Goal: Information Seeking & Learning: Find specific page/section

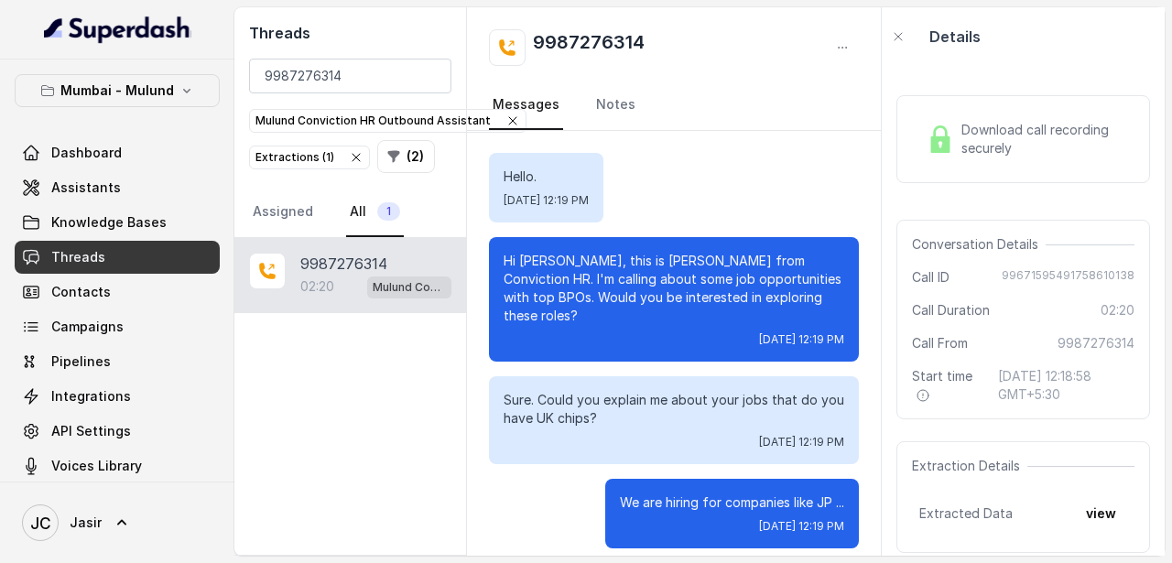
scroll to position [1889, 0]
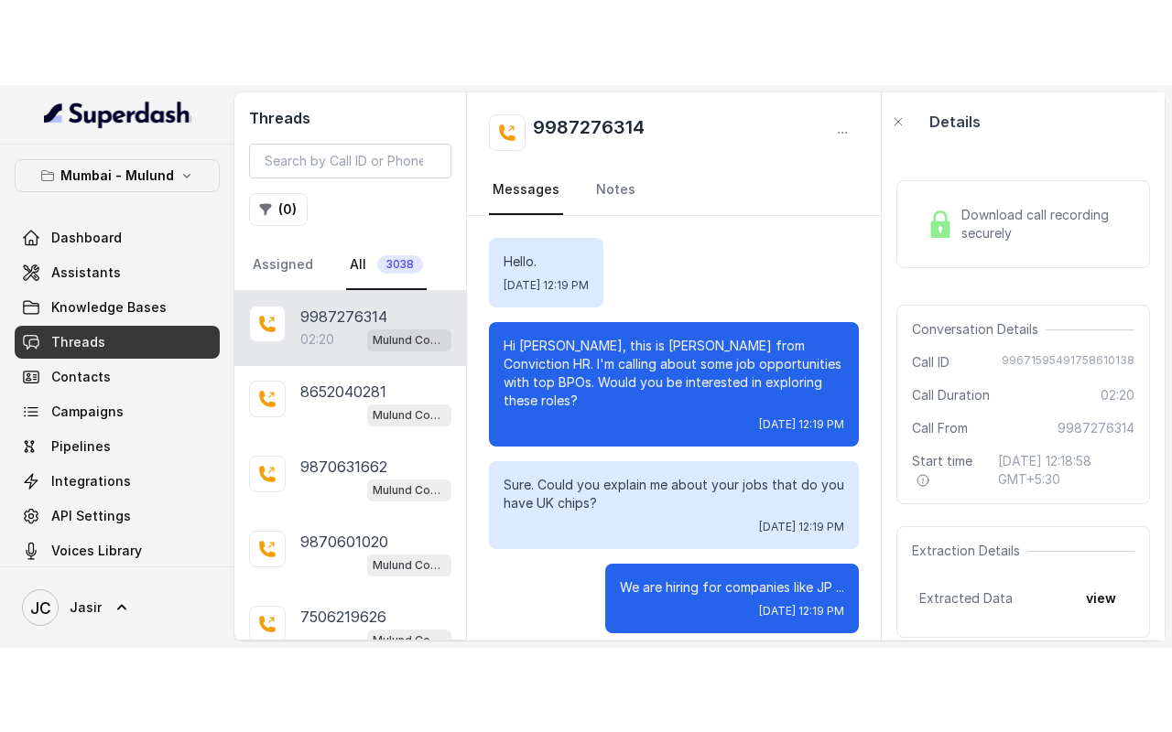
scroll to position [1889, 0]
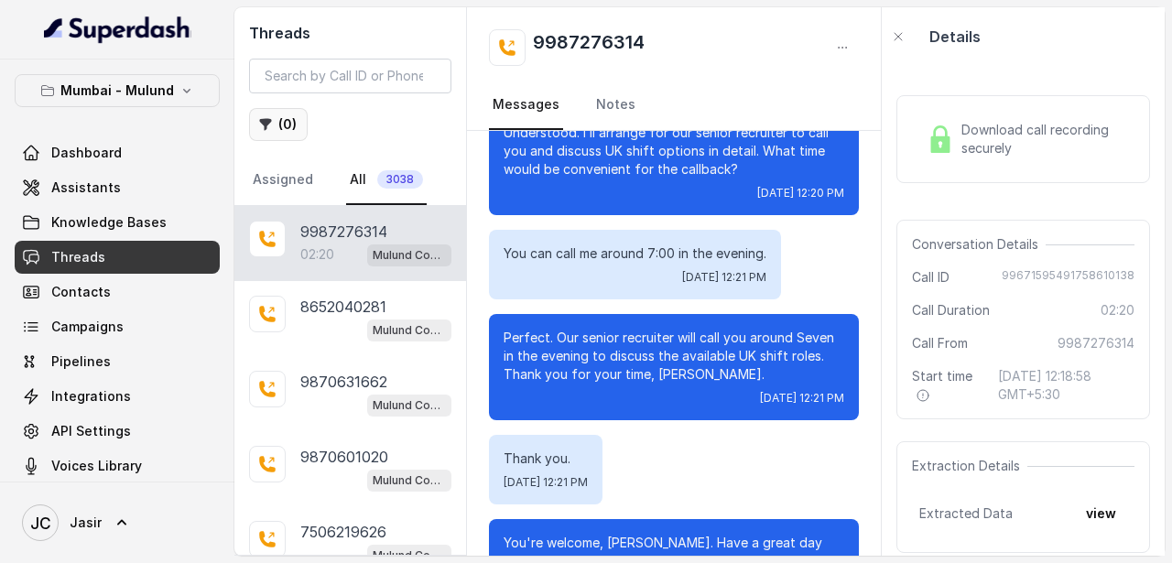
click at [285, 131] on button "( 0 )" at bounding box center [278, 124] width 59 height 33
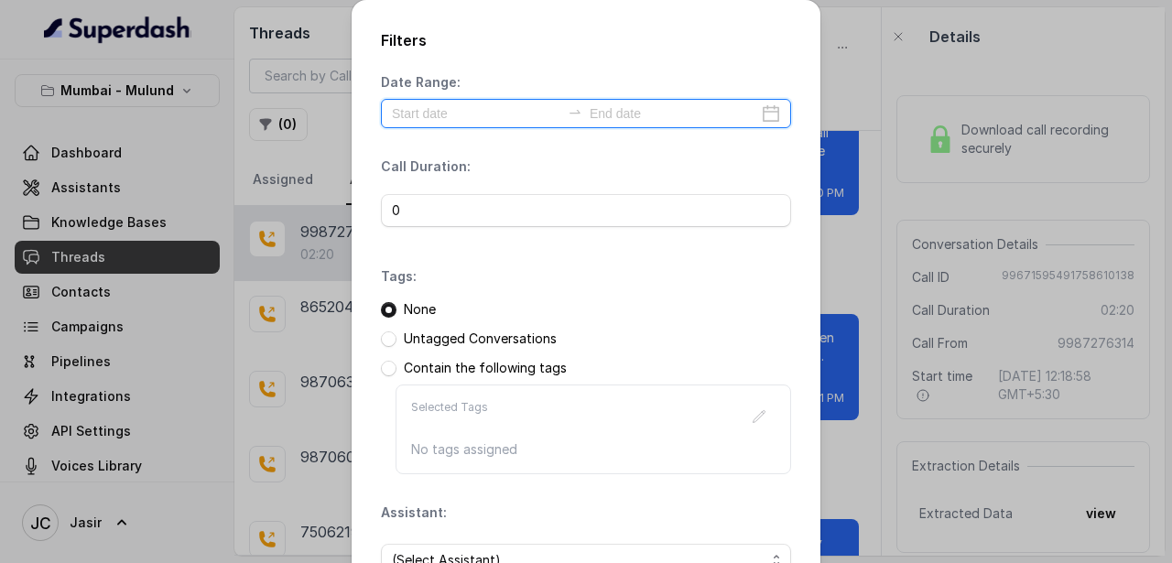
click at [434, 118] on input at bounding box center [476, 113] width 168 height 20
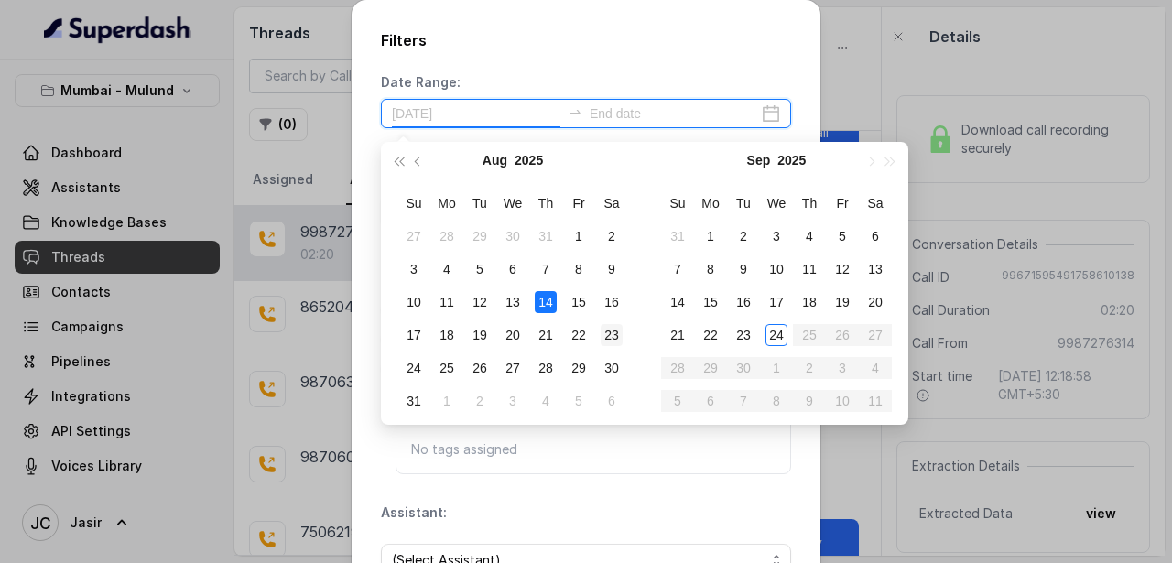
type input "2025-08-23"
type input "2025-09-24"
type input "2025-09-23"
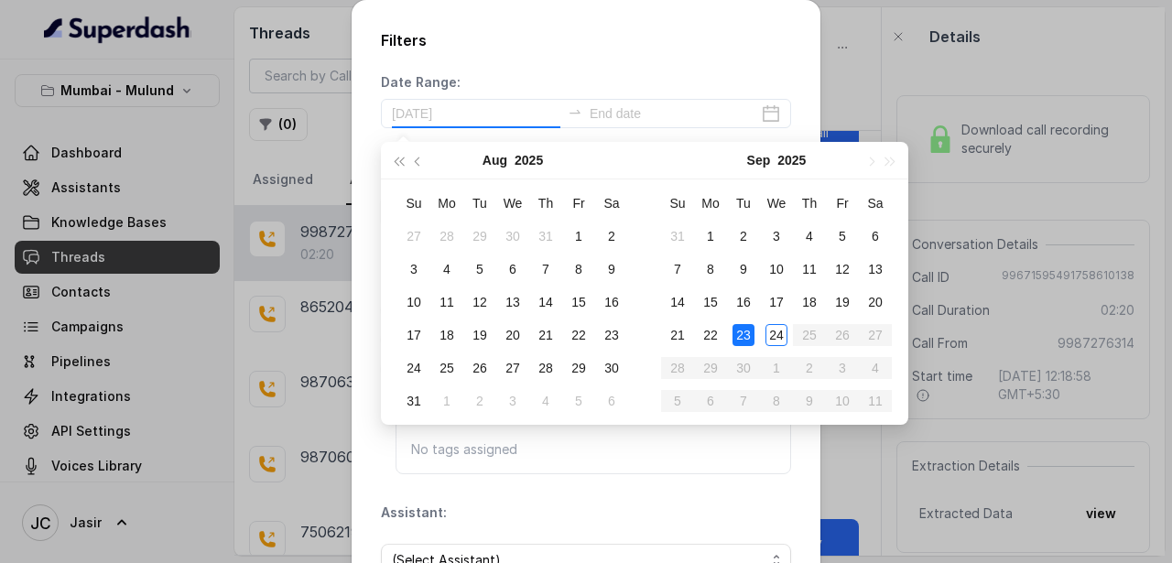
click at [749, 331] on div "23" at bounding box center [743, 335] width 22 height 22
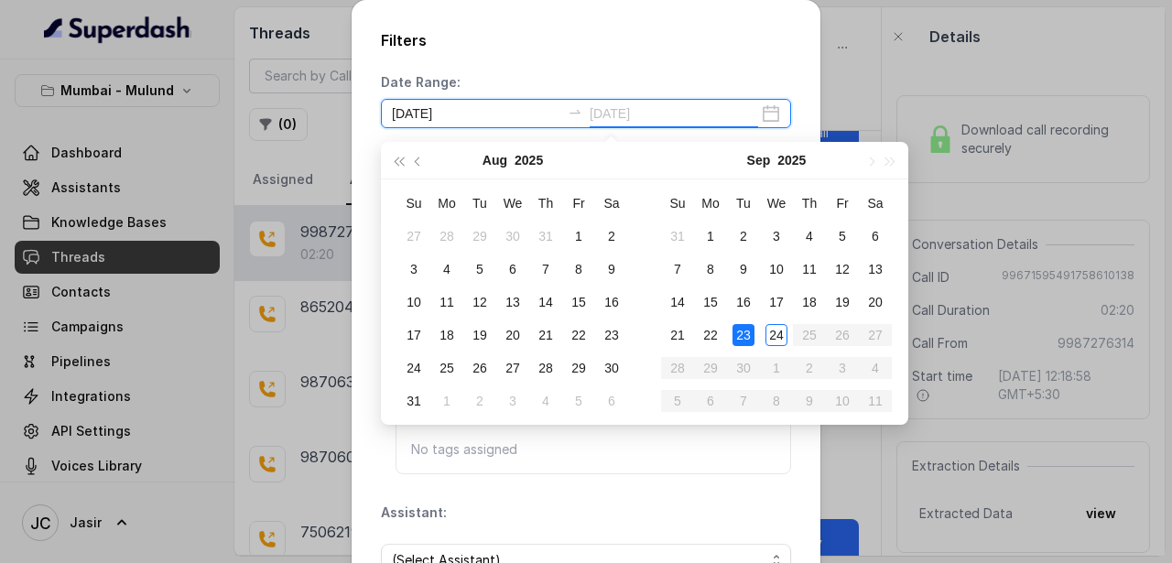
type input "[DATE]"
click at [744, 334] on div "23" at bounding box center [743, 335] width 22 height 22
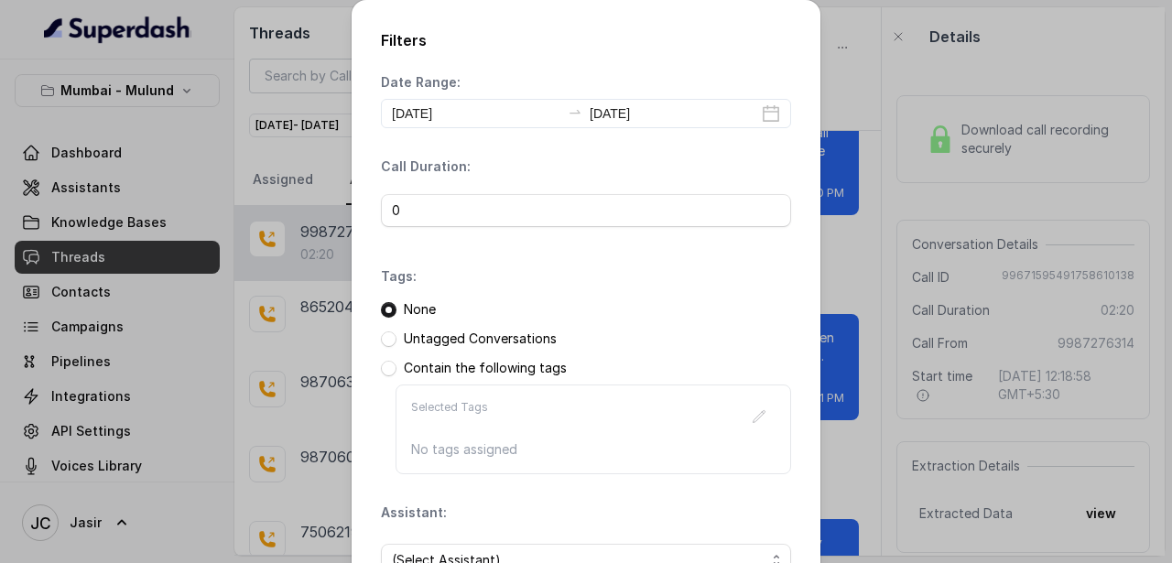
click at [641, 323] on div "None Untagged Conversations Contain the following tags Selected Tags No tags as…" at bounding box center [586, 387] width 410 height 174
click at [477, 554] on span "(Select Assistant)" at bounding box center [578, 560] width 373 height 22
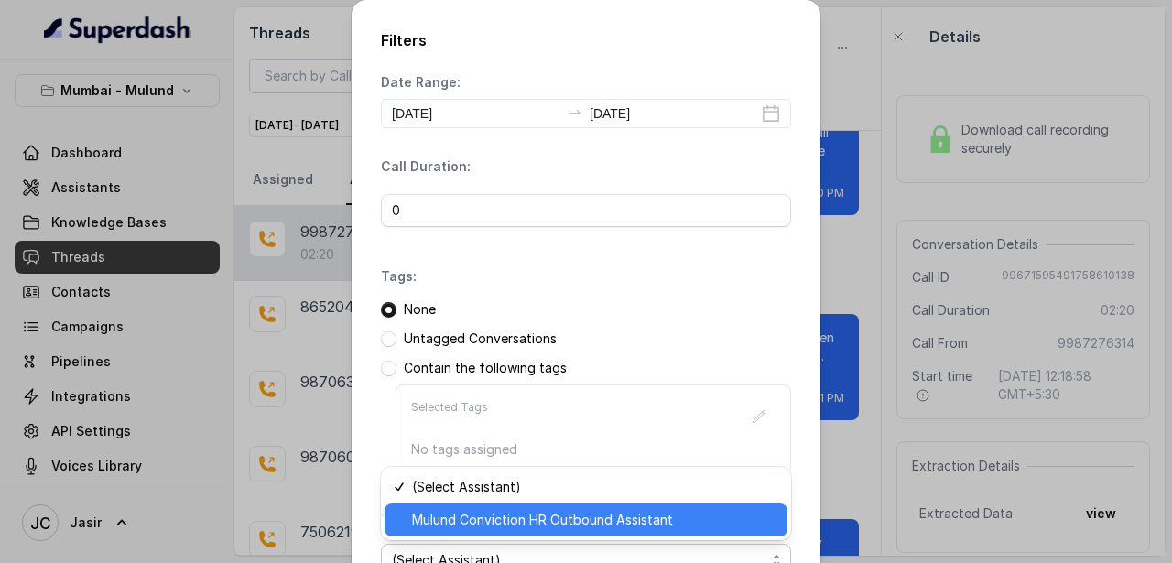
click at [475, 524] on span "Mulund Conviction HR Outbound Assistant" at bounding box center [594, 520] width 364 height 22
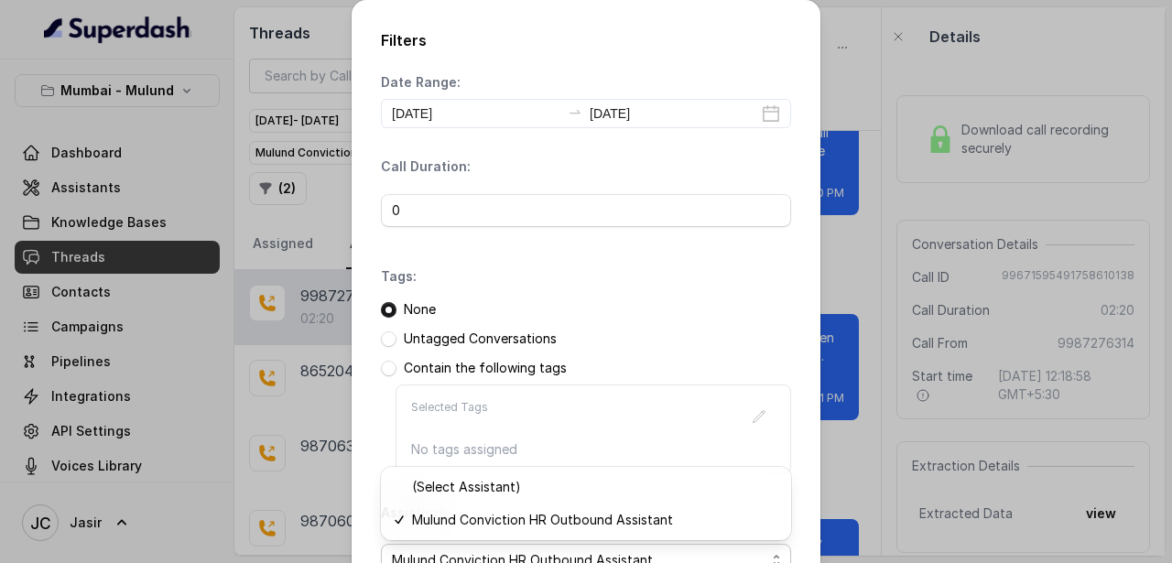
click at [569, 558] on span "Mulund Conviction HR Outbound Assistant" at bounding box center [578, 560] width 373 height 22
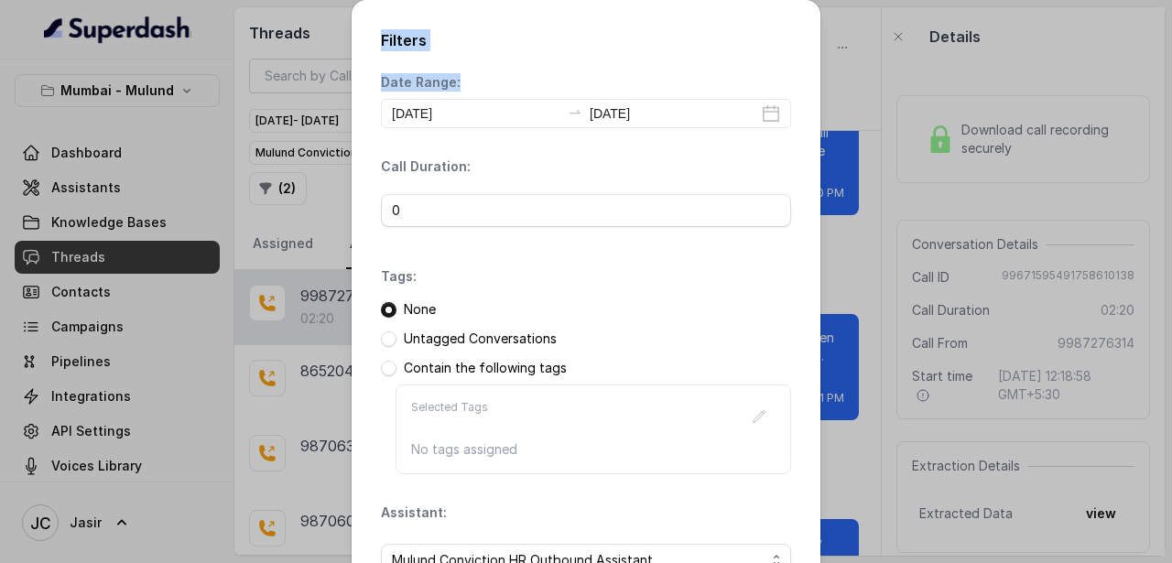
drag, startPoint x: 650, startPoint y: 26, endPoint x: 819, endPoint y: 195, distance: 239.5
click at [784, 135] on div "Filters Date Range: 2025-09-23 2025-09-23 Call Duration: 0 Tags: None Untagged …" at bounding box center [585, 341] width 469 height 683
click at [728, 311] on div "None" at bounding box center [586, 309] width 410 height 18
click at [851, 214] on div "Filters Date Range: 2025-09-23 2025-09-23 Call Duration: 0 Tags: None Untagged …" at bounding box center [586, 281] width 1172 height 563
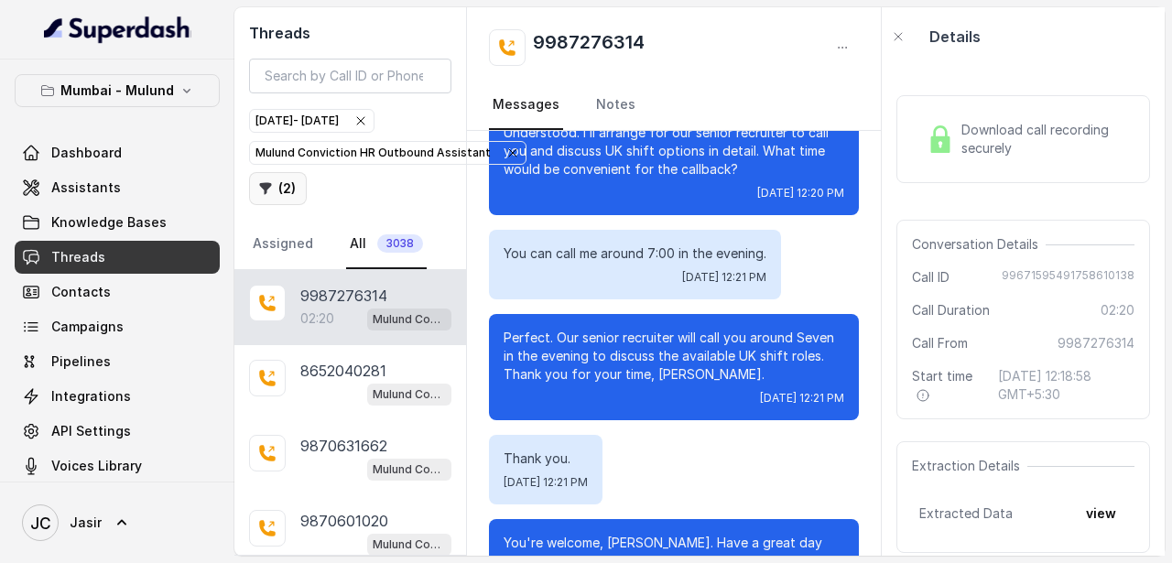
click at [286, 184] on button "( 2 )" at bounding box center [278, 188] width 58 height 33
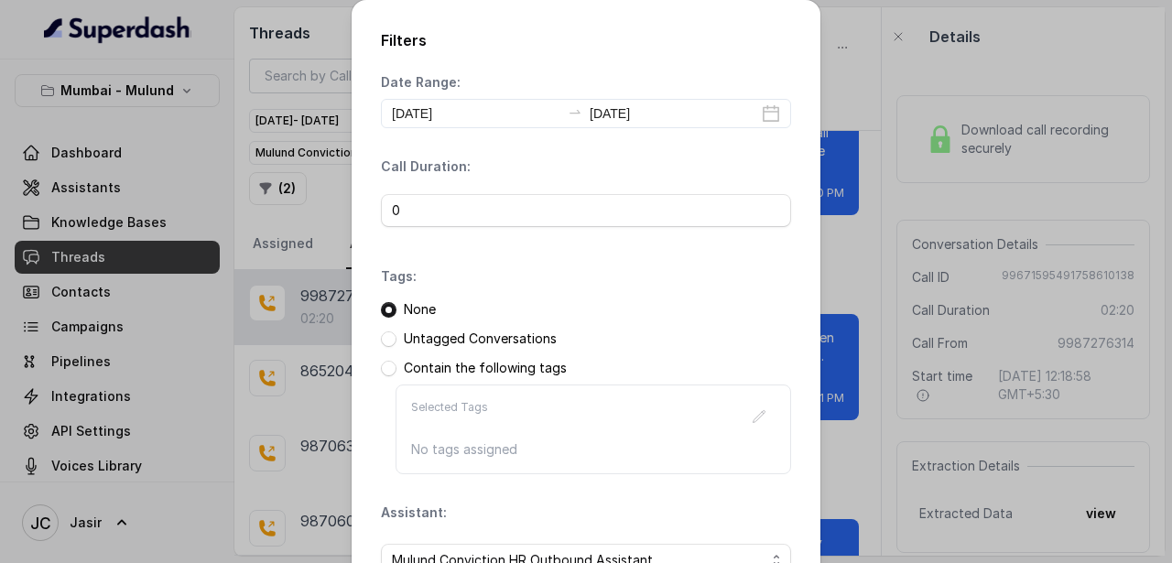
click at [1158, 151] on div "Filters Date Range: 2025-09-23 2025-09-23 Call Duration: 0 Tags: None Untagged …" at bounding box center [586, 281] width 1172 height 563
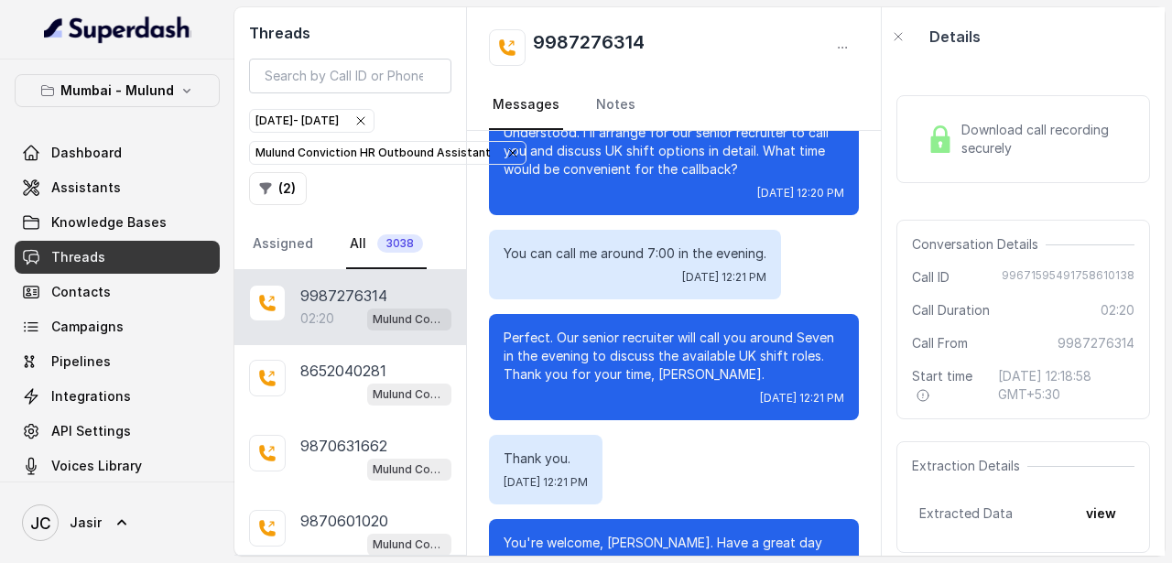
click at [1069, 50] on div "Details" at bounding box center [1022, 36] width 283 height 59
click at [854, 230] on div "You can call me around 7:00 in the evening. Tue, Sep 23, 2025, 12:21 PM" at bounding box center [674, 265] width 370 height 70
click at [362, 199] on div "Sep 23, 2025 - Sep 23, 2025 Mulund Conviction HR Outbound Assistant ( 2 )" at bounding box center [350, 156] width 202 height 97
click at [276, 185] on button "( 2 )" at bounding box center [278, 188] width 58 height 33
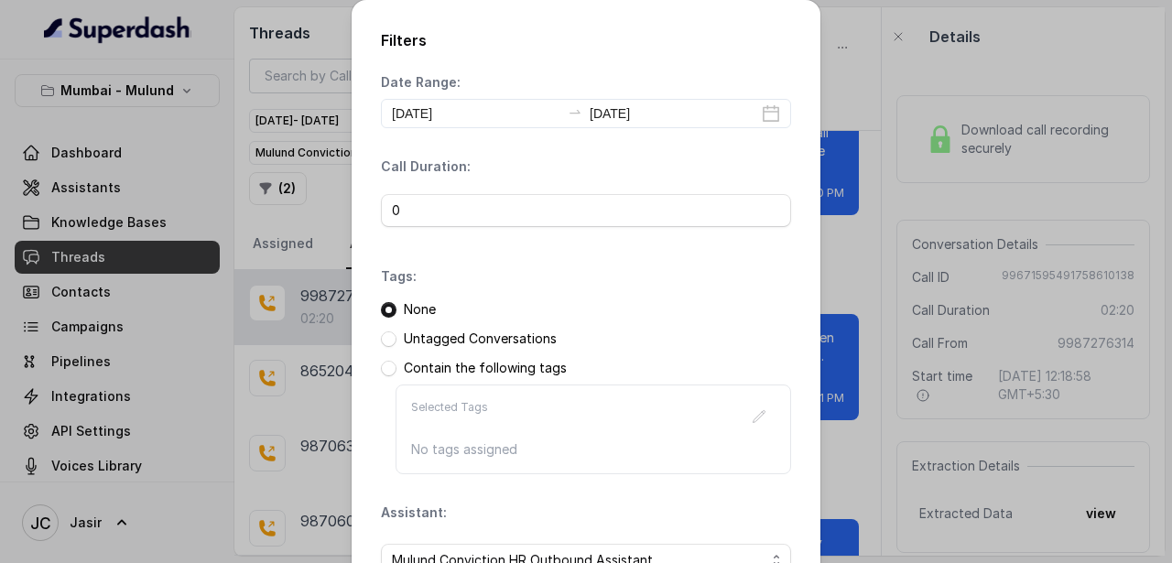
click at [735, 330] on div "Untagged Conversations" at bounding box center [586, 339] width 410 height 18
click at [662, 509] on div "Assistant: Mulund Conviction HR Outbound Assistant" at bounding box center [586, 547] width 410 height 88
click at [650, 509] on div "Assistant: Mulund Conviction HR Outbound Assistant" at bounding box center [586, 547] width 410 height 88
drag, startPoint x: 650, startPoint y: 509, endPoint x: 651, endPoint y: 378, distance: 130.9
click at [651, 378] on div "Date Range: 2025-09-23 2025-09-23 Call Duration: 0 Tags: None Untagged Conversa…" at bounding box center [586, 332] width 410 height 518
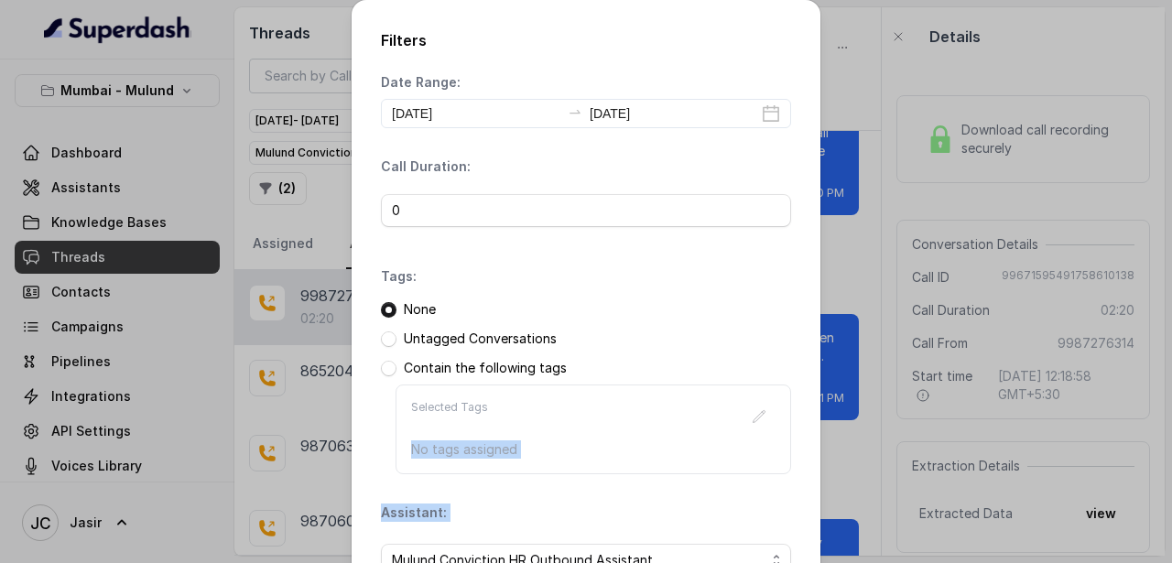
click at [768, 504] on div "Assistant: Mulund Conviction HR Outbound Assistant" at bounding box center [586, 547] width 410 height 88
click at [806, 558] on div "Filters Date Range: 2025-09-23 2025-09-23 Call Duration: 0 Tags: None Untagged …" at bounding box center [585, 341] width 469 height 683
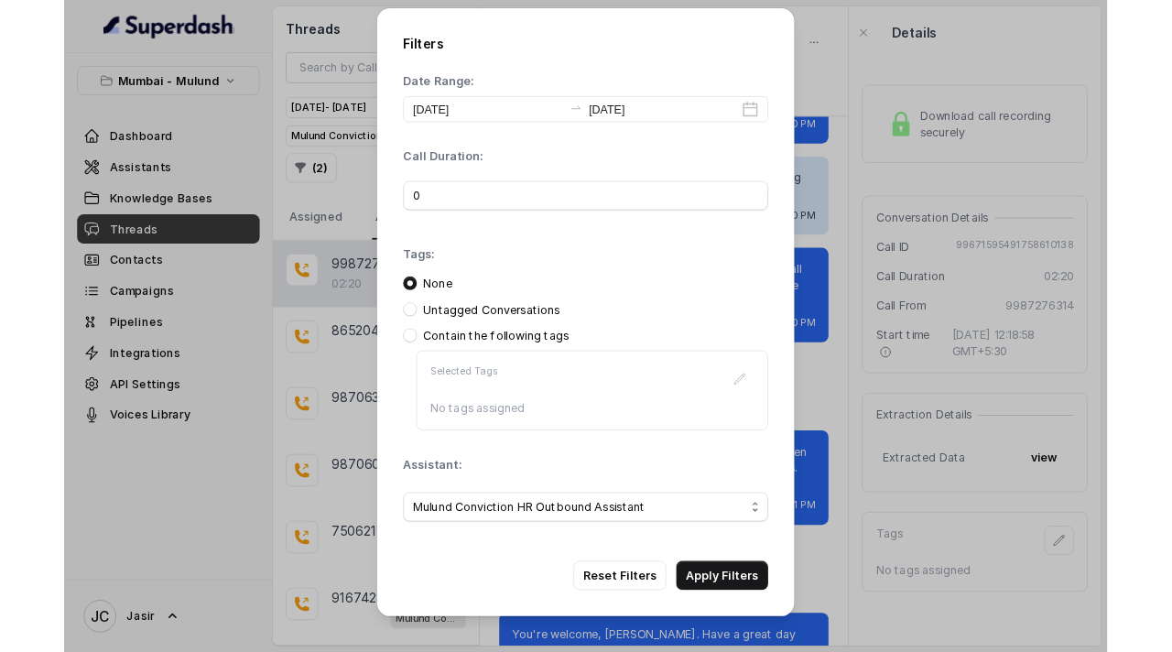
scroll to position [1800, 0]
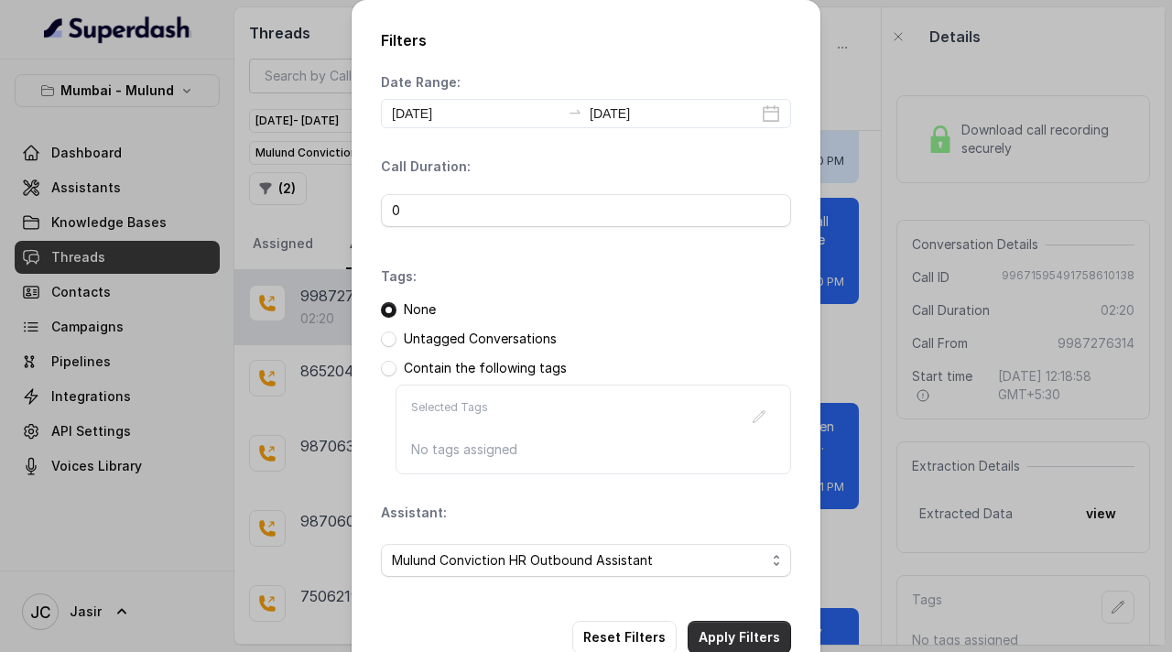
click at [771, 562] on button "Apply Filters" at bounding box center [738, 637] width 103 height 33
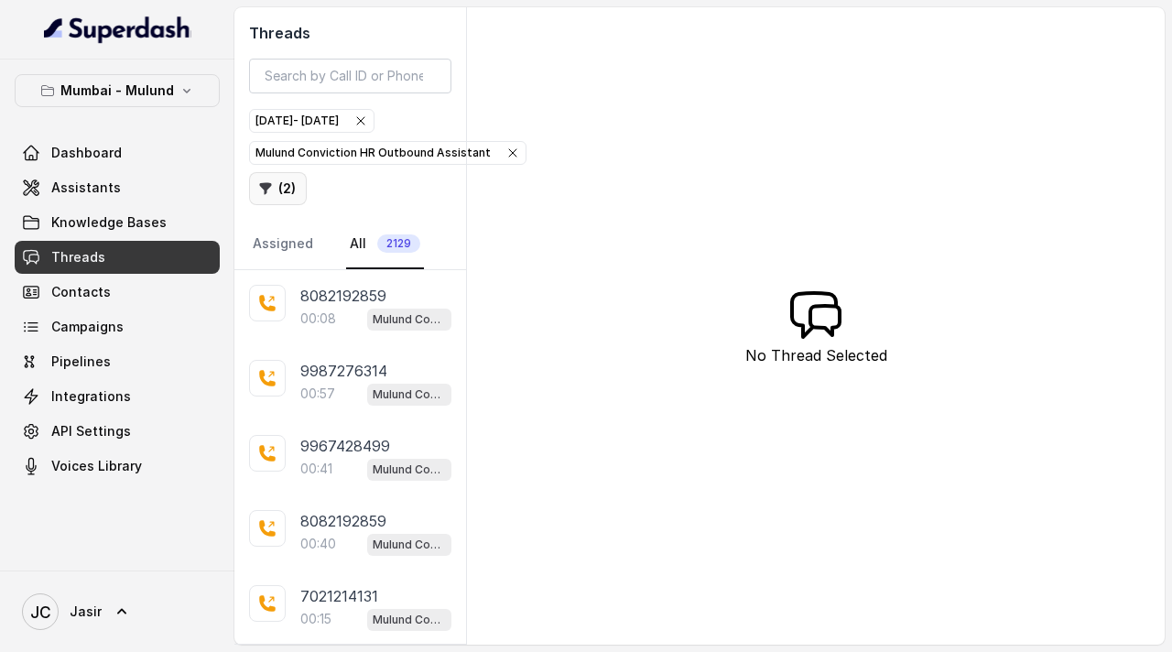
click at [288, 192] on button "( 2 )" at bounding box center [278, 188] width 58 height 33
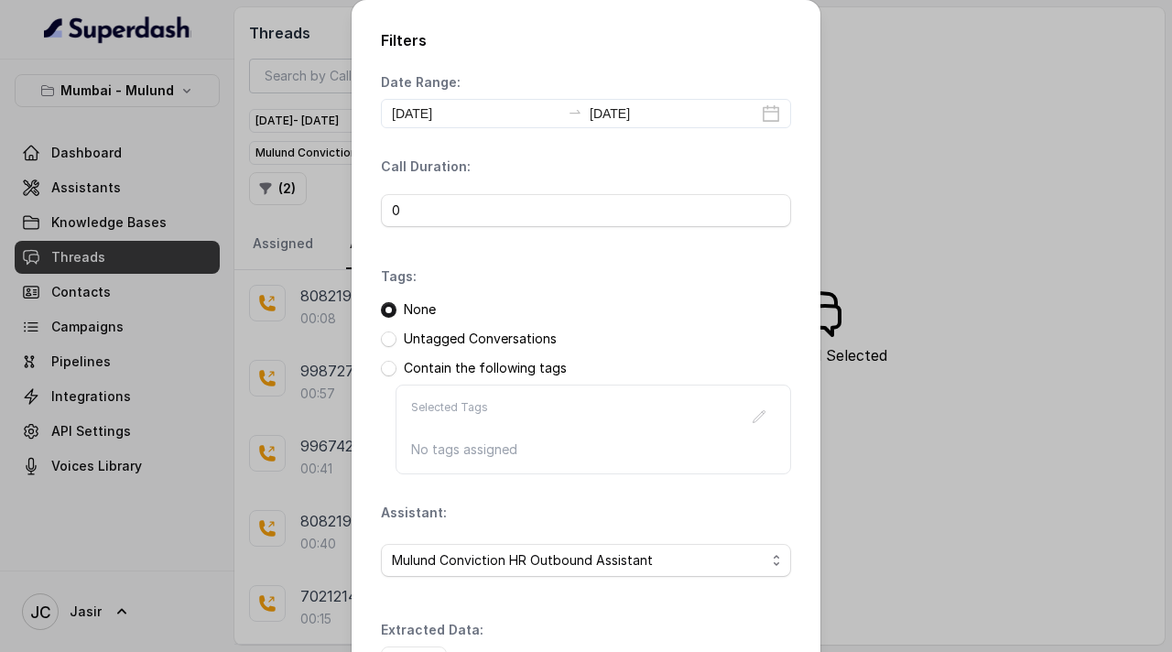
click at [630, 562] on div "Date Range: 2025-09-23 2025-09-23 Call Duration: 0 Tags: None Untagged Conversa…" at bounding box center [586, 376] width 410 height 606
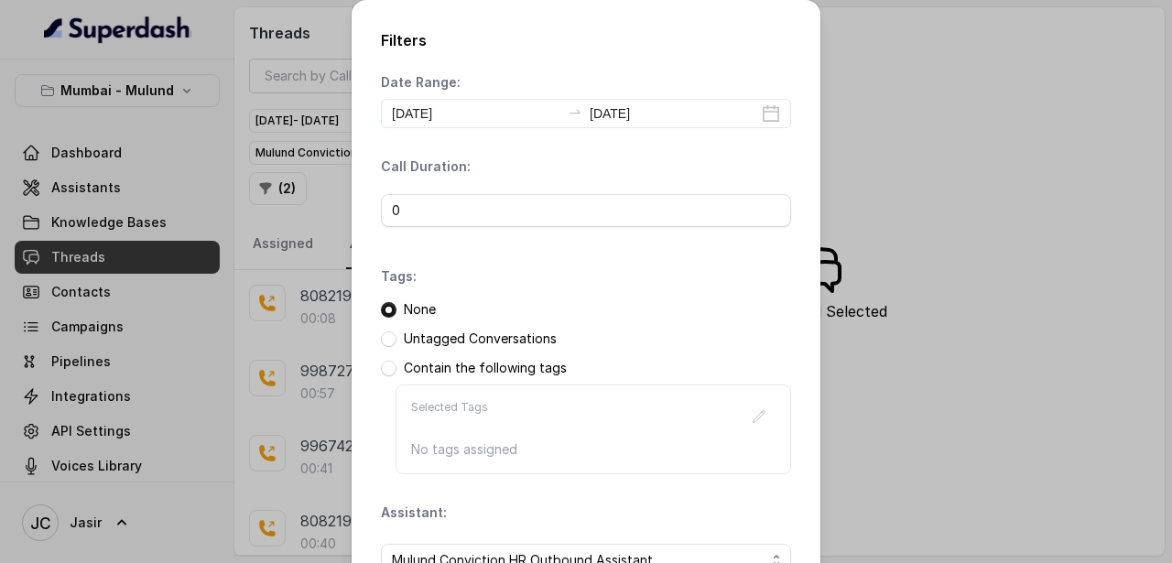
click at [779, 497] on div "Date Range: 2025-09-23 2025-09-23 Call Duration: 0 Tags: None Untagged Conversa…" at bounding box center [586, 376] width 410 height 606
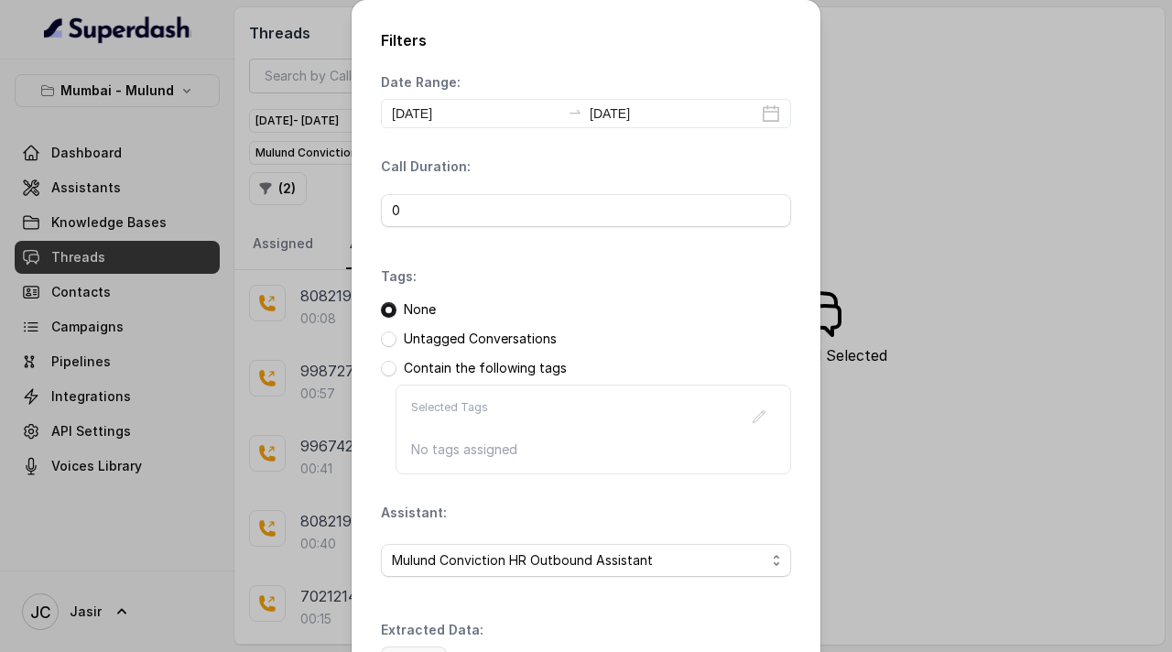
click at [419, 562] on button "Add" at bounding box center [414, 662] width 66 height 33
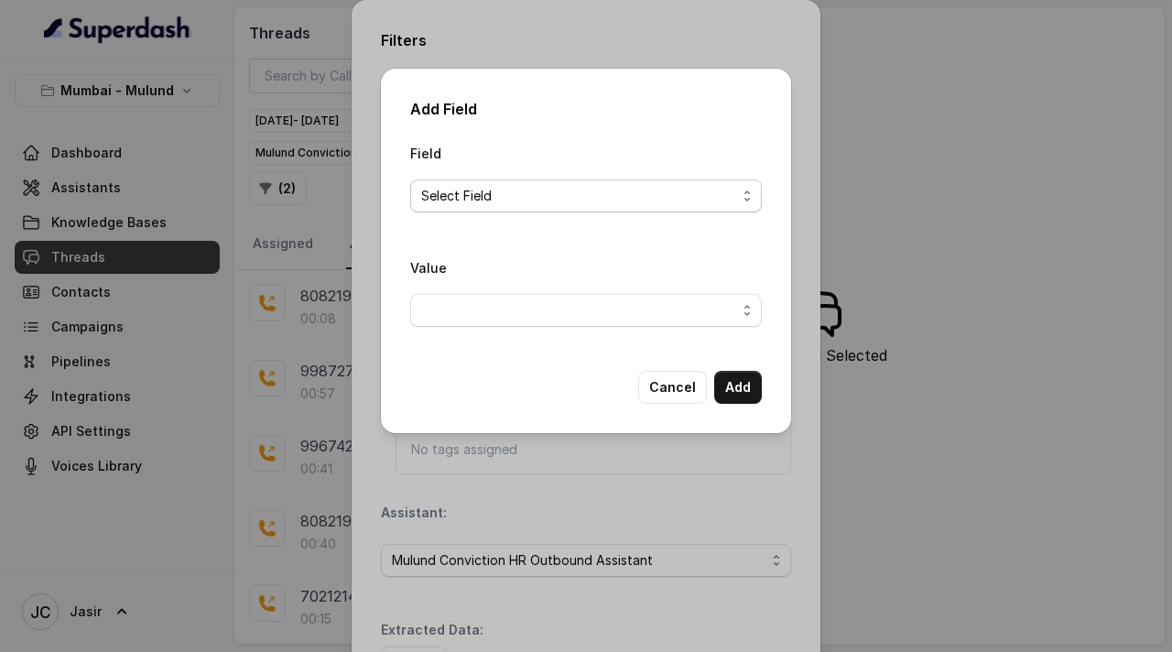
click at [566, 194] on span "Select Field" at bounding box center [578, 196] width 315 height 22
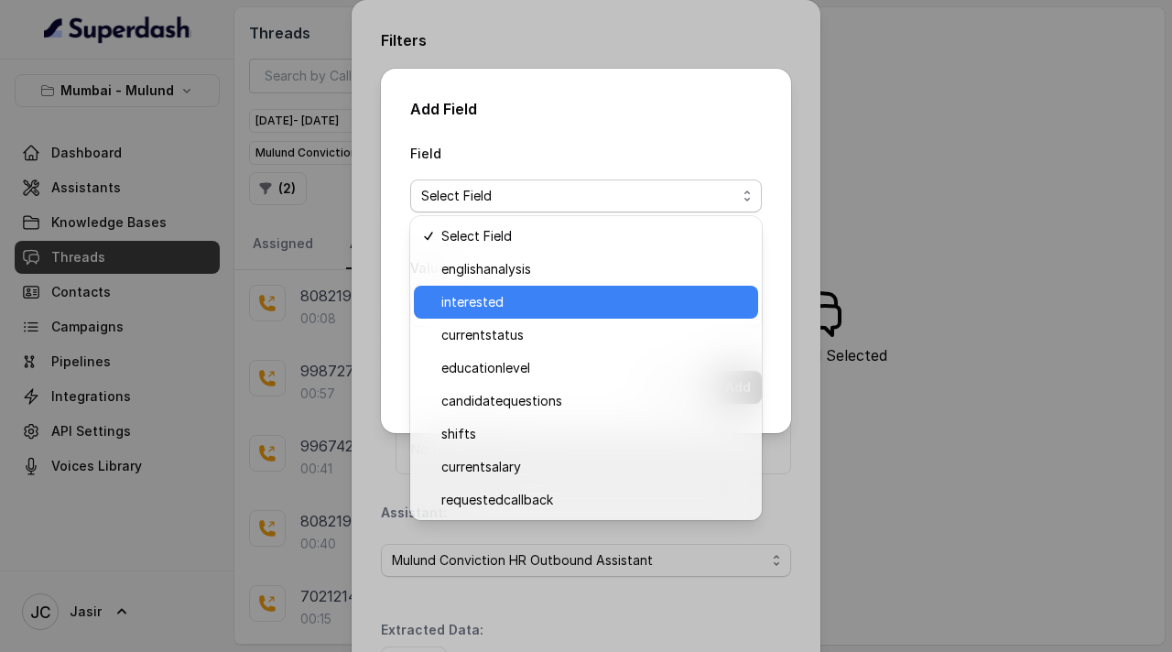
click at [513, 308] on span "interested" at bounding box center [594, 302] width 306 height 22
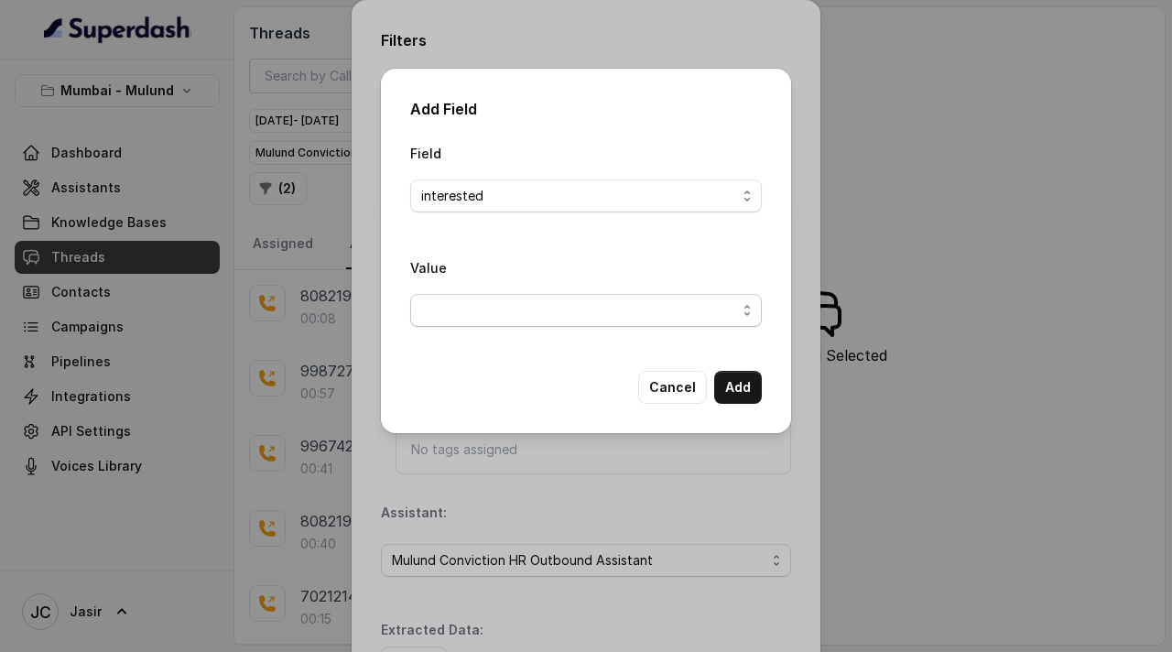
click at [514, 311] on span "button" at bounding box center [585, 310] width 351 height 33
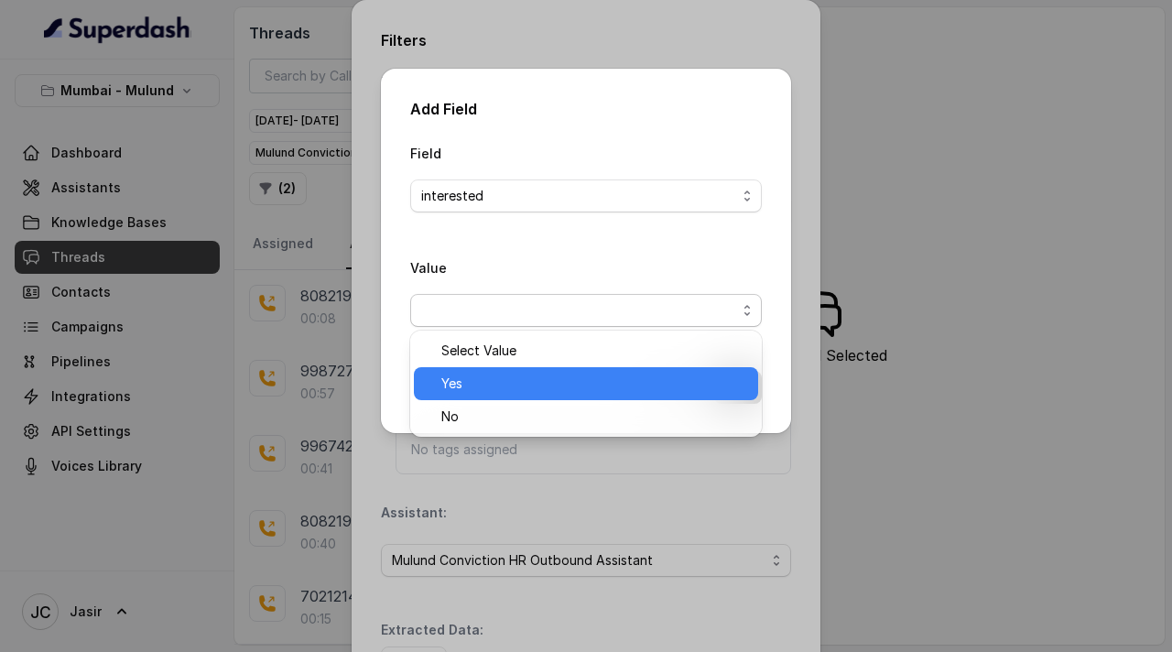
click at [469, 381] on span "Yes" at bounding box center [594, 384] width 306 height 22
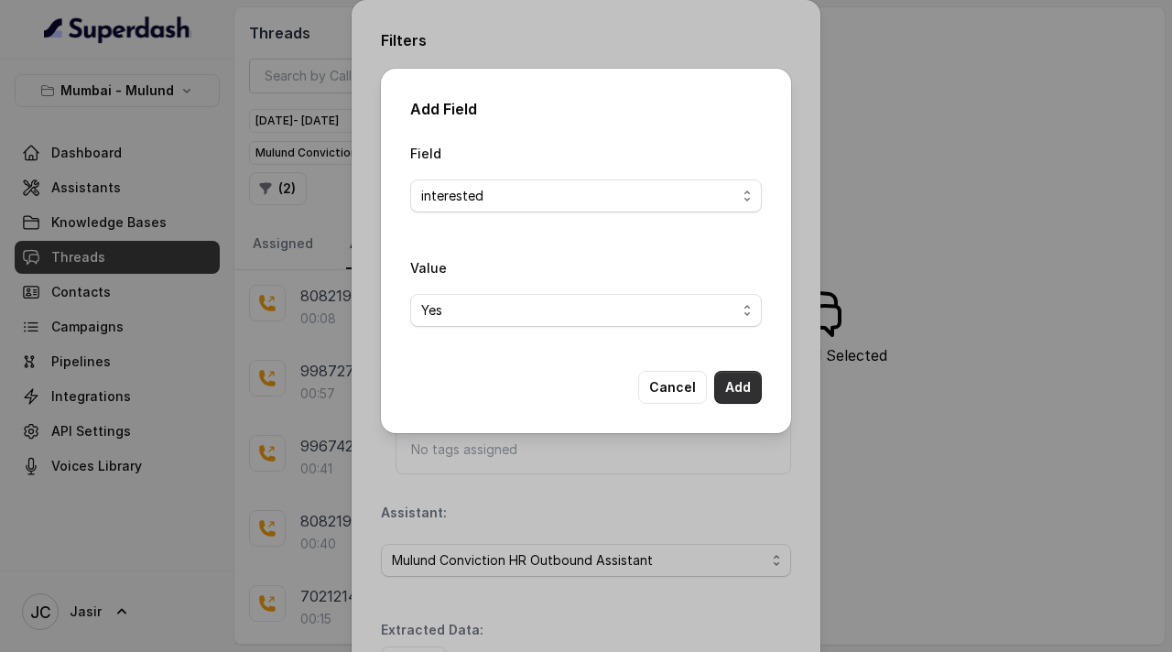
click at [745, 392] on button "Add" at bounding box center [738, 387] width 48 height 33
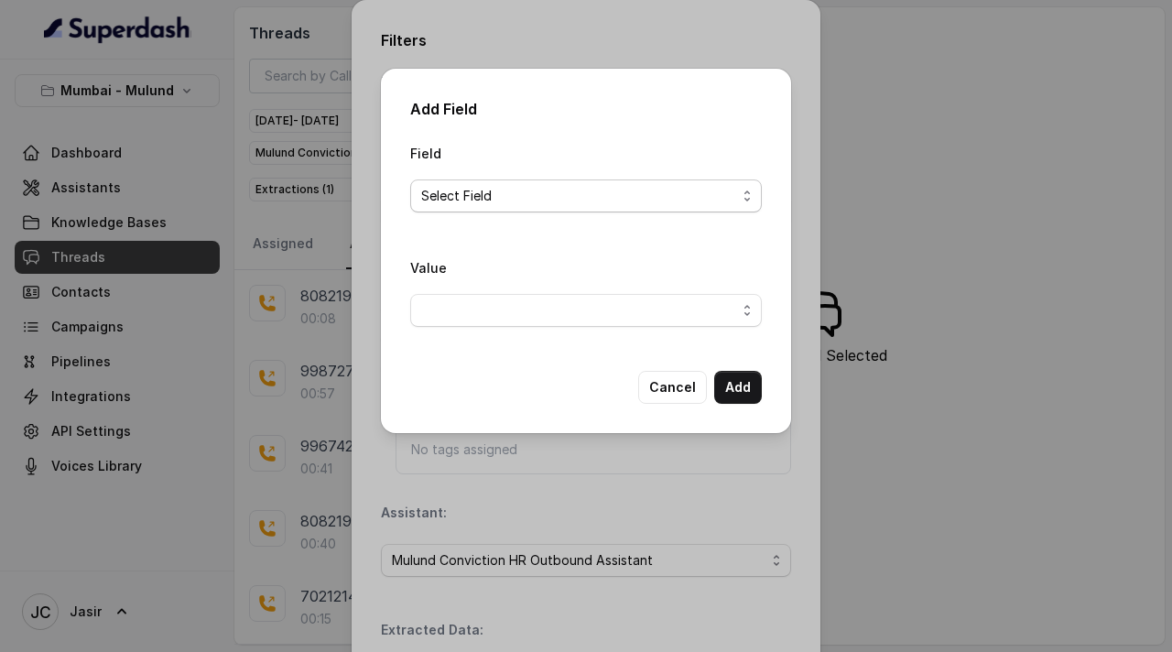
click at [461, 194] on span "Select Field" at bounding box center [578, 196] width 315 height 22
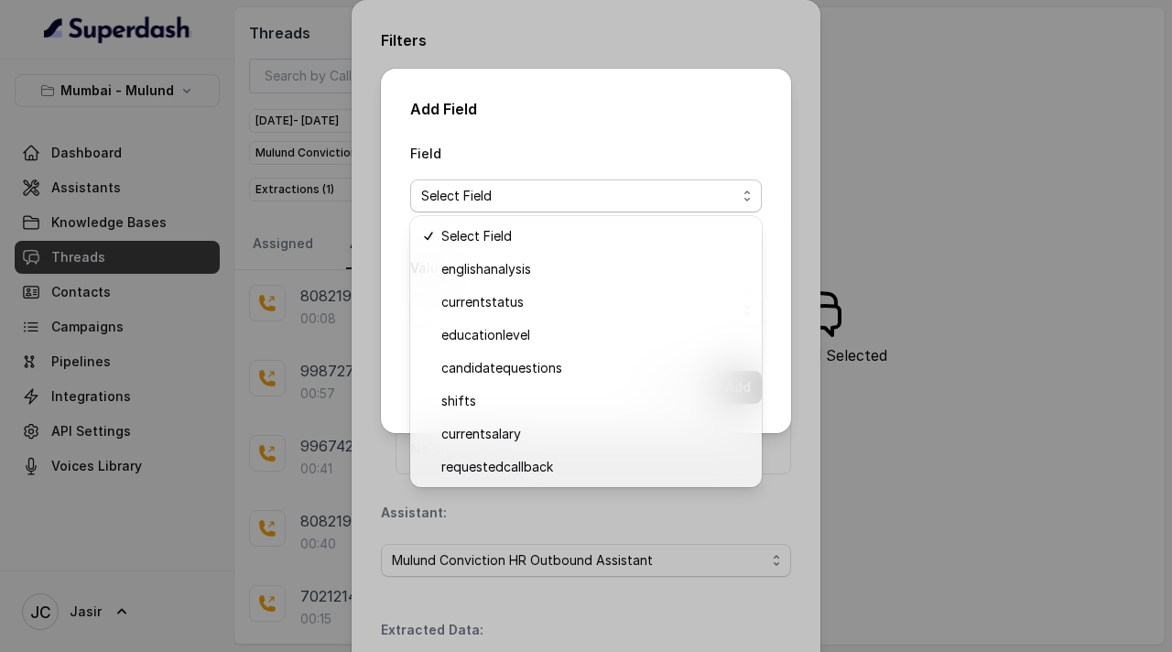
click at [665, 49] on div "Add Field Field Select Field Value Cancel Add" at bounding box center [586, 326] width 1172 height 652
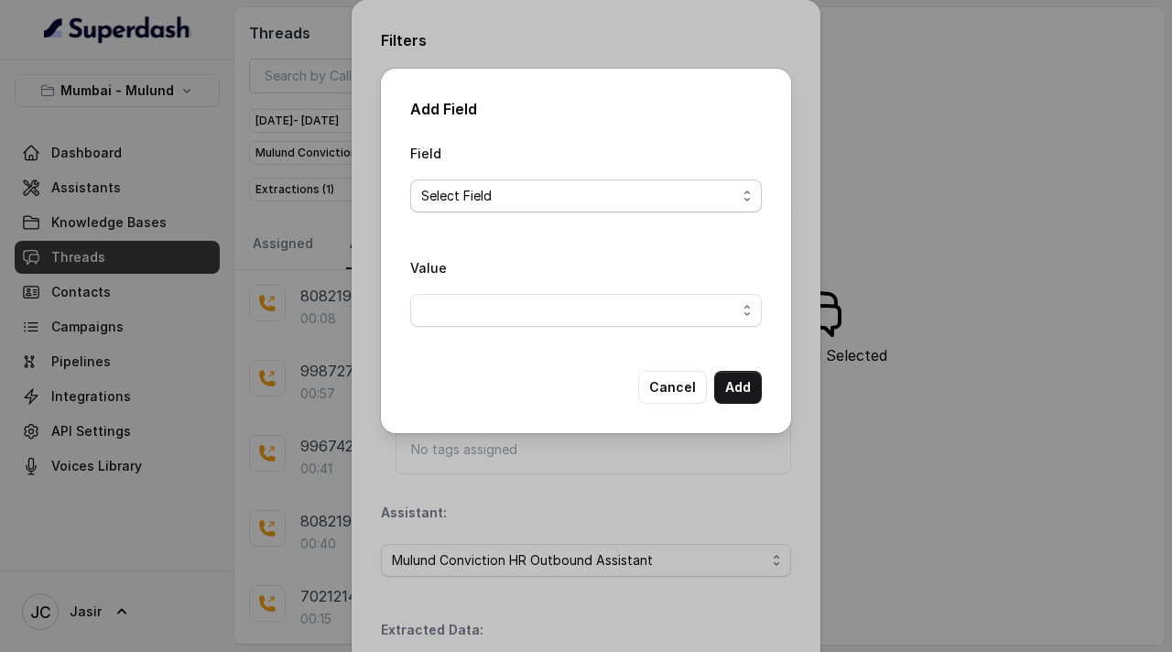
click at [498, 185] on span "Select Field" at bounding box center [578, 196] width 315 height 22
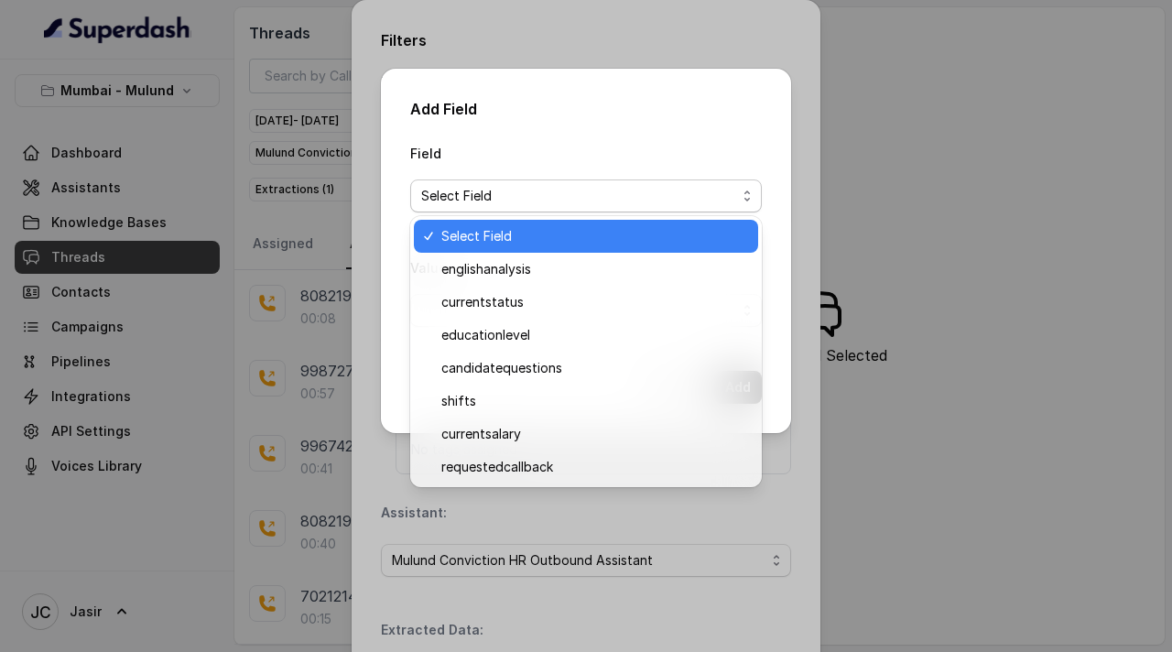
click at [504, 234] on span "Select Field" at bounding box center [594, 236] width 306 height 22
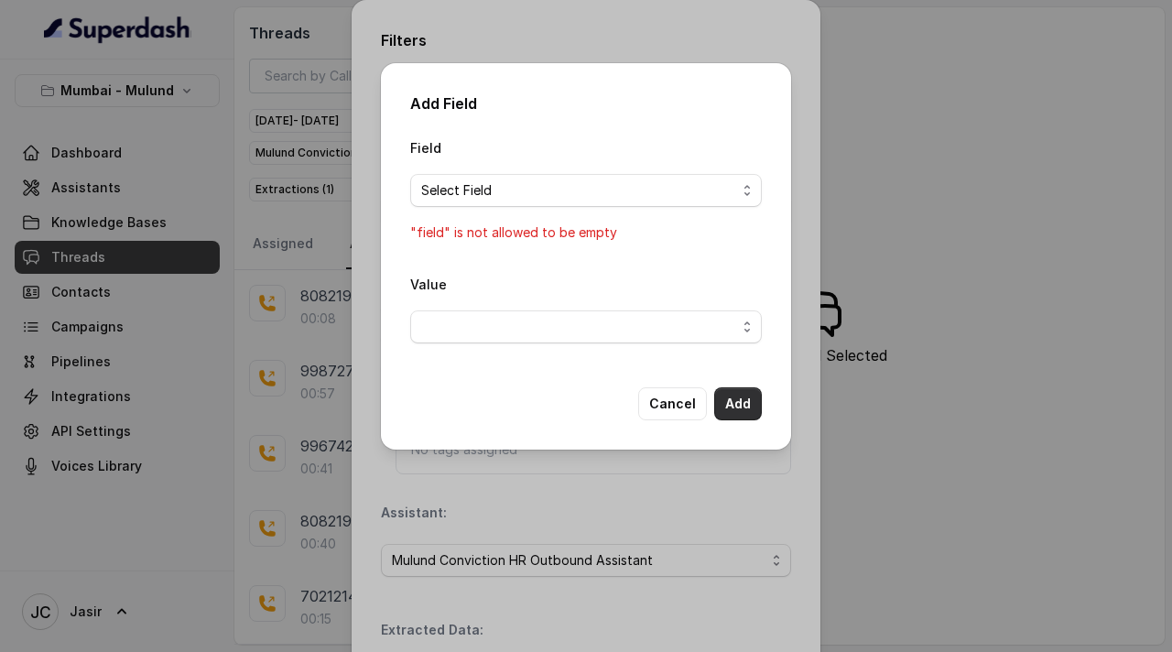
click at [740, 407] on button "Add" at bounding box center [738, 403] width 48 height 33
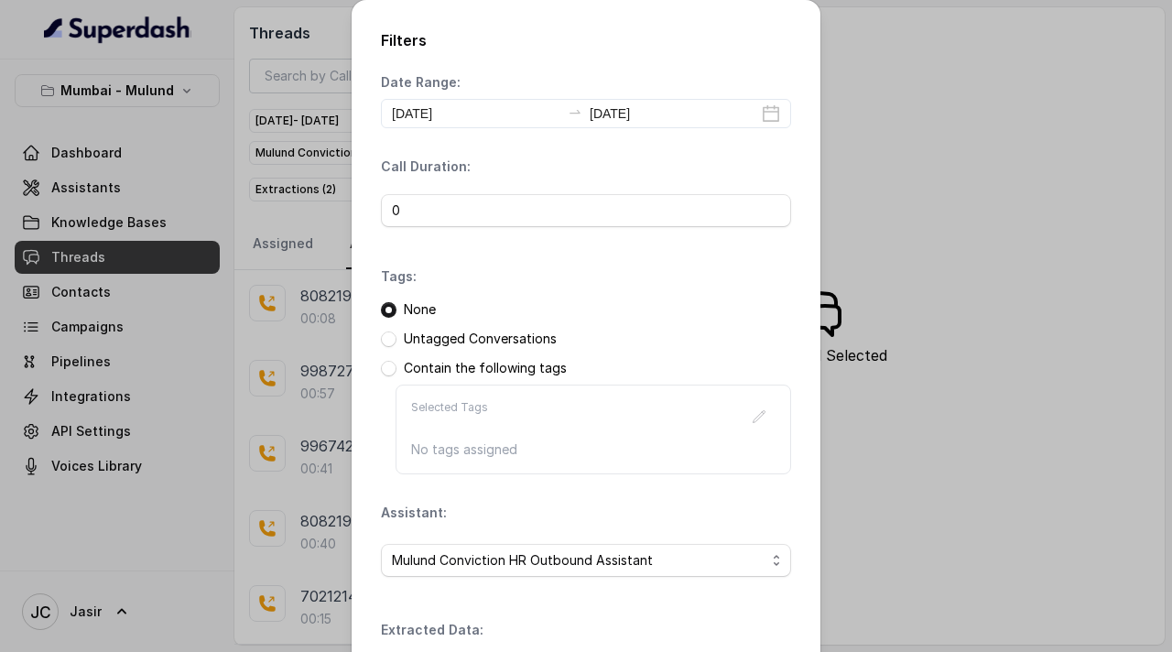
click at [743, 359] on div "Contain the following tags" at bounding box center [586, 368] width 410 height 18
click at [434, 562] on th "Field" at bounding box center [465, 665] width 168 height 38
click at [471, 562] on th "Field" at bounding box center [465, 665] width 168 height 38
click at [416, 562] on th "Field" at bounding box center [465, 665] width 168 height 38
click at [437, 562] on th "Field" at bounding box center [465, 665] width 168 height 38
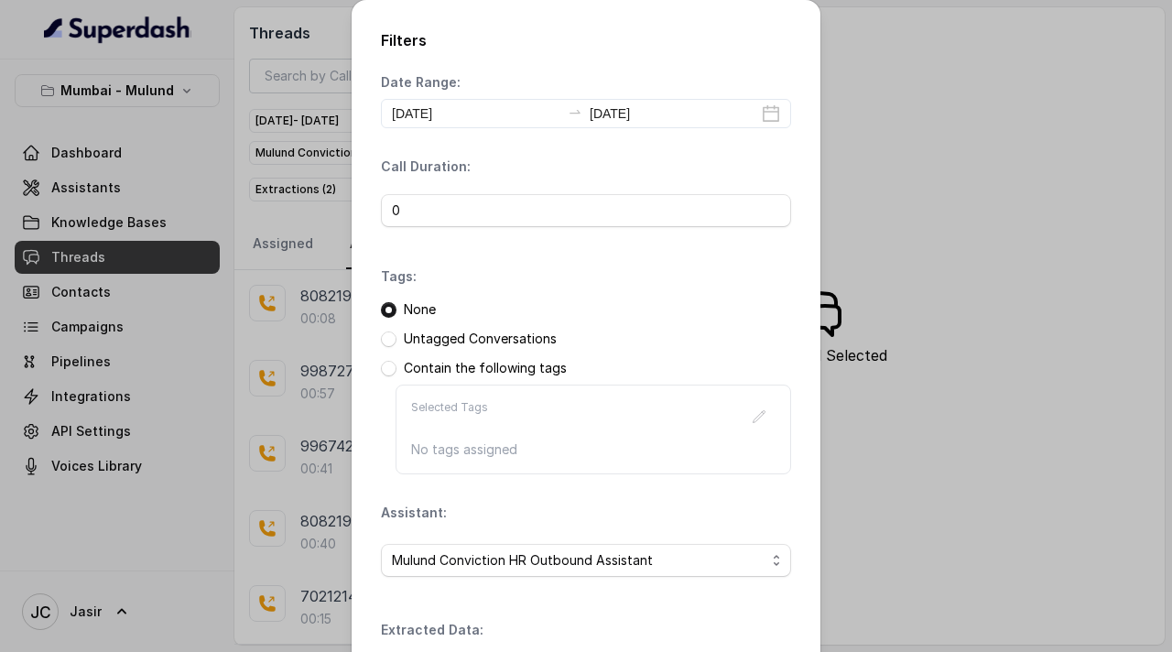
click at [437, 562] on th "Field" at bounding box center [465, 665] width 168 height 38
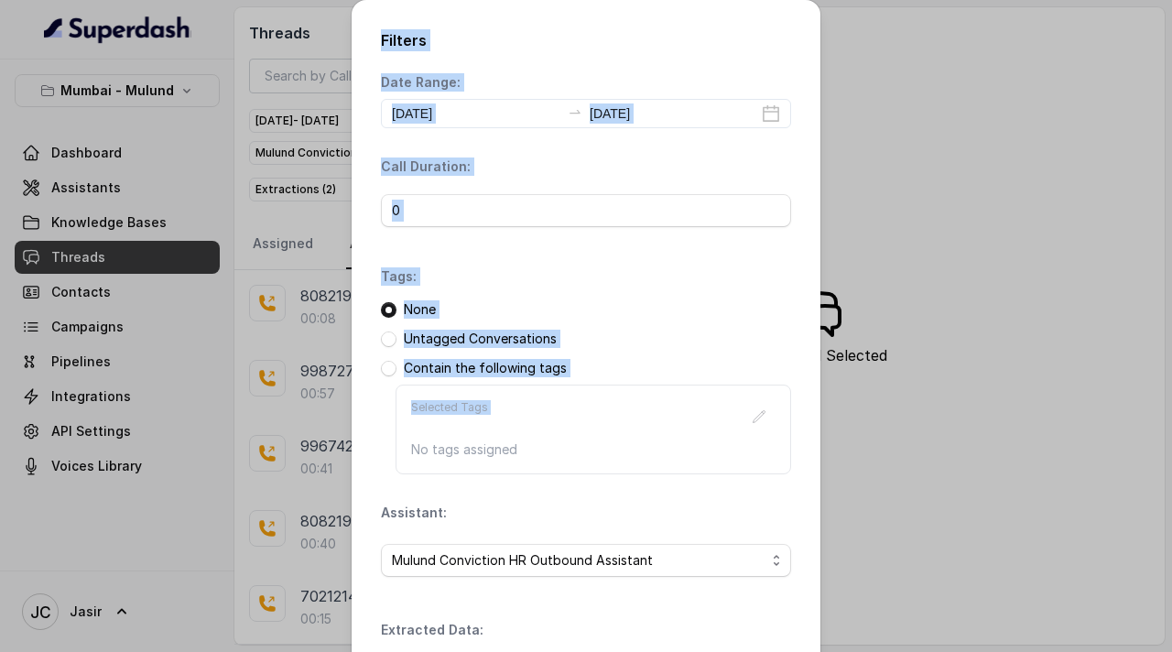
drag, startPoint x: 665, startPoint y: 27, endPoint x: 715, endPoint y: 378, distance: 354.2
click at [715, 378] on div "Filters Date Range: 2025-09-23 2025-09-23 Call Duration: 0 Tags: None Untagged …" at bounding box center [585, 474] width 469 height 949
click at [715, 337] on div "Untagged Conversations" at bounding box center [586, 339] width 410 height 18
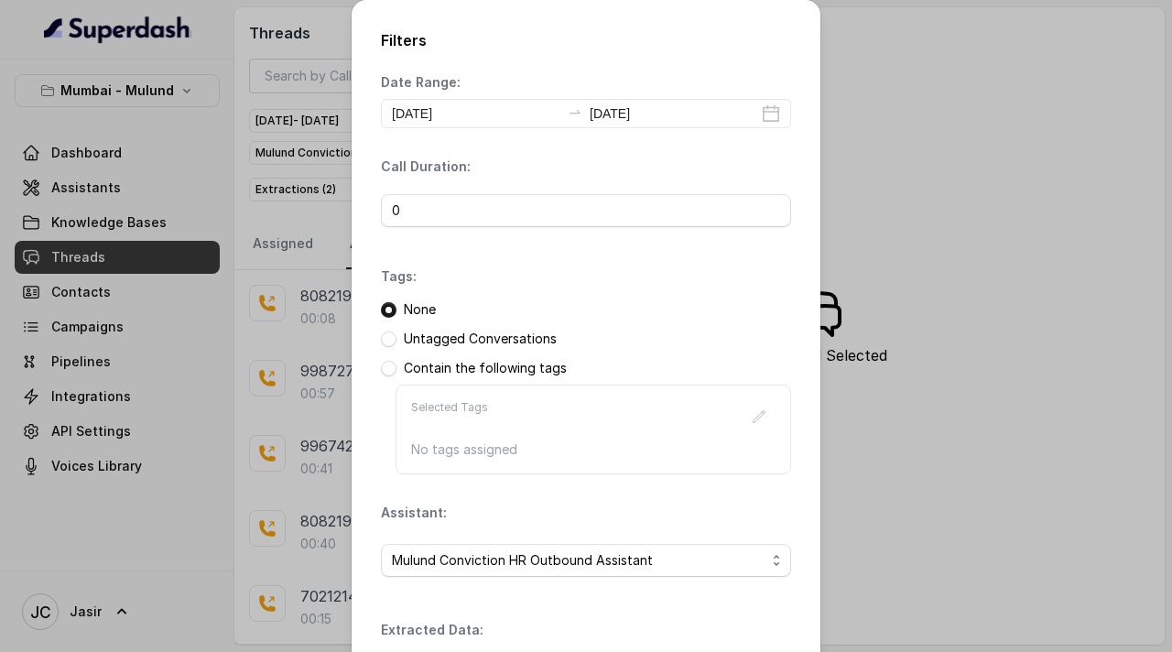
click at [82, 254] on div "Filters Date Range: 2025-09-23 2025-09-23 Call Duration: 0 Tags: None Untagged …" at bounding box center [586, 326] width 1172 height 652
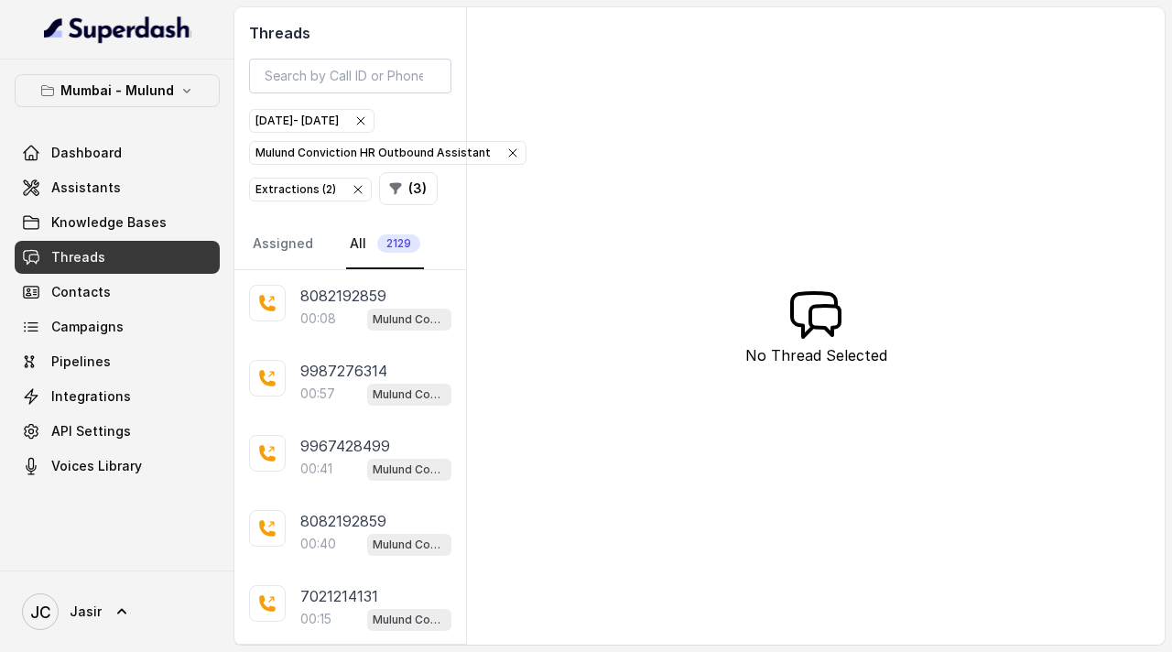
click at [82, 254] on span "Threads" at bounding box center [78, 257] width 54 height 18
click at [406, 192] on button "( 3 )" at bounding box center [408, 188] width 59 height 33
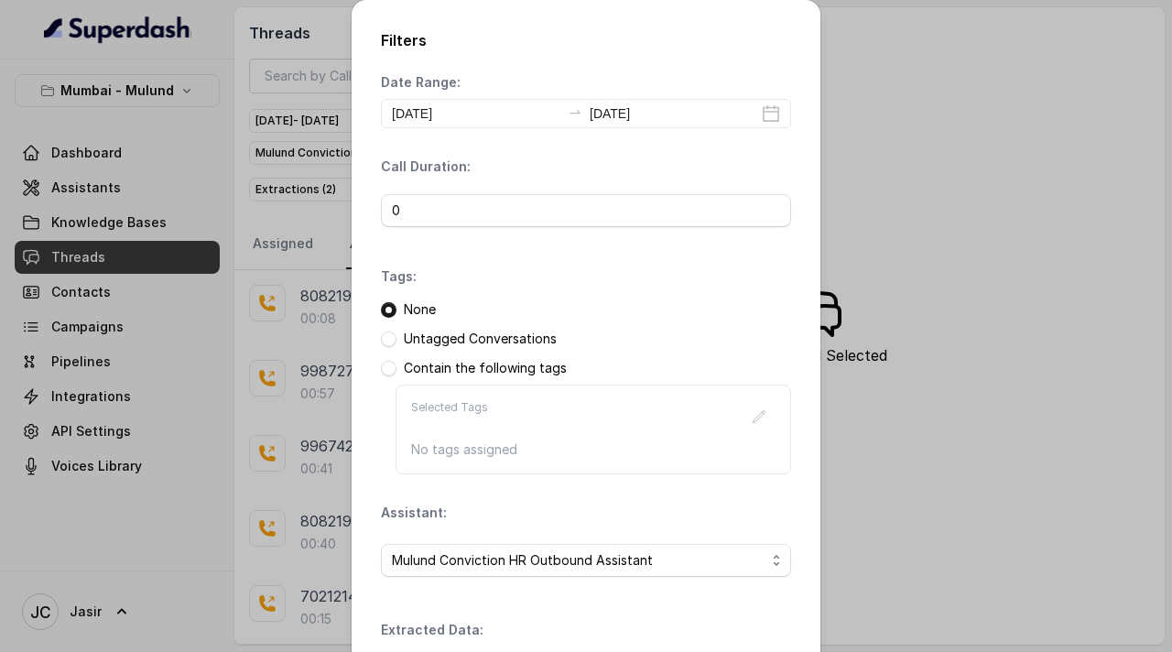
click at [692, 496] on div "Date Range: 2025-09-23 2025-09-23 Call Duration: 0 Tags: None Untagged Conversa…" at bounding box center [586, 465] width 410 height 784
click at [864, 496] on div "Filters Date Range: 2025-09-23 2025-09-23 Call Duration: 0 Tags: None Untagged …" at bounding box center [586, 326] width 1172 height 652
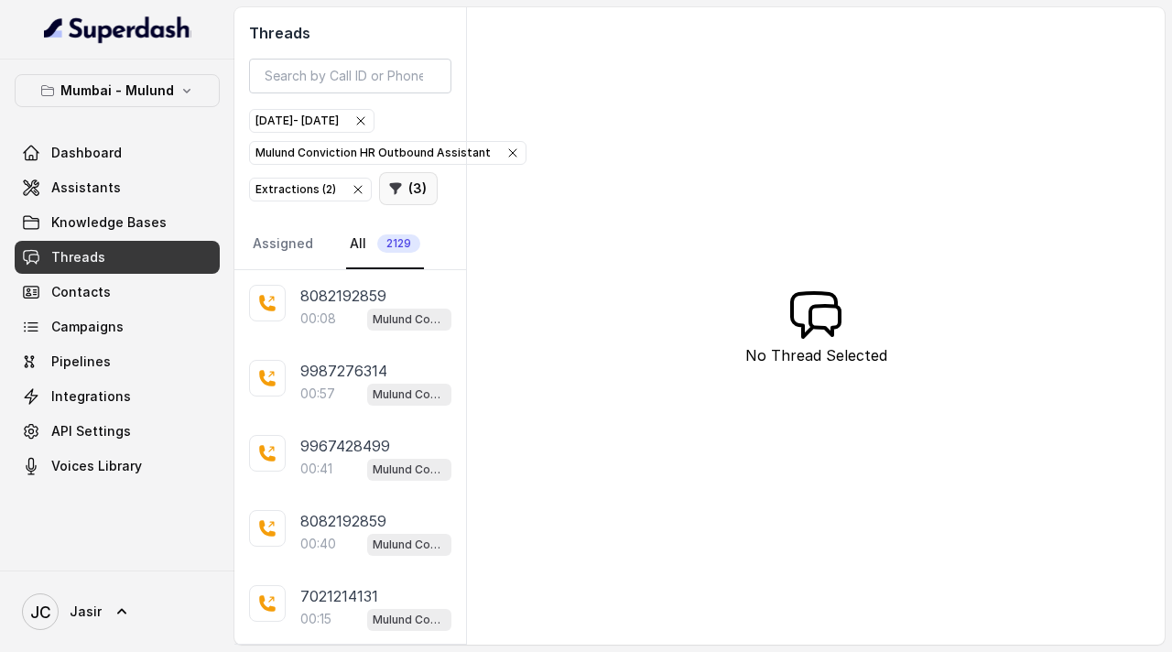
click at [409, 187] on button "( 3 )" at bounding box center [408, 188] width 59 height 33
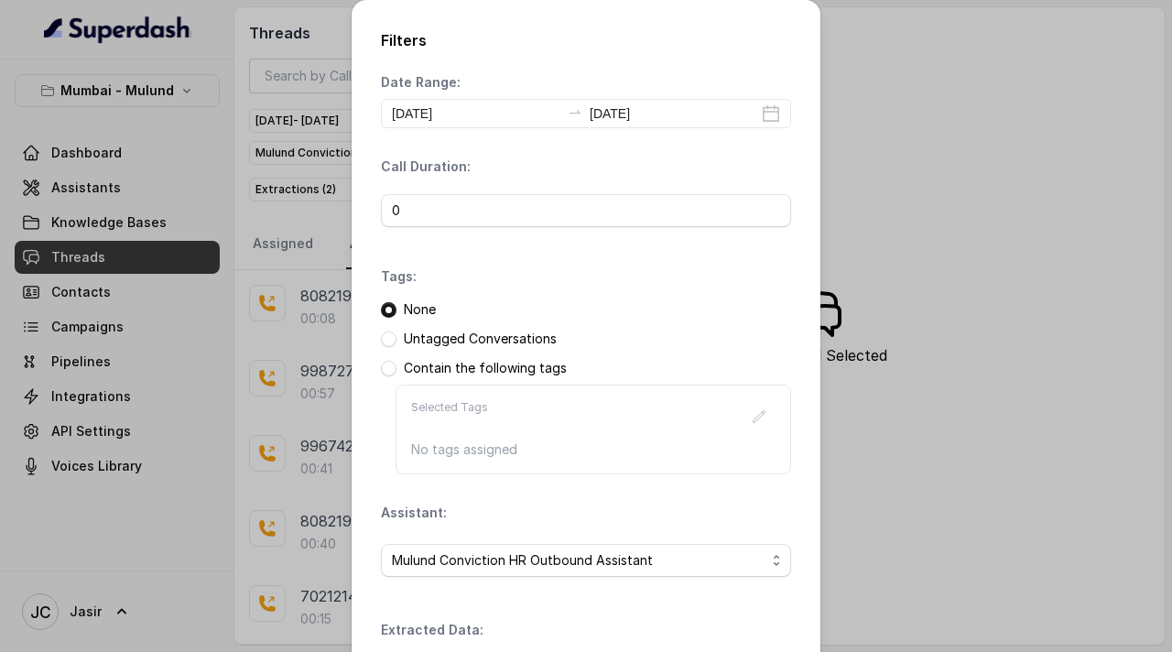
click at [398, 343] on div "Untagged Conversations" at bounding box center [586, 339] width 410 height 18
click at [392, 341] on span at bounding box center [389, 339] width 16 height 16
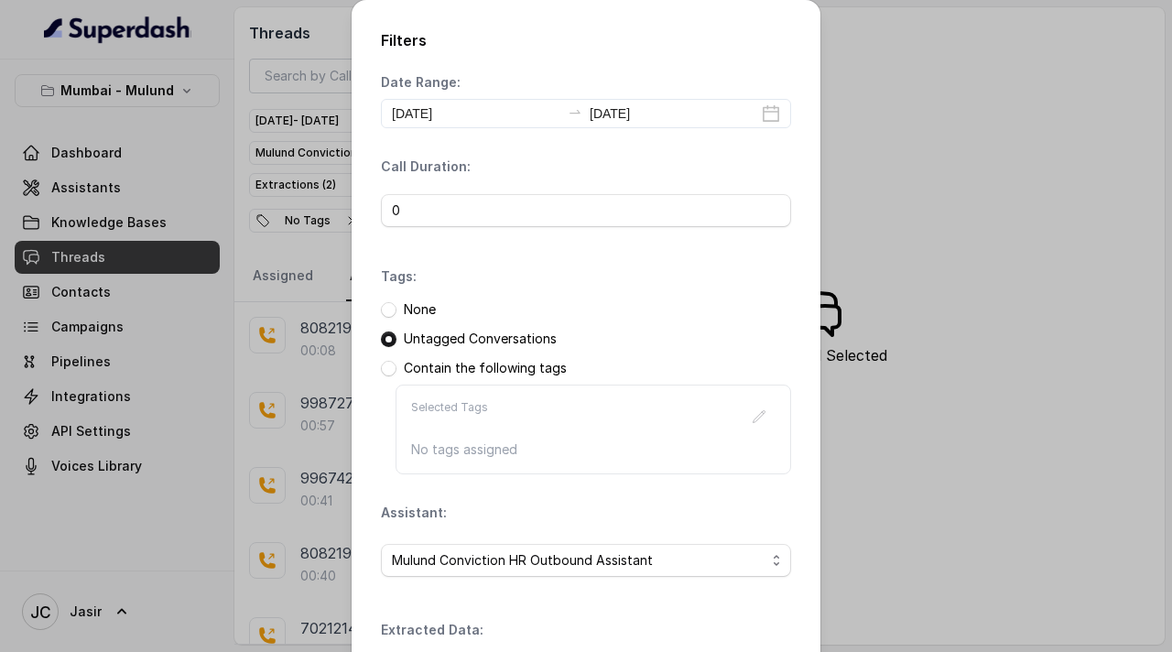
click at [438, 562] on th "Field" at bounding box center [465, 665] width 168 height 38
click at [773, 370] on div "Contain the following tags" at bounding box center [586, 368] width 410 height 18
click at [753, 300] on div "None" at bounding box center [586, 309] width 410 height 18
click at [674, 562] on div "Date Range: 2025-09-23 2025-09-23 Call Duration: 0 Tags: None Untagged Conversa…" at bounding box center [586, 465] width 410 height 784
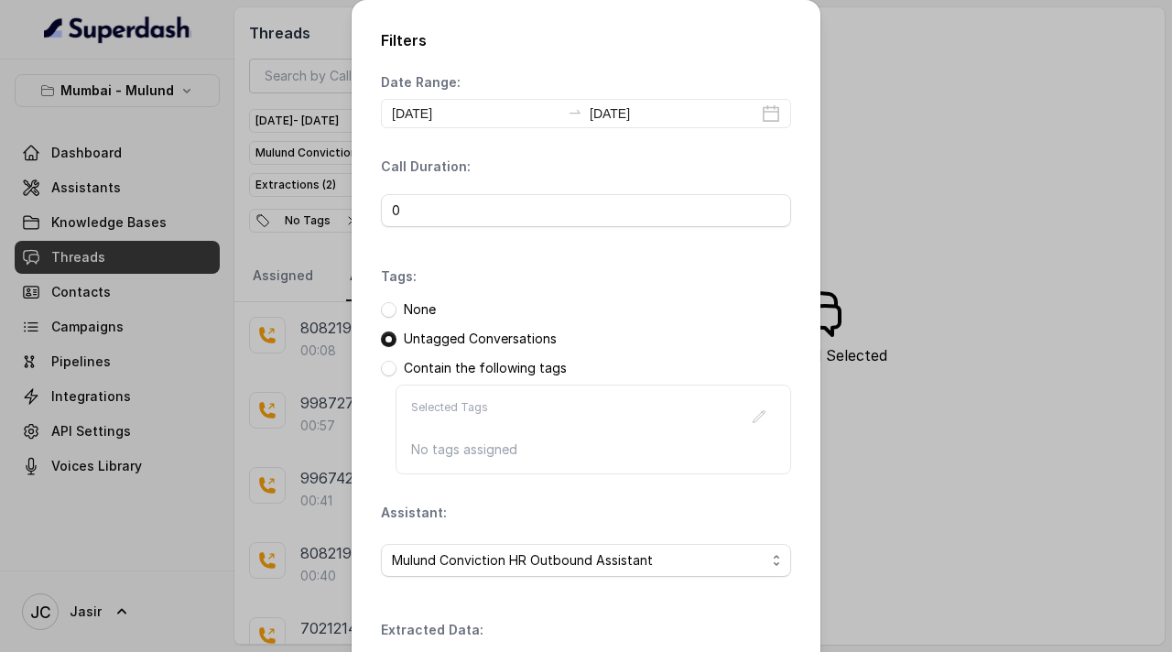
click at [571, 562] on div "Date Range: 2025-09-23 2025-09-23 Call Duration: 0 Tags: None Untagged Conversa…" at bounding box center [586, 465] width 410 height 784
click at [392, 38] on h2 "Filters" at bounding box center [586, 40] width 410 height 22
click at [296, 206] on div "Filters Date Range: 2025-09-23 2025-09-23 Call Duration: 0 Tags: None Untagged …" at bounding box center [586, 326] width 1172 height 652
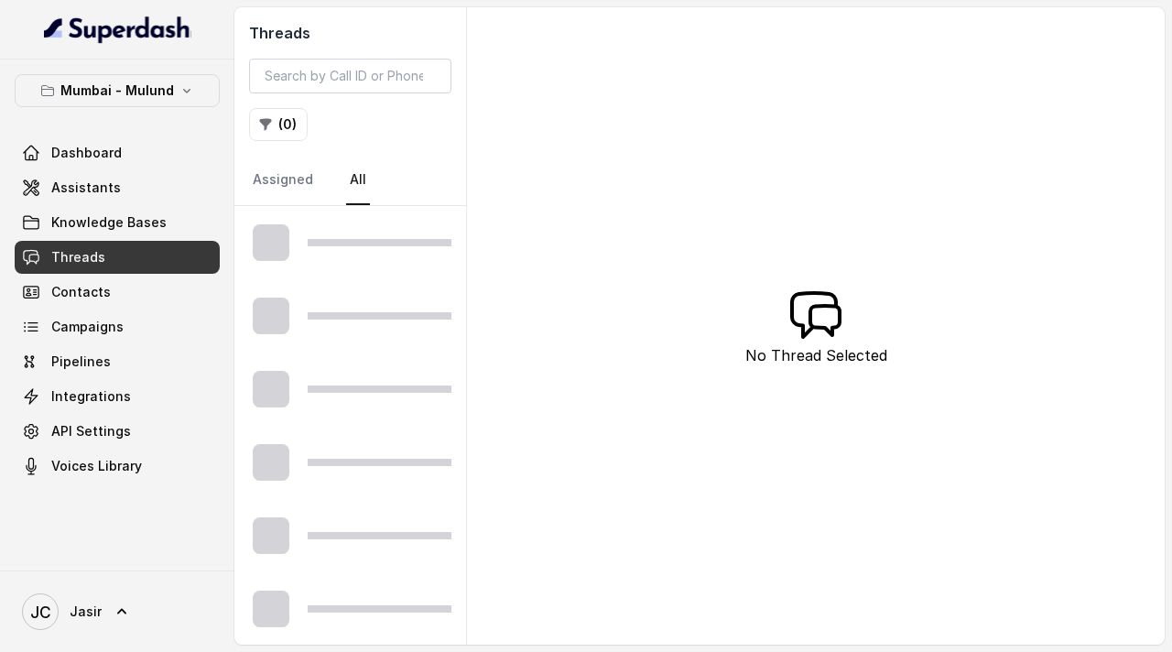
click at [113, 255] on link "Threads" at bounding box center [117, 257] width 205 height 33
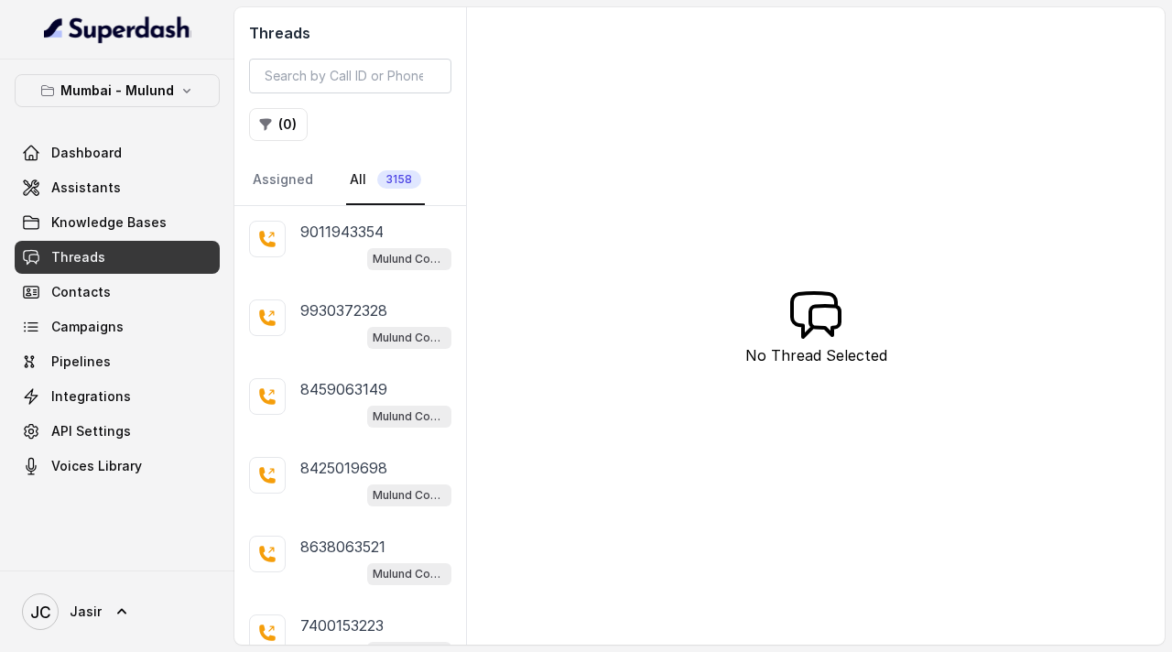
click at [113, 255] on link "Threads" at bounding box center [117, 257] width 205 height 33
click at [285, 121] on button "( 0 )" at bounding box center [278, 124] width 59 height 33
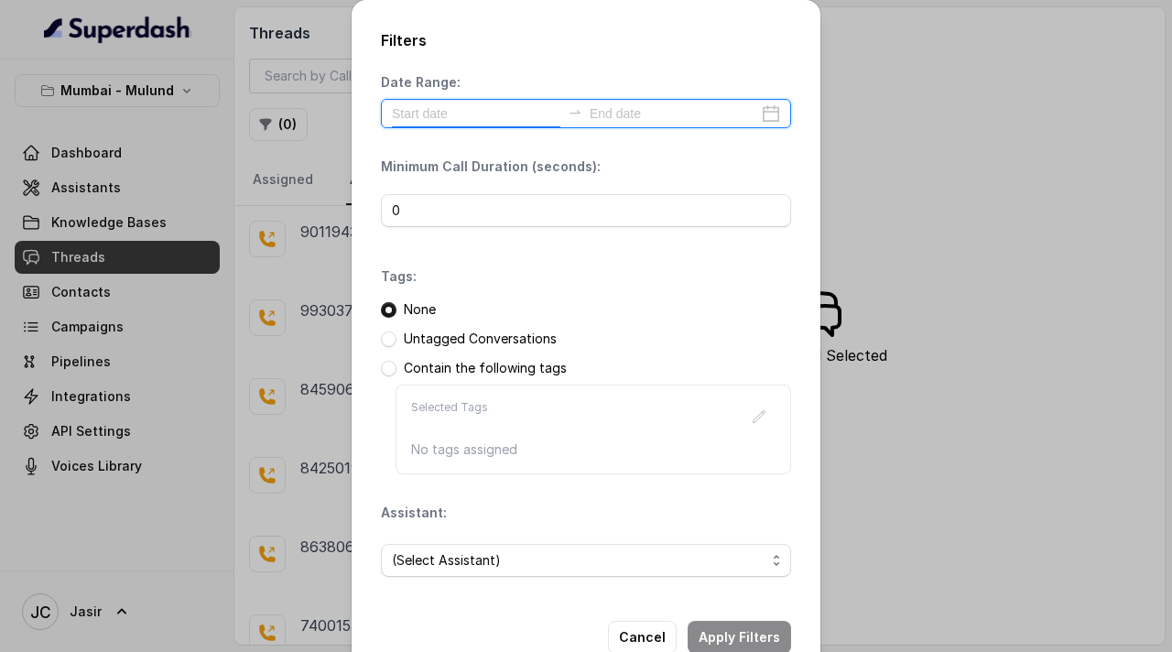
click at [441, 116] on input at bounding box center [476, 113] width 168 height 20
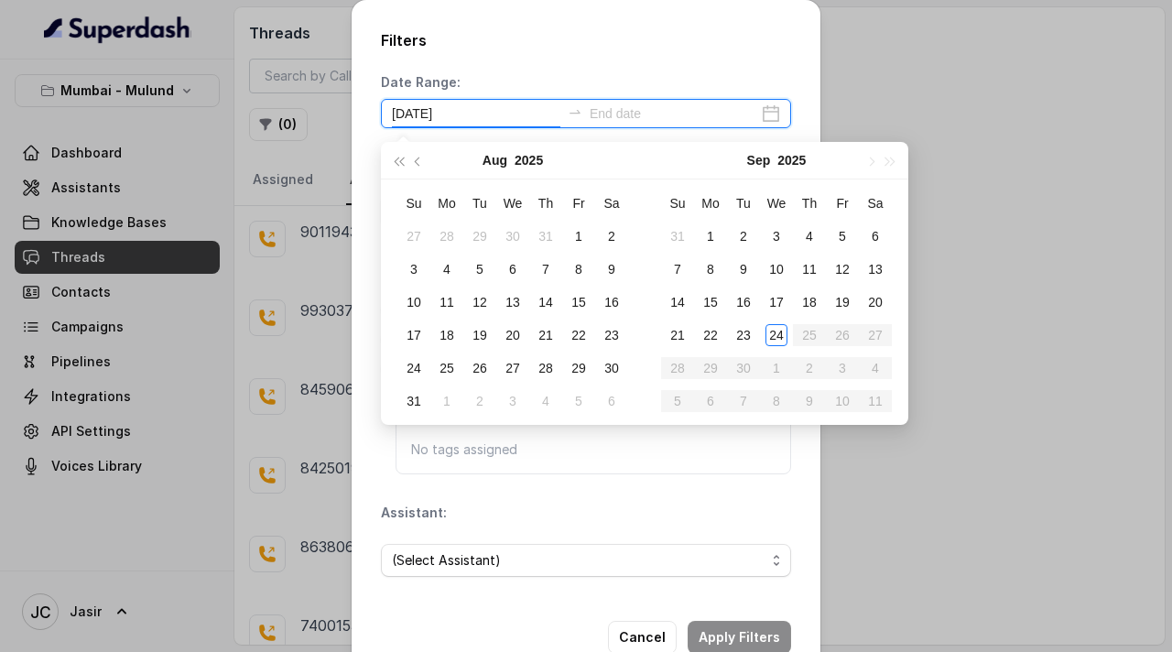
type input "2025-08-09"
type input "[DATE]"
click at [751, 331] on div "23" at bounding box center [743, 335] width 22 height 22
type input "2025-09-02"
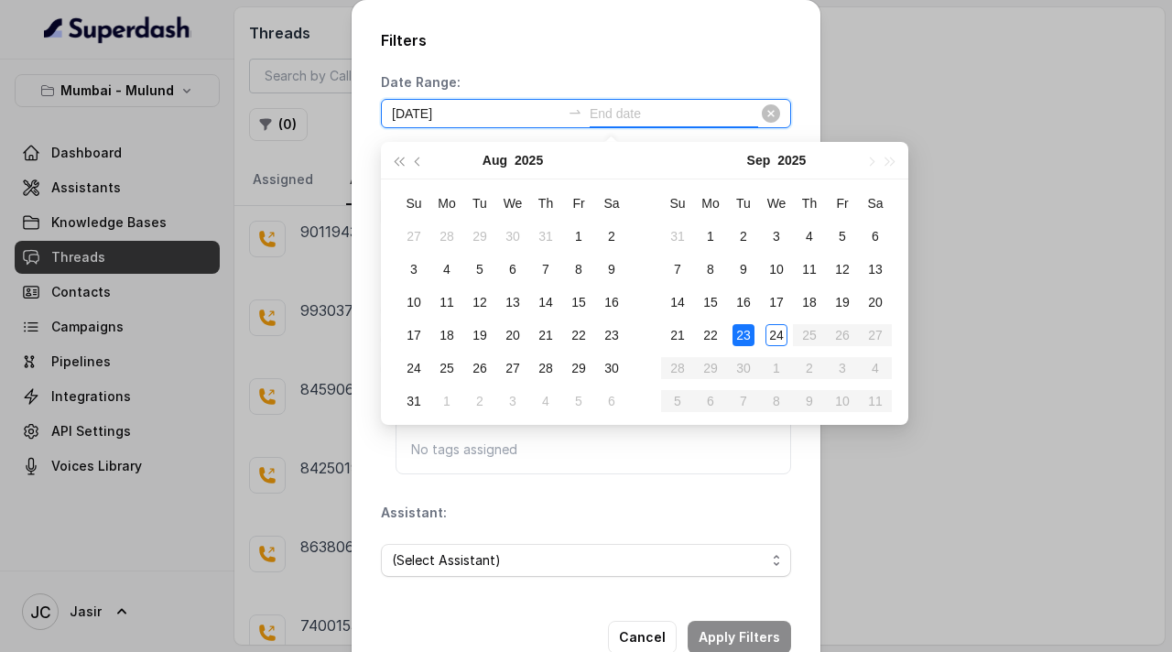
click at [696, 114] on input at bounding box center [673, 113] width 168 height 20
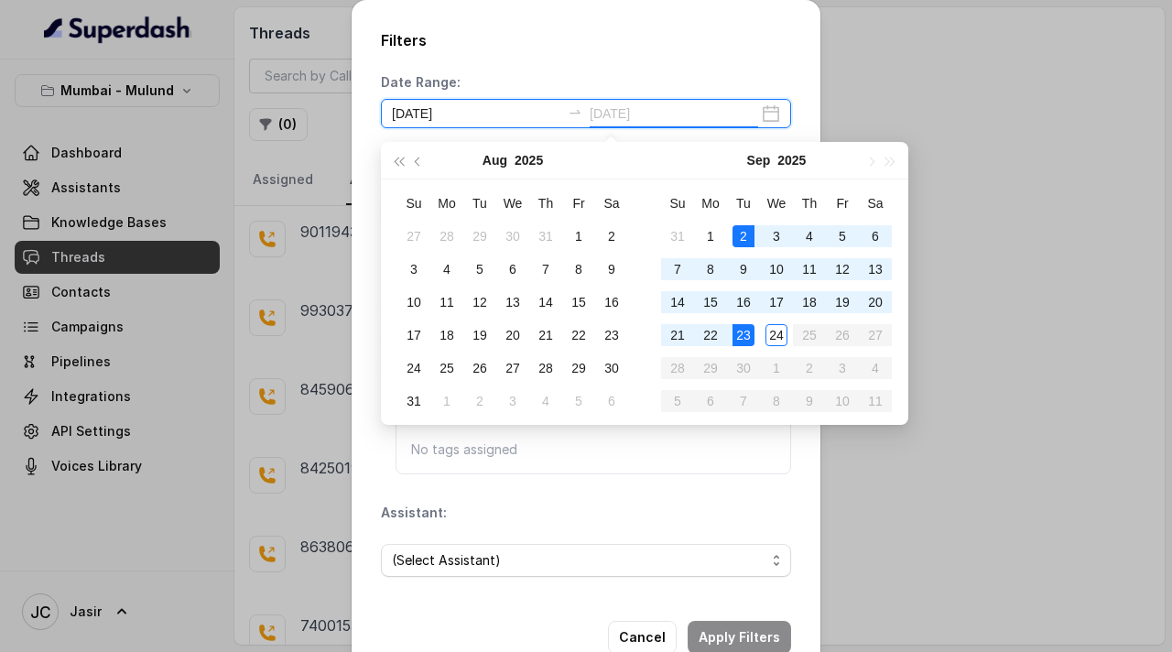
type input "2025-09-23"
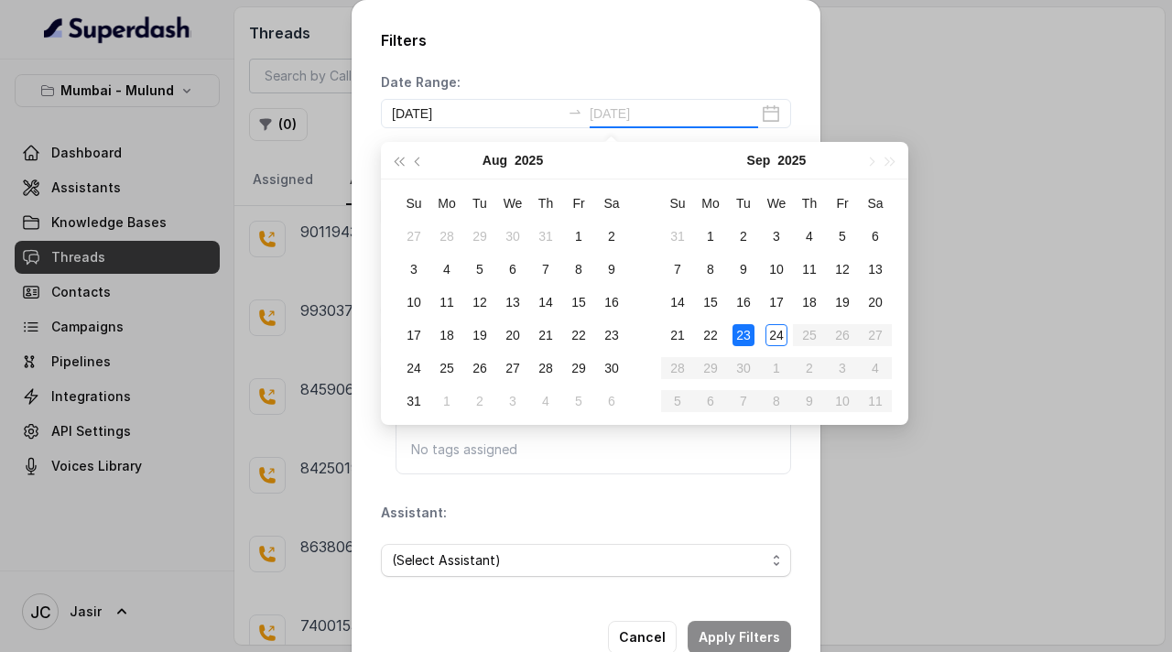
click at [749, 336] on div "23" at bounding box center [743, 335] width 22 height 22
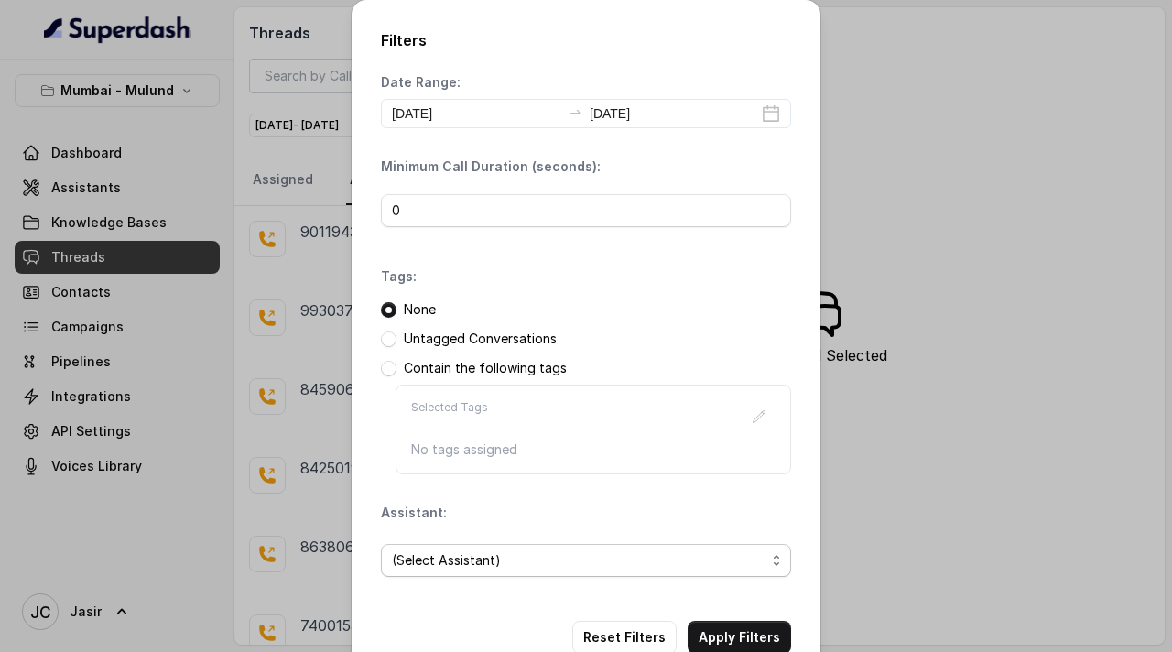
click at [463, 559] on span "(Select Assistant)" at bounding box center [578, 560] width 373 height 22
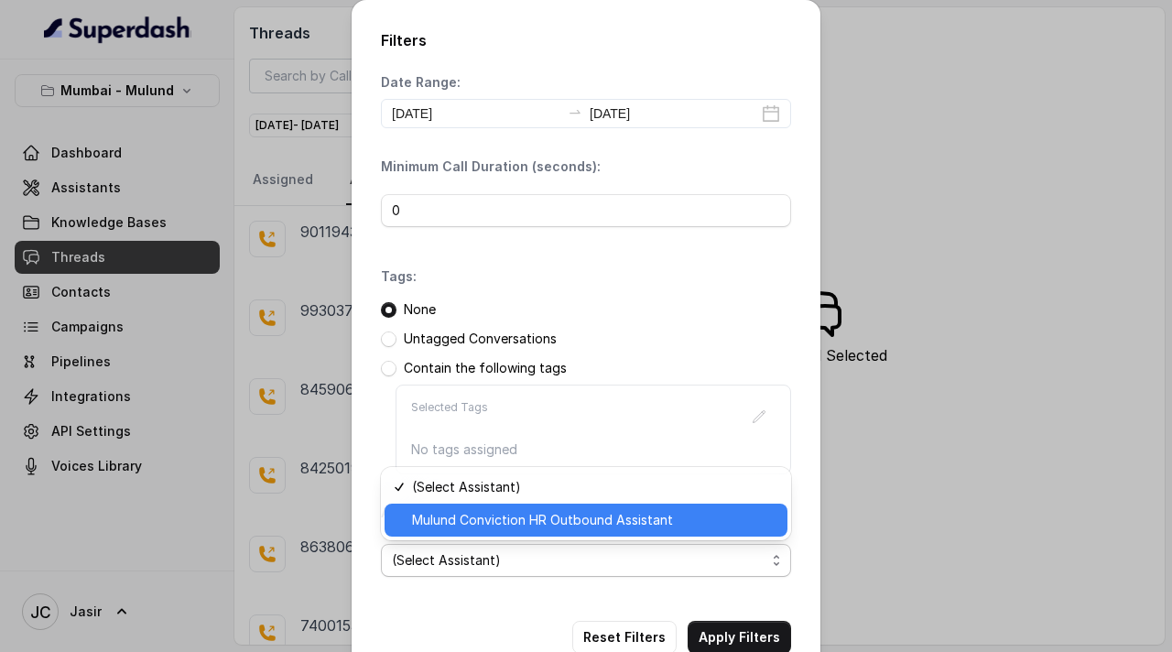
click at [464, 519] on span "Mulund Conviction HR Outbound Assistant" at bounding box center [594, 520] width 364 height 22
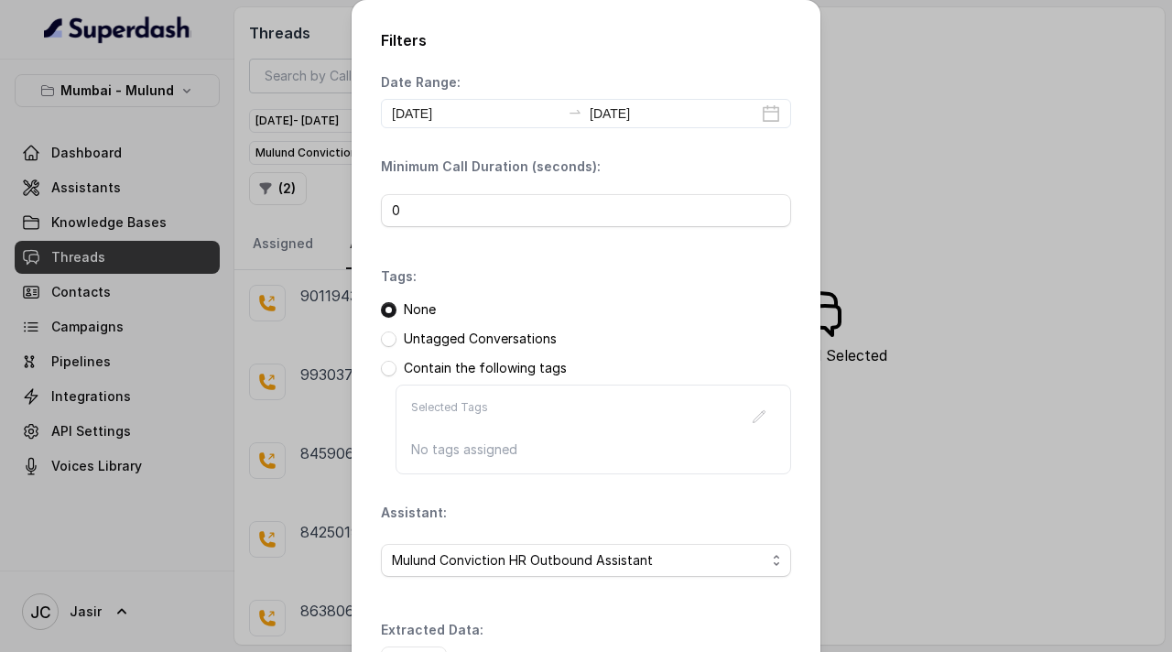
click at [449, 339] on p "Untagged Conversations" at bounding box center [480, 339] width 153 height 18
click at [391, 340] on span at bounding box center [389, 339] width 16 height 16
click at [754, 651] on div "Add" at bounding box center [586, 662] width 410 height 33
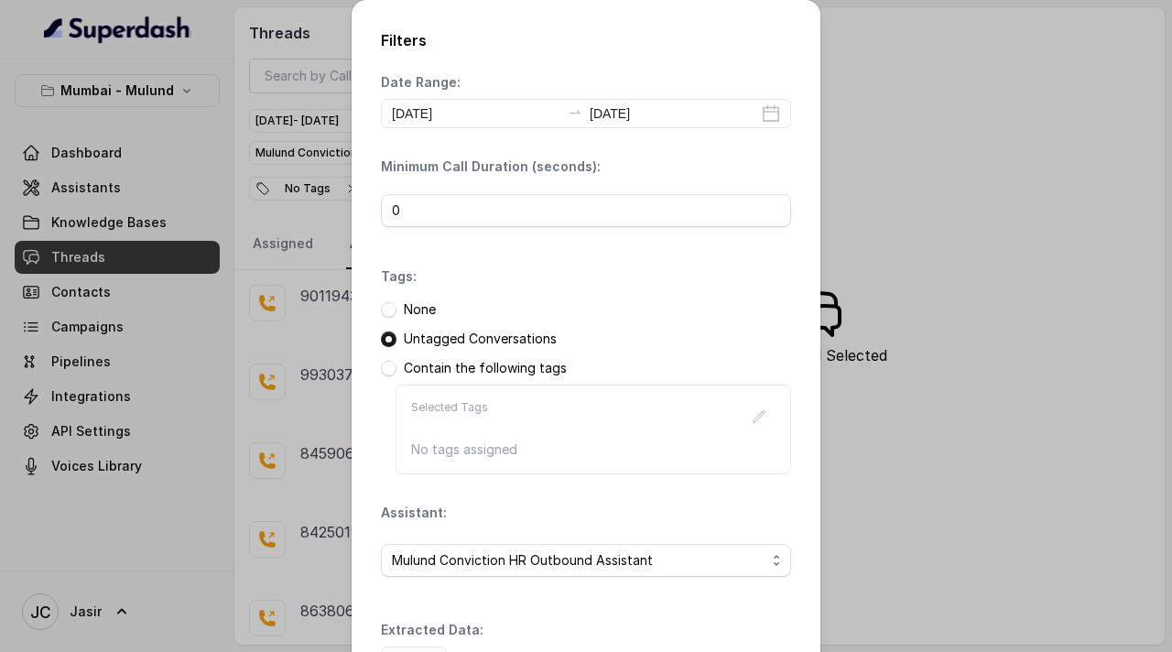
click at [702, 578] on div "Mulund Conviction HR Outbound Assistant" at bounding box center [586, 560] width 410 height 62
click at [451, 651] on div "Add" at bounding box center [586, 662] width 410 height 33
click at [788, 641] on div "Extracted Data: Add" at bounding box center [586, 650] width 410 height 59
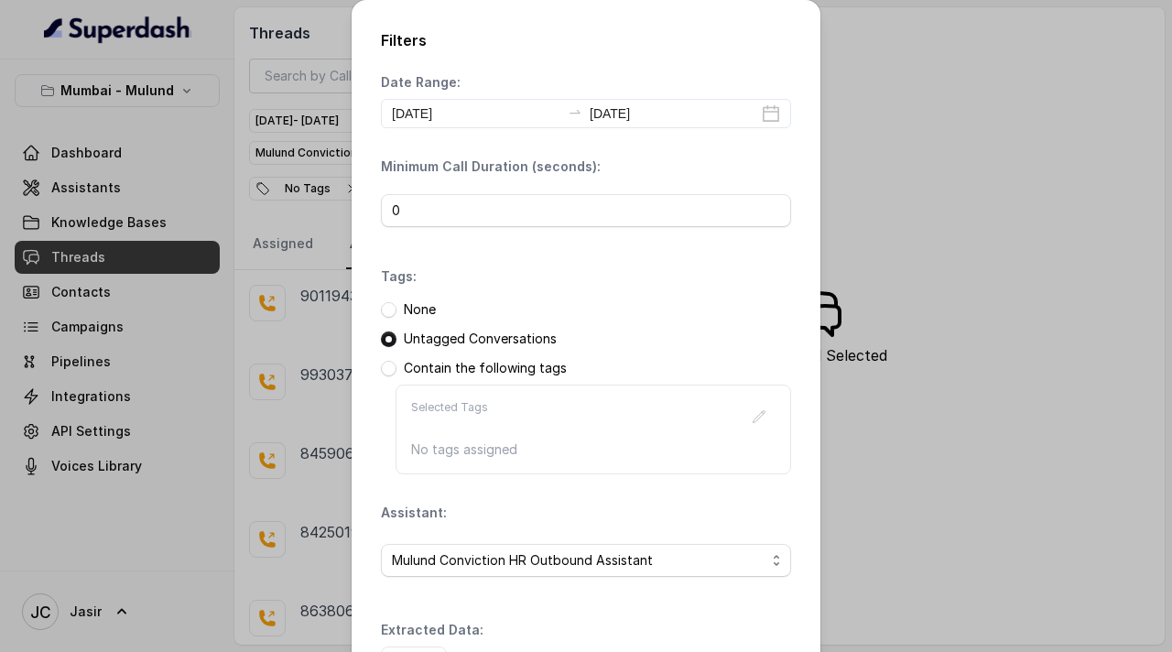
click at [664, 315] on div "None" at bounding box center [586, 309] width 410 height 18
drag, startPoint x: 664, startPoint y: 315, endPoint x: 649, endPoint y: 352, distance: 40.3
click at [649, 353] on div "None Untagged Conversations Contain the following tags Selected Tags No tags as…" at bounding box center [586, 387] width 410 height 174
click at [598, 622] on div "Extracted Data: Add" at bounding box center [586, 650] width 410 height 59
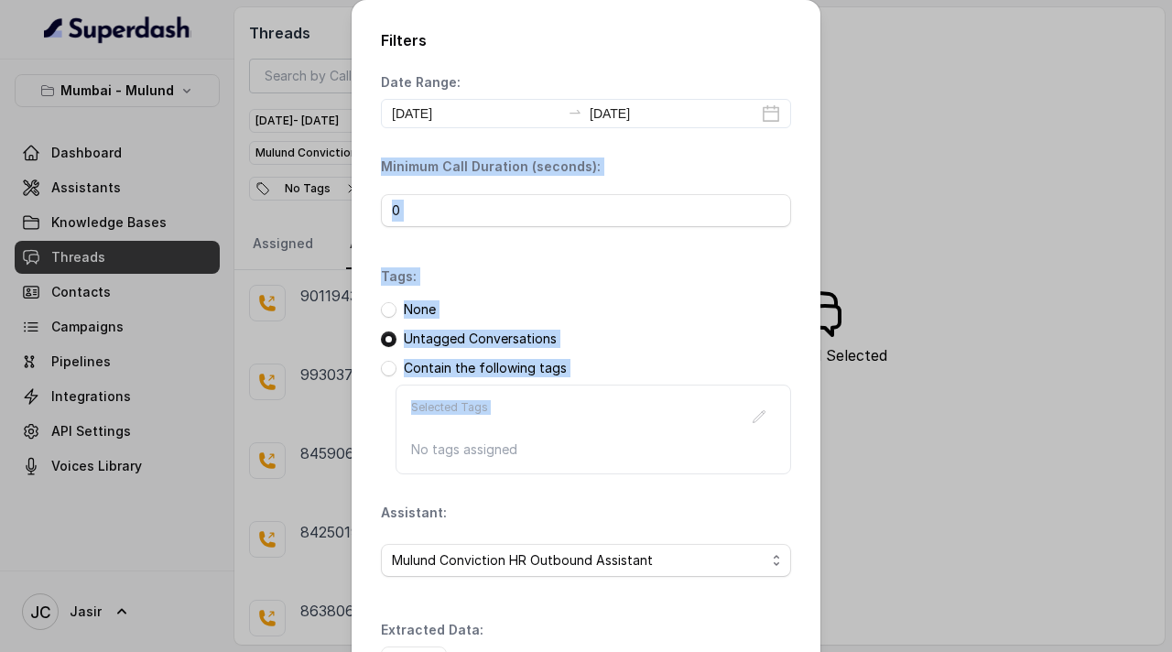
drag, startPoint x: 654, startPoint y: 141, endPoint x: 709, endPoint y: 327, distance: 193.8
click at [703, 366] on div "Date Range: 2025-09-23 2025-09-23 Minimum Call Duration (seconds): 0 Tags: None…" at bounding box center [586, 376] width 410 height 606
click at [712, 309] on div "None" at bounding box center [586, 309] width 410 height 18
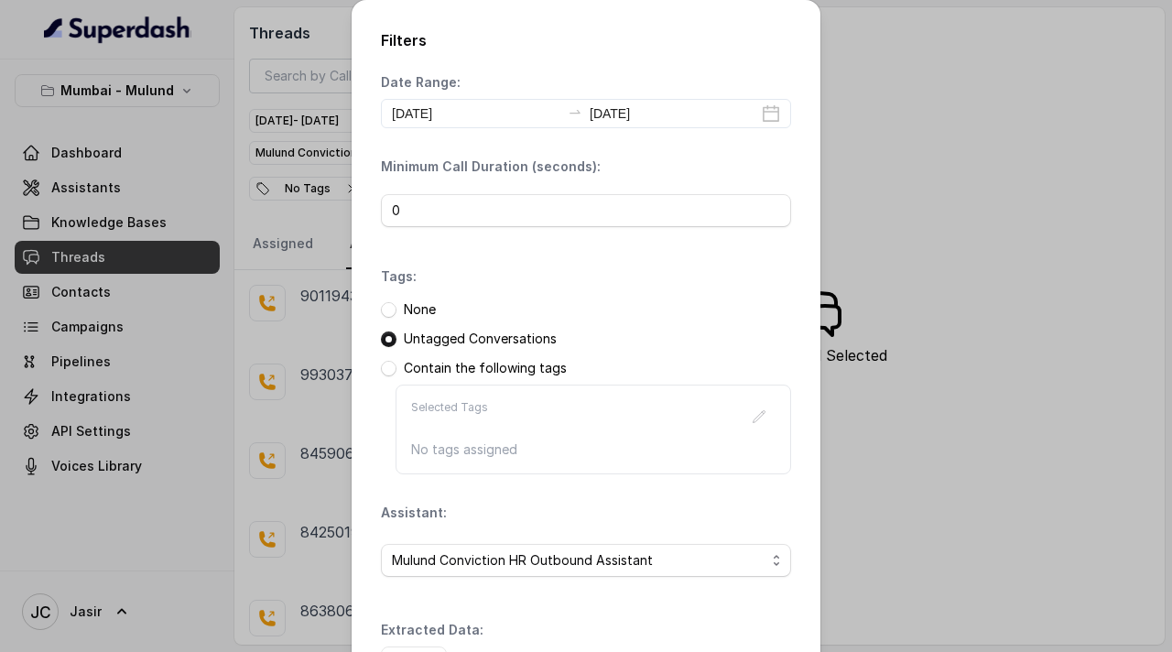
click at [712, 309] on div "None" at bounding box center [586, 309] width 410 height 18
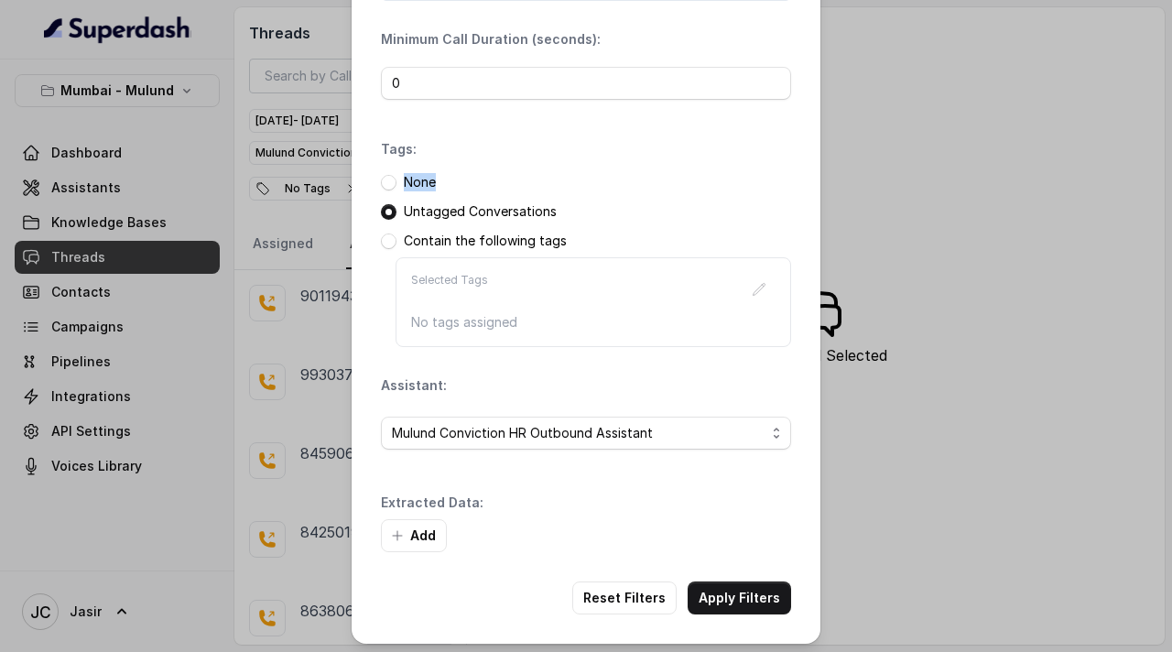
scroll to position [134, 0]
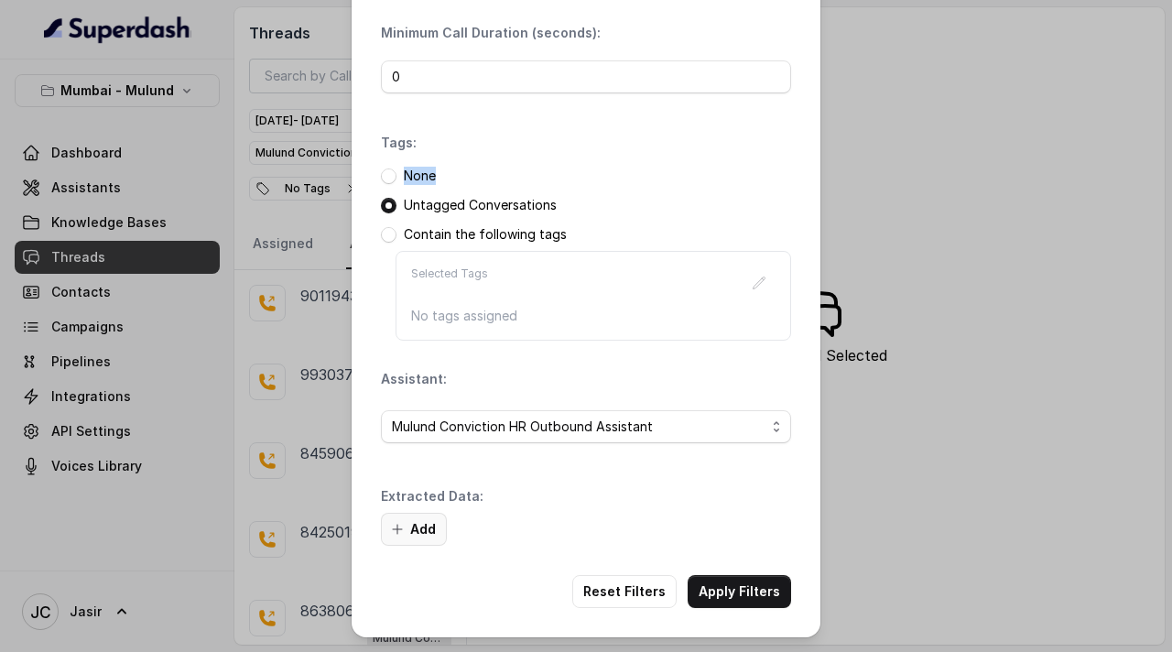
click at [426, 520] on button "Add" at bounding box center [414, 529] width 66 height 33
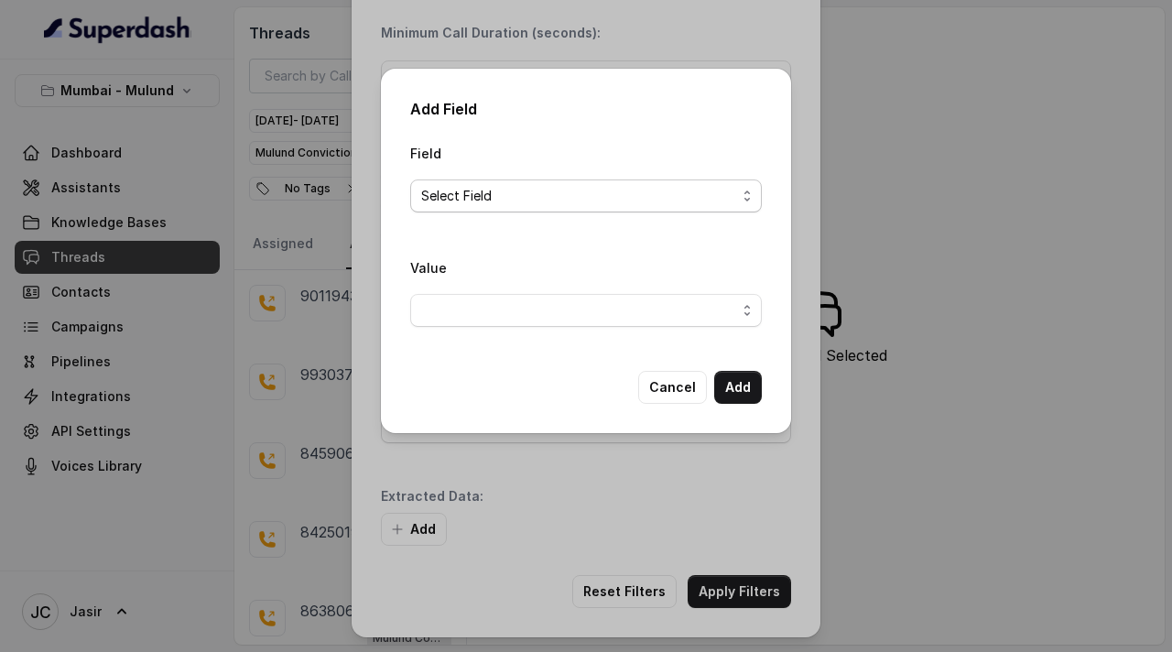
click at [472, 198] on span "Select Field" at bounding box center [578, 196] width 315 height 22
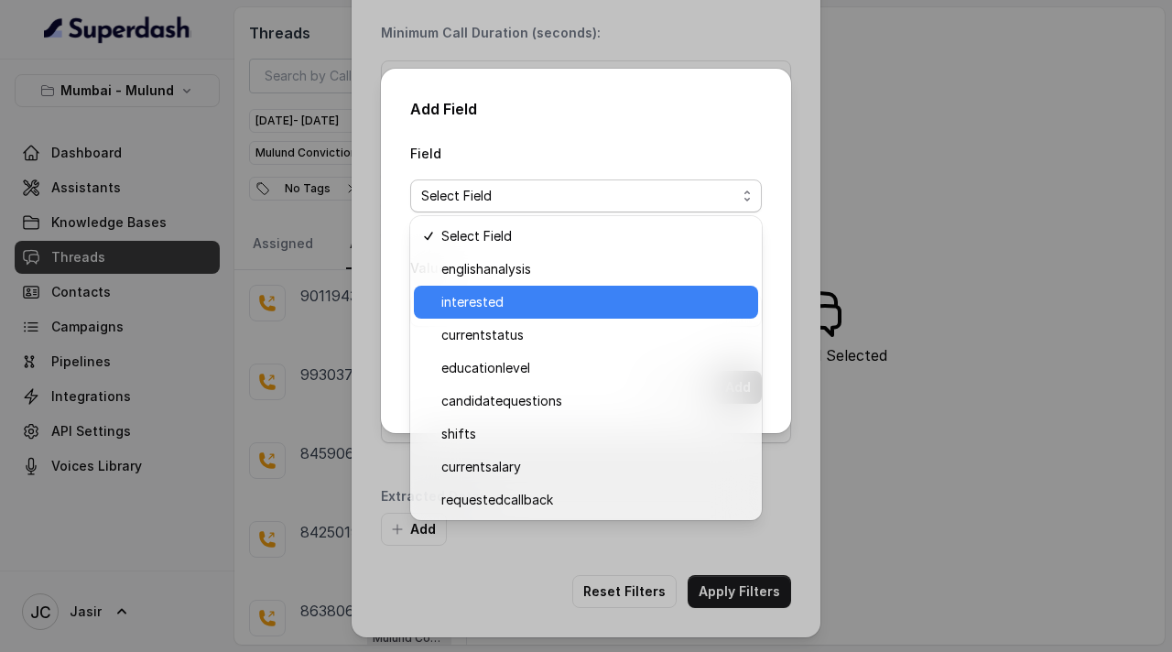
click at [470, 309] on span "interested" at bounding box center [594, 302] width 306 height 22
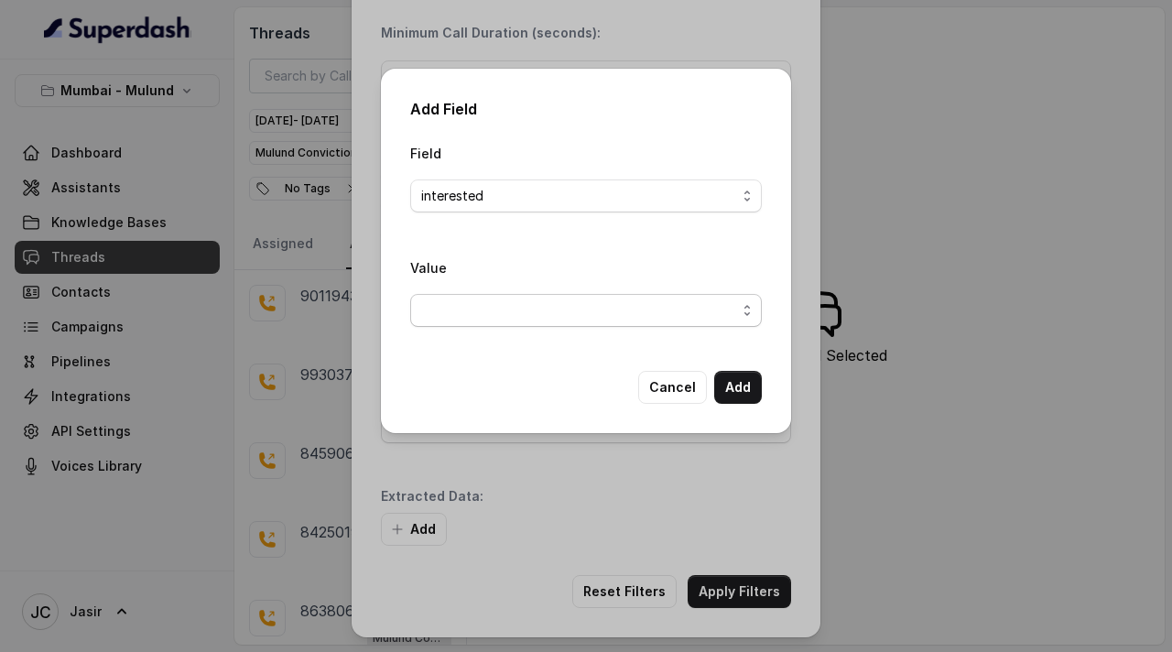
click at [515, 304] on span "button" at bounding box center [585, 310] width 351 height 33
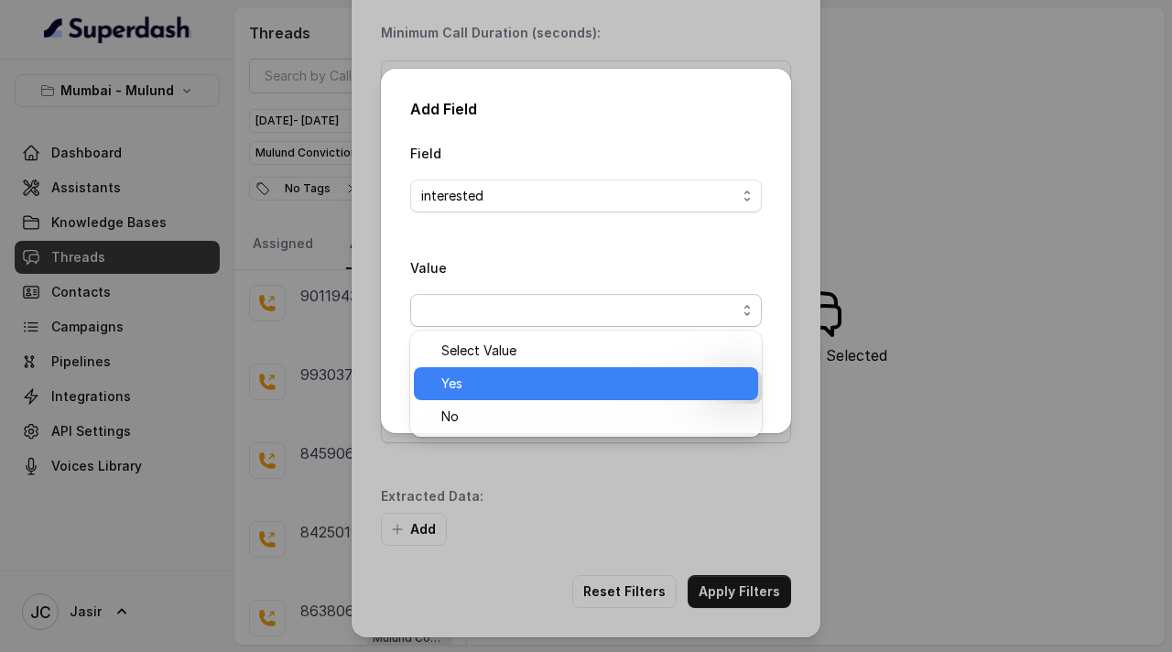
click at [466, 389] on span "Yes" at bounding box center [594, 384] width 306 height 22
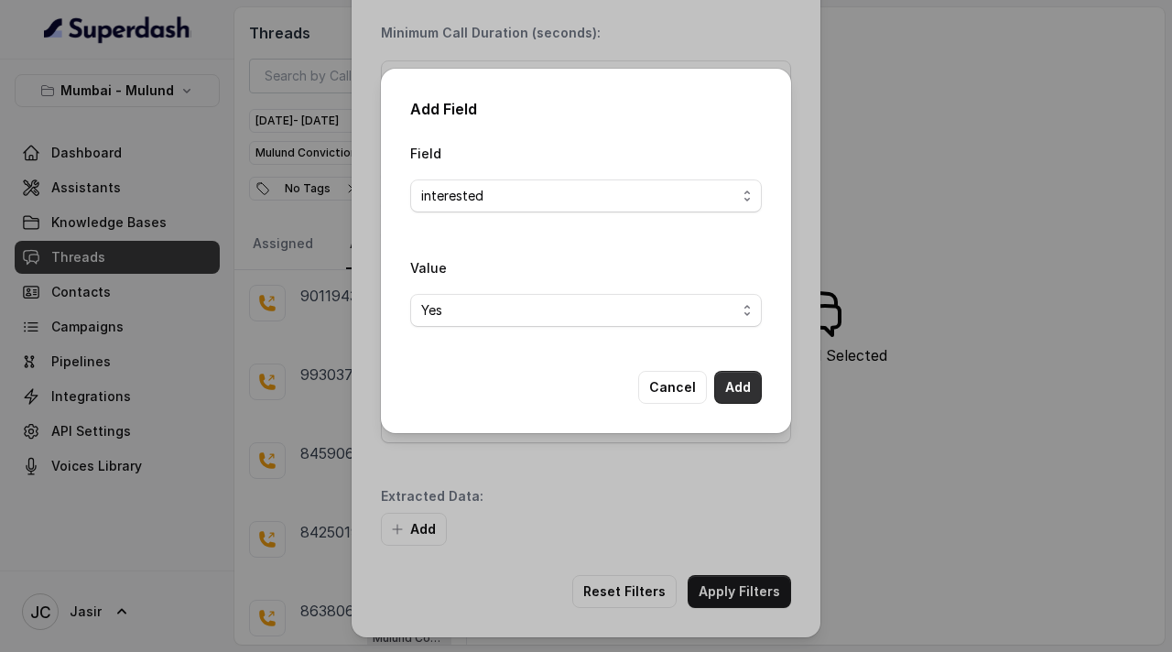
click at [747, 395] on button "Add" at bounding box center [738, 387] width 48 height 33
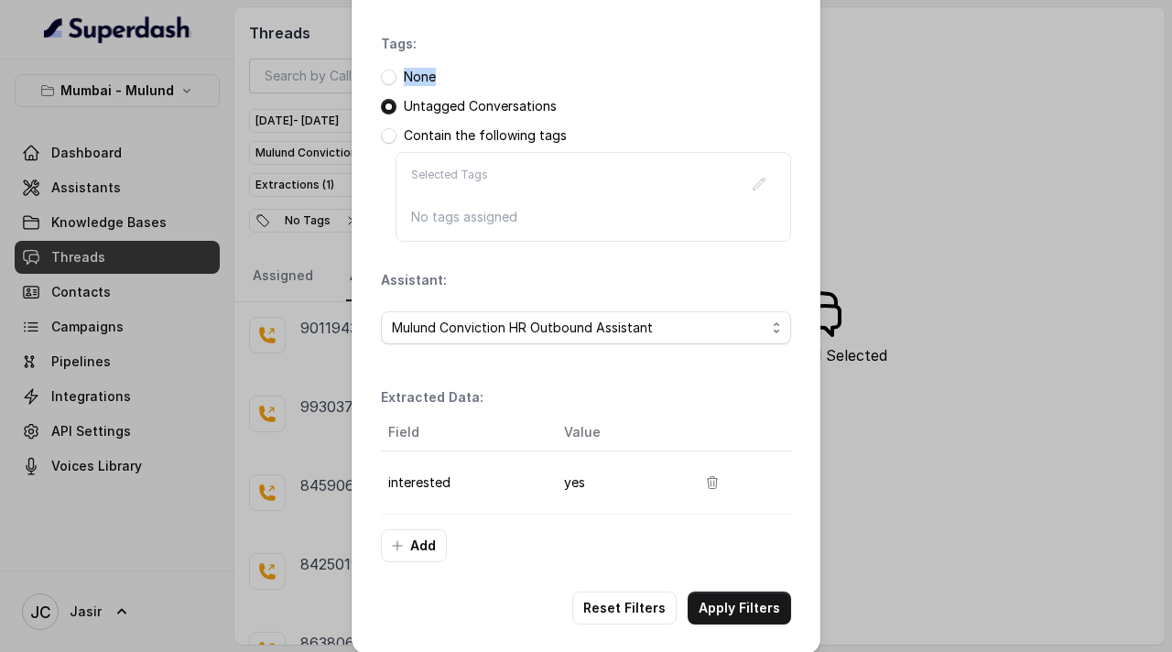
scroll to position [249, 0]
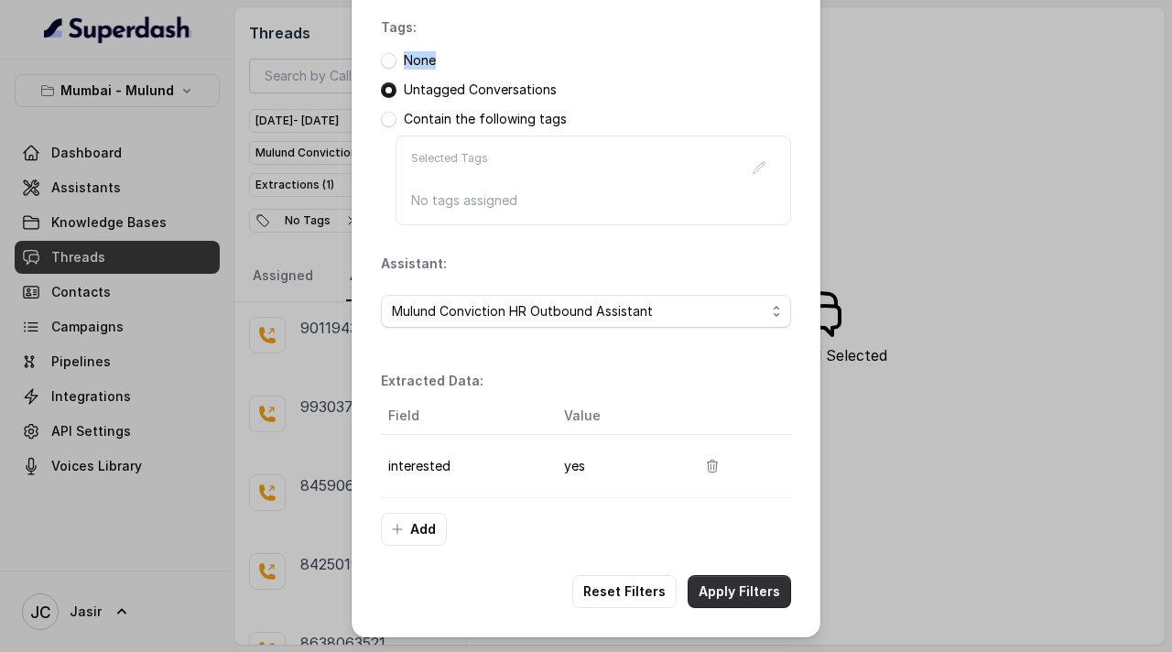
click at [756, 587] on button "Apply Filters" at bounding box center [738, 591] width 103 height 33
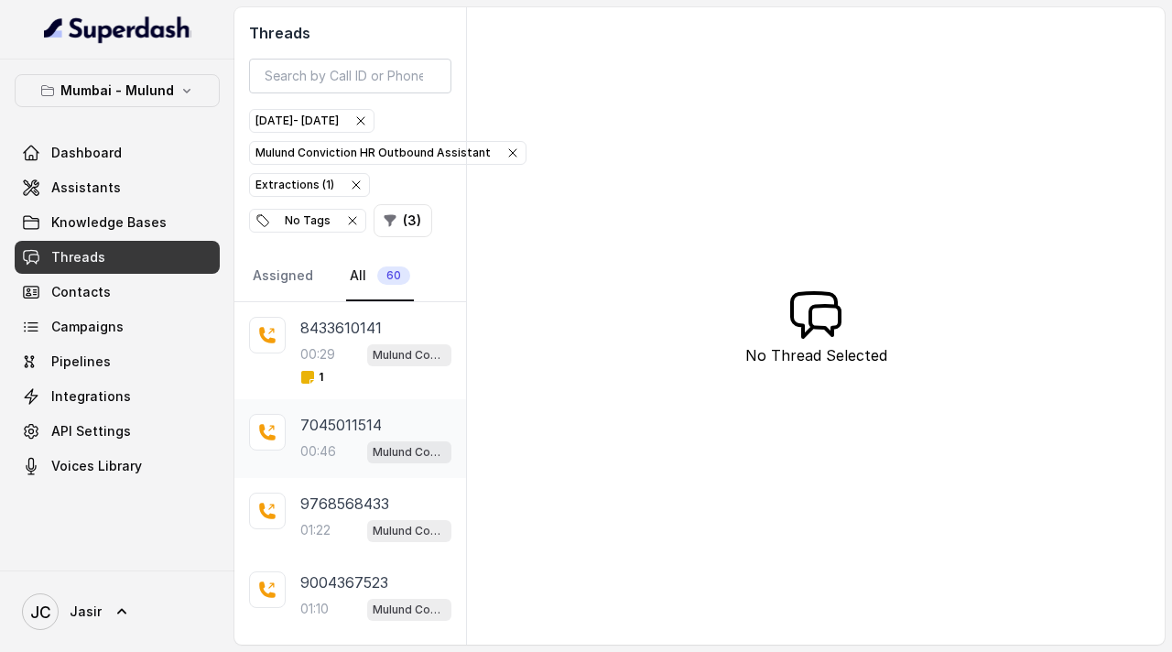
click at [334, 406] on div "7045011514 00:46 Mulund Conviction HR Outbound Assistant" at bounding box center [350, 438] width 232 height 79
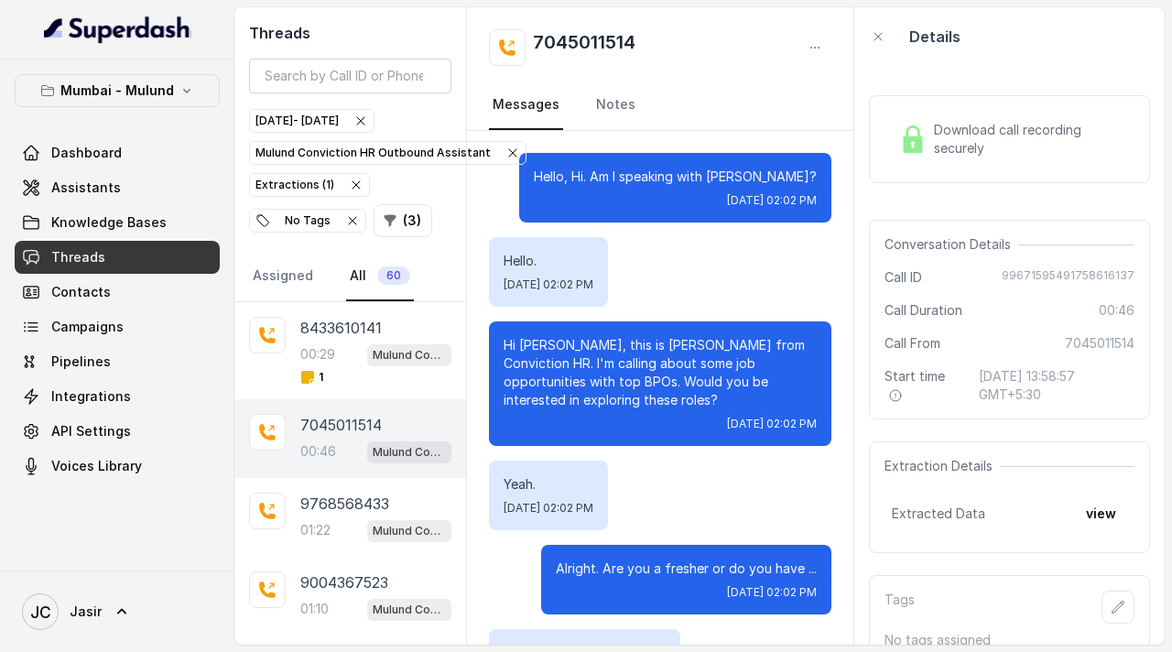
scroll to position [402, 0]
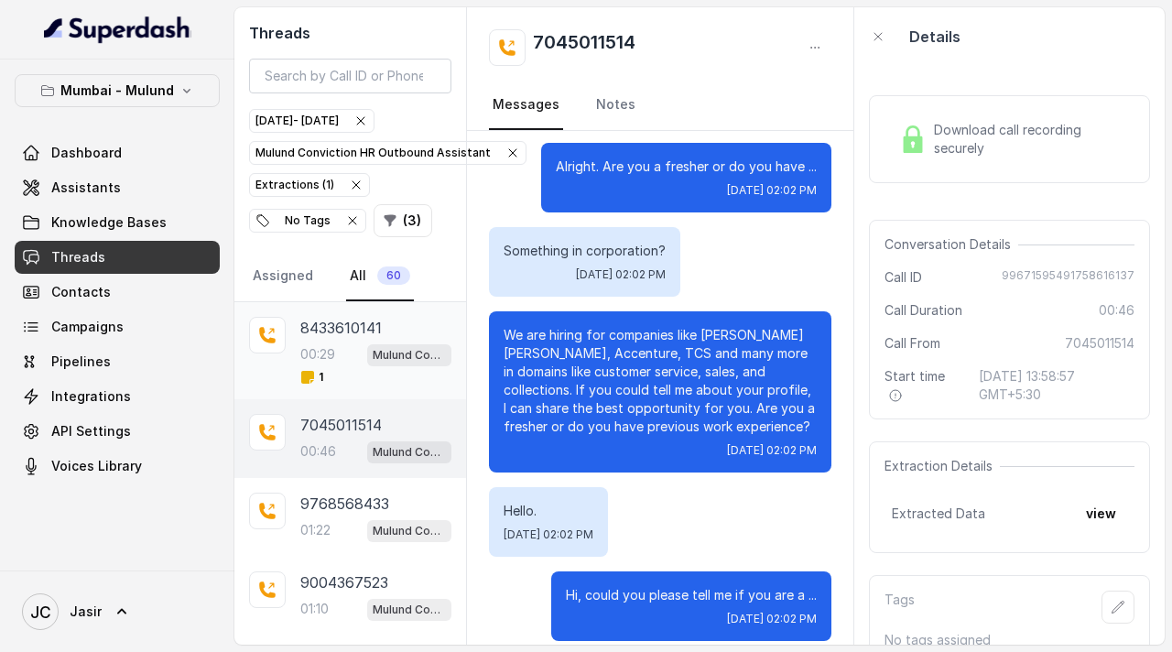
click at [326, 319] on p "8433610141" at bounding box center [340, 328] width 81 height 22
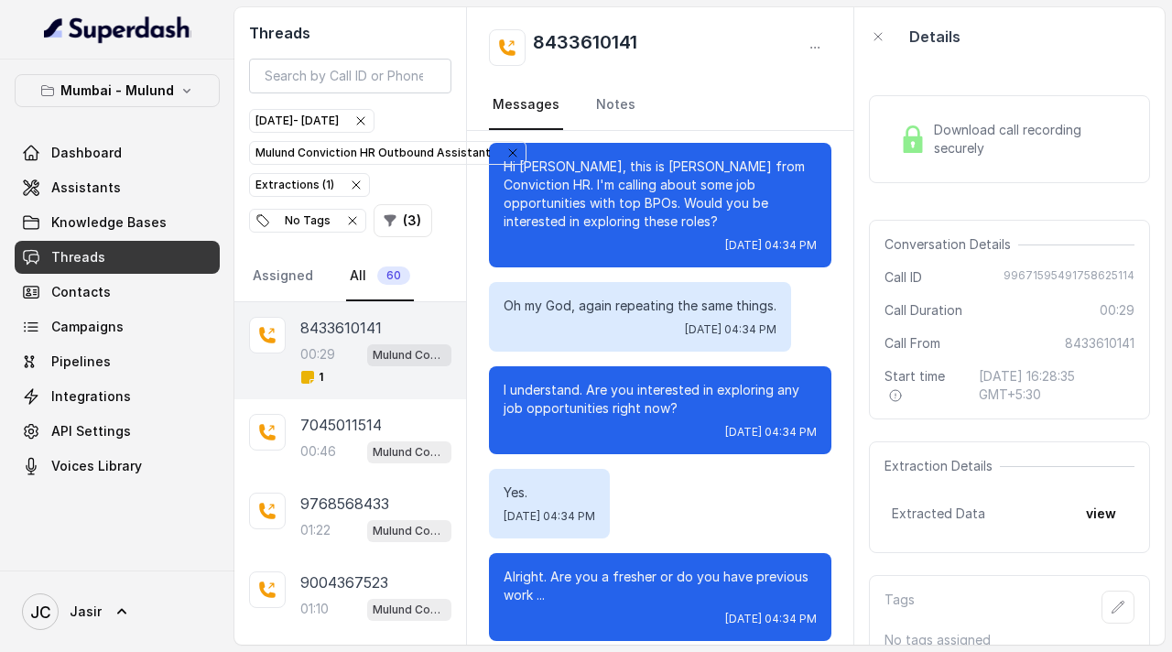
scroll to position [35, 0]
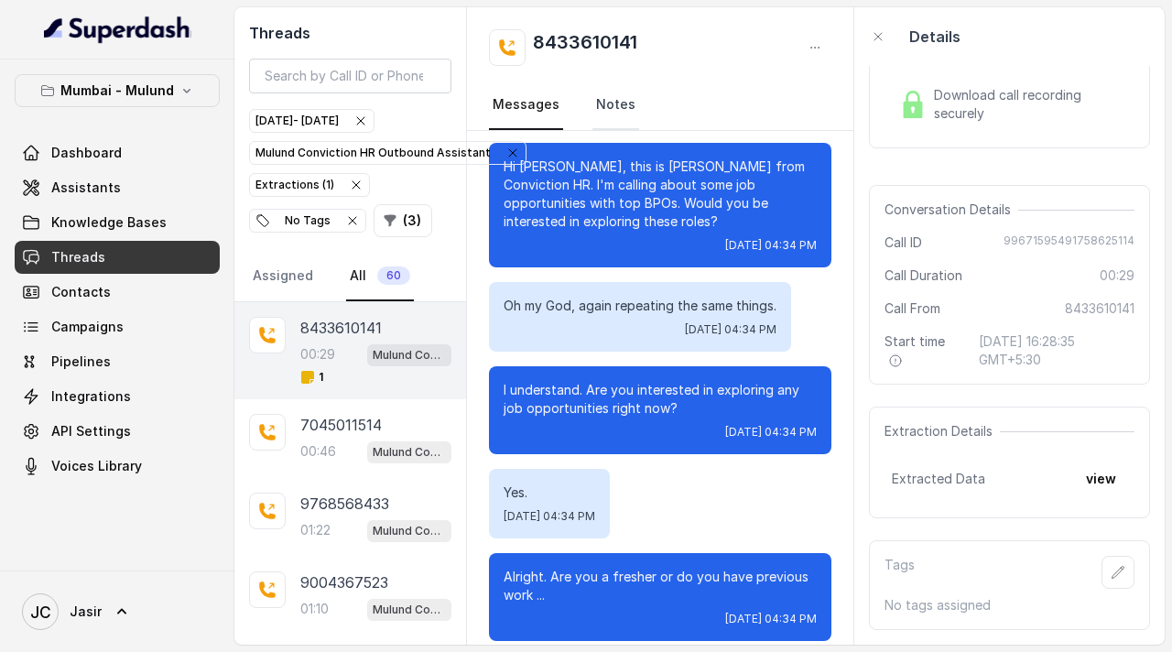
click at [613, 110] on link "Notes" at bounding box center [615, 105] width 47 height 49
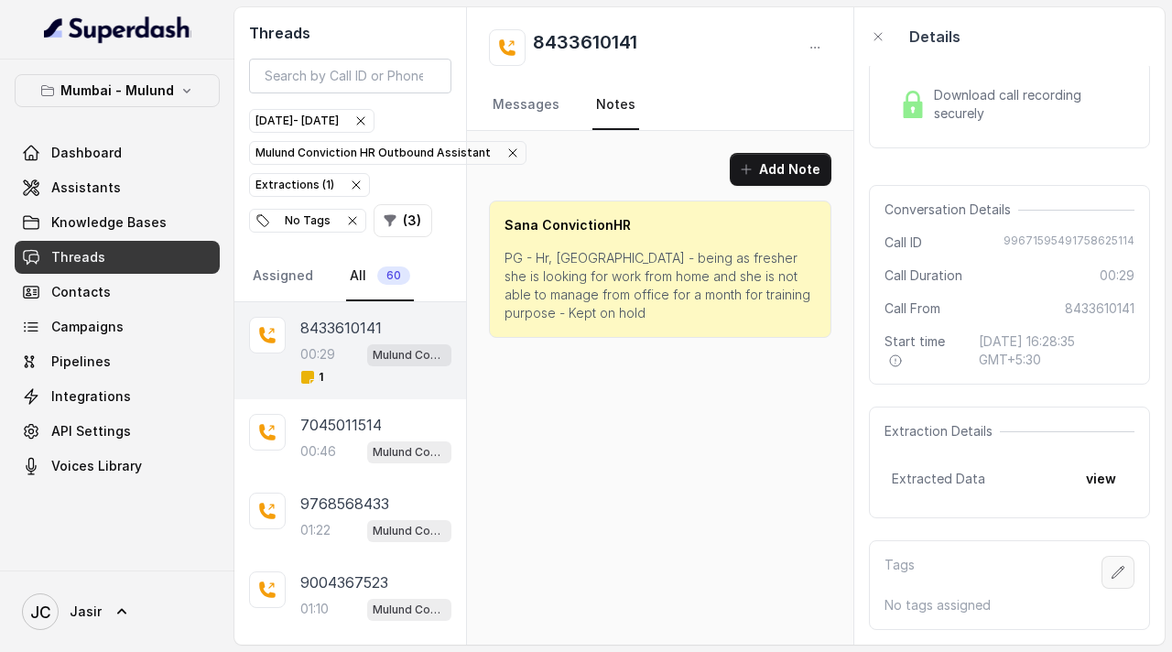
click at [1111, 565] on icon "button" at bounding box center [1117, 572] width 15 height 15
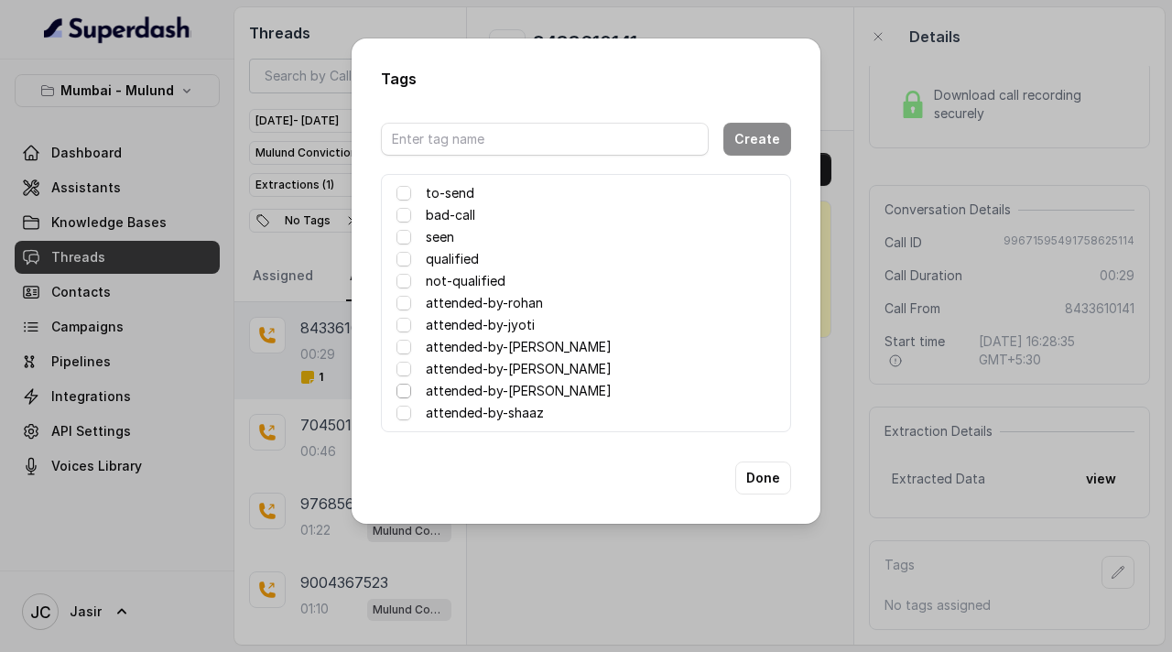
click at [406, 393] on span at bounding box center [403, 391] width 15 height 15
click at [773, 474] on button "Done" at bounding box center [763, 477] width 56 height 33
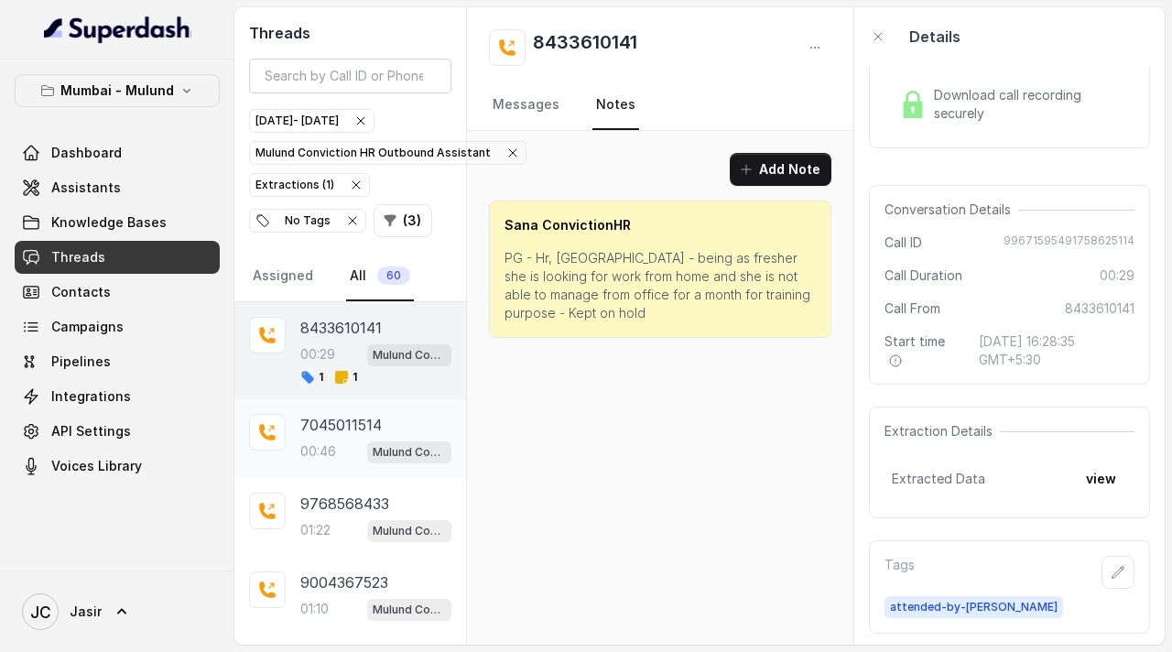
click at [327, 423] on p "7045011514" at bounding box center [340, 425] width 81 height 22
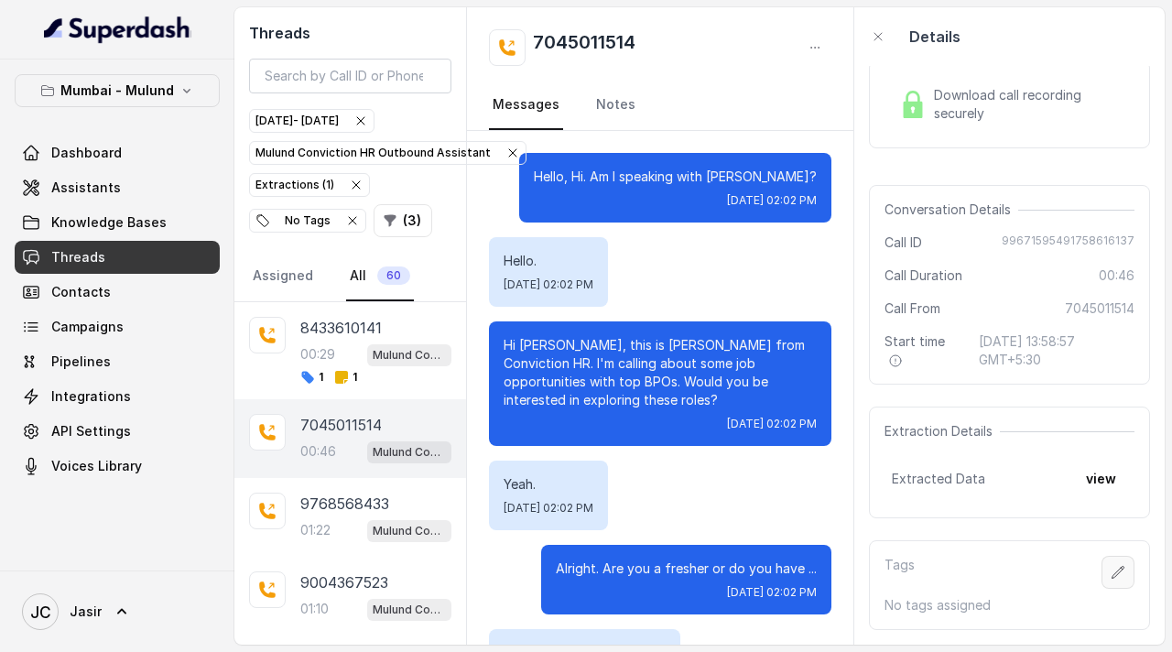
click at [1124, 576] on icon "button" at bounding box center [1117, 572] width 15 height 15
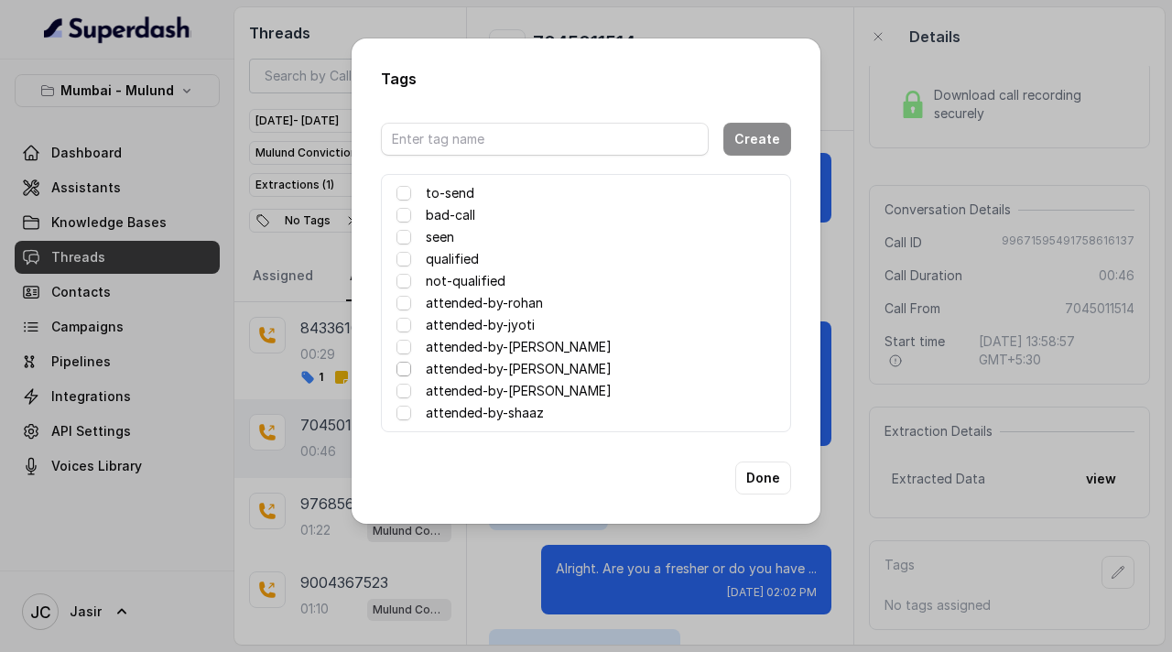
click at [405, 371] on span at bounding box center [403, 369] width 15 height 15
click at [406, 374] on span at bounding box center [403, 369] width 15 height 15
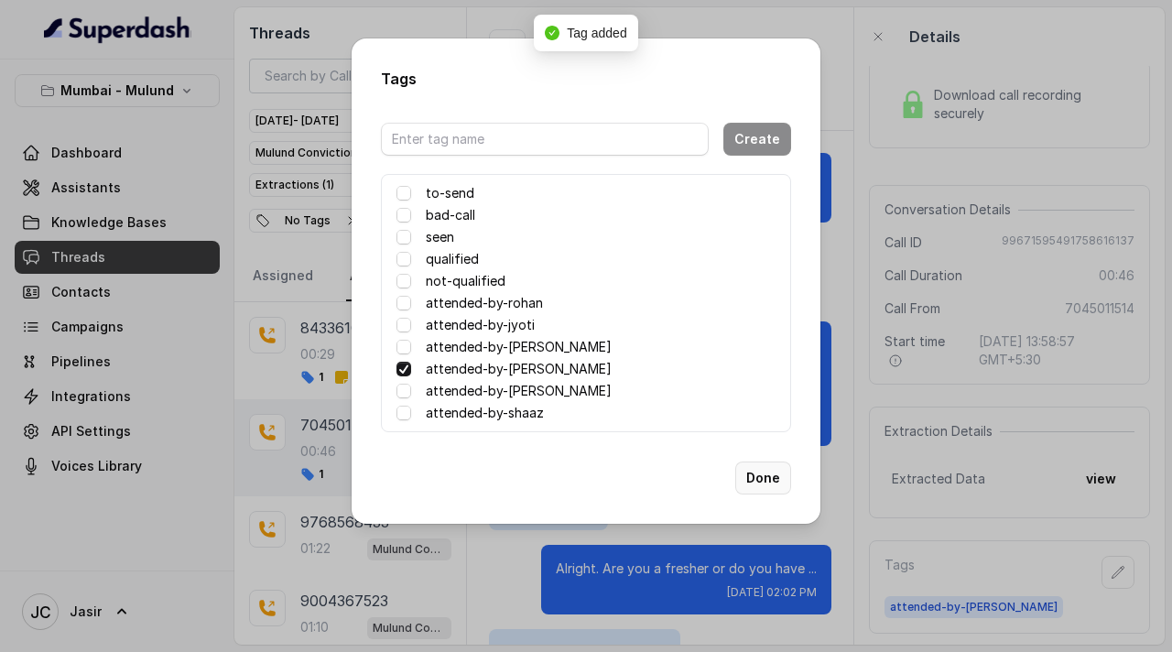
click at [763, 474] on button "Done" at bounding box center [763, 477] width 56 height 33
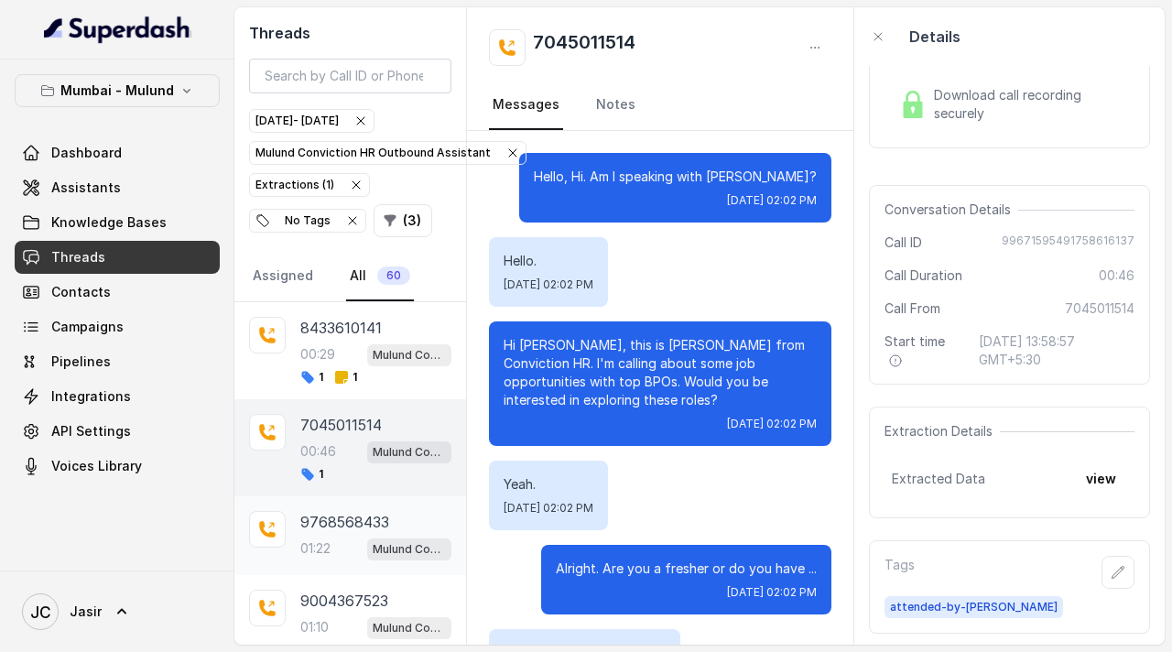
click at [323, 517] on p "9768568433" at bounding box center [344, 522] width 89 height 22
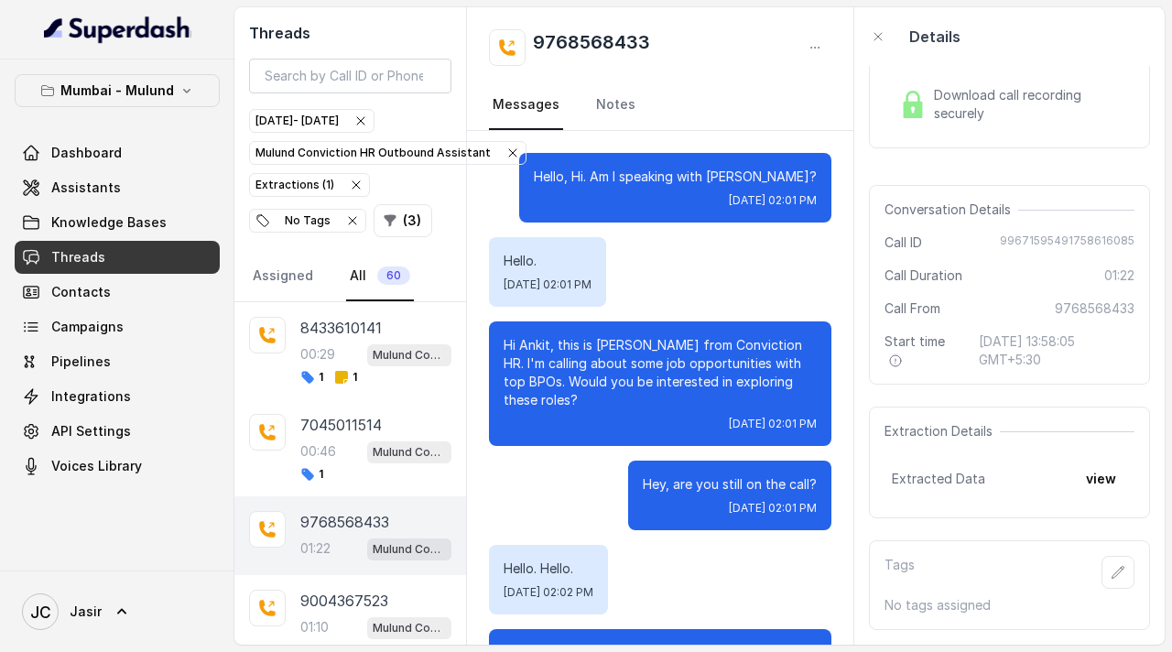
scroll to position [823, 0]
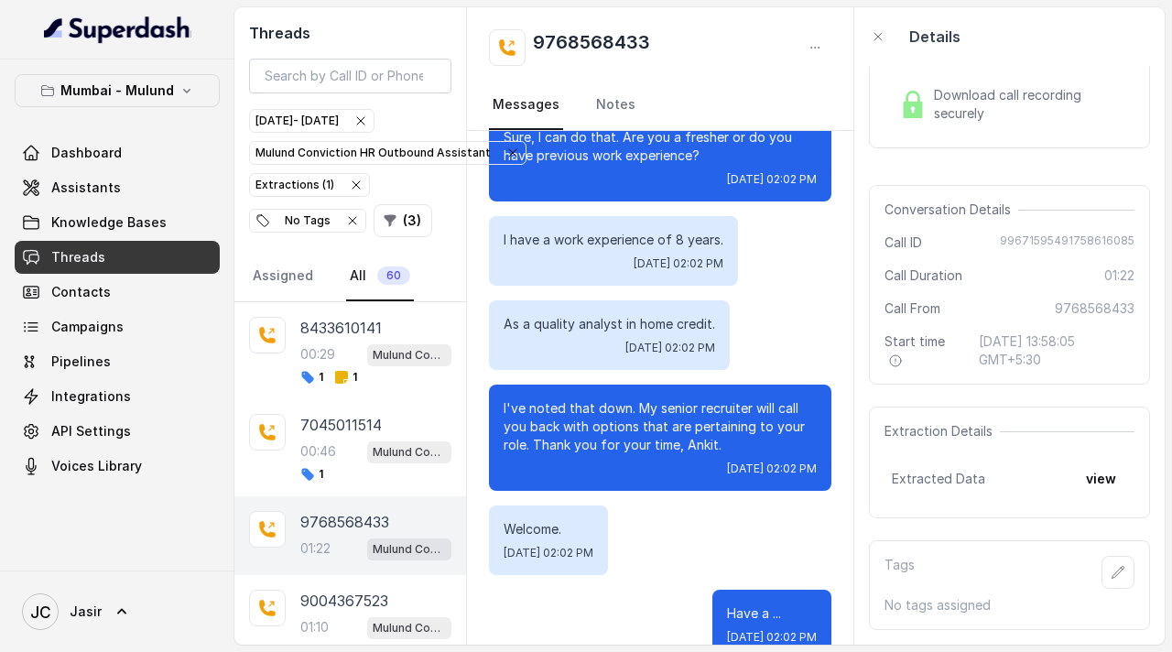
click at [813, 313] on div "As a quality analyst in home credit. Tue, Sep 23, 2025, 02:02 PM" at bounding box center [660, 335] width 342 height 70
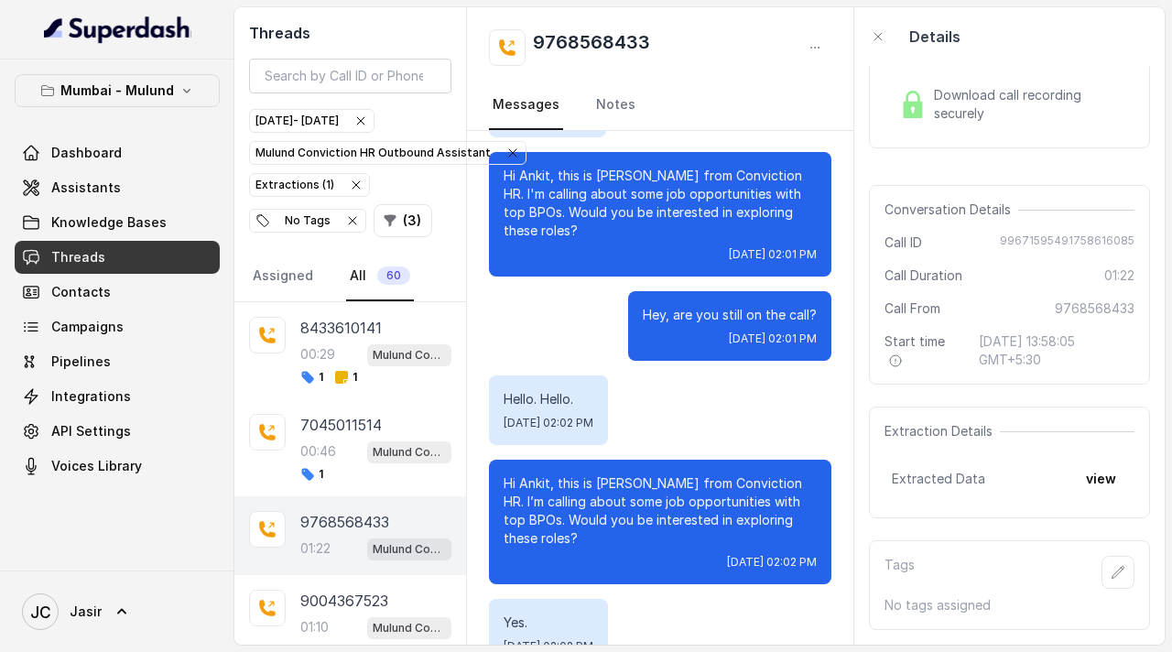
scroll to position [0, 0]
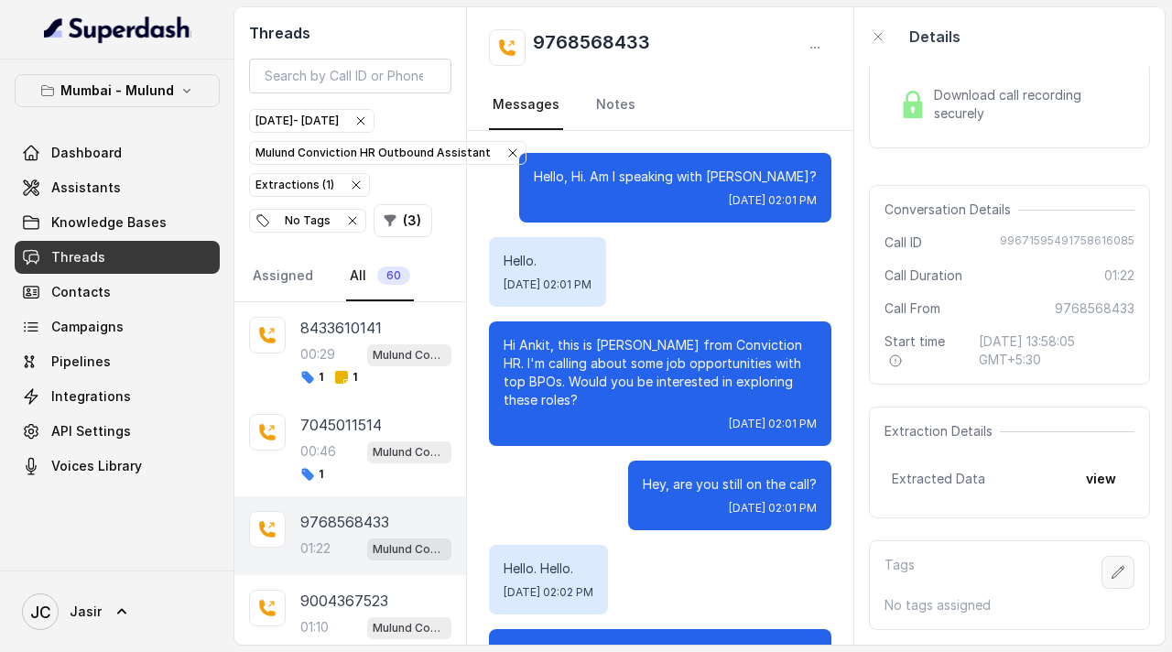
click at [1120, 565] on icon "button" at bounding box center [1117, 572] width 15 height 15
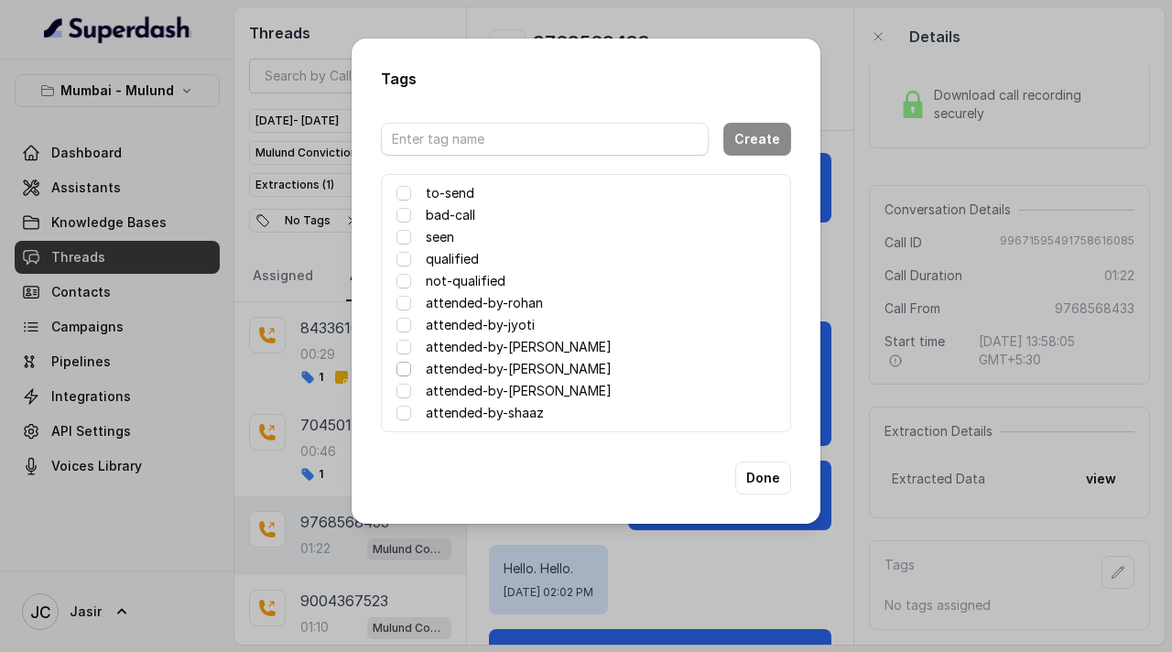
click at [401, 372] on span at bounding box center [403, 369] width 15 height 15
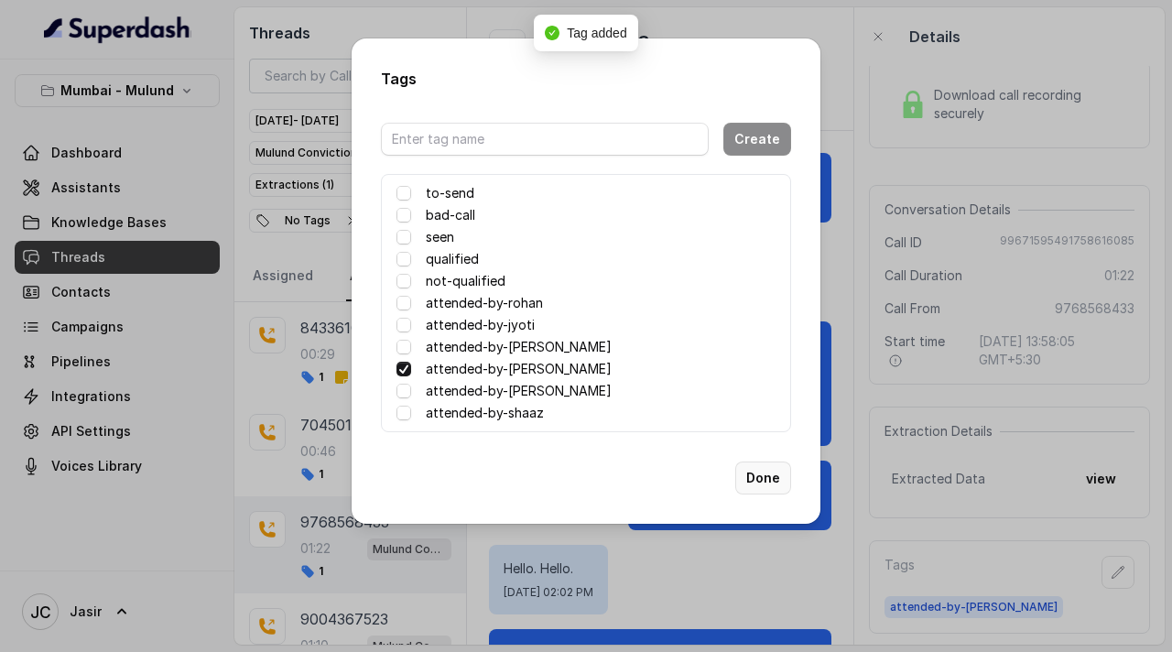
click at [757, 478] on button "Done" at bounding box center [763, 477] width 56 height 33
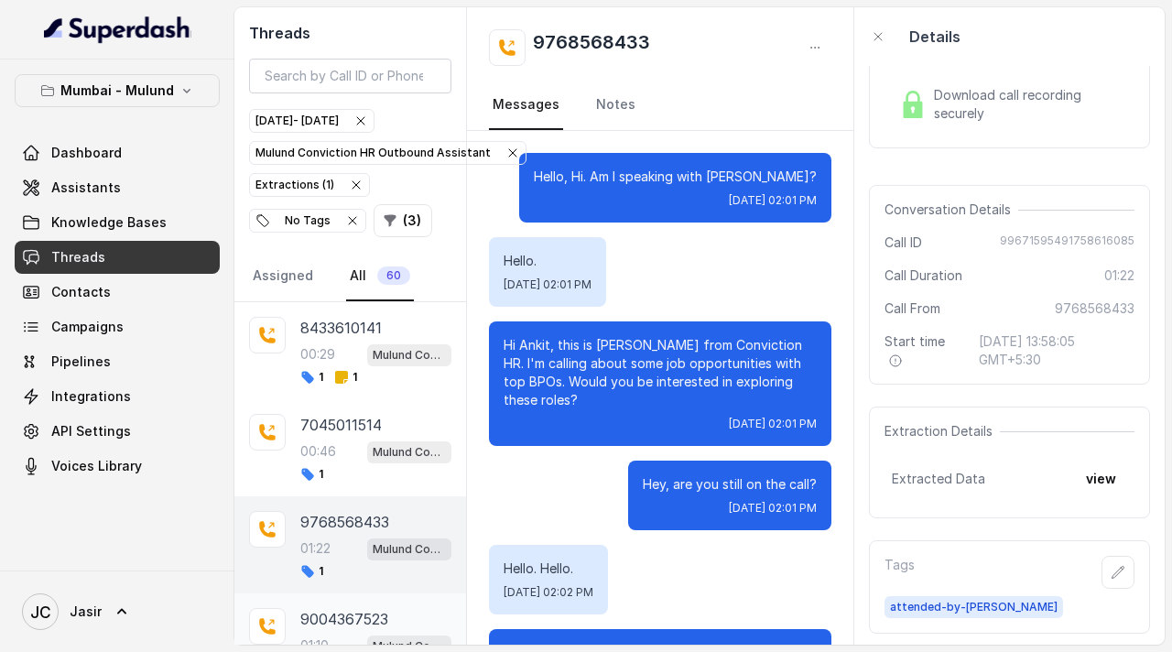
click at [384, 606] on div "9004367523 01:10 Mulund Conviction HR Outbound Assistant" at bounding box center [350, 632] width 232 height 79
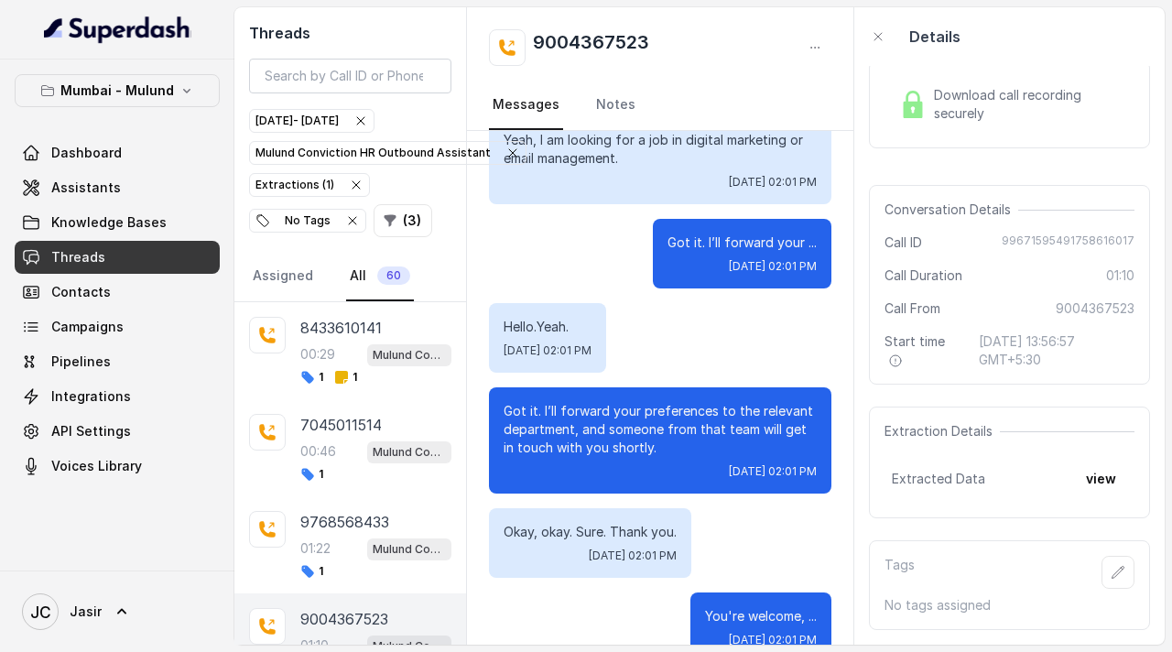
scroll to position [1332, 0]
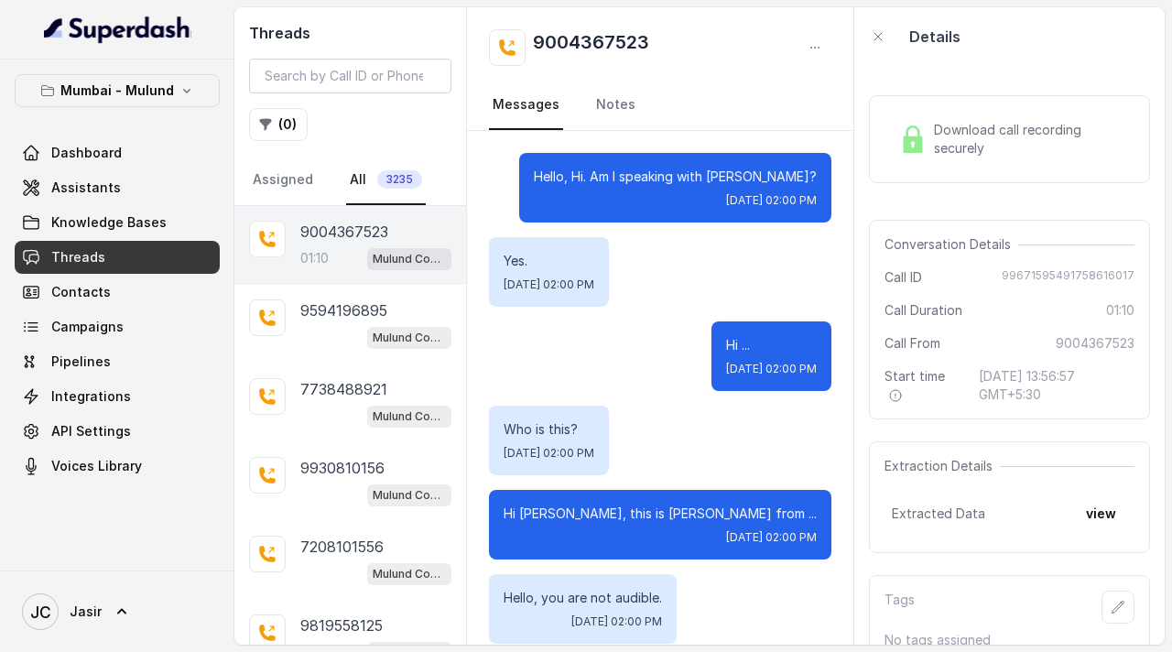
scroll to position [1383, 0]
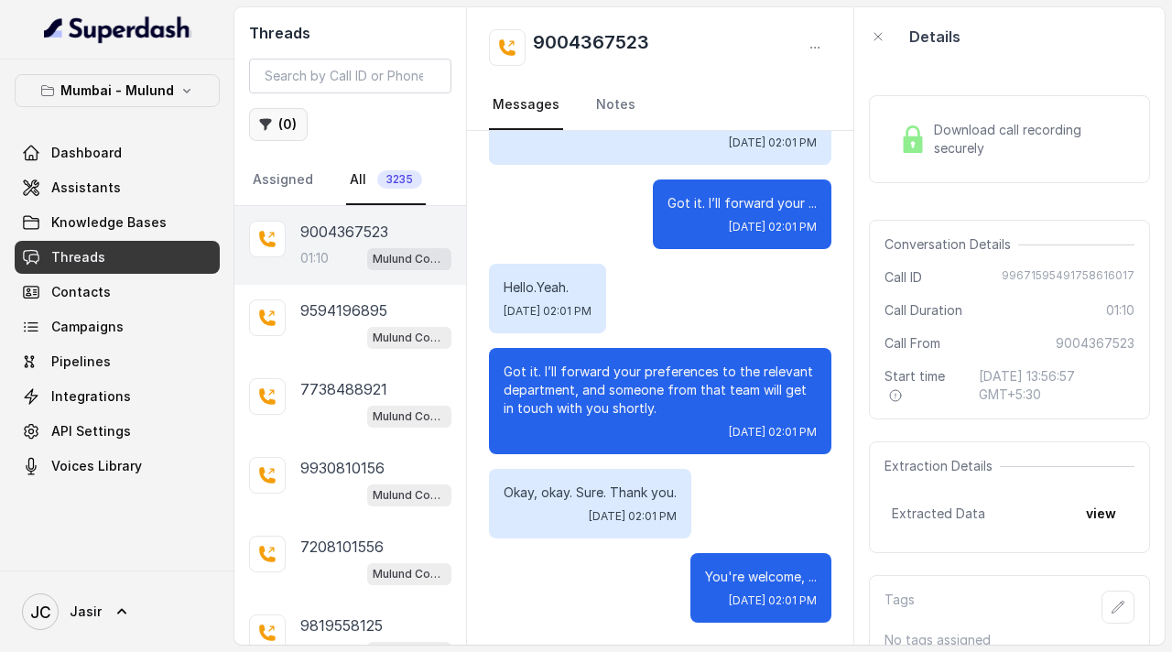
click at [293, 127] on button "( 0 )" at bounding box center [278, 124] width 59 height 33
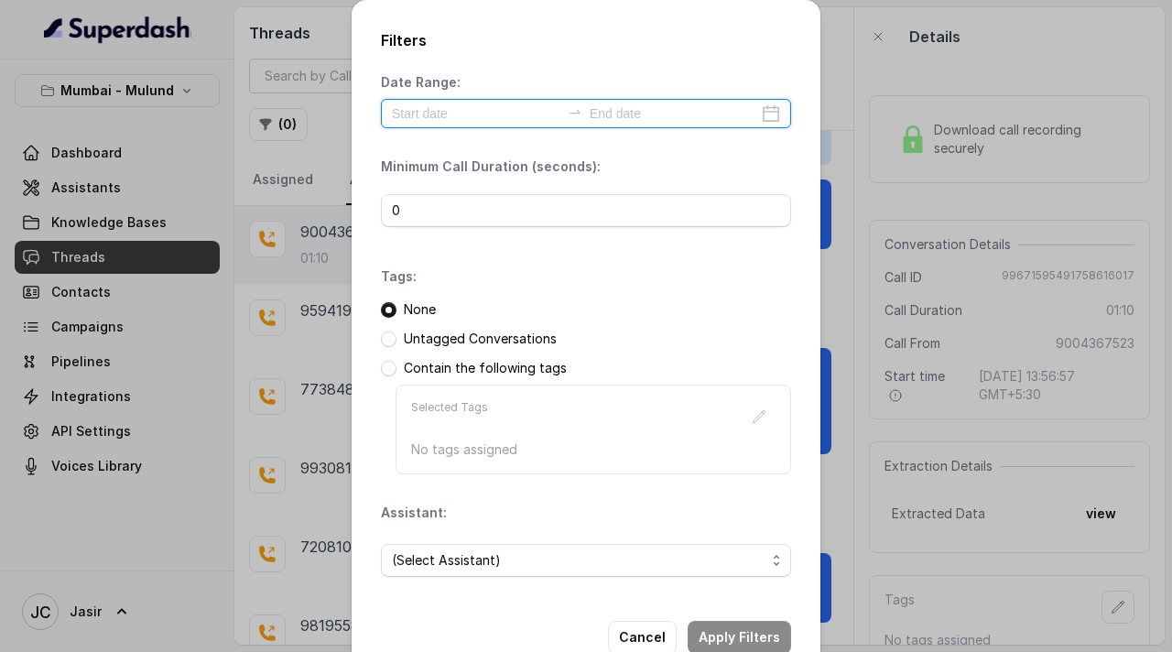
click at [421, 114] on input at bounding box center [476, 113] width 168 height 20
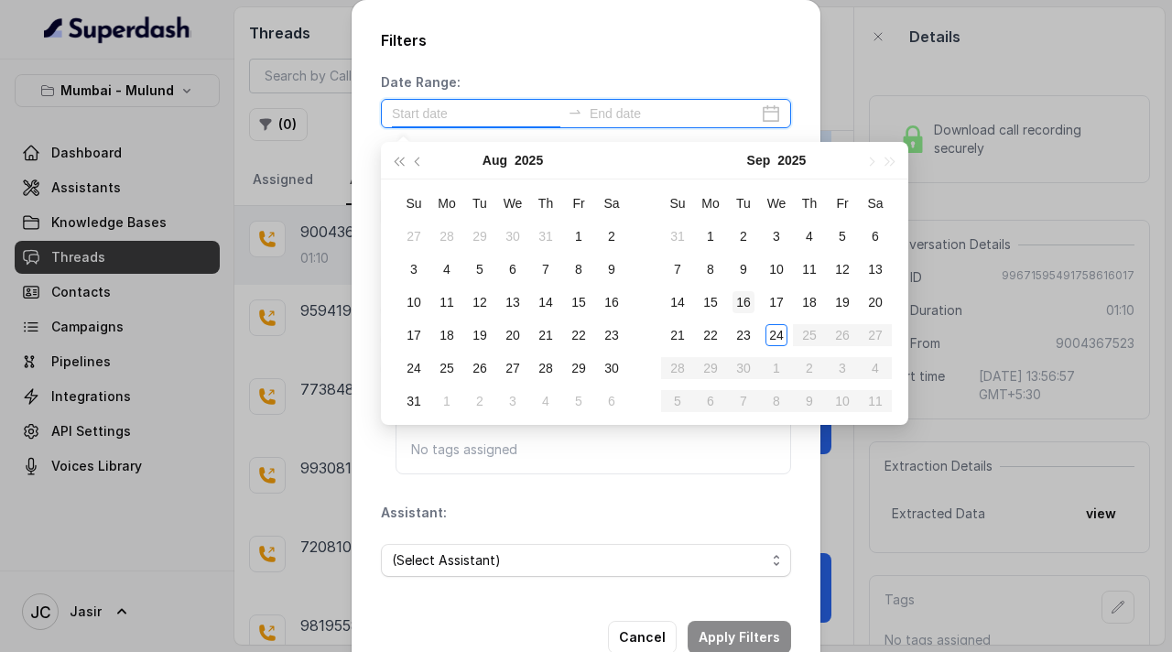
type input "2025-08-02"
type input "[DATE]"
click at [750, 337] on div "23" at bounding box center [743, 335] width 22 height 22
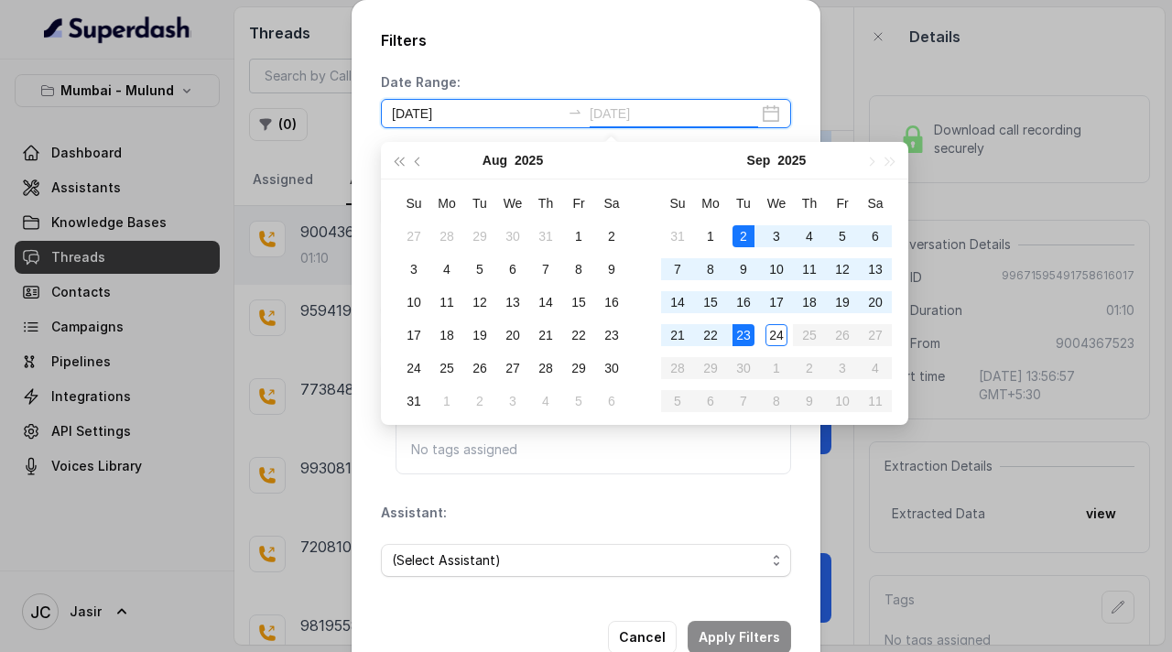
type input "2025-09-02"
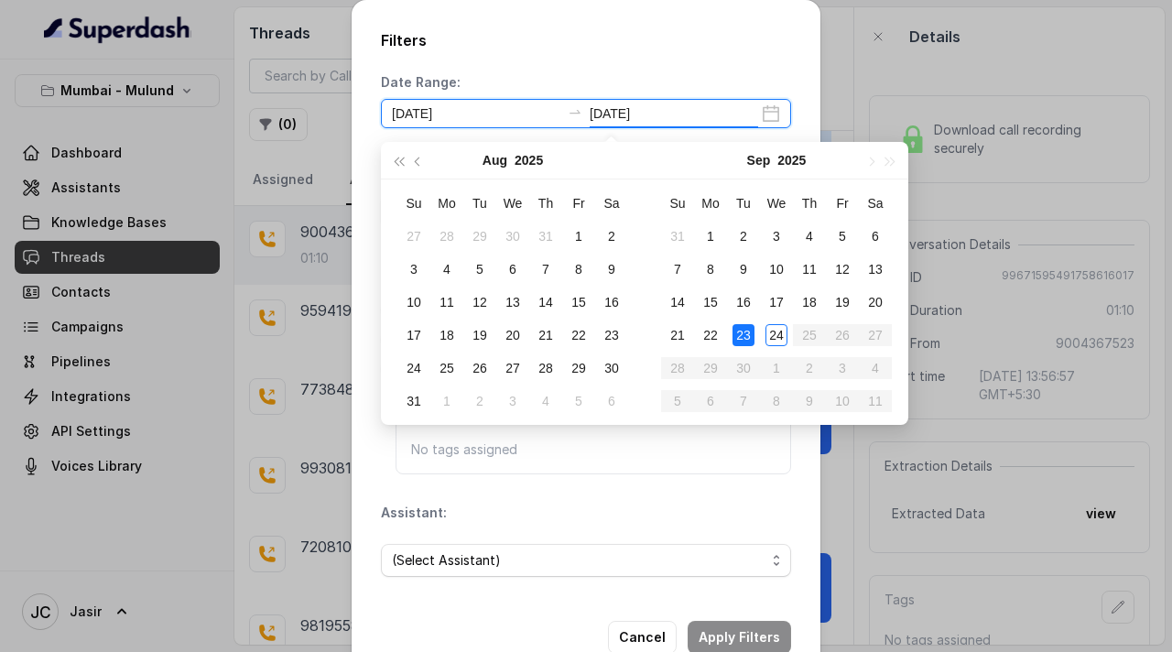
type input "2025-09-23"
click at [750, 339] on div "23" at bounding box center [743, 335] width 22 height 22
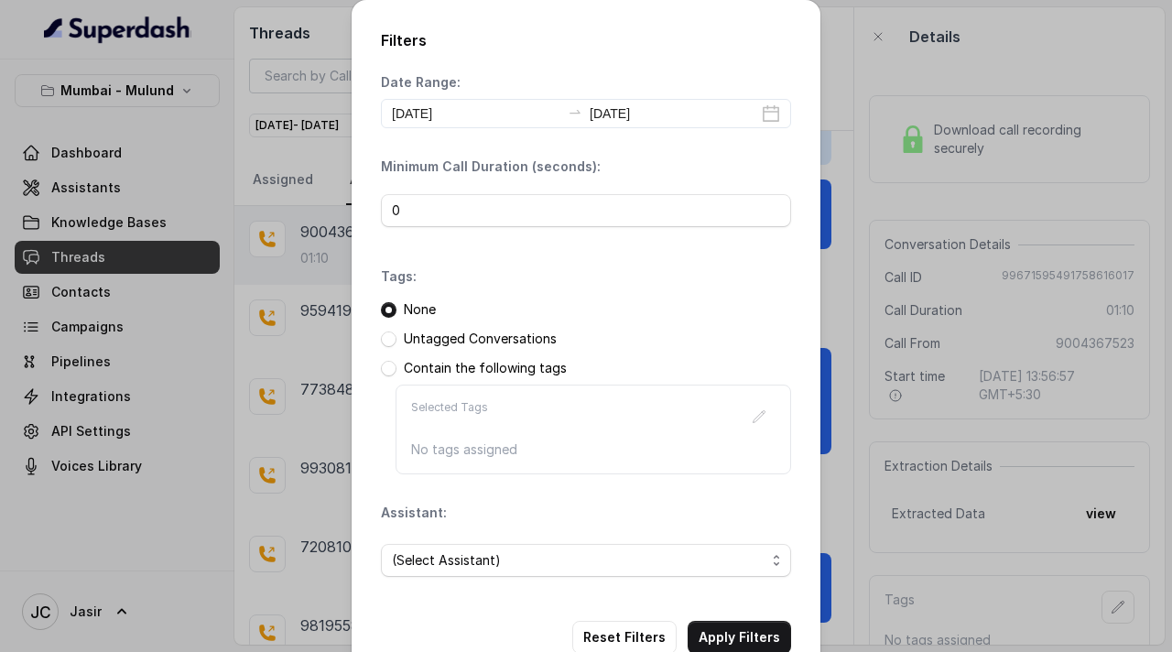
click at [391, 346] on div "Untagged Conversations" at bounding box center [586, 339] width 410 height 18
click at [391, 341] on span at bounding box center [389, 339] width 16 height 16
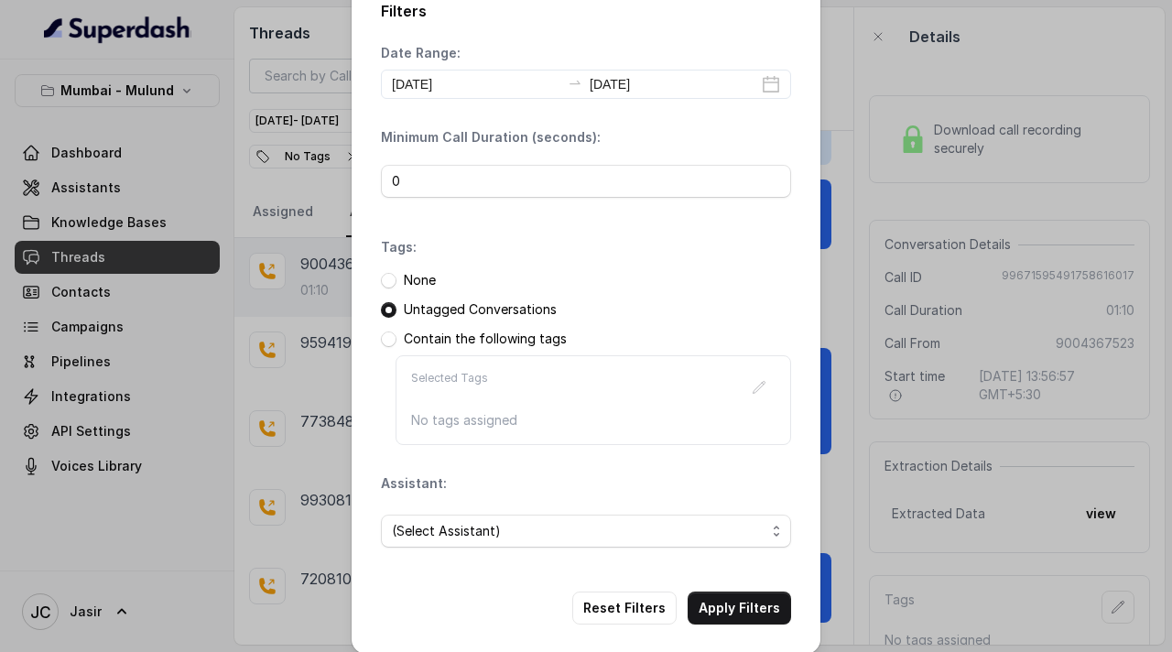
scroll to position [46, 0]
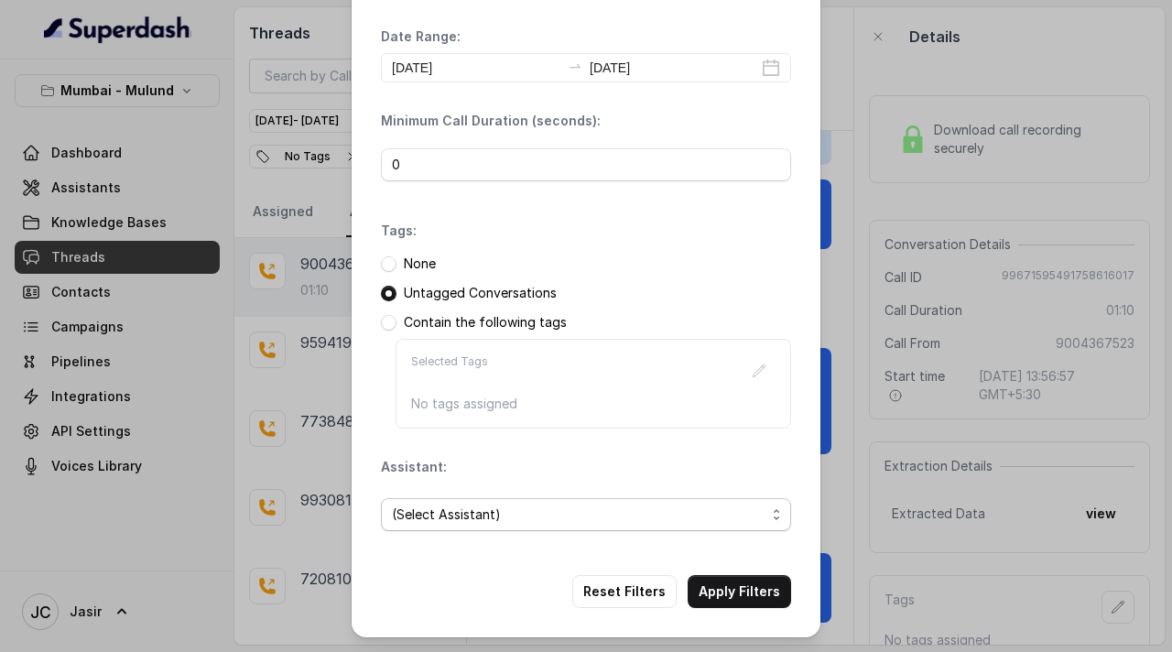
click at [508, 521] on span "(Select Assistant)" at bounding box center [578, 514] width 373 height 22
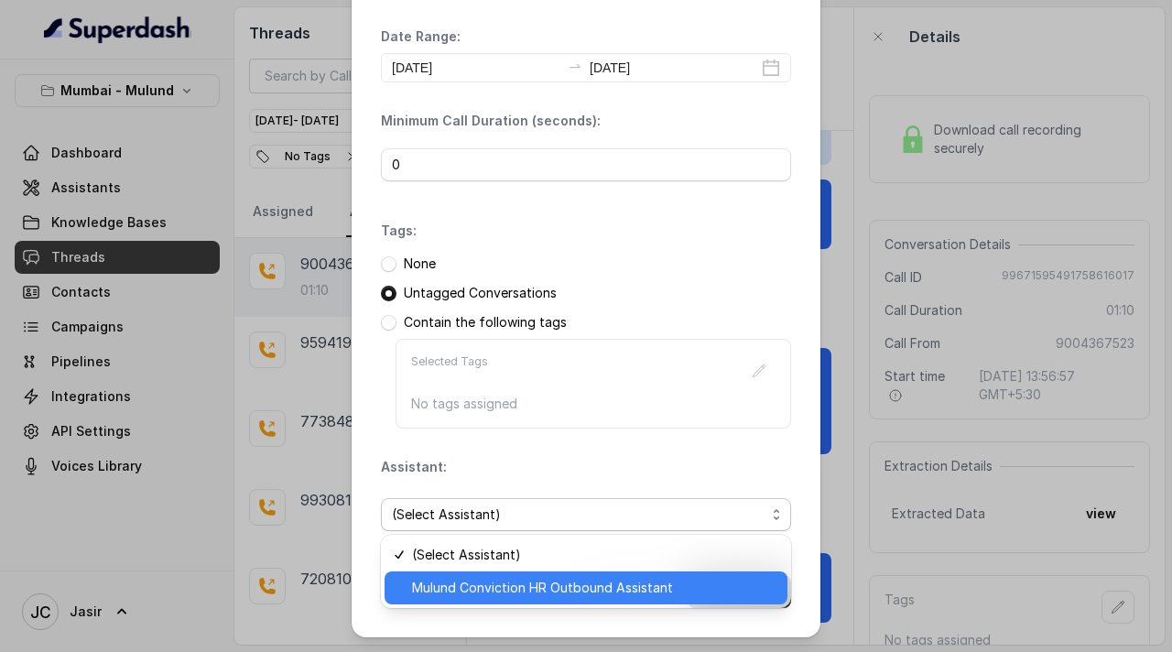
click at [495, 575] on div "Mulund Conviction HR Outbound Assistant" at bounding box center [585, 587] width 403 height 33
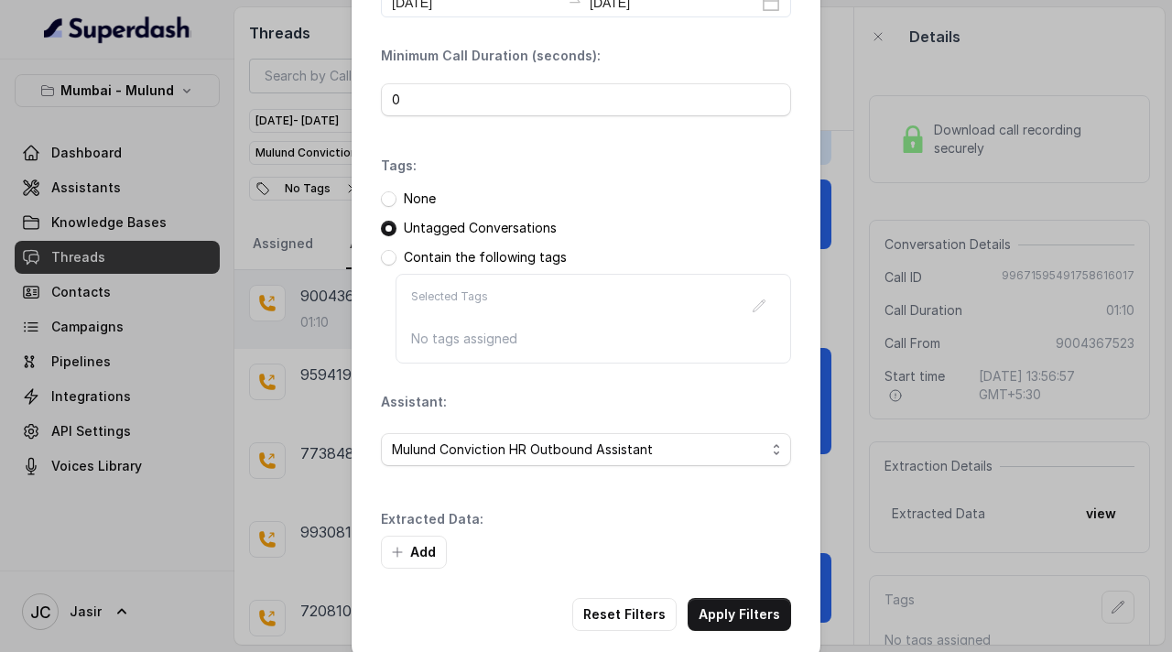
scroll to position [131, 0]
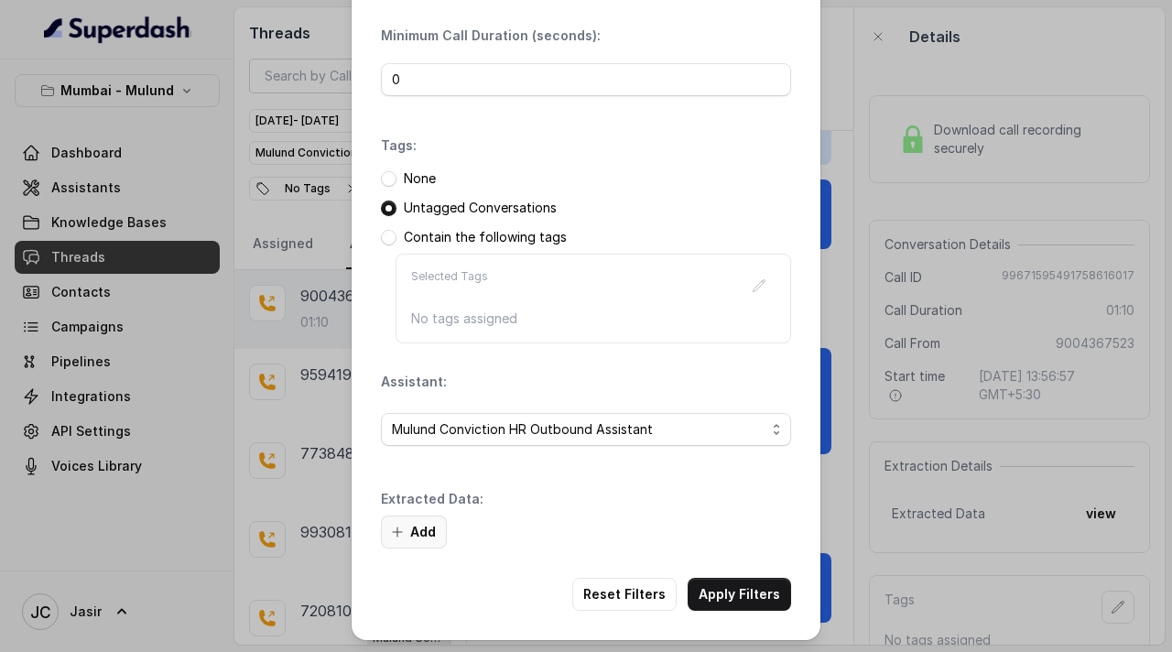
click at [405, 527] on button "Add" at bounding box center [414, 531] width 66 height 33
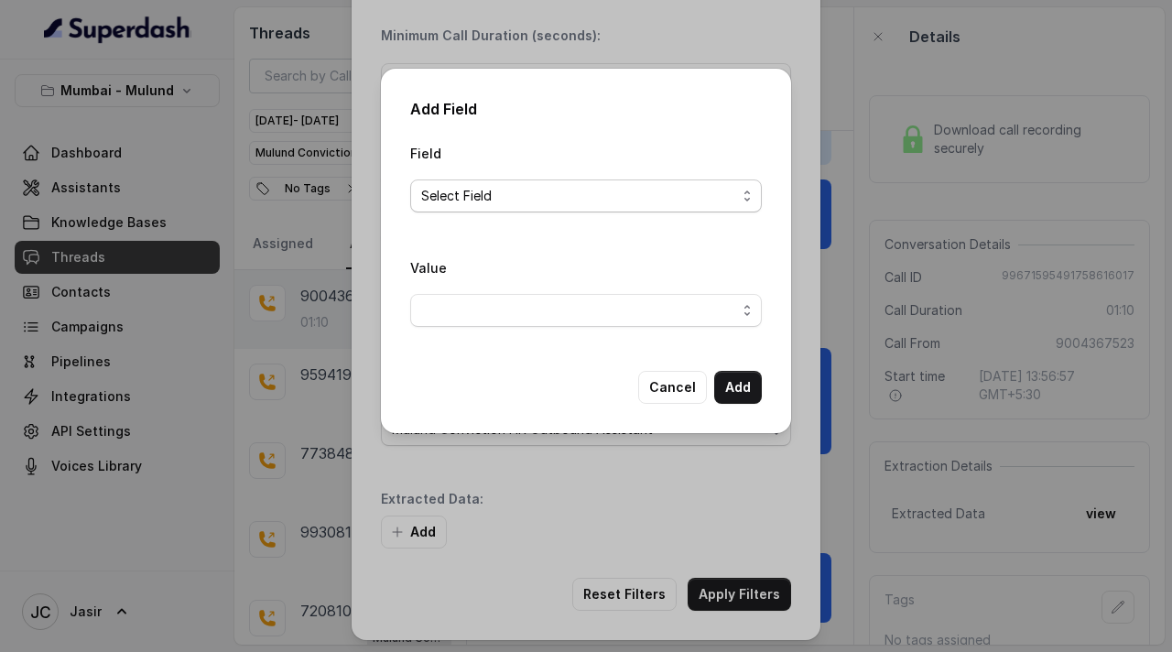
click at [473, 189] on span "Select Field" at bounding box center [578, 196] width 315 height 22
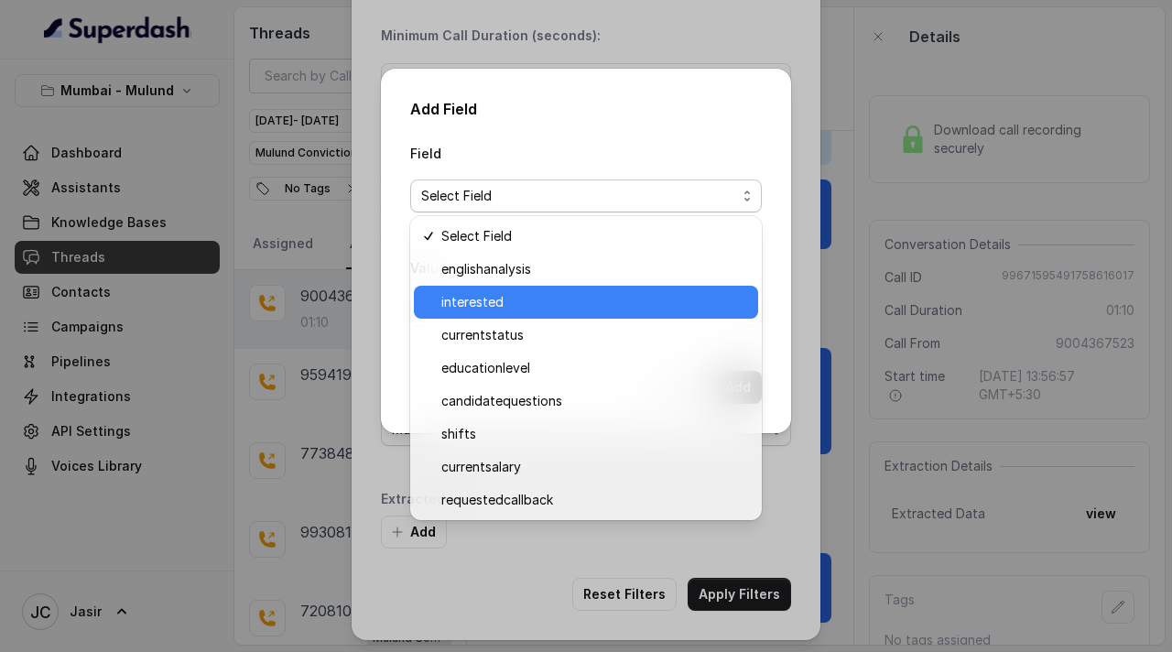
click at [472, 297] on span "interested" at bounding box center [594, 302] width 306 height 22
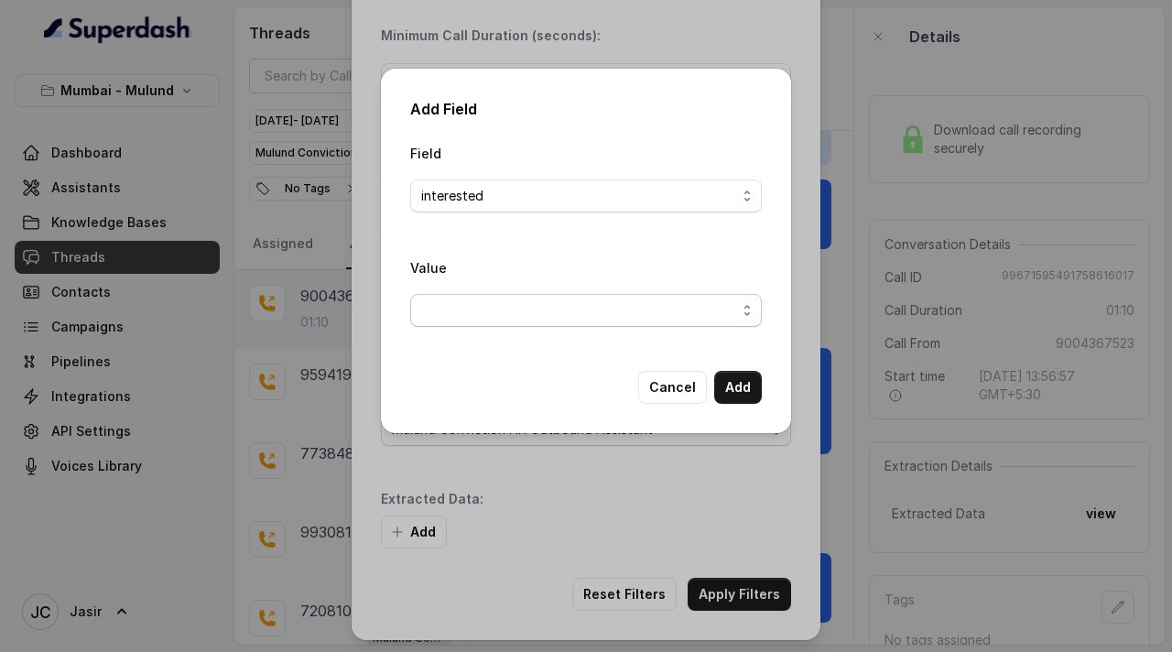
click at [613, 305] on span "button" at bounding box center [585, 310] width 351 height 33
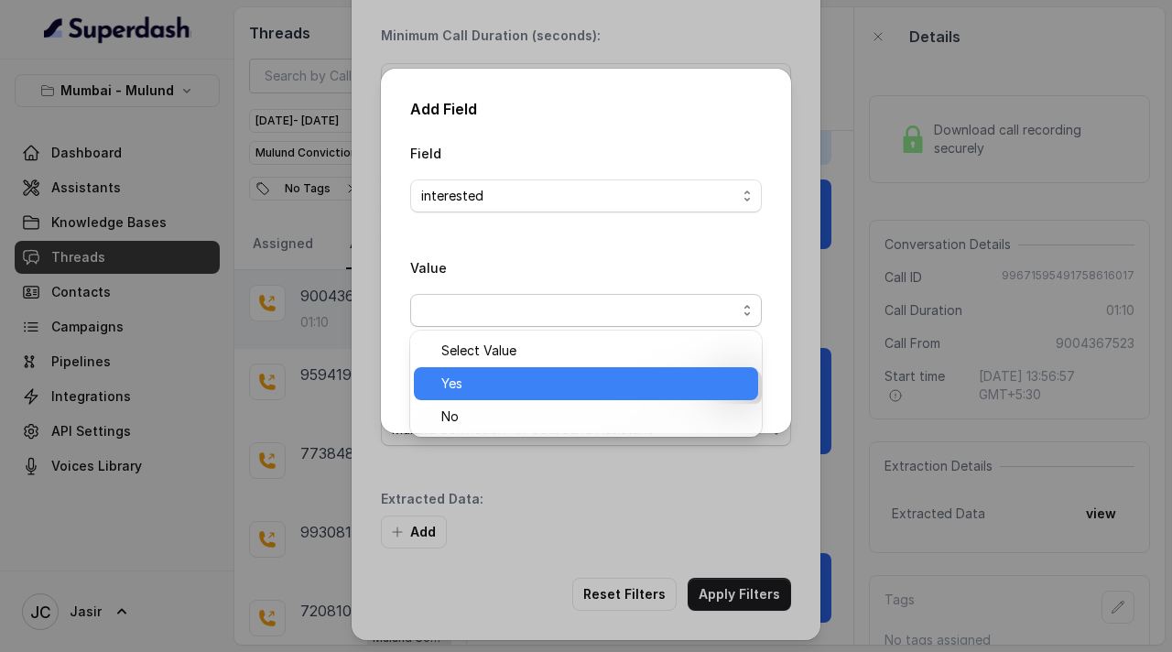
click at [492, 377] on span "Yes" at bounding box center [594, 384] width 306 height 22
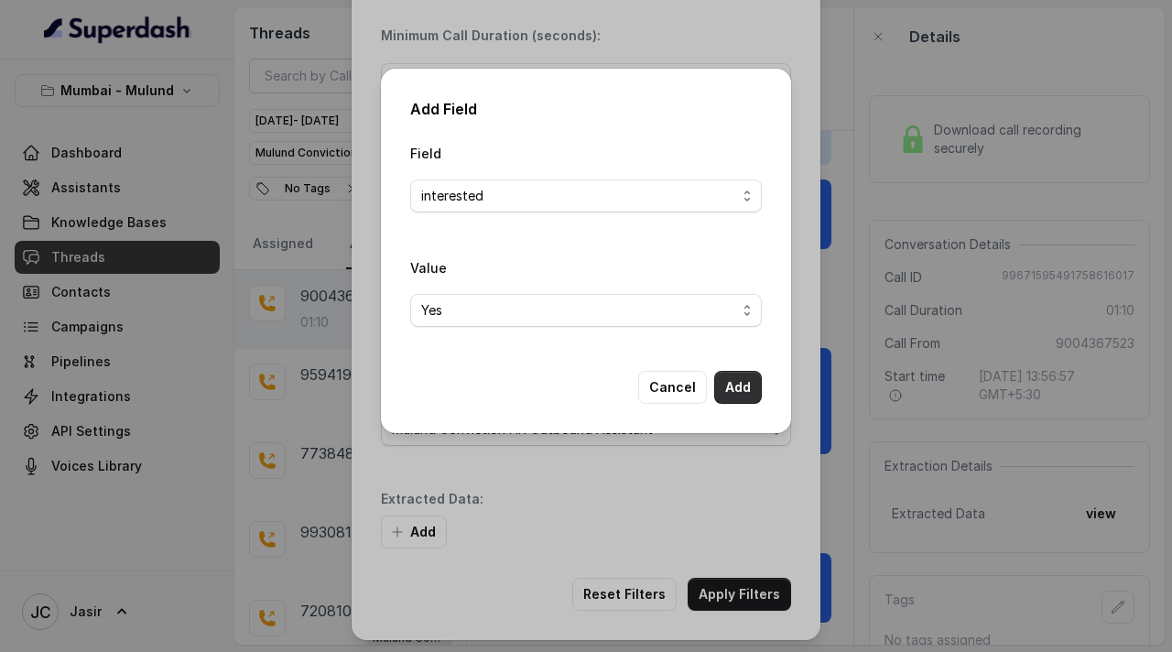
click at [737, 386] on button "Add" at bounding box center [738, 387] width 48 height 33
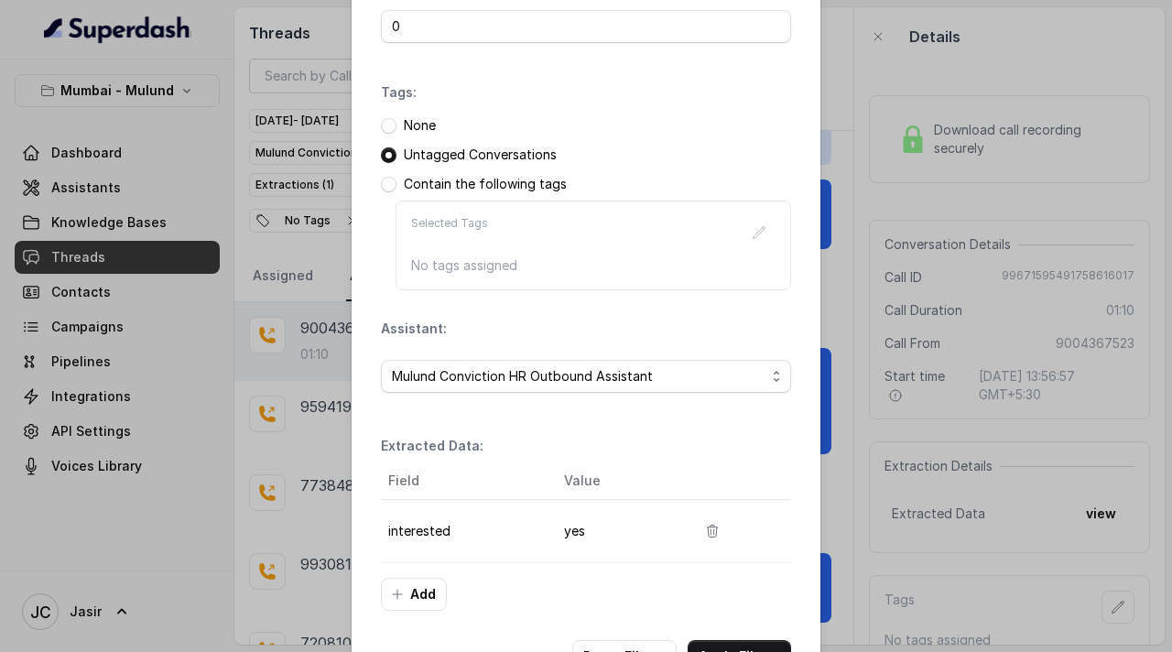
scroll to position [225, 0]
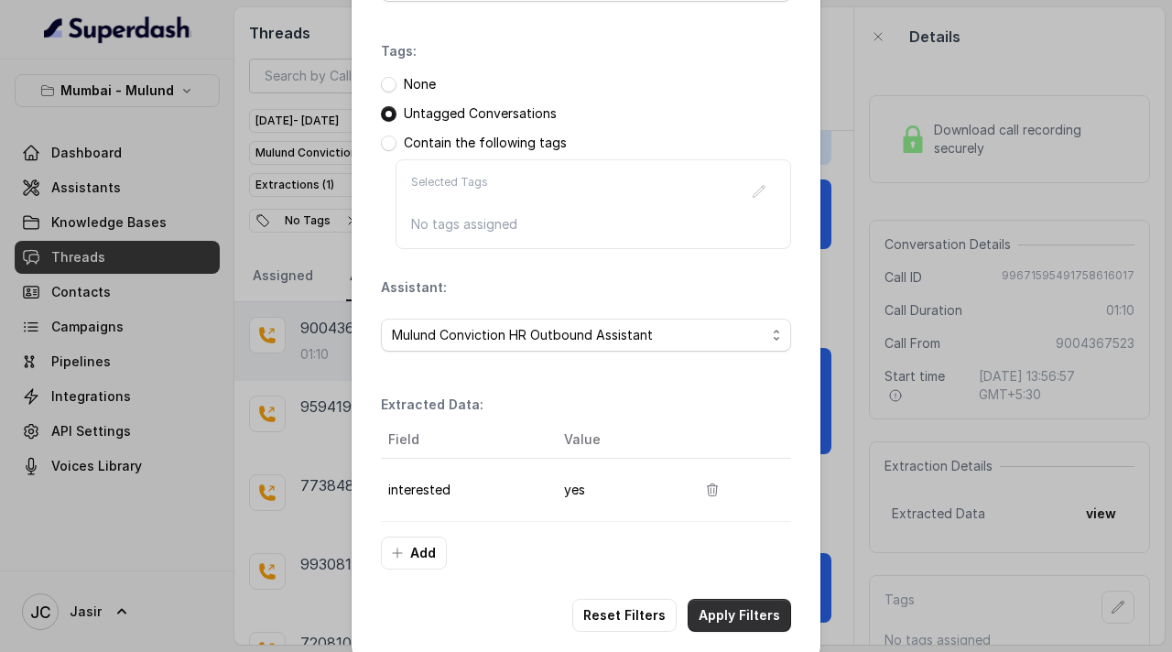
click at [736, 612] on button "Apply Filters" at bounding box center [738, 615] width 103 height 33
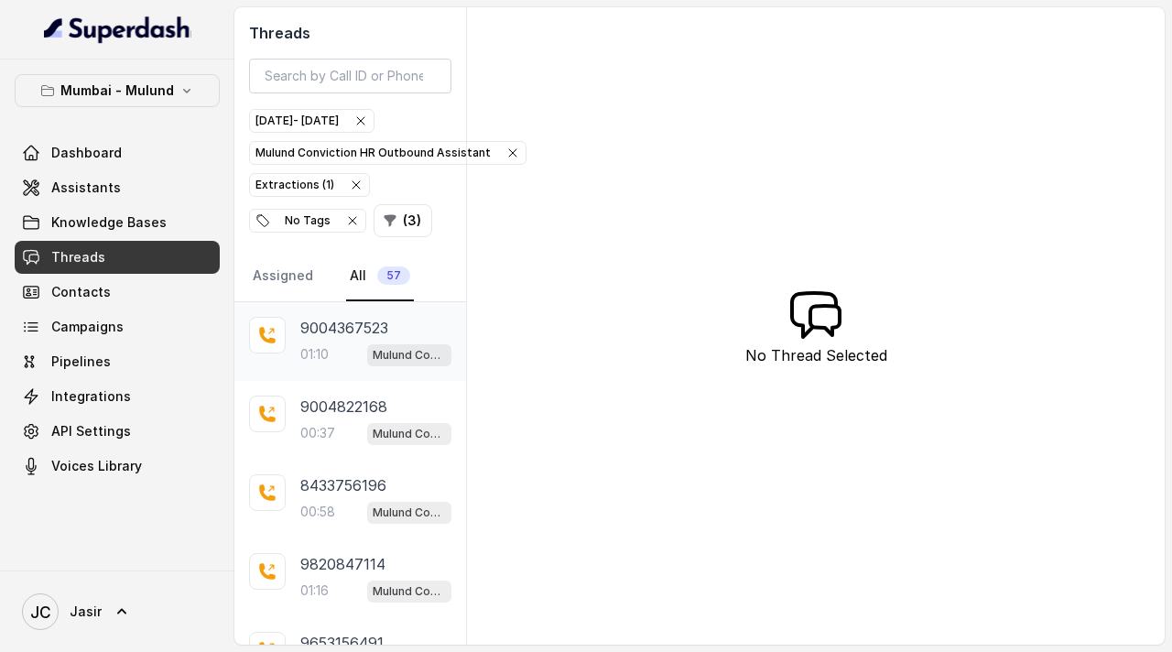
click at [334, 337] on p "9004367523" at bounding box center [344, 328] width 88 height 22
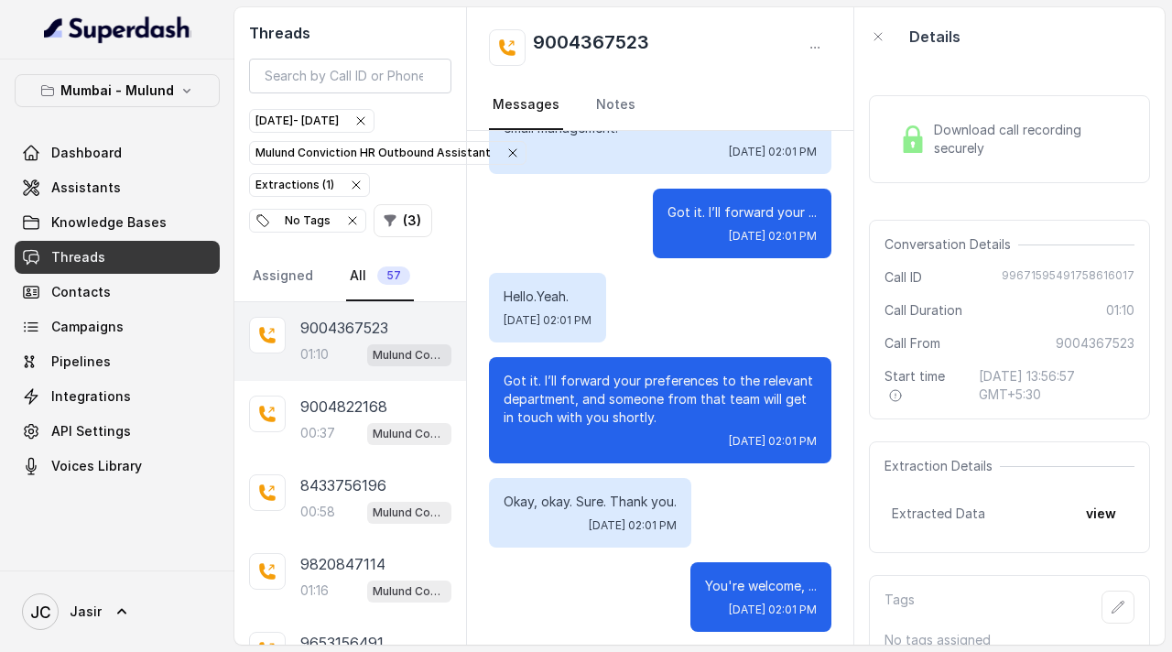
scroll to position [1383, 0]
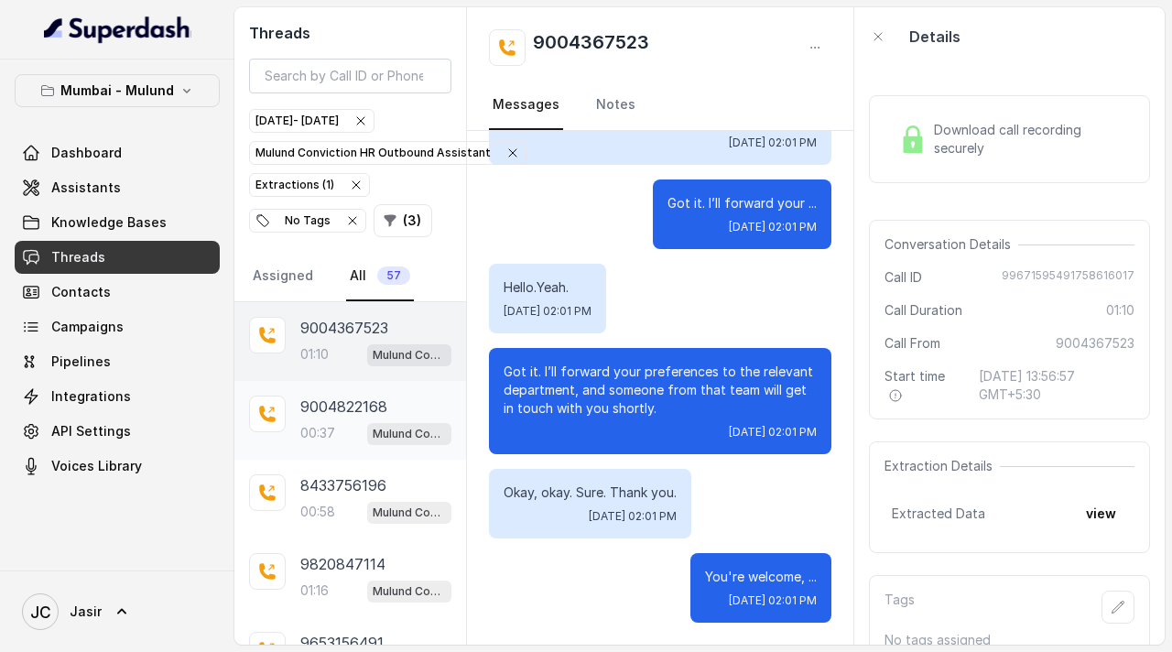
click at [338, 397] on p "9004822168" at bounding box center [343, 406] width 87 height 22
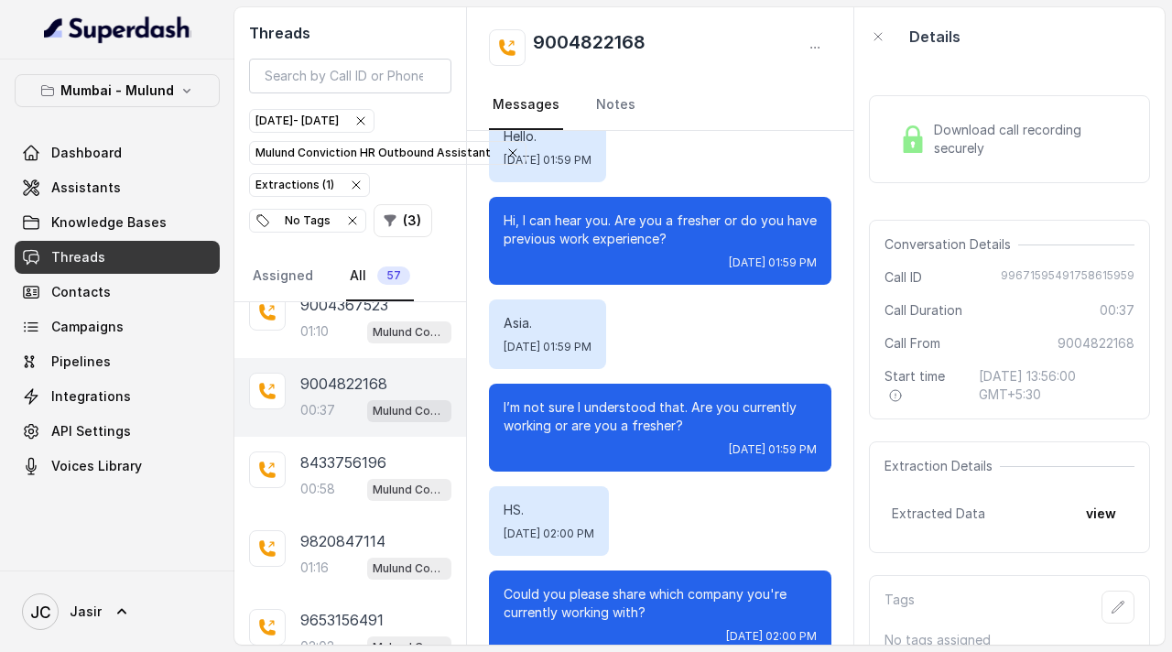
scroll to position [449, 0]
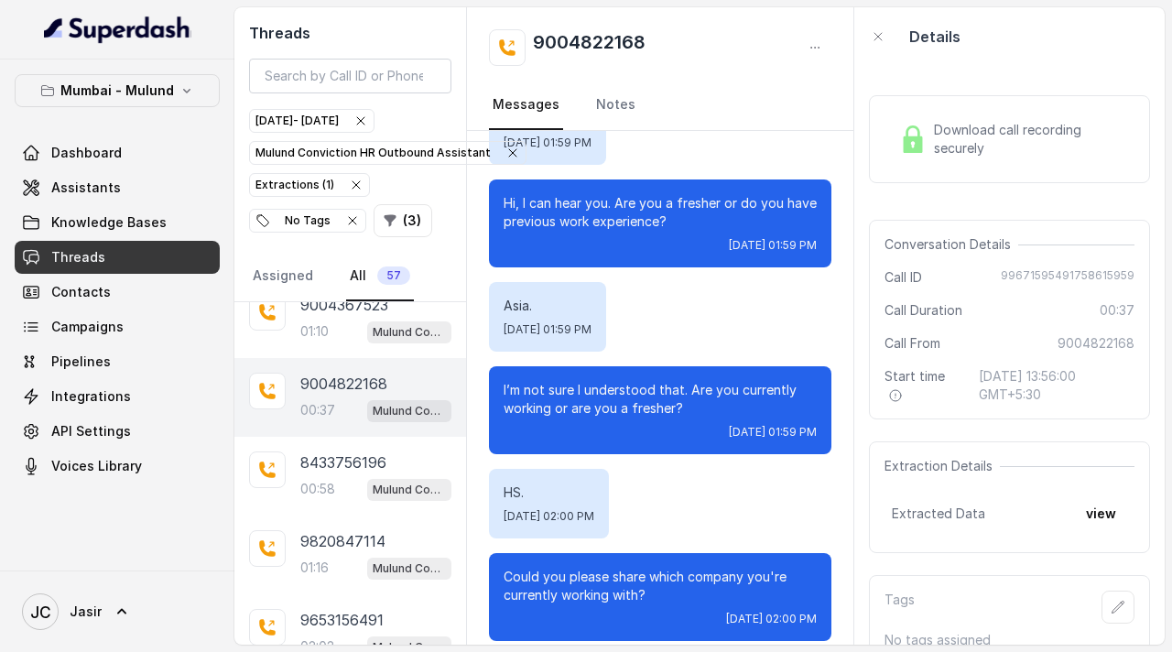
click at [319, 410] on p "00:37" at bounding box center [317, 410] width 35 height 18
click at [367, 362] on div "9004822168 00:37 Mulund Conviction HR Outbound Assistant" at bounding box center [350, 397] width 232 height 79
click at [347, 572] on div "01:16 Mulund Conviction HR Outbound Assistant" at bounding box center [375, 568] width 151 height 24
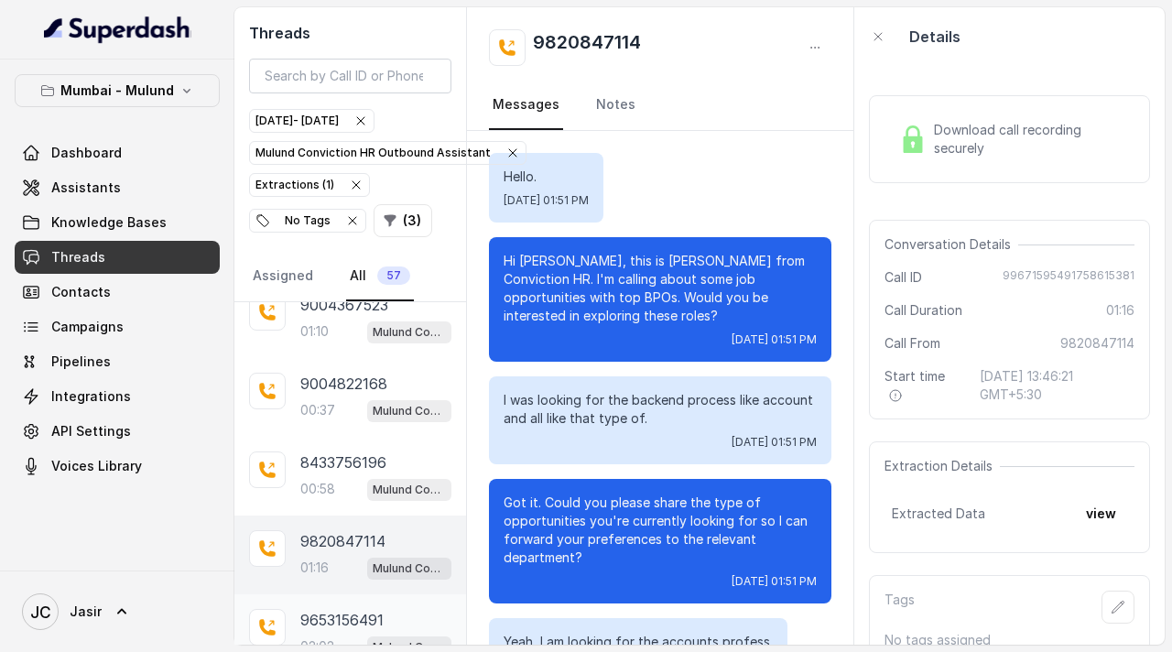
click at [362, 615] on p "9653156491" at bounding box center [341, 620] width 83 height 22
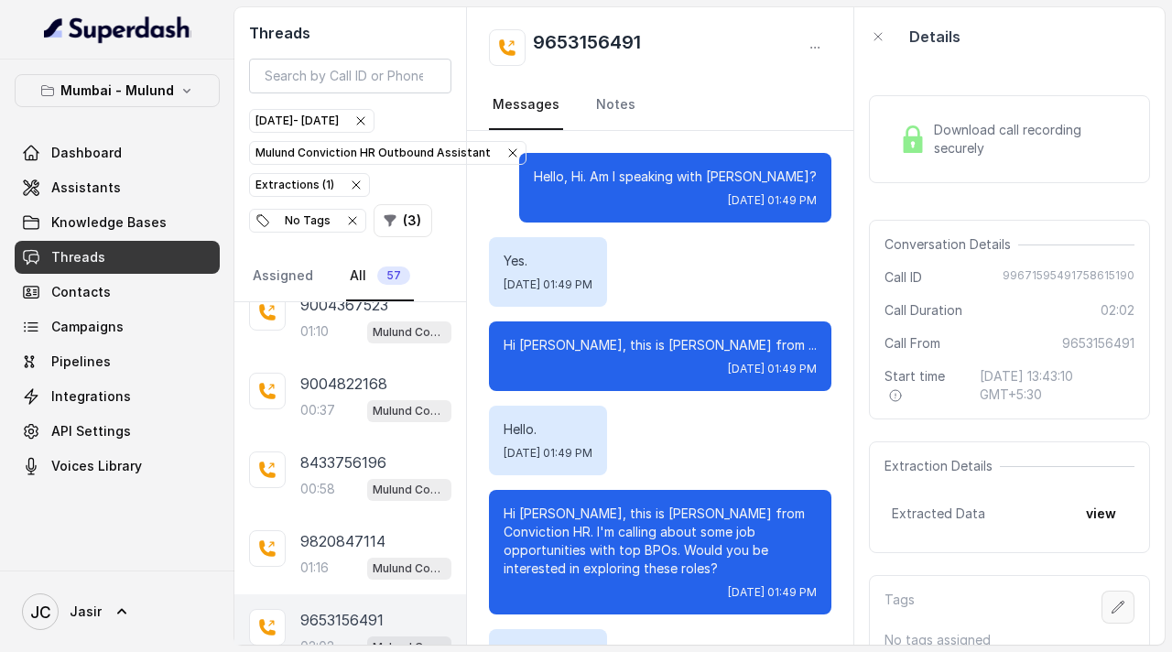
click at [1117, 605] on icon "button" at bounding box center [1118, 606] width 12 height 12
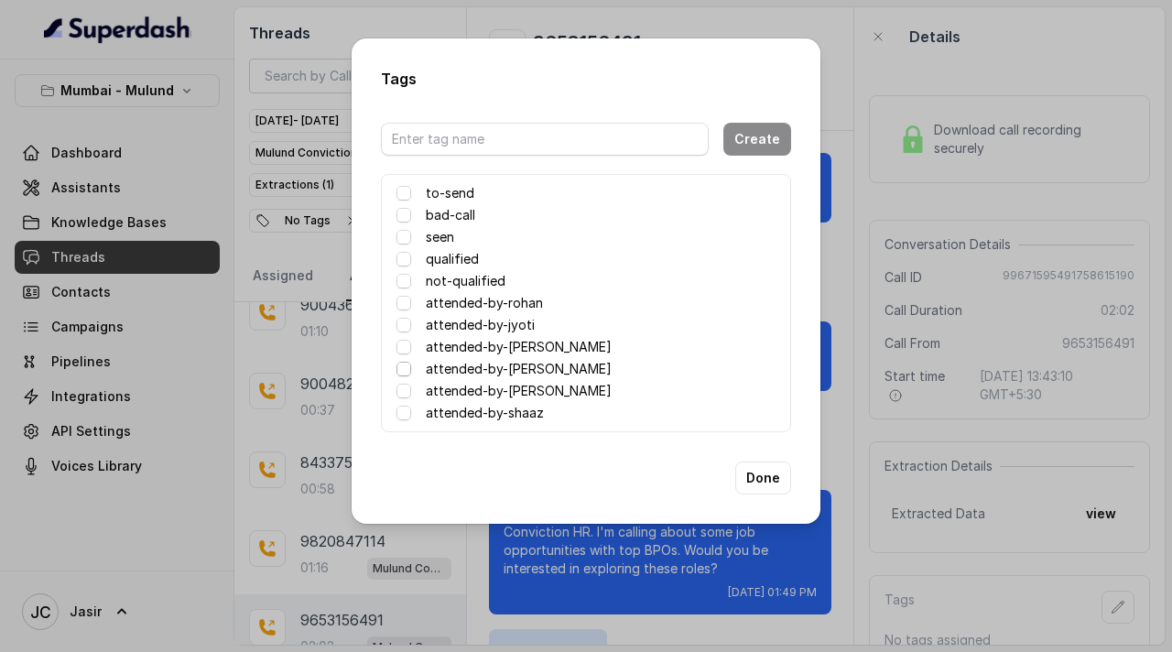
click at [405, 368] on span at bounding box center [403, 369] width 15 height 15
click at [409, 368] on span at bounding box center [403, 369] width 15 height 15
click at [400, 368] on span at bounding box center [403, 369] width 15 height 15
click at [478, 370] on label "attended-by-[PERSON_NAME]" at bounding box center [519, 369] width 186 height 22
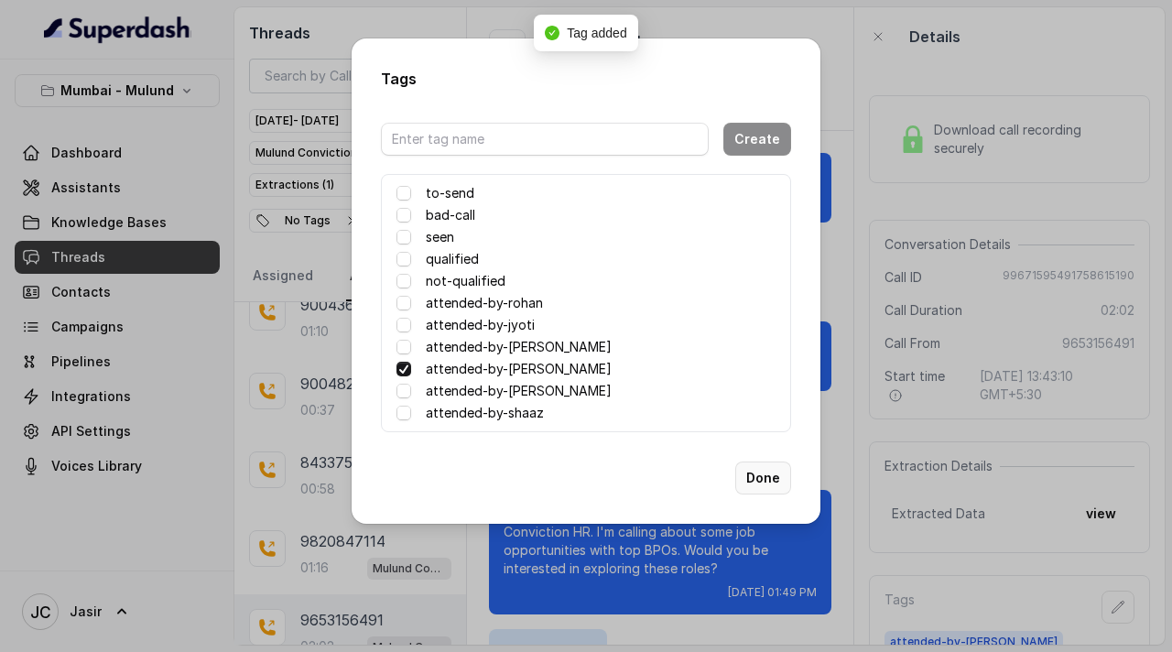
click at [767, 477] on button "Done" at bounding box center [763, 477] width 56 height 33
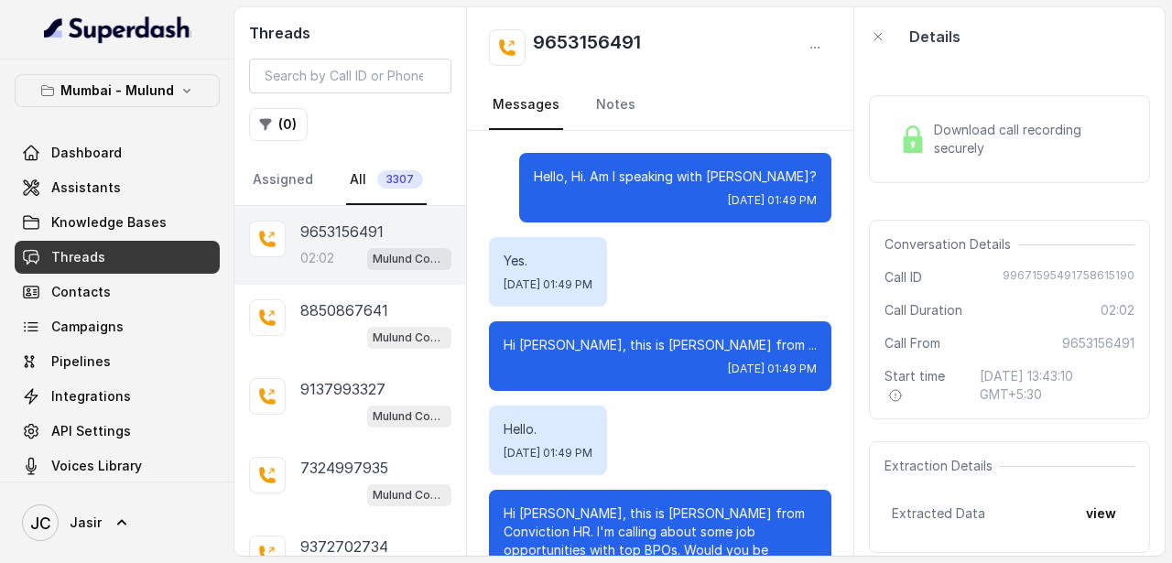
scroll to position [2303, 0]
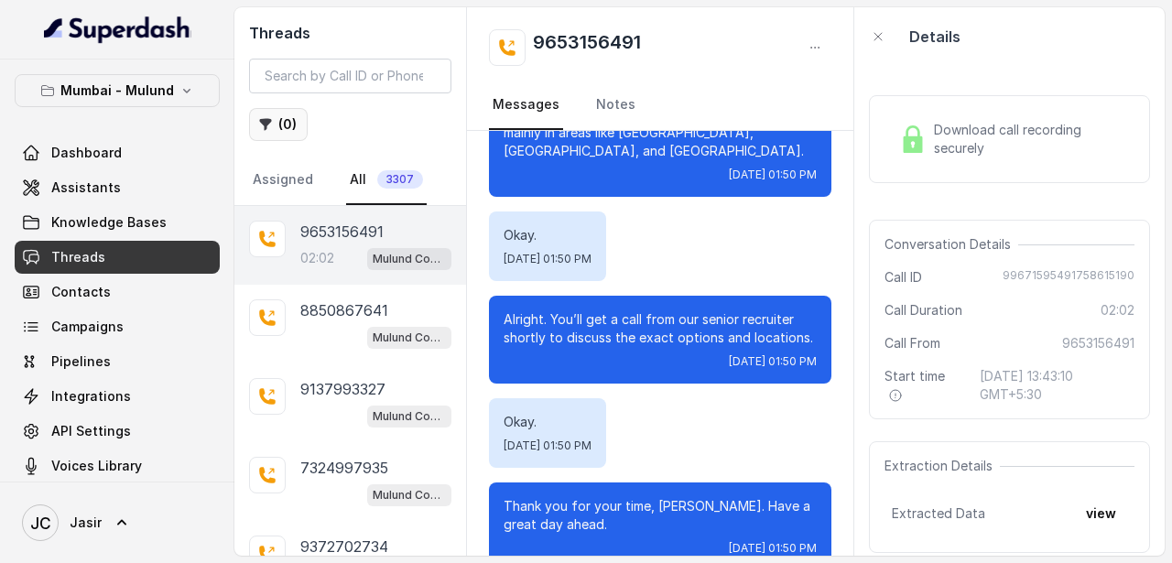
click at [289, 133] on button "( 0 )" at bounding box center [278, 124] width 59 height 33
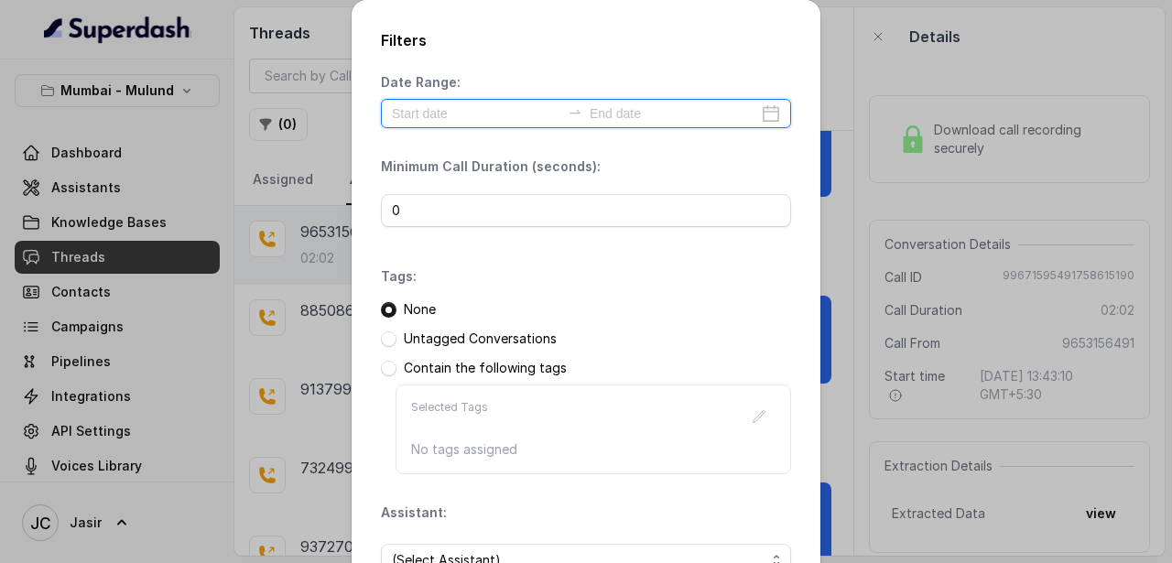
click at [428, 121] on input at bounding box center [476, 113] width 168 height 20
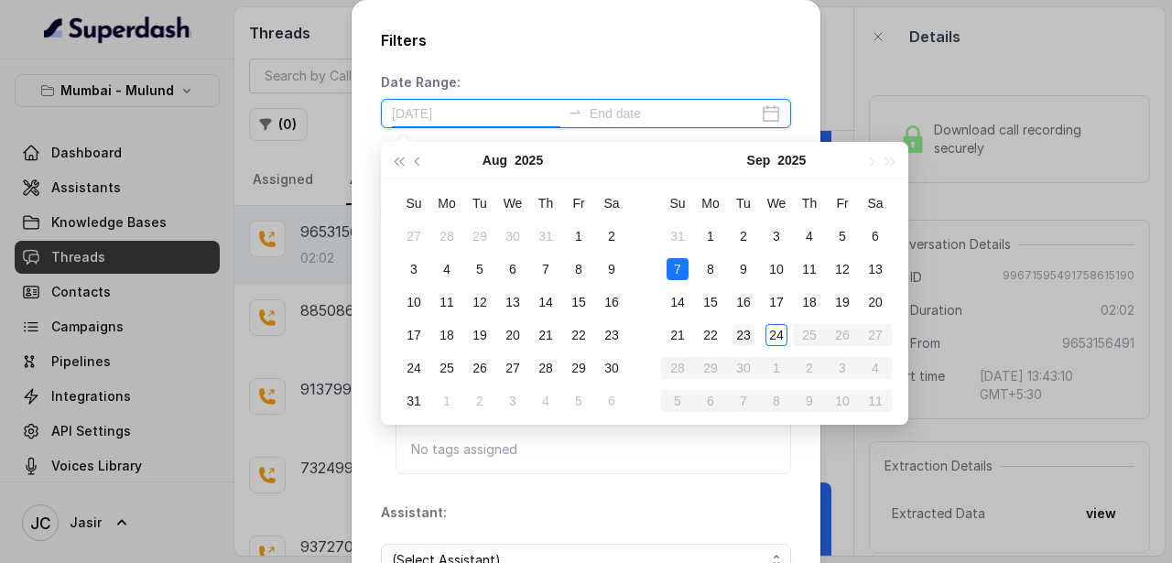
type input "[DATE]"
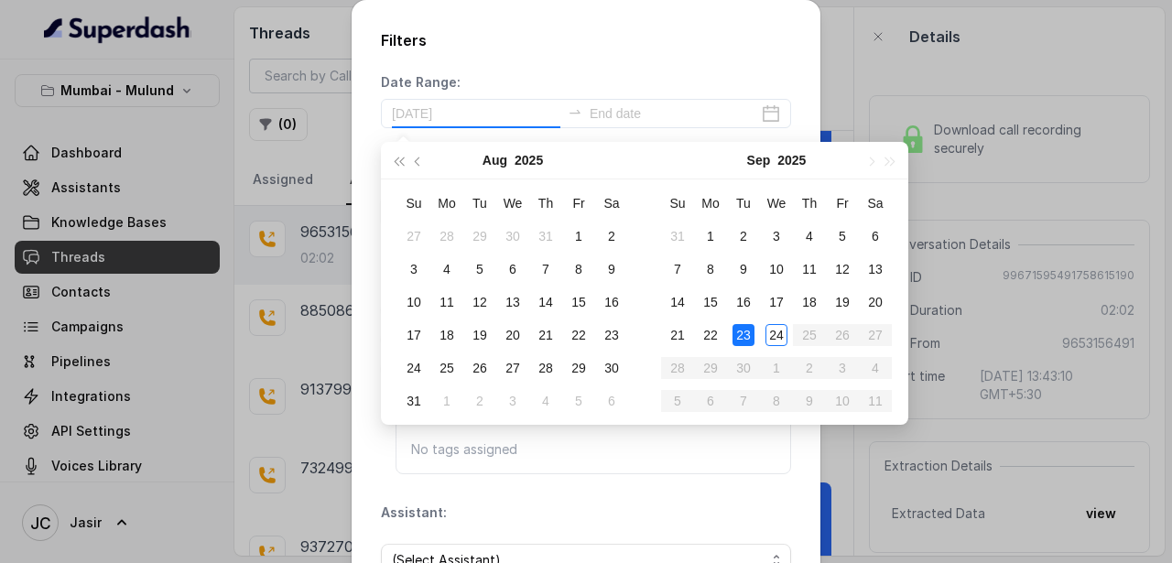
click at [741, 333] on div "23" at bounding box center [743, 335] width 22 height 22
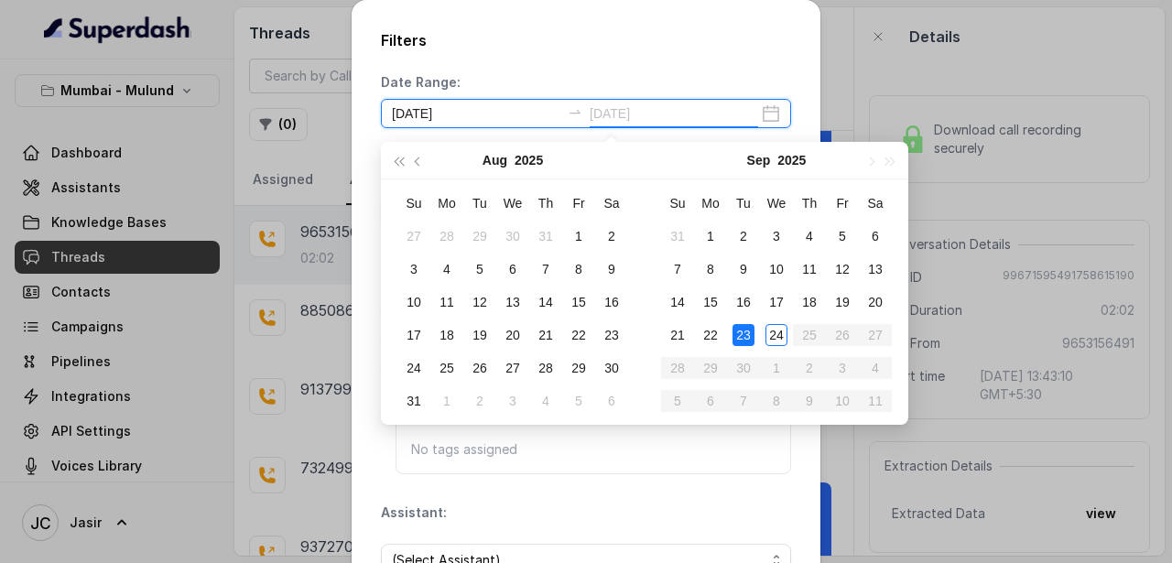
type input "[DATE]"
click at [745, 342] on div "23" at bounding box center [743, 335] width 22 height 22
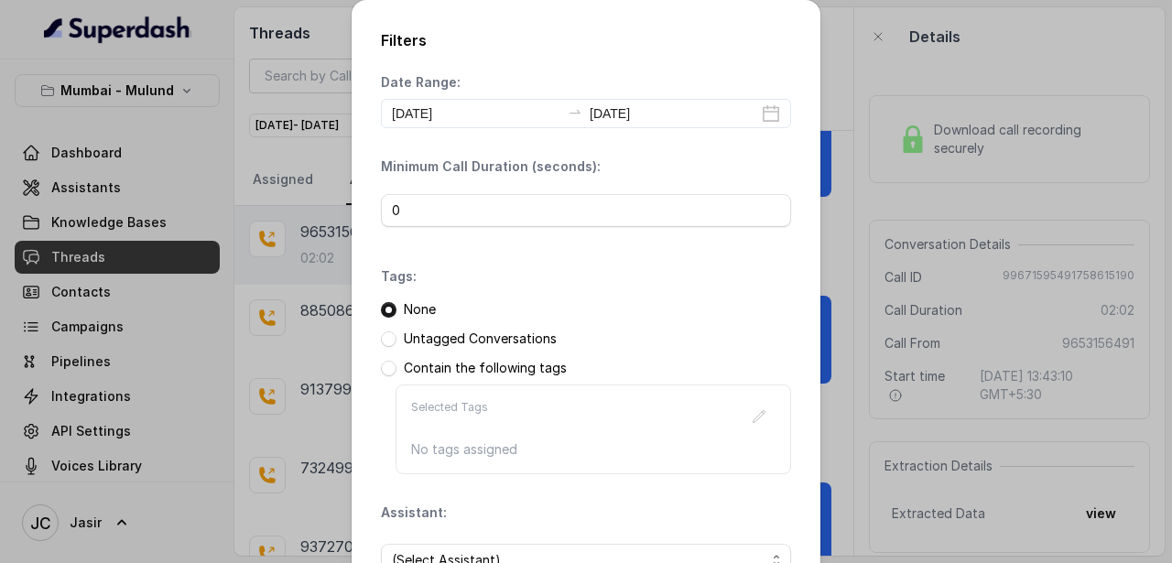
click at [405, 341] on p "Untagged Conversations" at bounding box center [480, 339] width 153 height 18
click at [389, 334] on span at bounding box center [389, 339] width 16 height 16
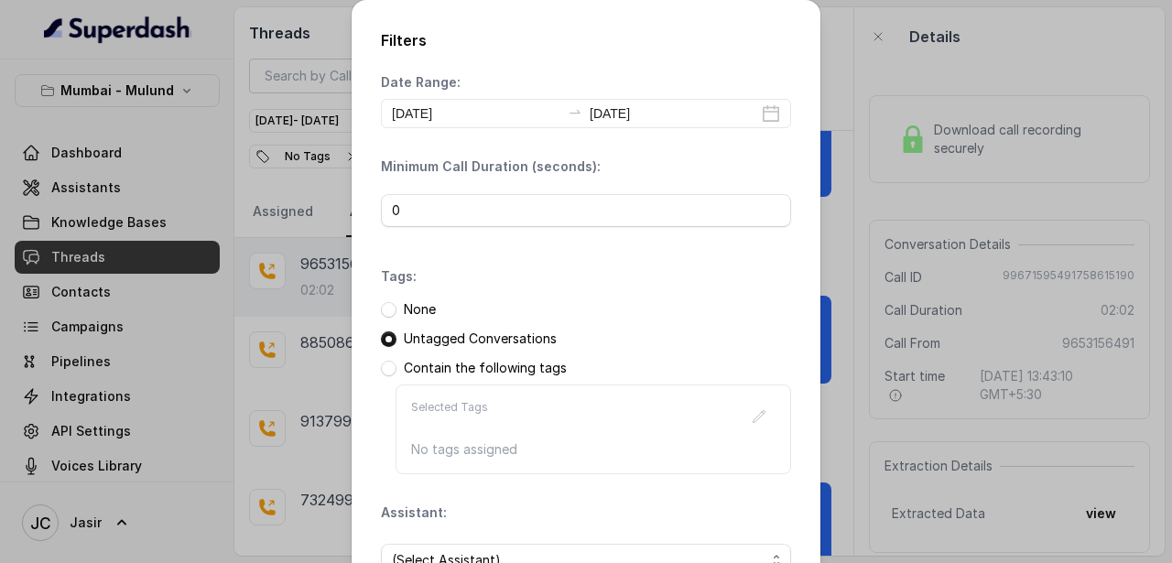
click at [389, 334] on span at bounding box center [389, 339] width 16 height 16
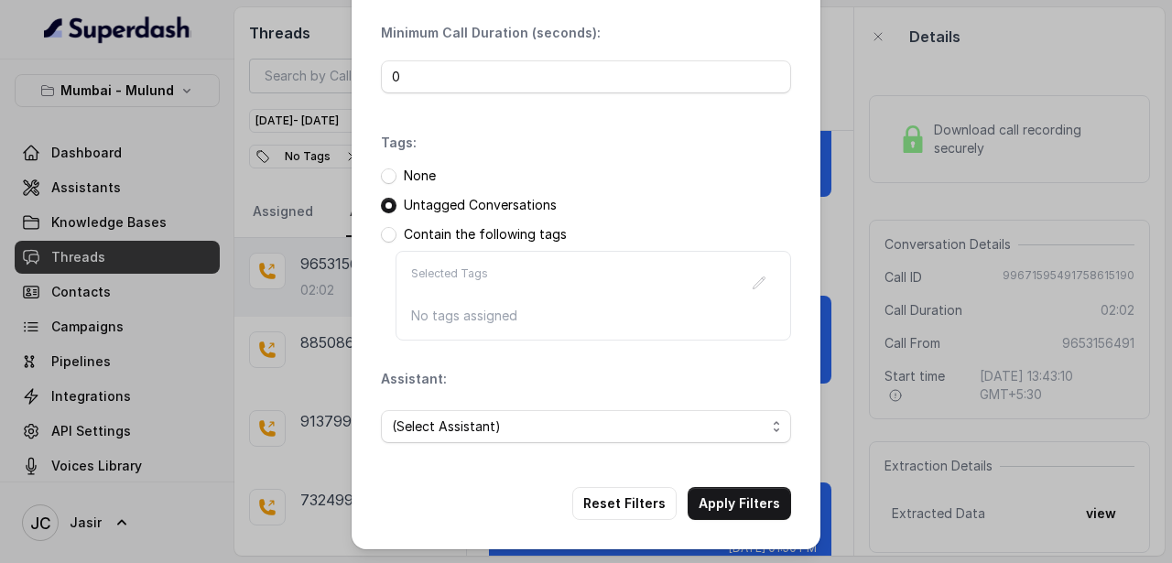
scroll to position [135, 0]
click at [592, 427] on span "(Select Assistant)" at bounding box center [578, 426] width 373 height 22
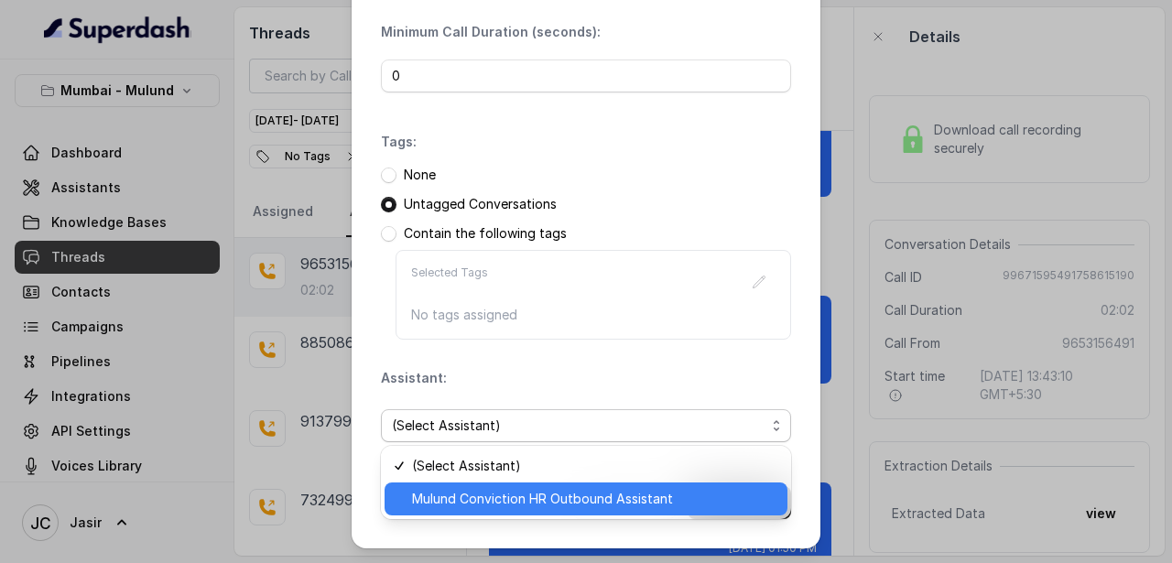
click at [567, 492] on span "Mulund Conviction HR Outbound Assistant" at bounding box center [594, 499] width 364 height 22
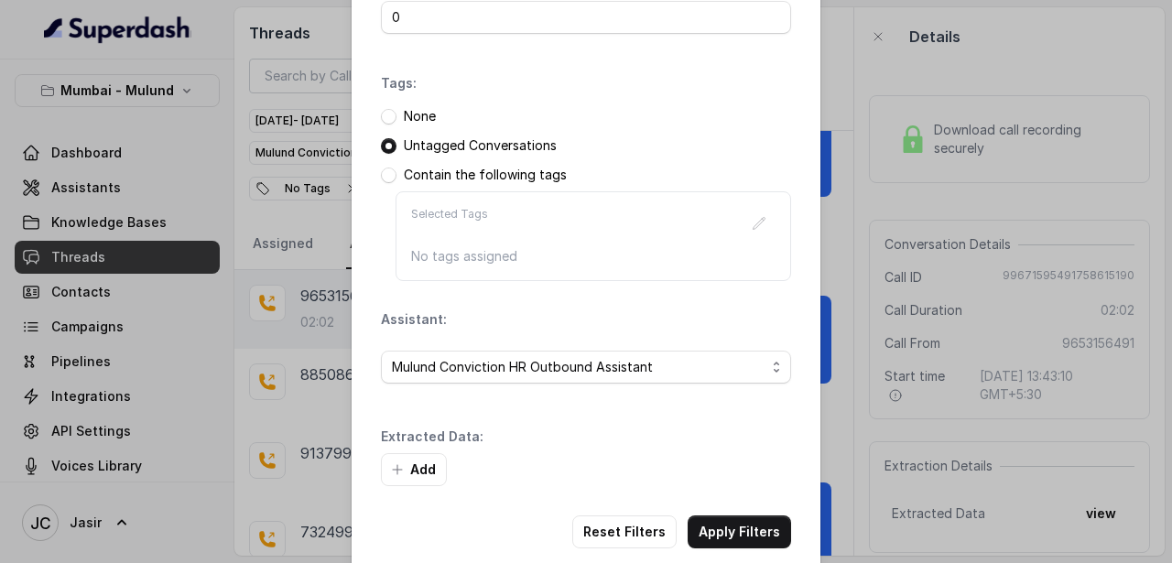
scroll to position [197, 0]
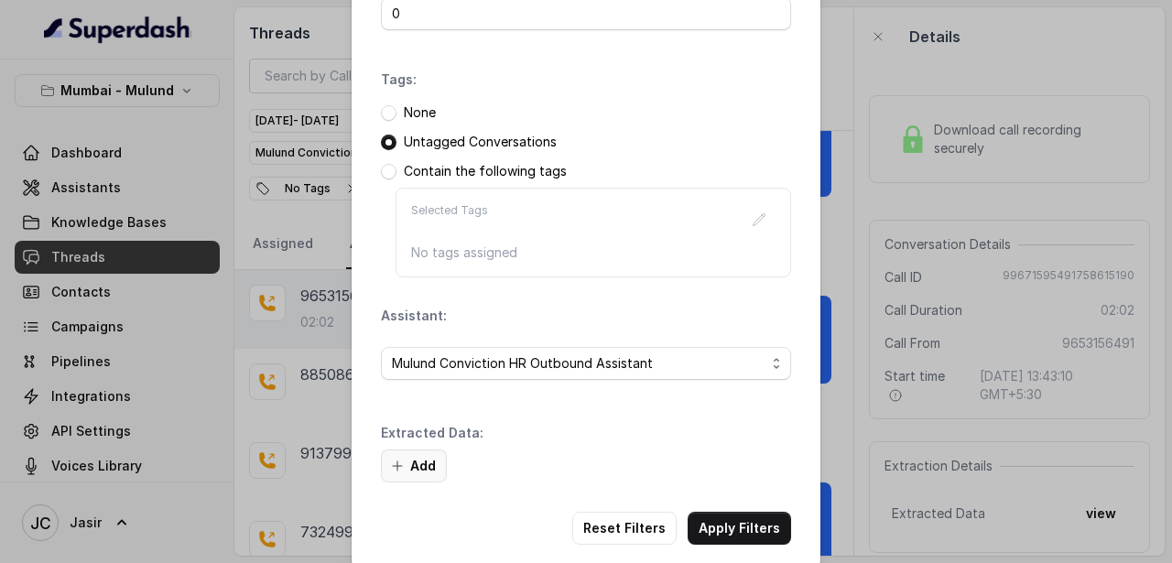
click at [431, 466] on button "Add" at bounding box center [414, 465] width 66 height 33
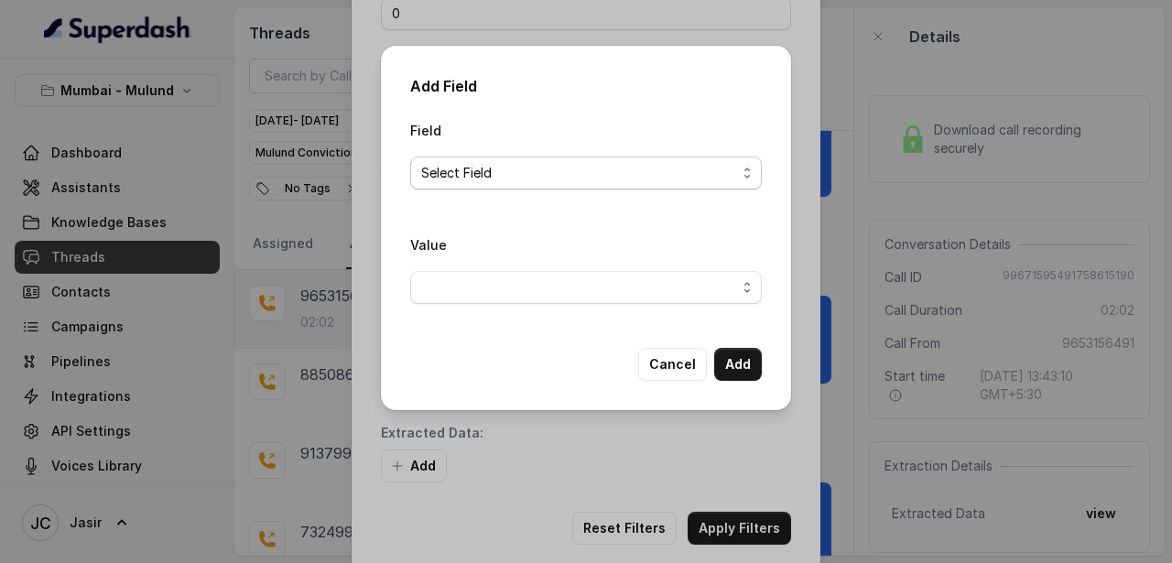
click at [535, 170] on span "Select Field" at bounding box center [578, 173] width 315 height 22
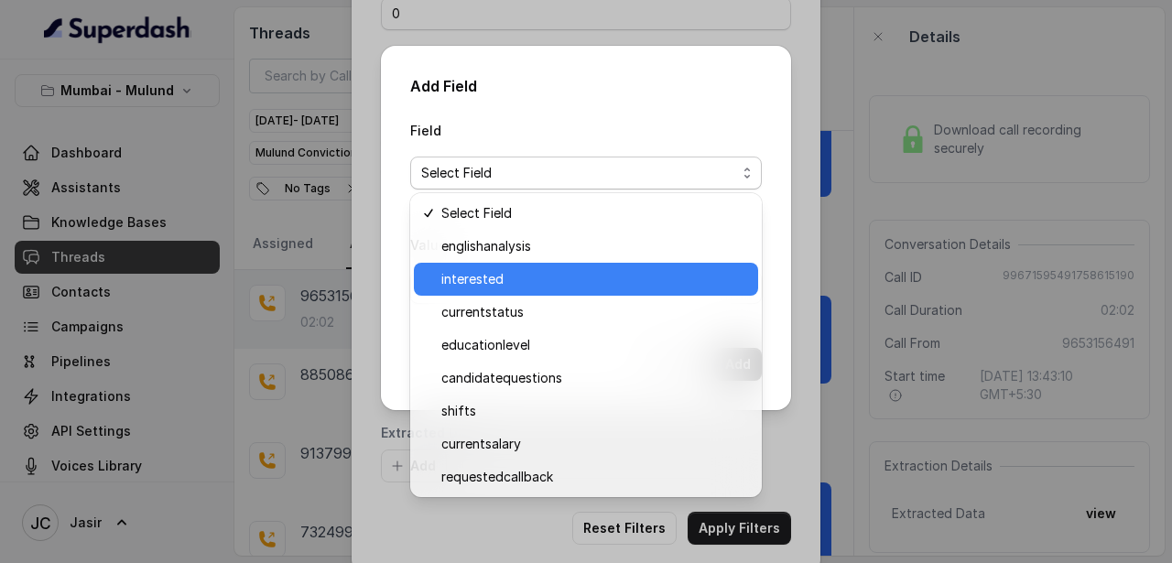
click at [518, 278] on span "interested" at bounding box center [594, 279] width 306 height 22
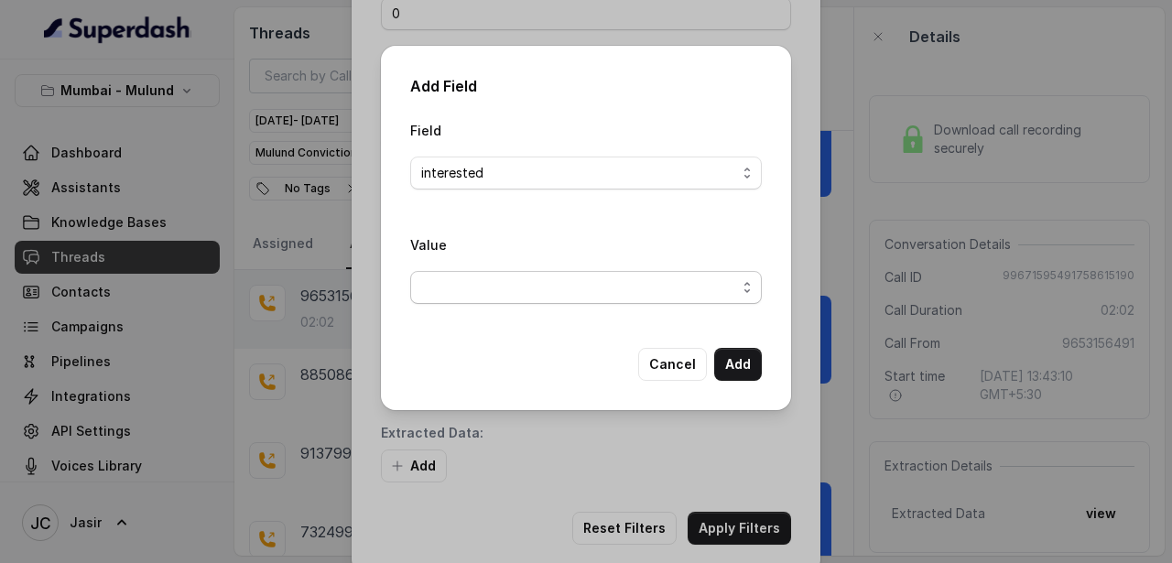
click at [651, 290] on span "button" at bounding box center [585, 287] width 351 height 33
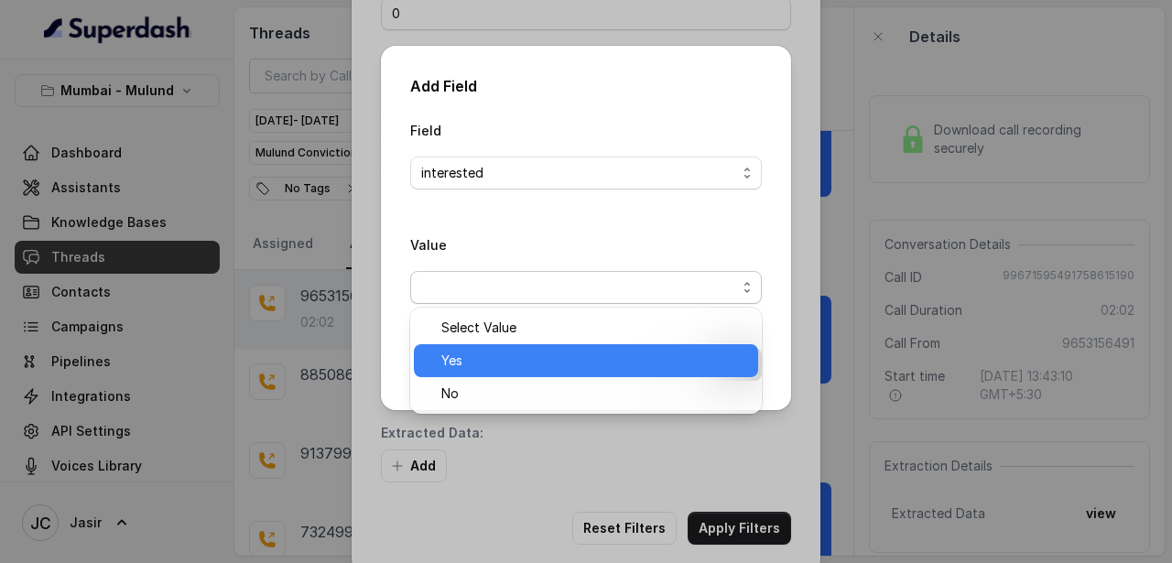
click at [494, 350] on span "Yes" at bounding box center [594, 361] width 306 height 22
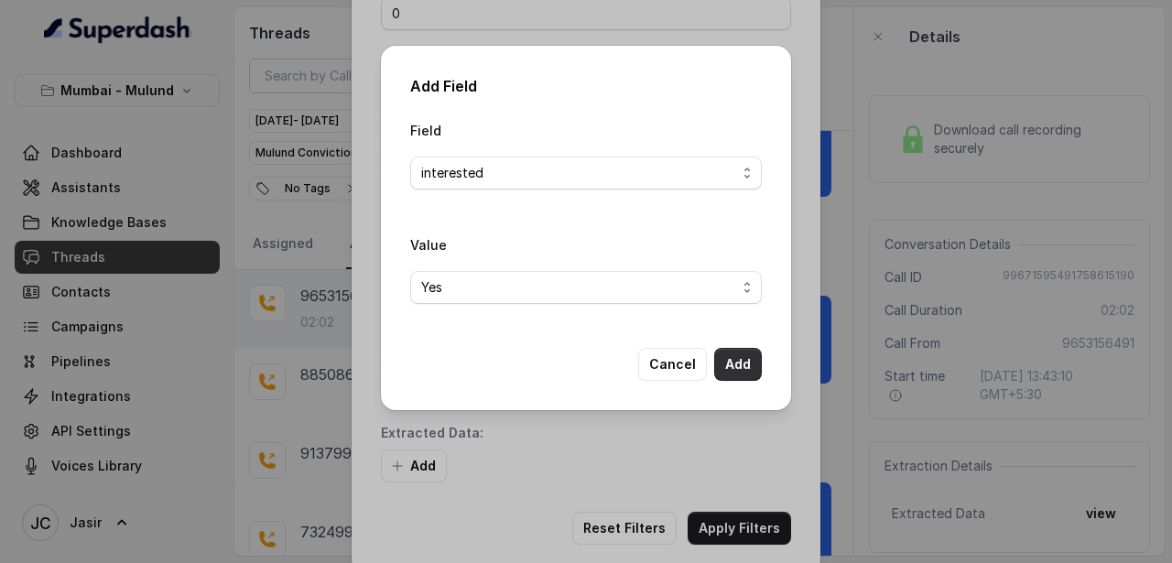
click at [743, 362] on button "Add" at bounding box center [738, 364] width 48 height 33
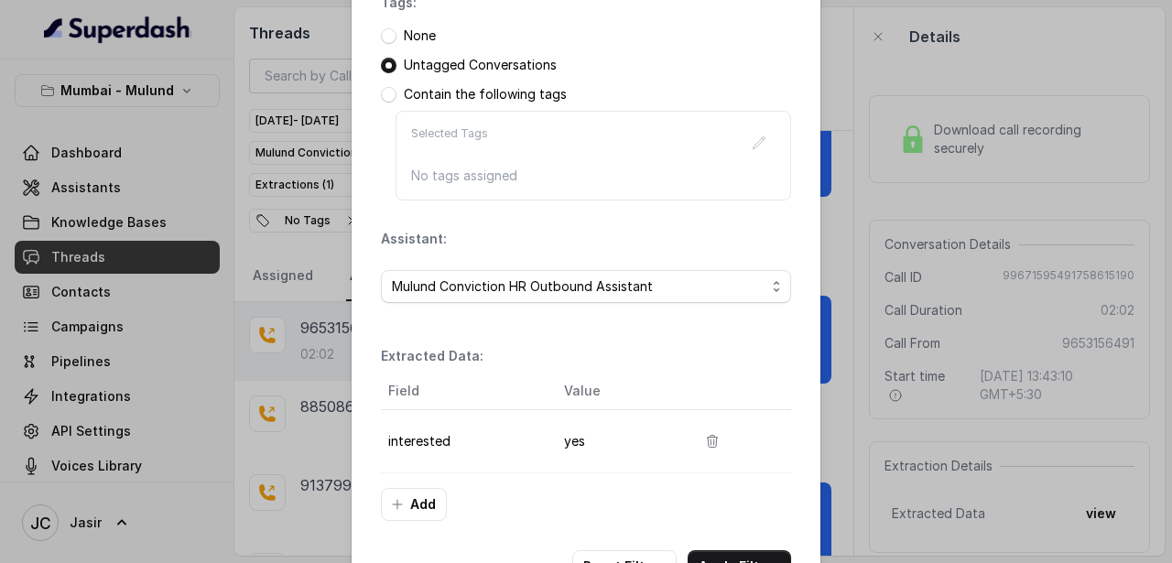
scroll to position [338, 0]
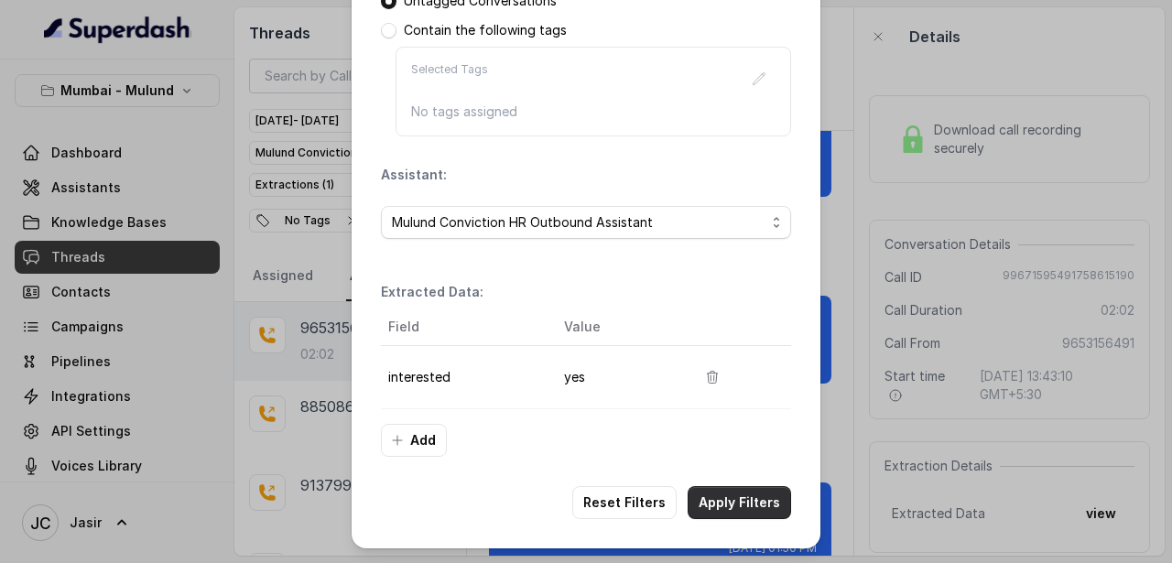
click at [729, 504] on button "Apply Filters" at bounding box center [738, 502] width 103 height 33
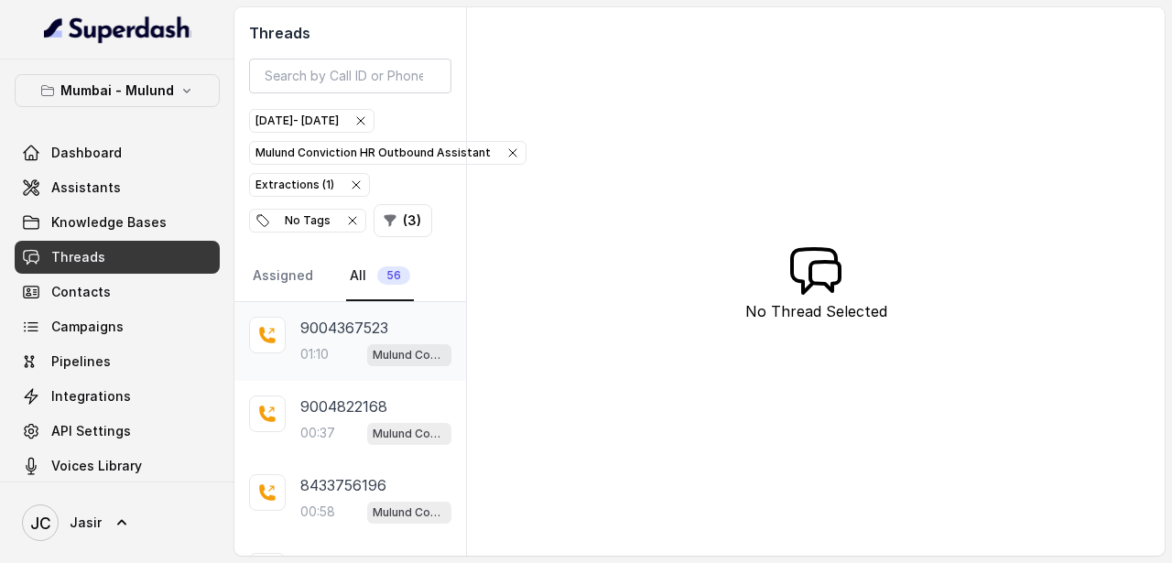
click at [359, 326] on p "9004367523" at bounding box center [344, 328] width 88 height 22
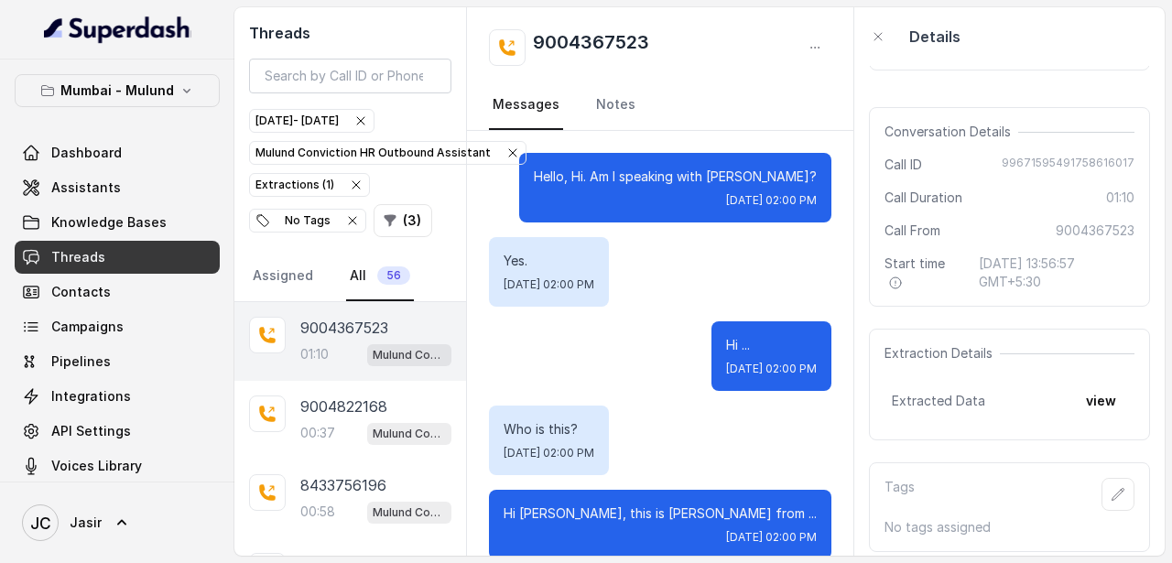
scroll to position [124, 0]
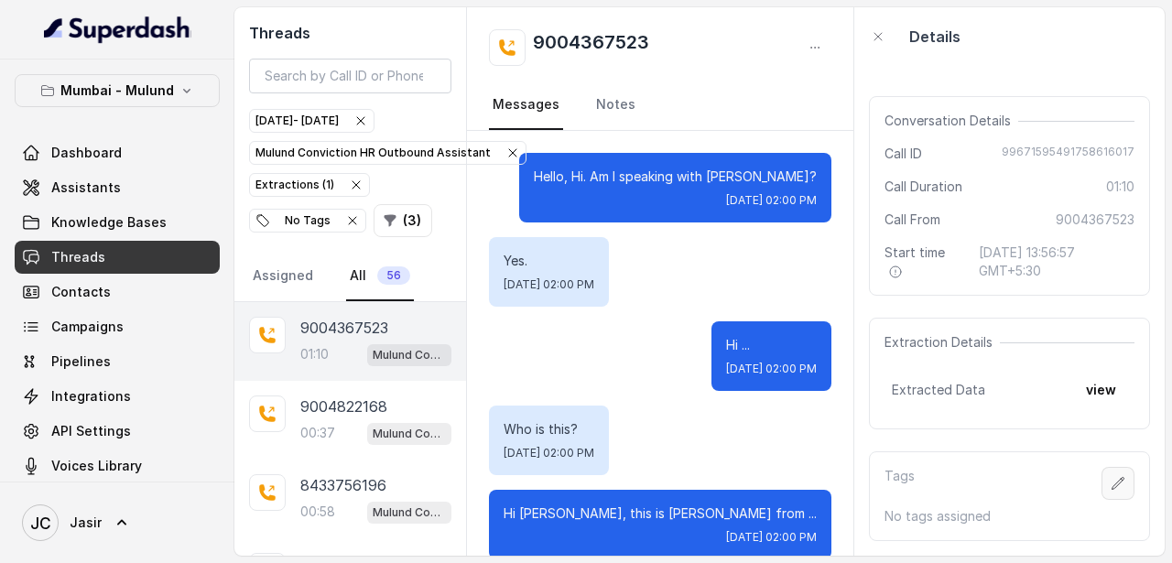
click at [1115, 481] on icon "button" at bounding box center [1117, 483] width 15 height 15
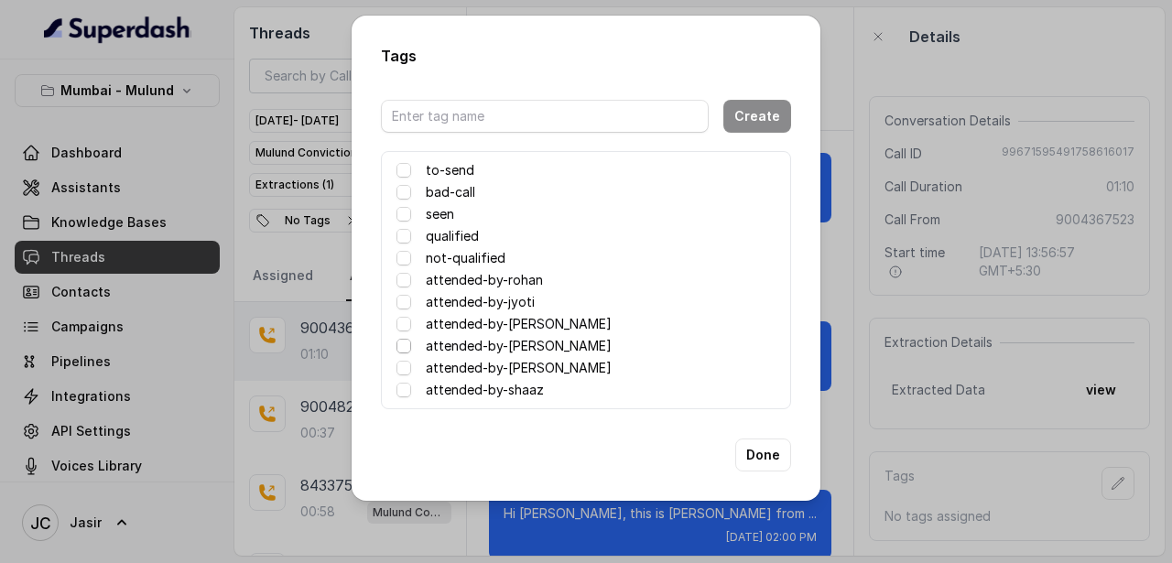
click at [405, 345] on span at bounding box center [403, 346] width 15 height 15
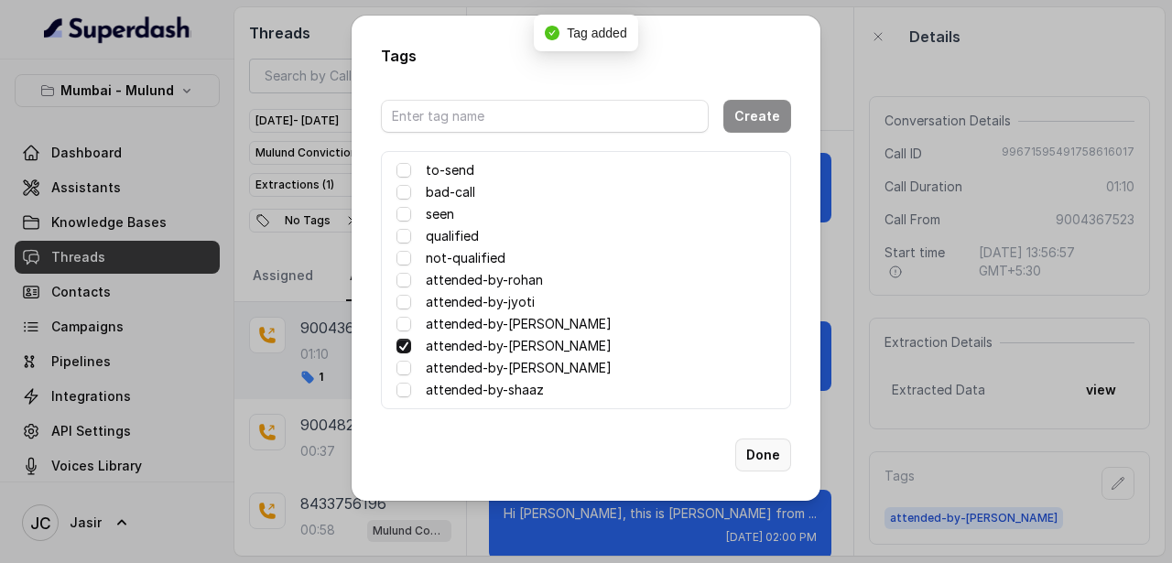
click at [756, 456] on button "Done" at bounding box center [763, 454] width 56 height 33
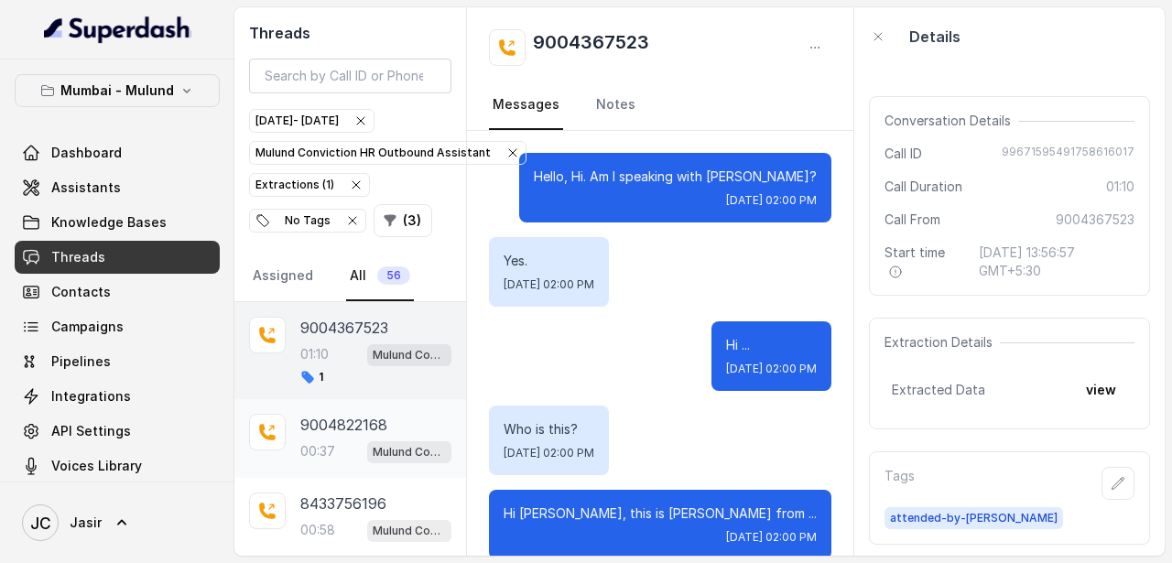
click at [344, 433] on p "9004822168" at bounding box center [343, 425] width 87 height 22
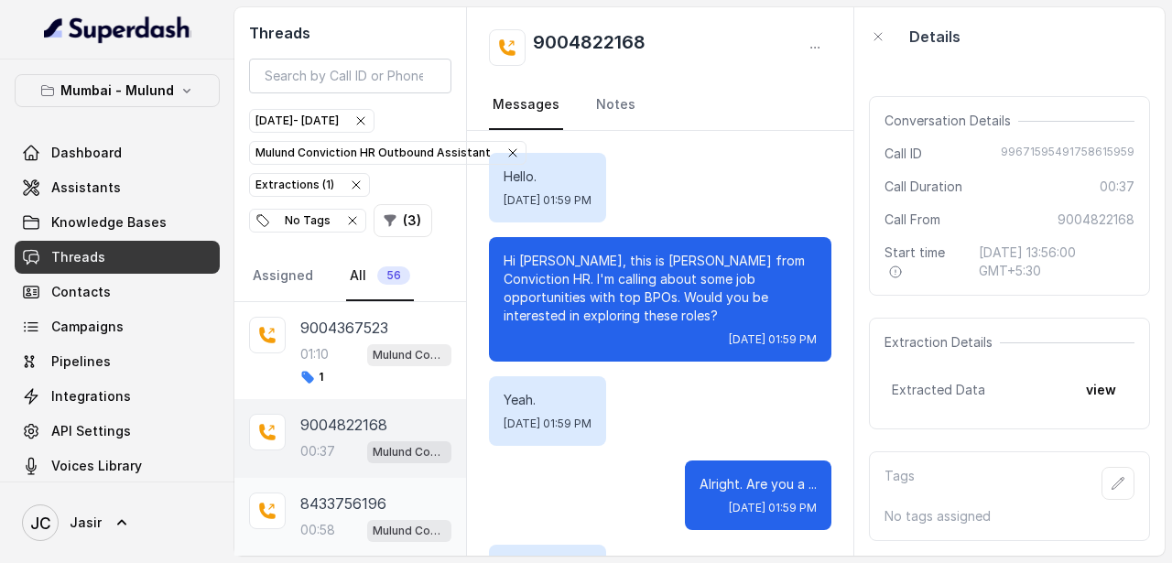
click at [351, 512] on p "8433756196" at bounding box center [343, 503] width 86 height 22
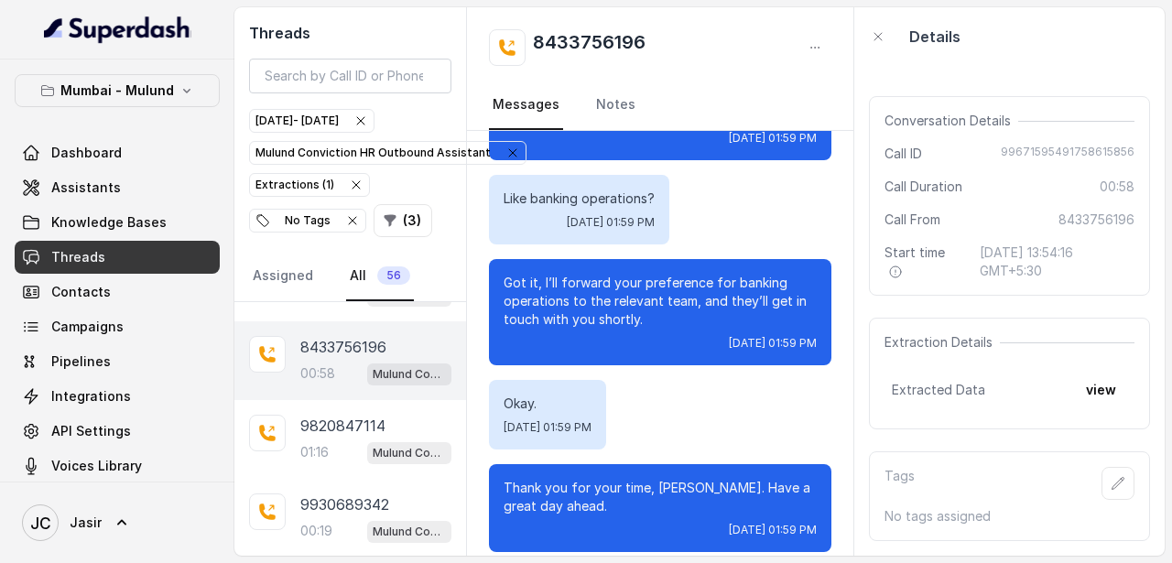
scroll to position [161, 0]
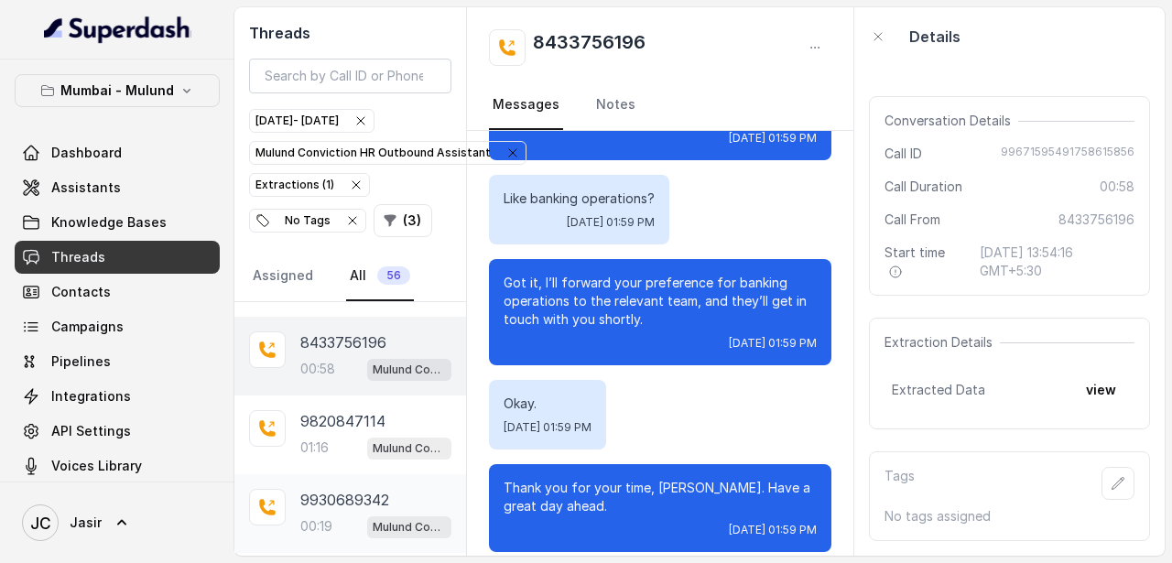
click at [340, 504] on p "9930689342" at bounding box center [344, 500] width 89 height 22
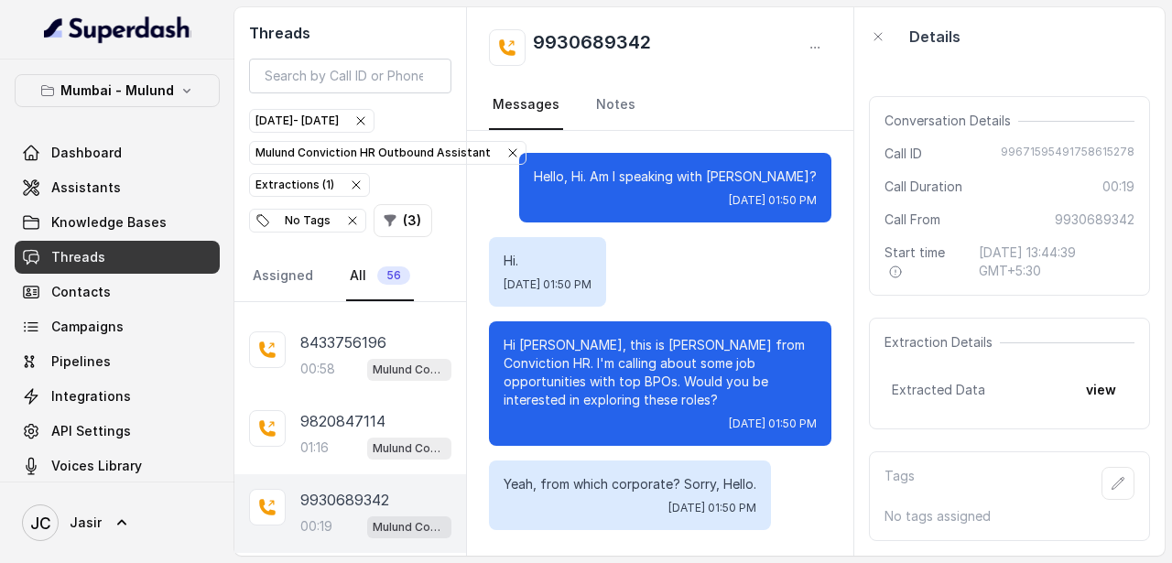
click at [690, 273] on div "Hi. Tue, Sep 23, 2025, 01:50 PM" at bounding box center [660, 272] width 342 height 70
click at [360, 505] on p "9930689342" at bounding box center [344, 500] width 89 height 22
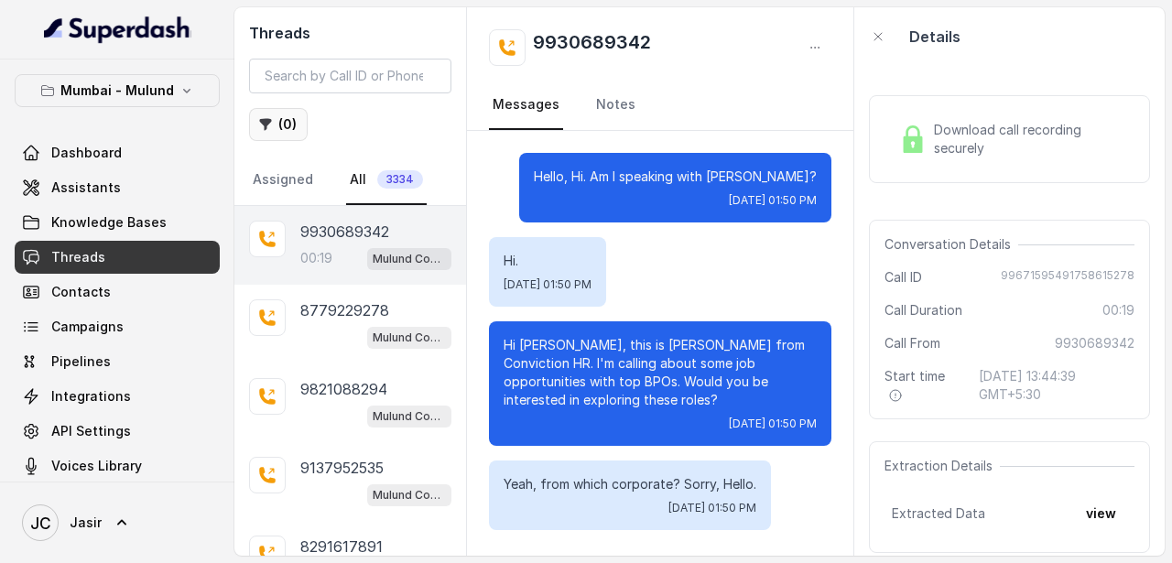
click at [299, 122] on button "( 0 )" at bounding box center [278, 124] width 59 height 33
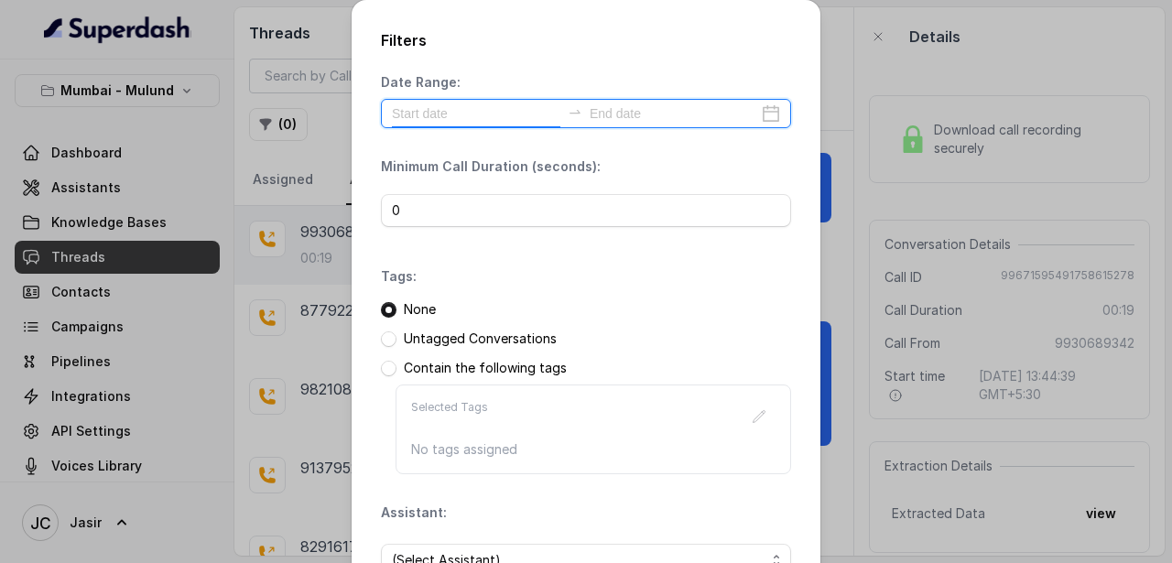
click at [440, 117] on input at bounding box center [476, 113] width 168 height 20
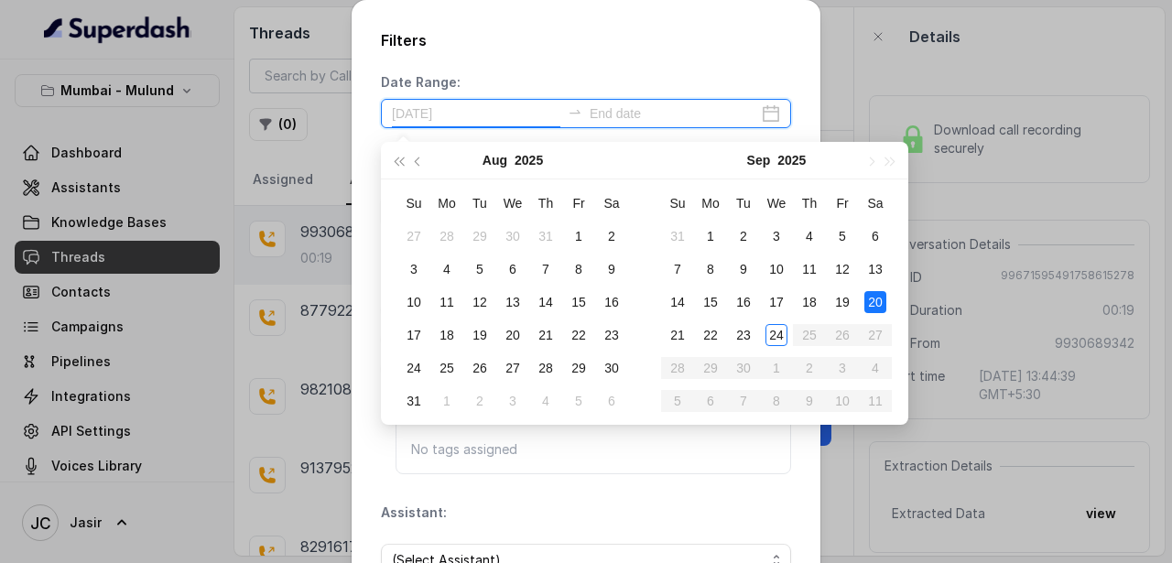
type input "2025-09-19"
type input "[DATE]"
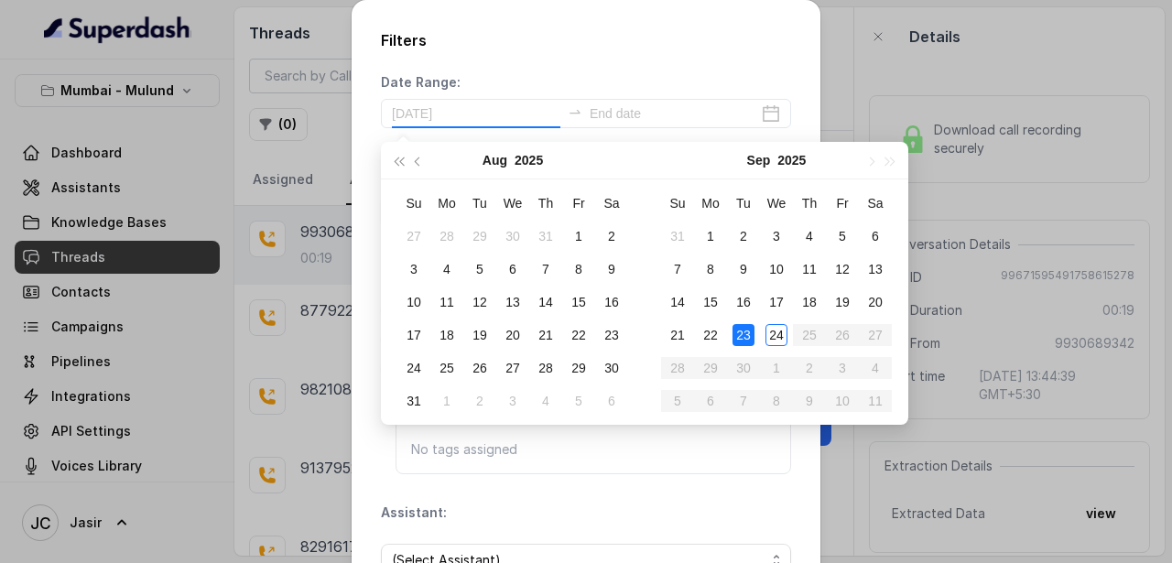
click at [745, 331] on div "23" at bounding box center [743, 335] width 22 height 22
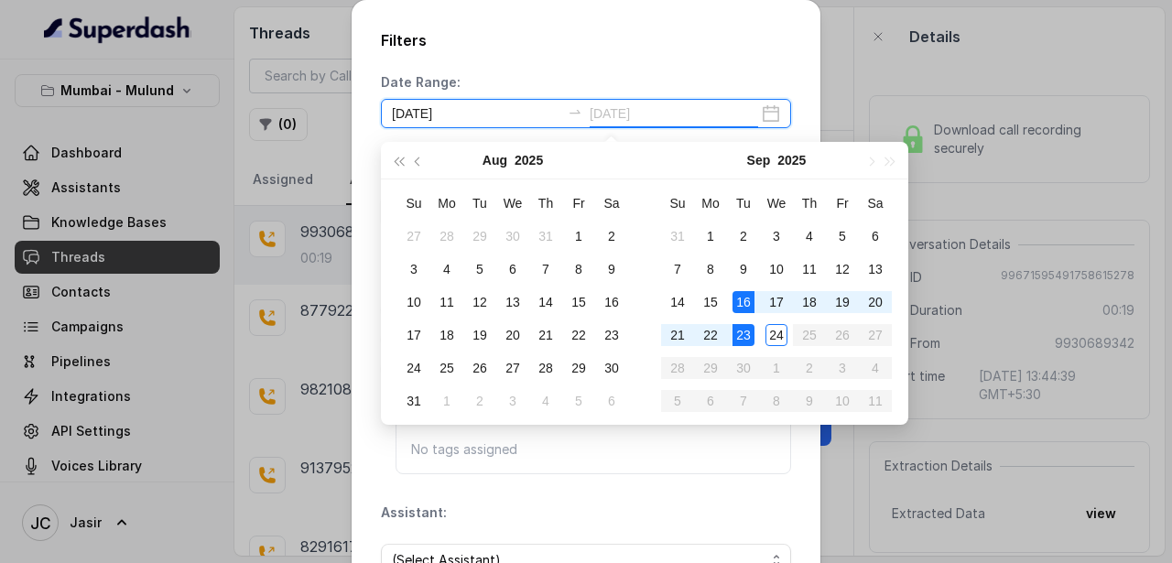
type input "[DATE]"
click at [683, 109] on input at bounding box center [673, 113] width 168 height 20
type input "[DATE]"
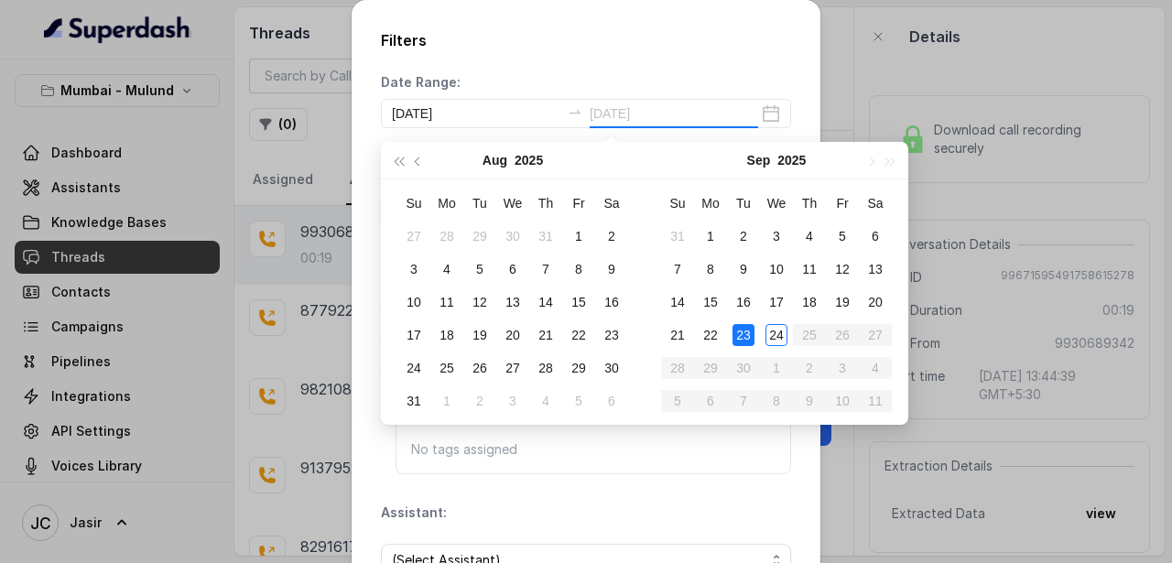
click at [746, 332] on div "23" at bounding box center [743, 335] width 22 height 22
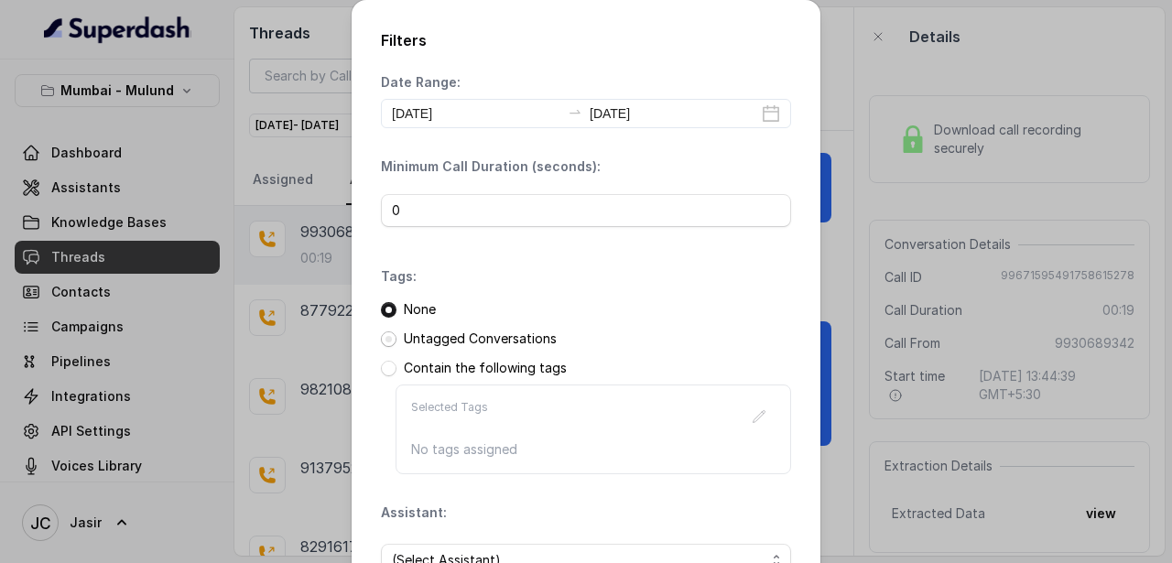
click at [394, 339] on span at bounding box center [389, 339] width 16 height 16
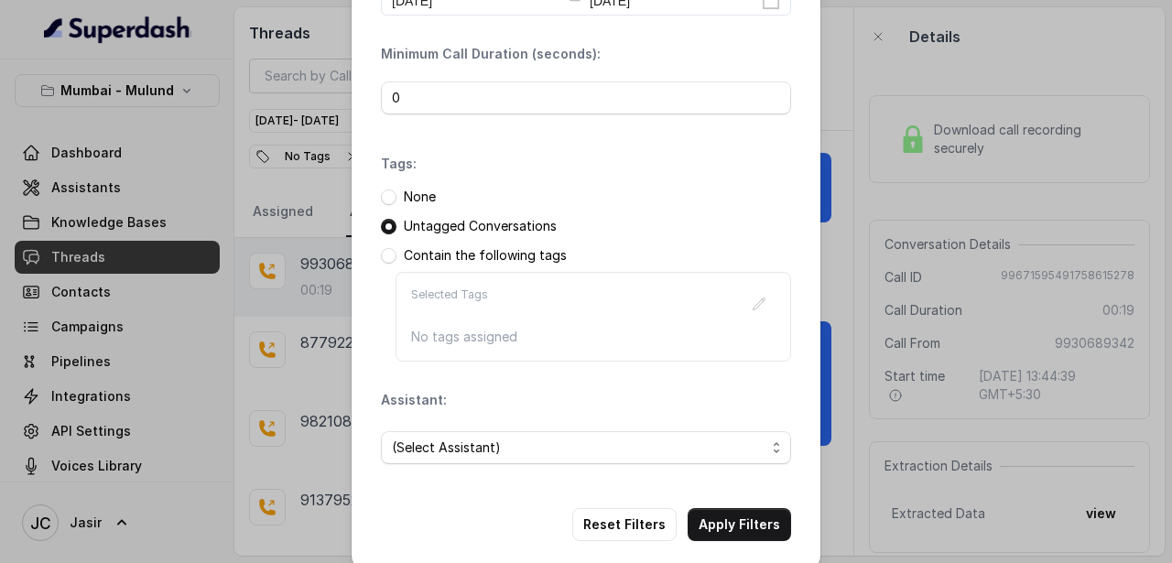
scroll to position [135, 0]
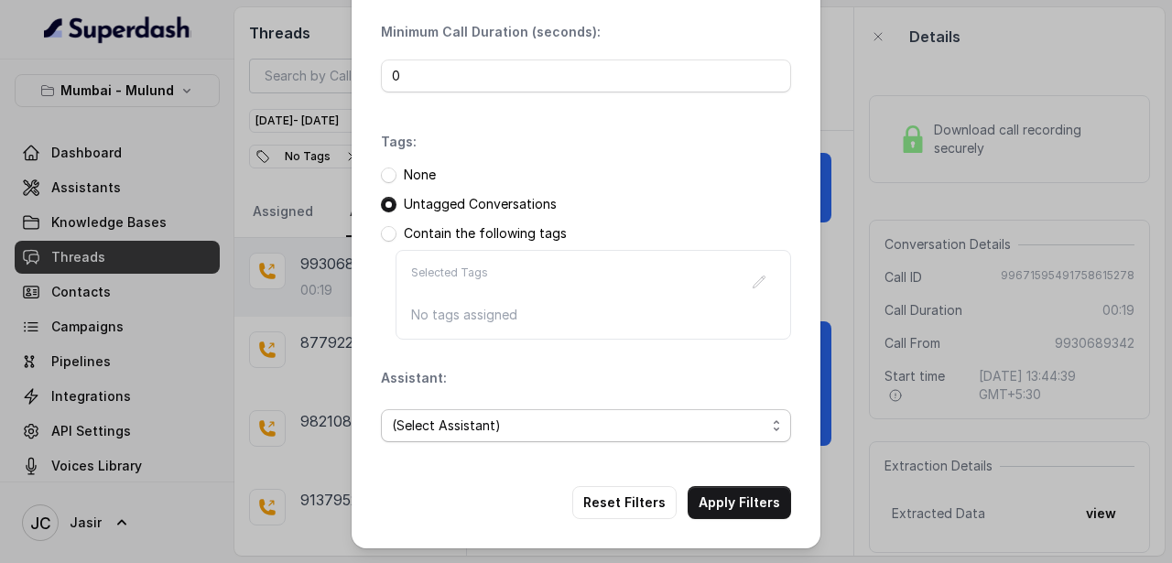
click at [553, 431] on span "(Select Assistant)" at bounding box center [578, 426] width 373 height 22
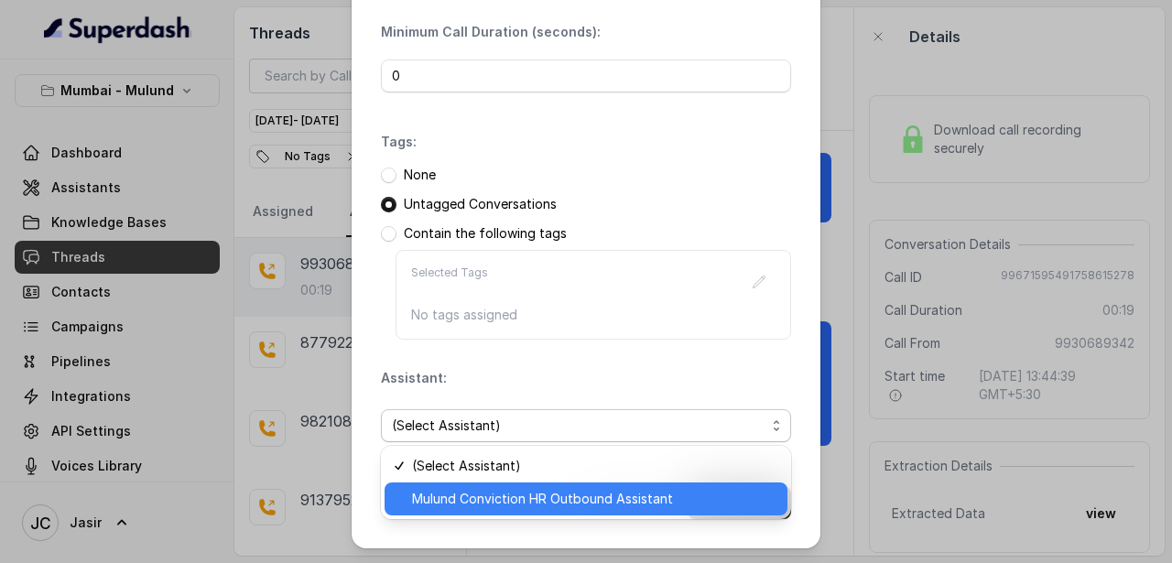
click at [515, 494] on span "Mulund Conviction HR Outbound Assistant" at bounding box center [594, 499] width 364 height 22
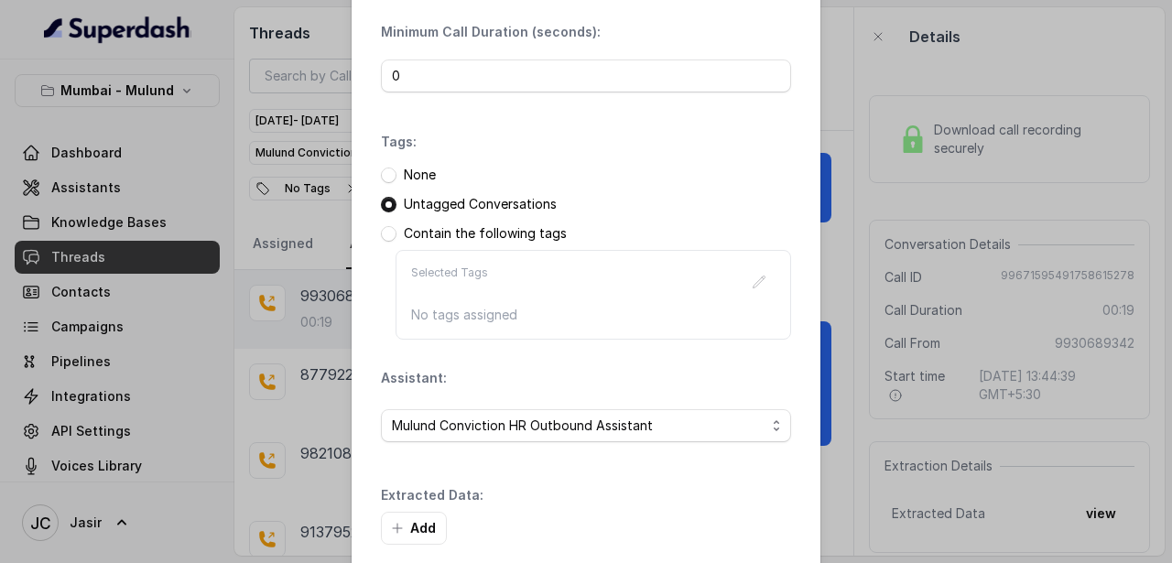
click at [759, 492] on div "Extracted Data: Add" at bounding box center [586, 515] width 410 height 59
click at [419, 523] on button "Add" at bounding box center [414, 528] width 66 height 33
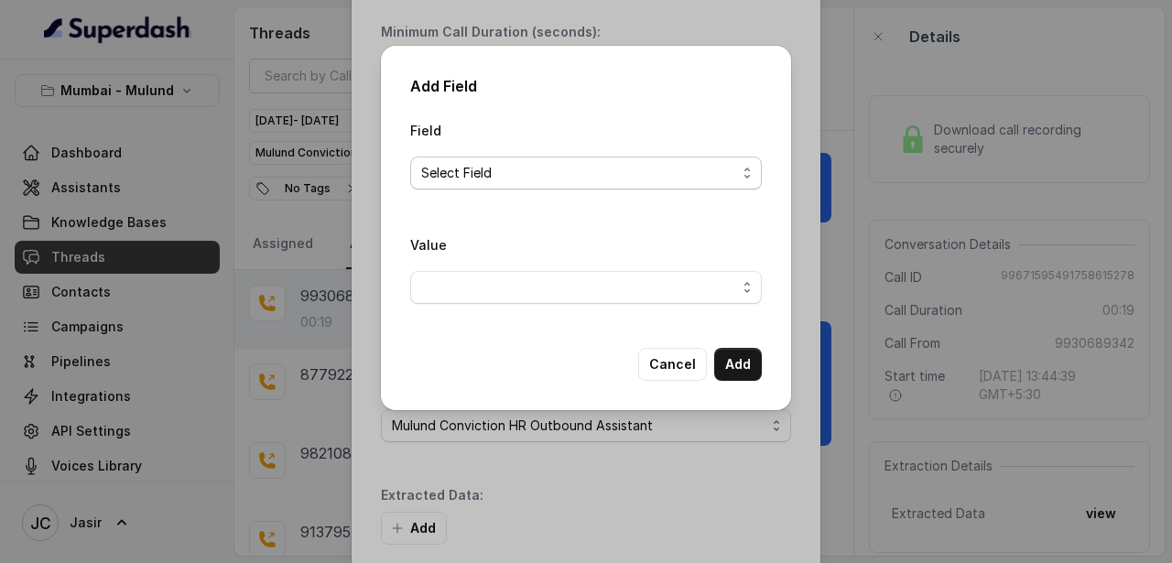
click at [497, 169] on span "Select Field" at bounding box center [578, 173] width 315 height 22
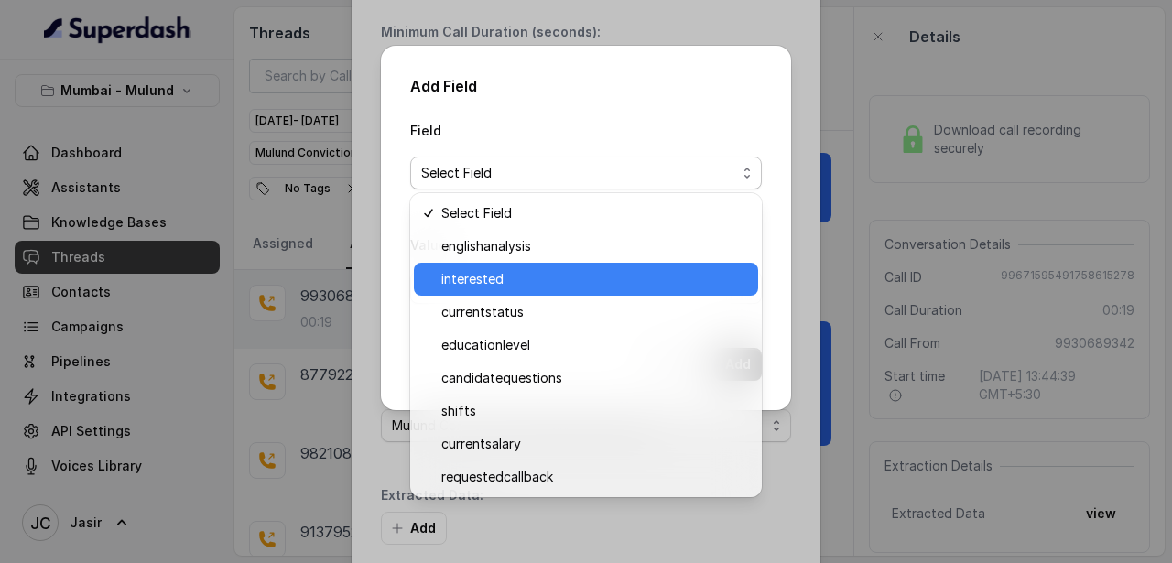
click at [492, 278] on span "interested" at bounding box center [594, 279] width 306 height 22
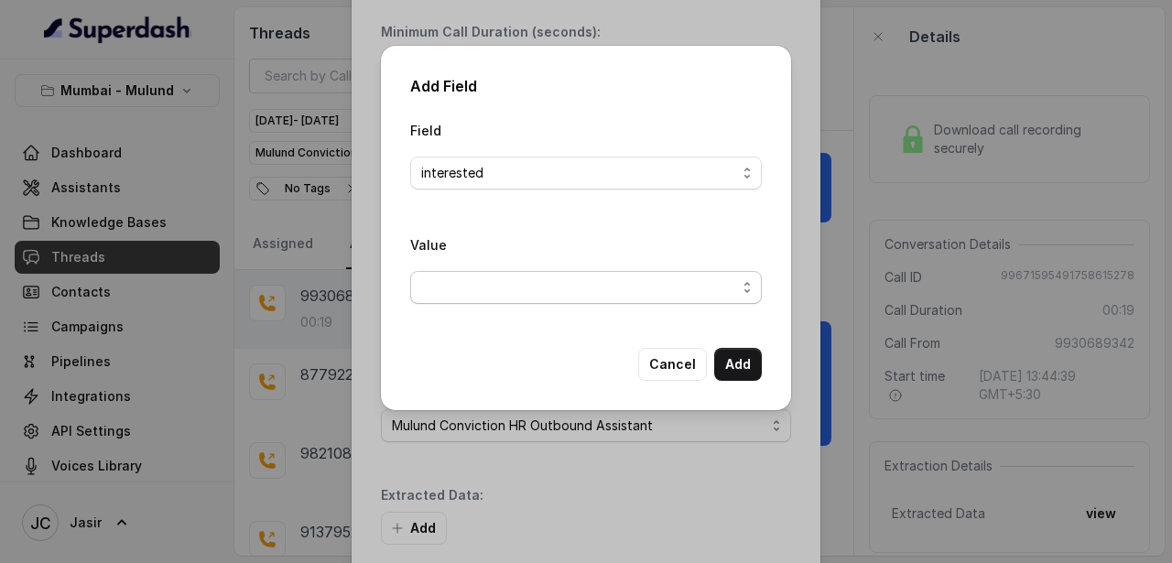
click at [481, 293] on span "button" at bounding box center [585, 287] width 351 height 33
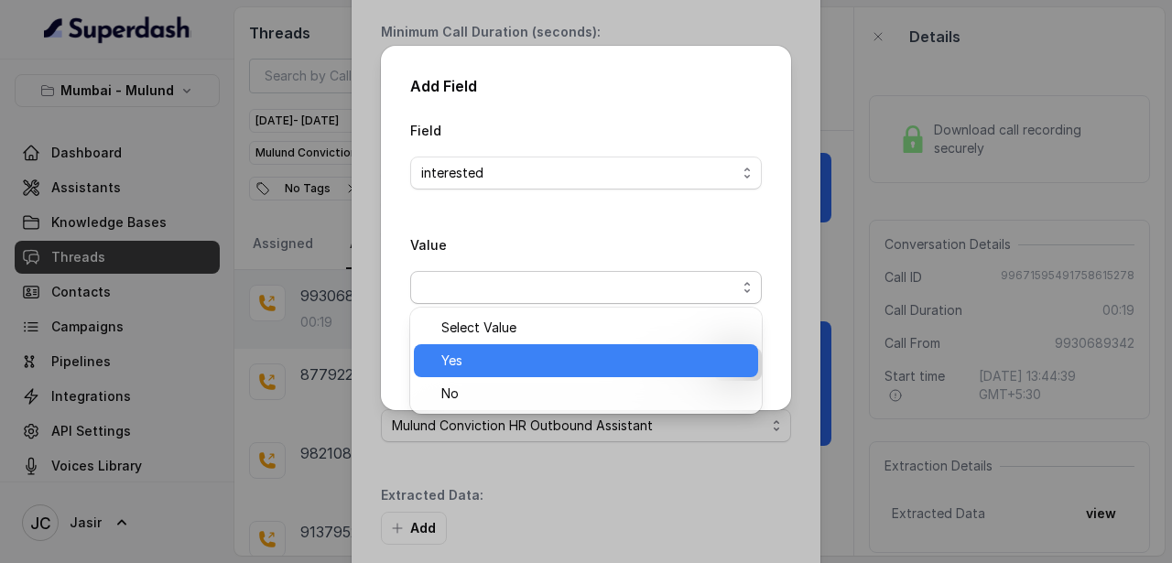
click at [476, 367] on span "Yes" at bounding box center [594, 361] width 306 height 22
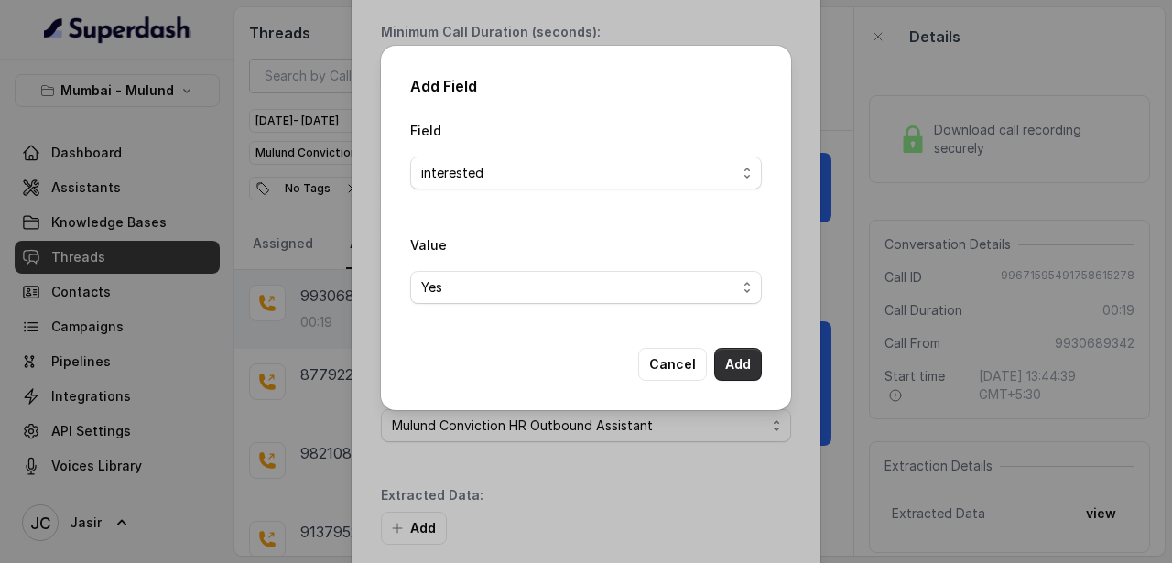
click at [741, 374] on button "Add" at bounding box center [738, 364] width 48 height 33
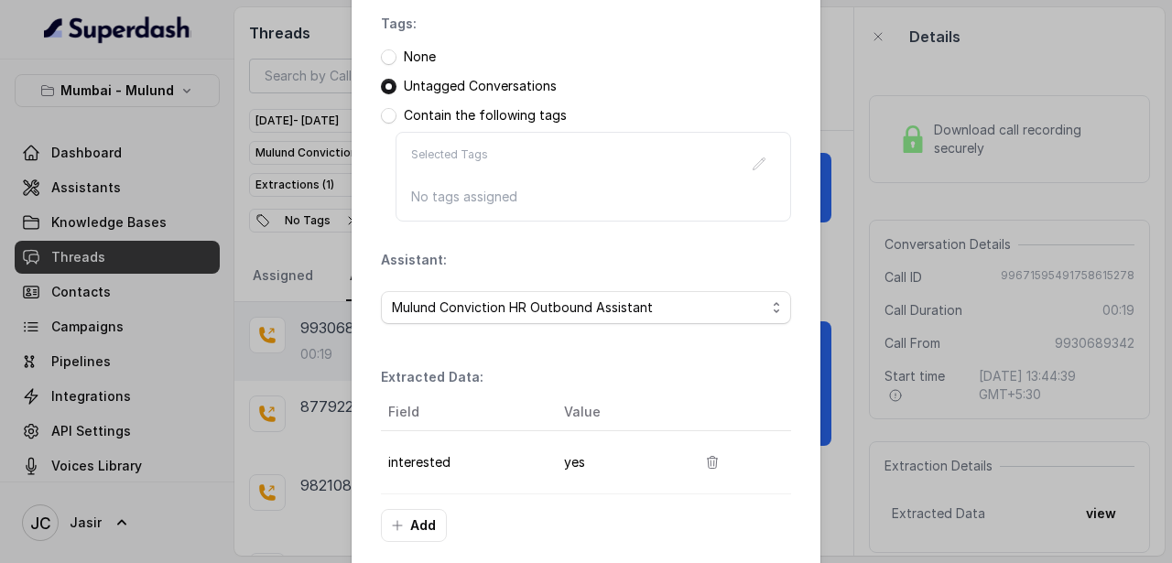
scroll to position [338, 0]
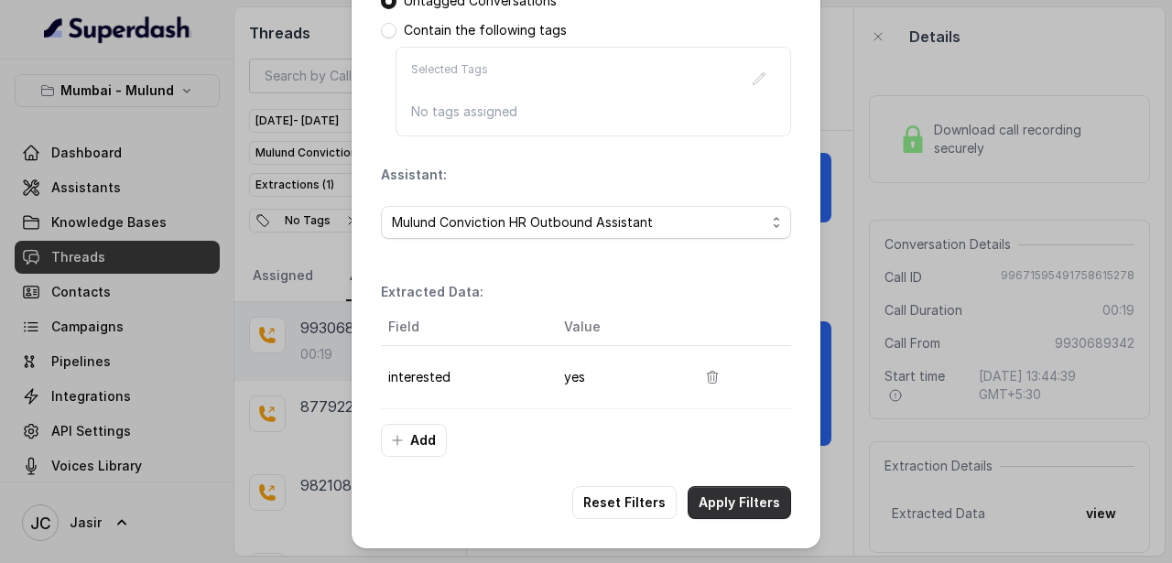
click at [740, 509] on button "Apply Filters" at bounding box center [738, 502] width 103 height 33
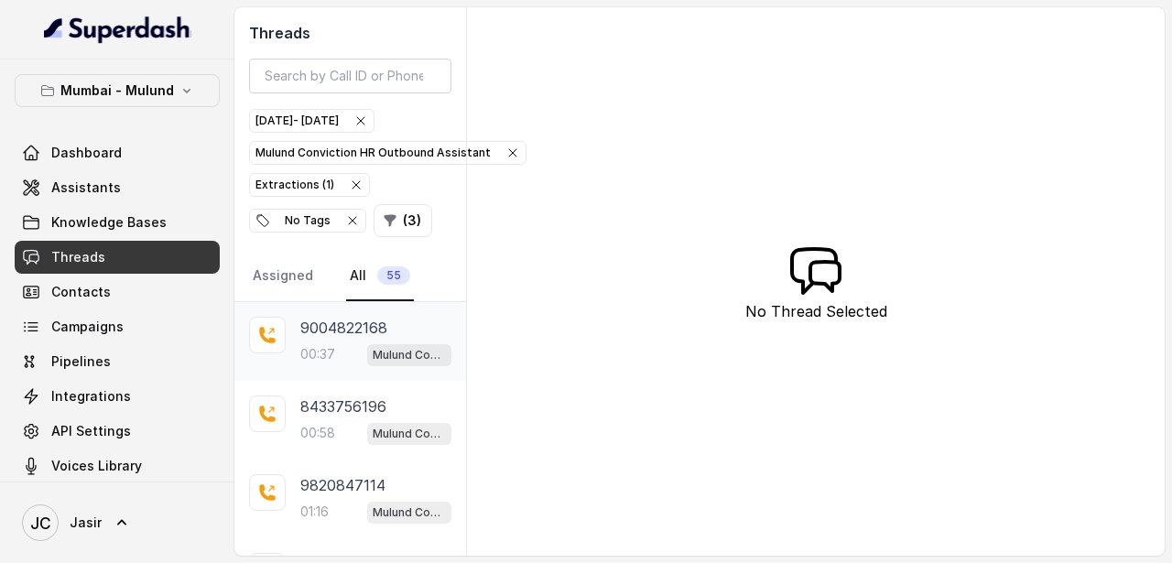
click at [357, 334] on p "9004822168" at bounding box center [343, 328] width 87 height 22
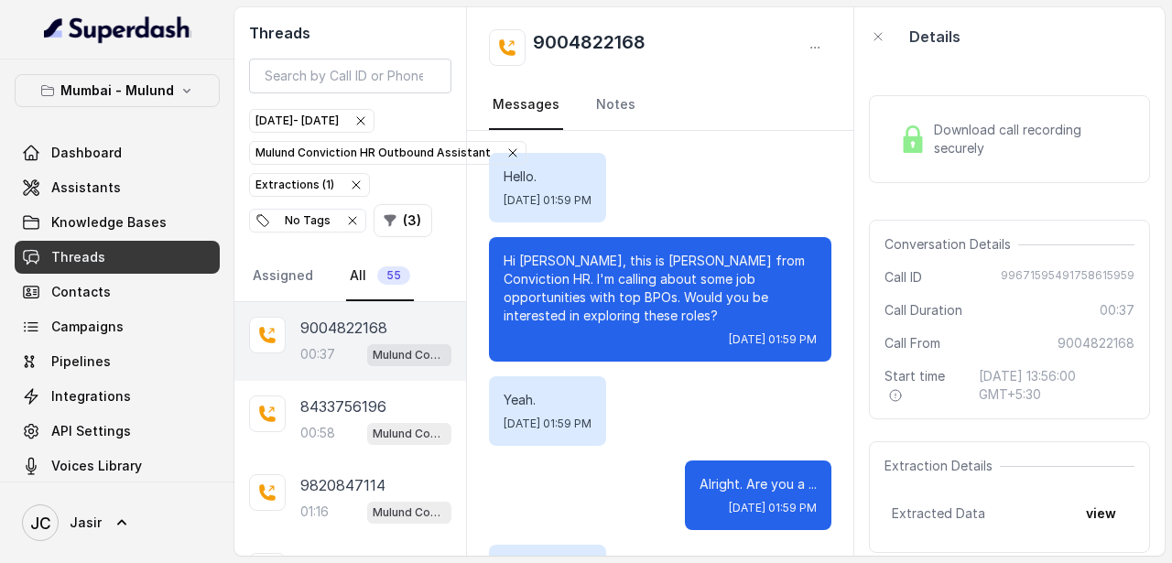
scroll to position [538, 0]
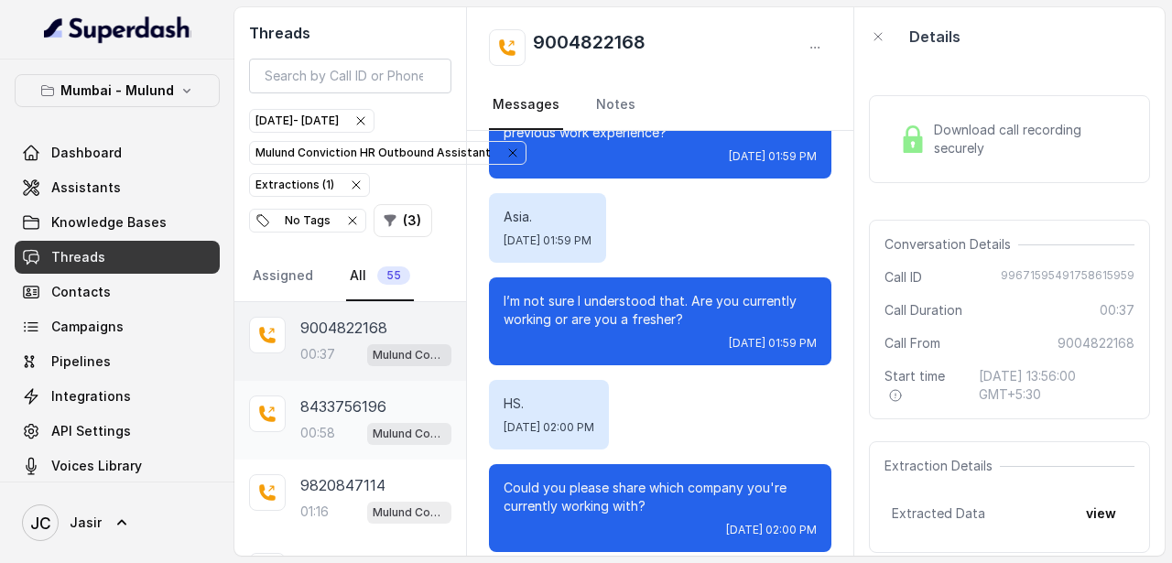
click at [369, 416] on p "8433756196" at bounding box center [343, 406] width 86 height 22
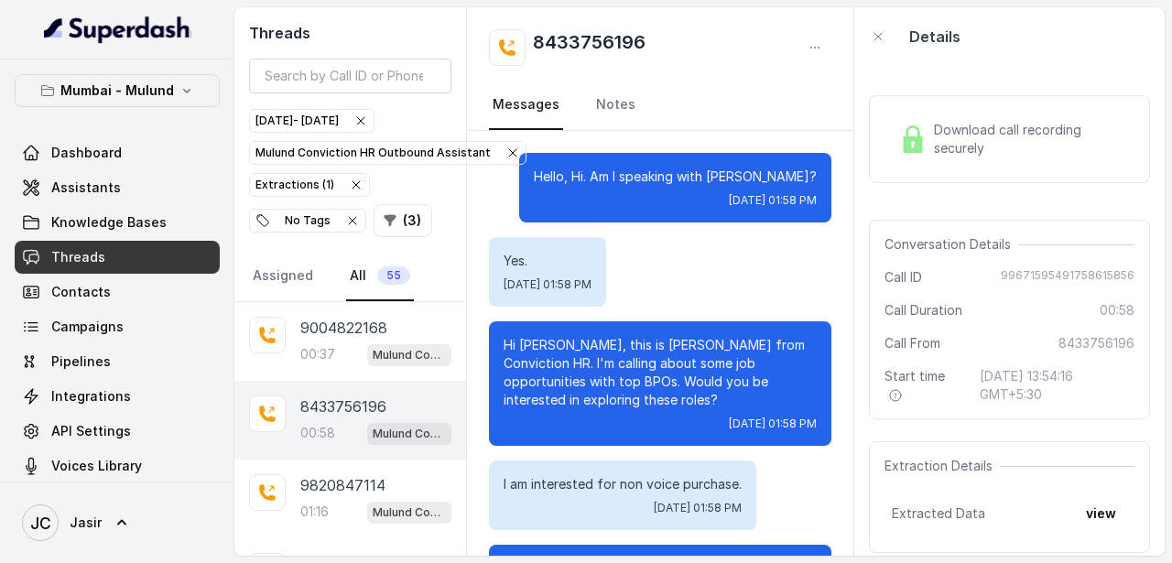
scroll to position [124, 0]
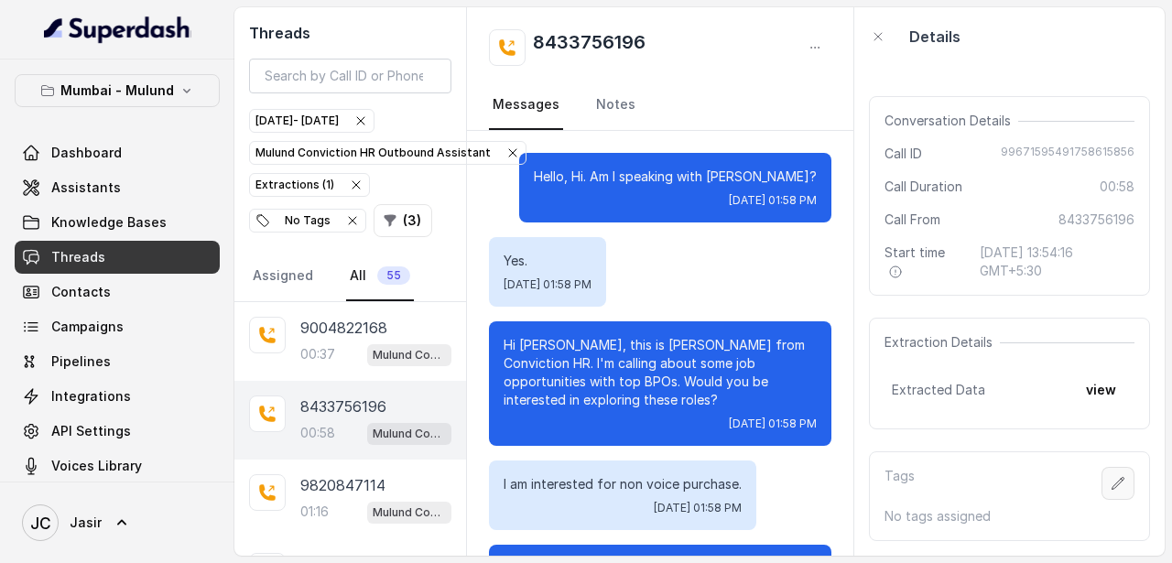
click at [1123, 477] on icon "button" at bounding box center [1117, 483] width 15 height 15
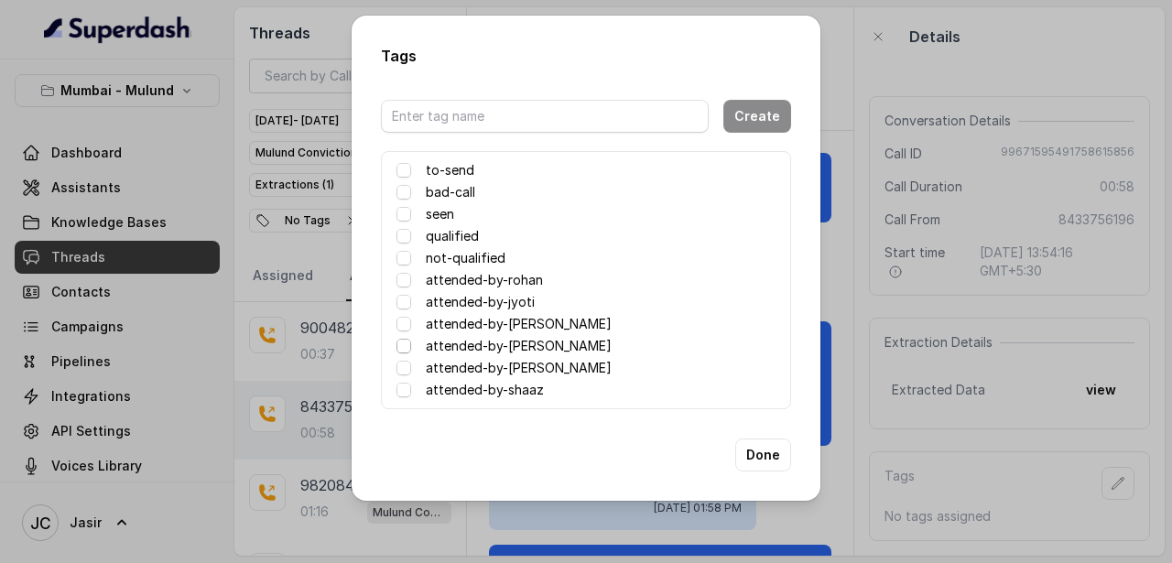
click at [408, 343] on span at bounding box center [403, 346] width 15 height 15
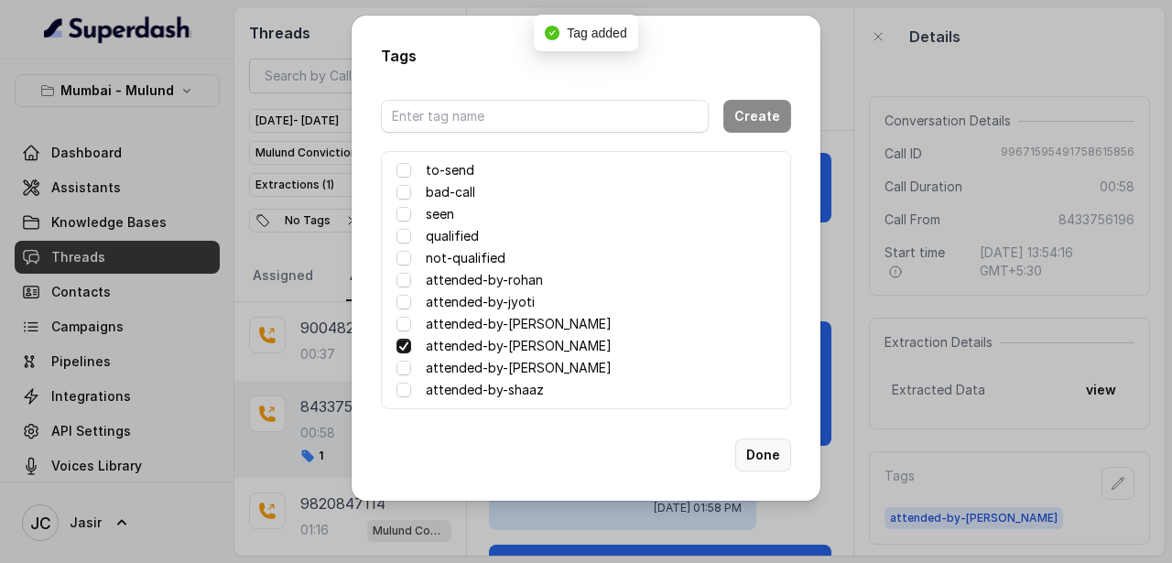
click at [763, 447] on button "Done" at bounding box center [763, 454] width 56 height 33
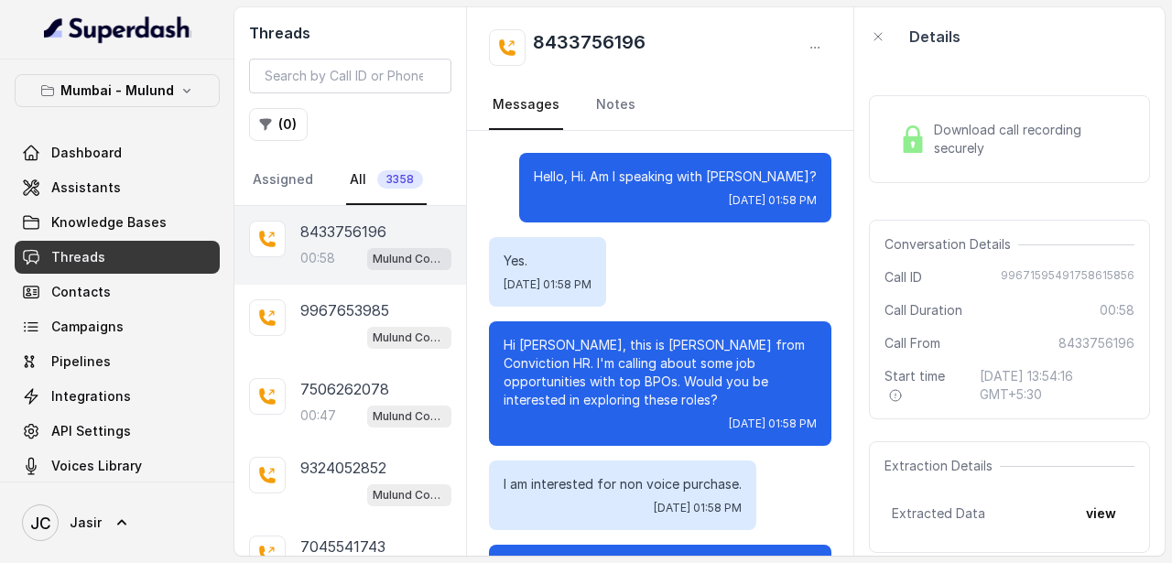
scroll to position [714, 0]
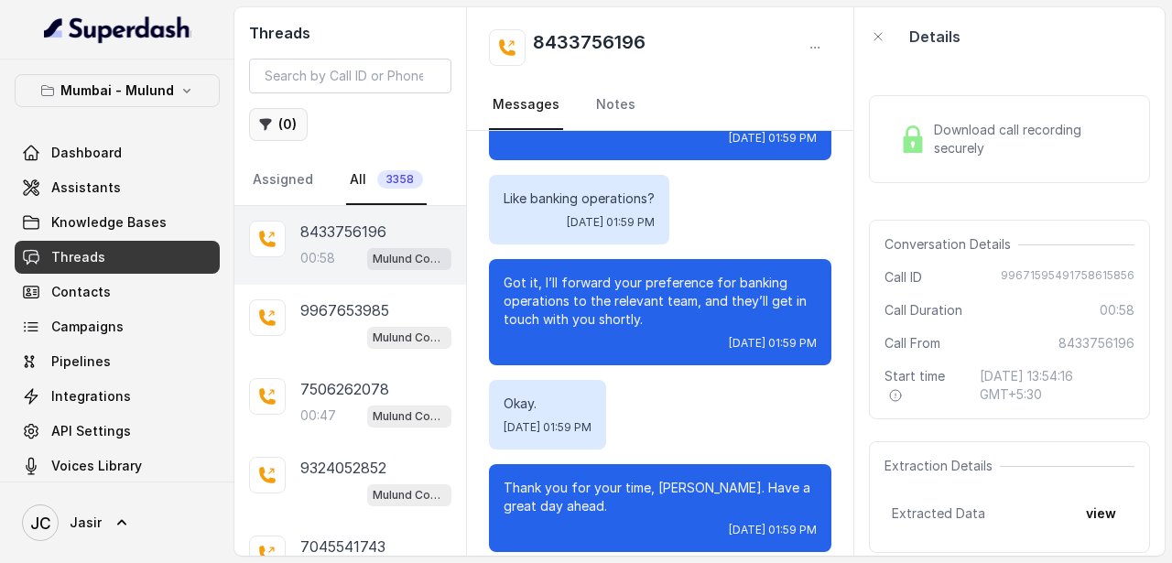
click at [285, 119] on button "( 0 )" at bounding box center [278, 124] width 59 height 33
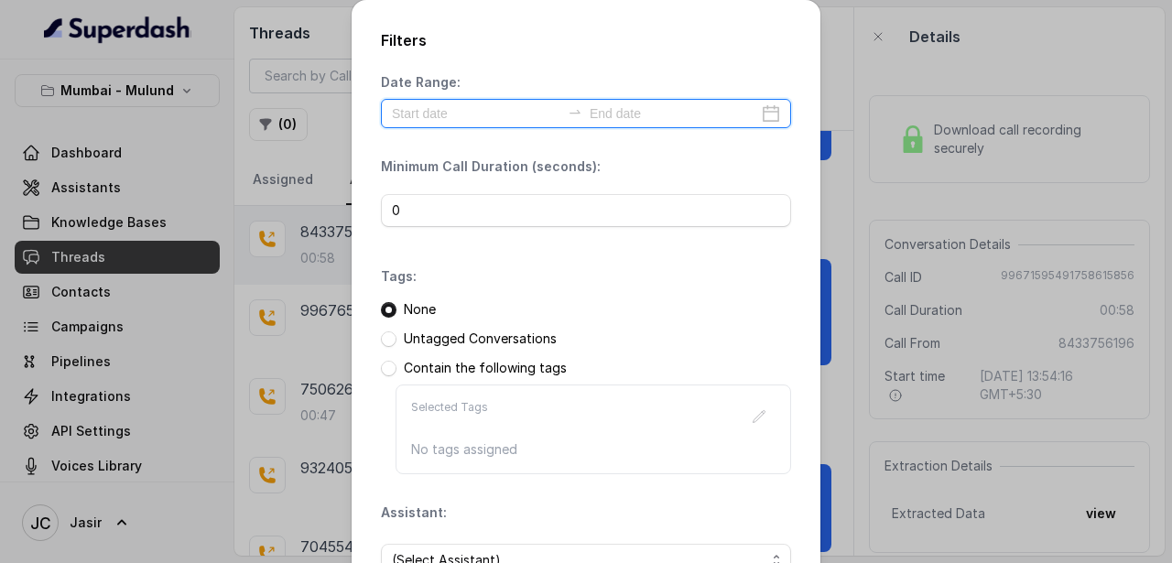
click at [443, 107] on input at bounding box center [476, 113] width 168 height 20
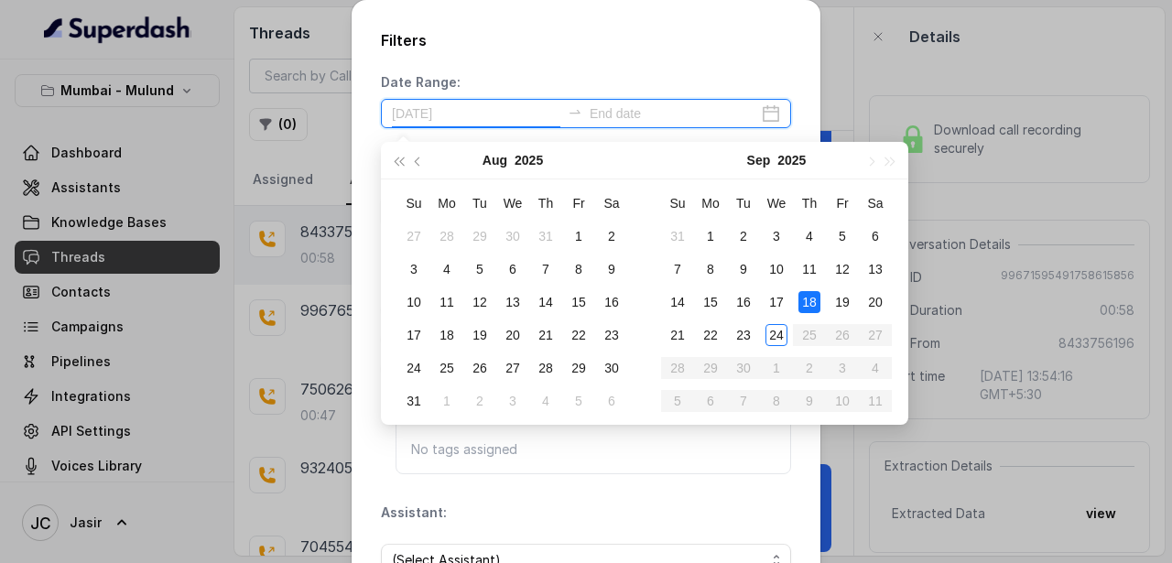
type input "[DATE]"
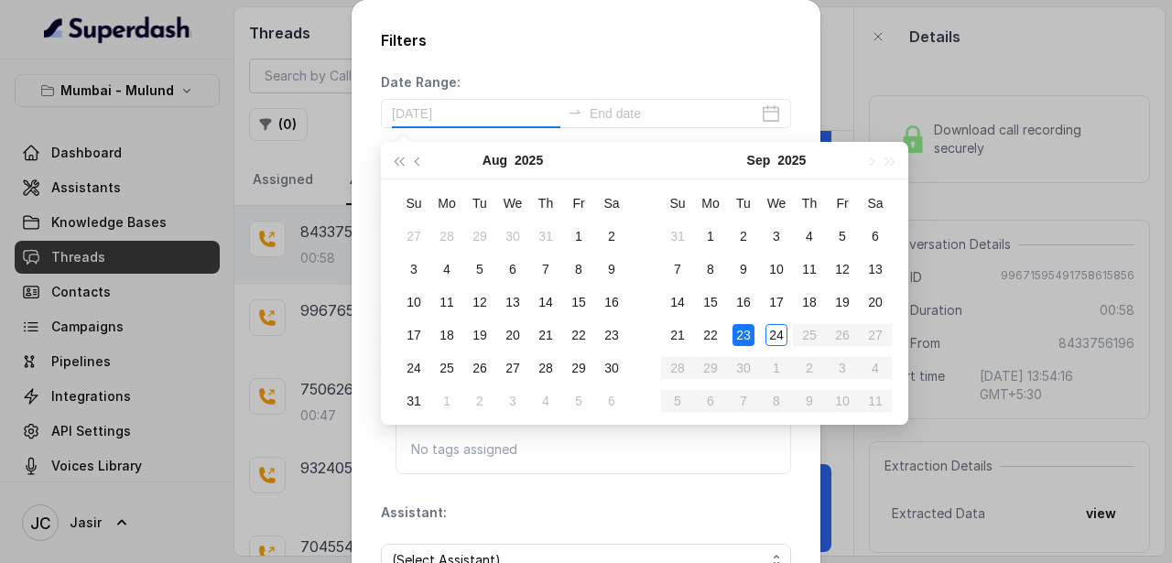
click at [746, 330] on div "23" at bounding box center [743, 335] width 22 height 22
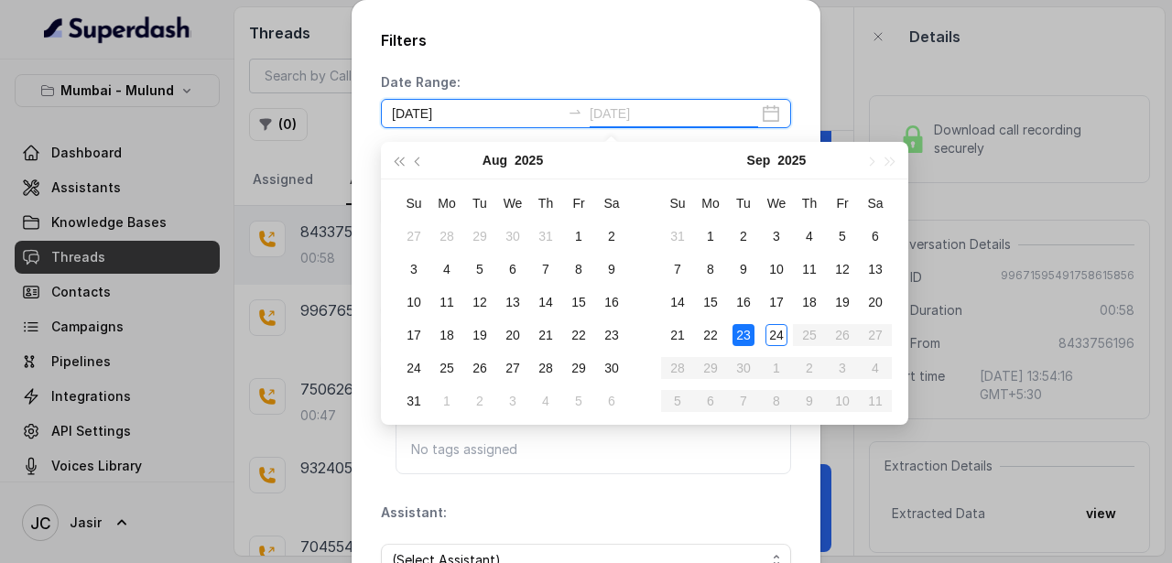
type input "[DATE]"
click at [705, 114] on input at bounding box center [673, 113] width 168 height 20
type input "[DATE]"
click at [746, 335] on div "23" at bounding box center [743, 335] width 22 height 22
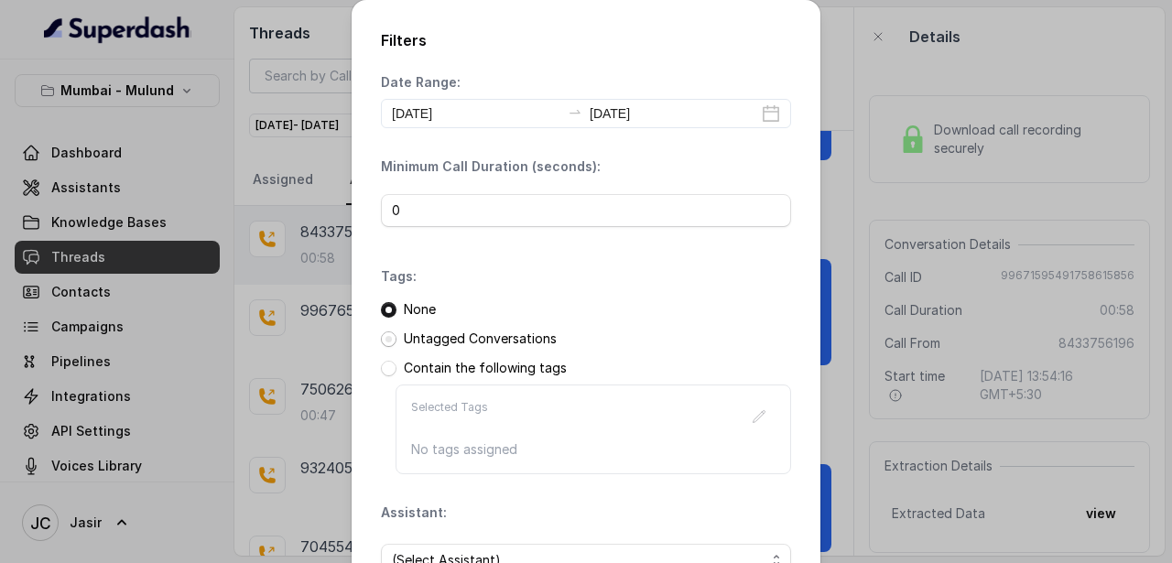
click at [388, 341] on span at bounding box center [389, 339] width 16 height 16
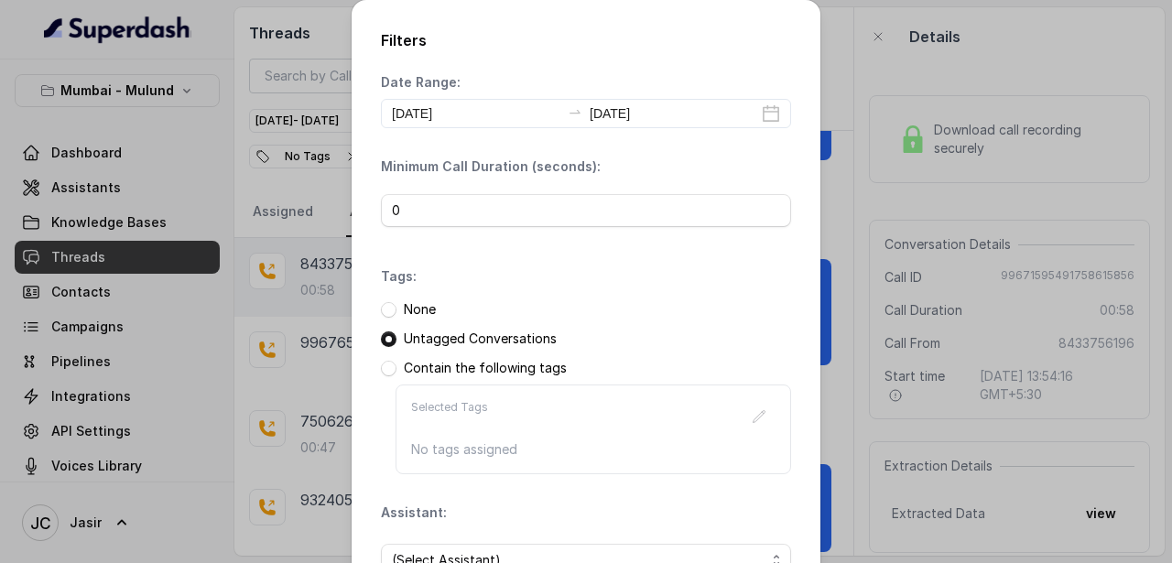
click at [688, 289] on div "Tags: None Untagged Conversations Contain the following tags Selected Tags No t…" at bounding box center [586, 370] width 410 height 207
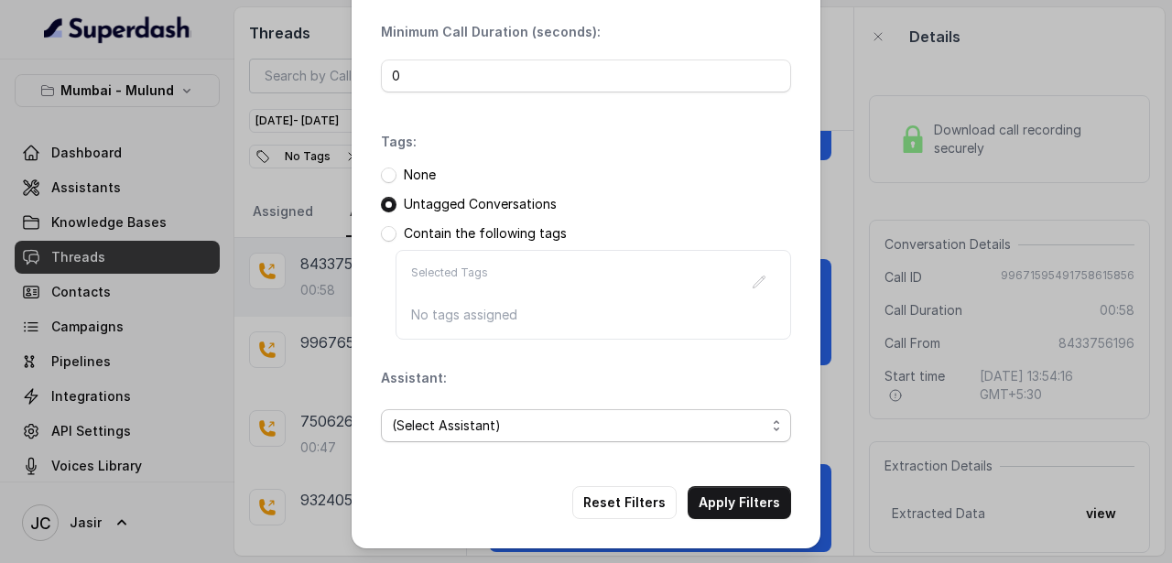
click at [635, 419] on span "(Select Assistant)" at bounding box center [578, 426] width 373 height 22
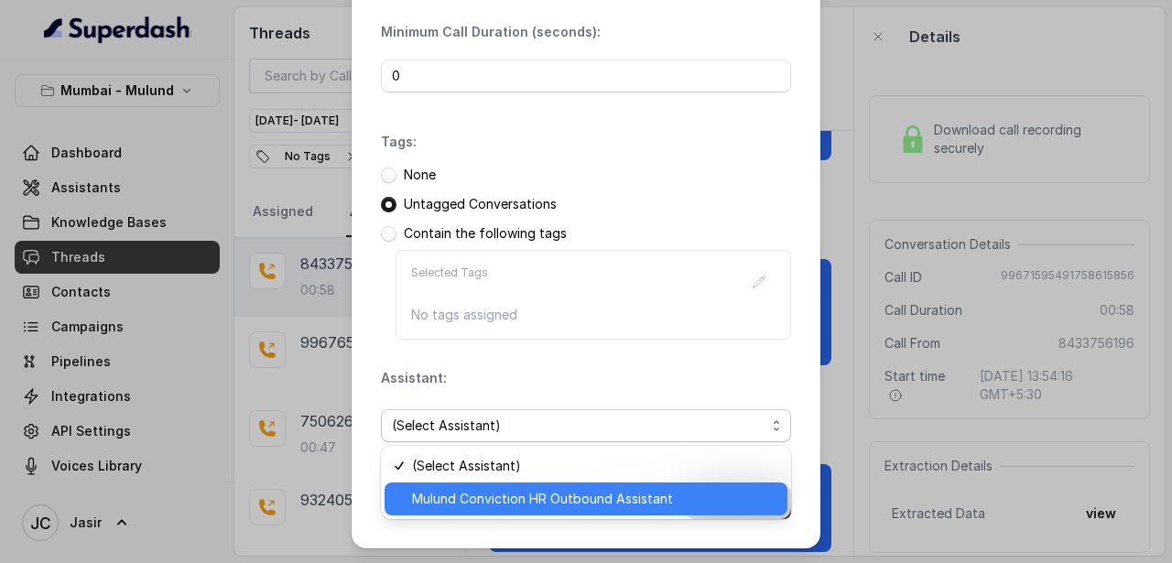
click at [555, 496] on span "Mulund Conviction HR Outbound Assistant" at bounding box center [594, 499] width 364 height 22
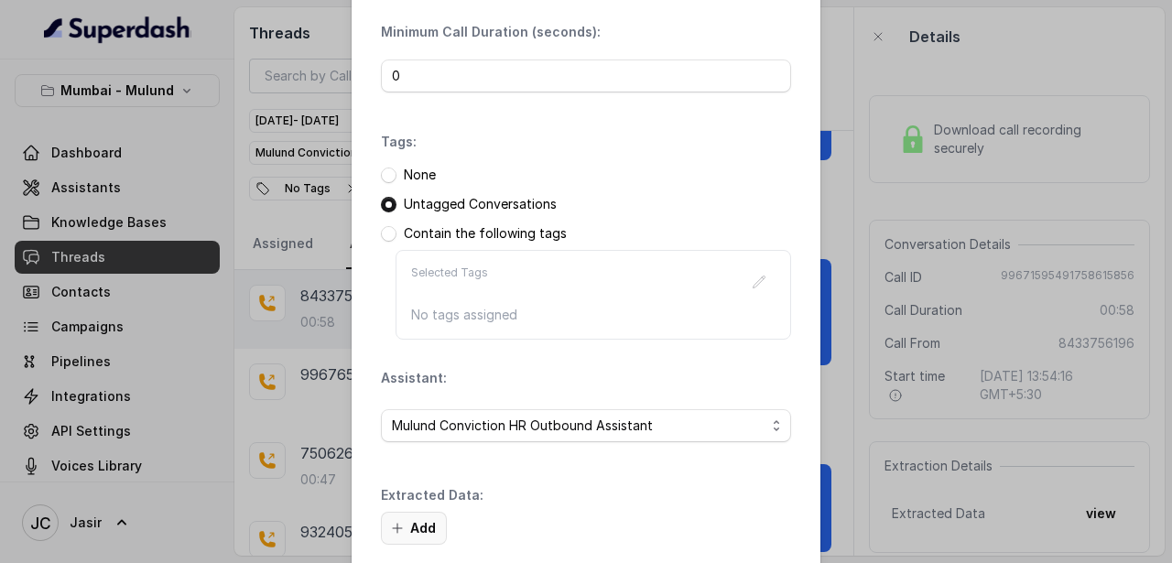
click at [420, 524] on button "Add" at bounding box center [414, 528] width 66 height 33
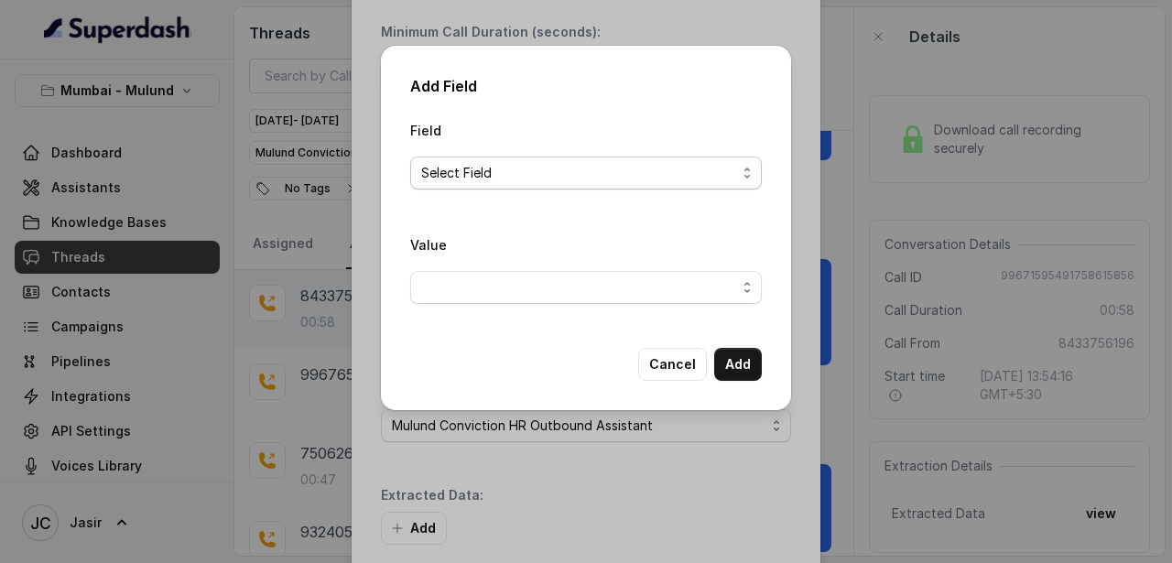
click at [492, 173] on span "Select Field" at bounding box center [578, 173] width 315 height 22
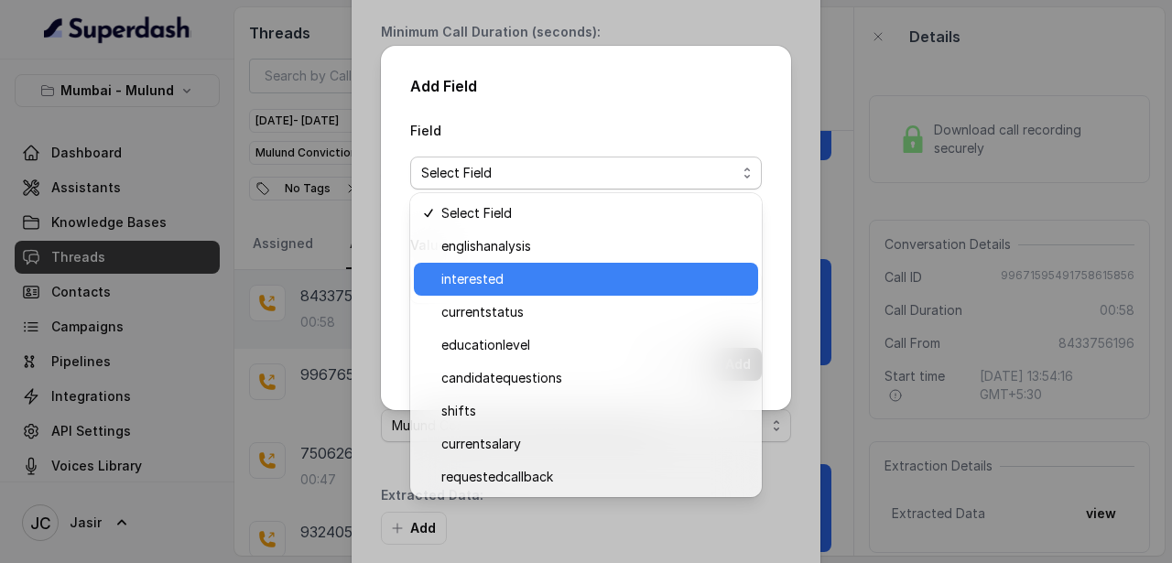
click at [471, 291] on div "interested" at bounding box center [586, 279] width 344 height 33
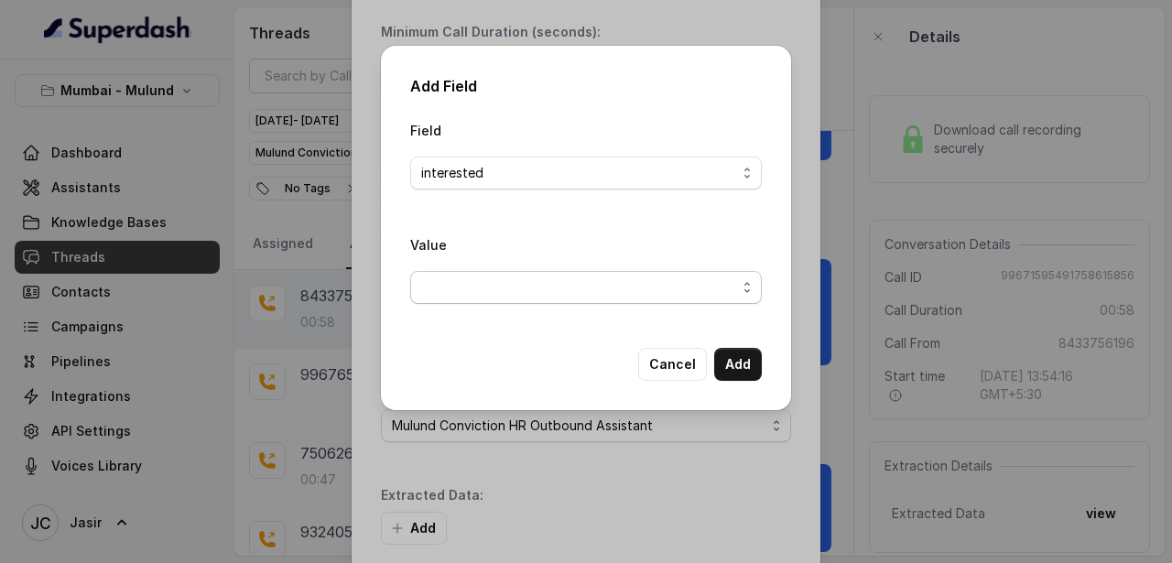
click at [471, 291] on span "button" at bounding box center [585, 287] width 351 height 33
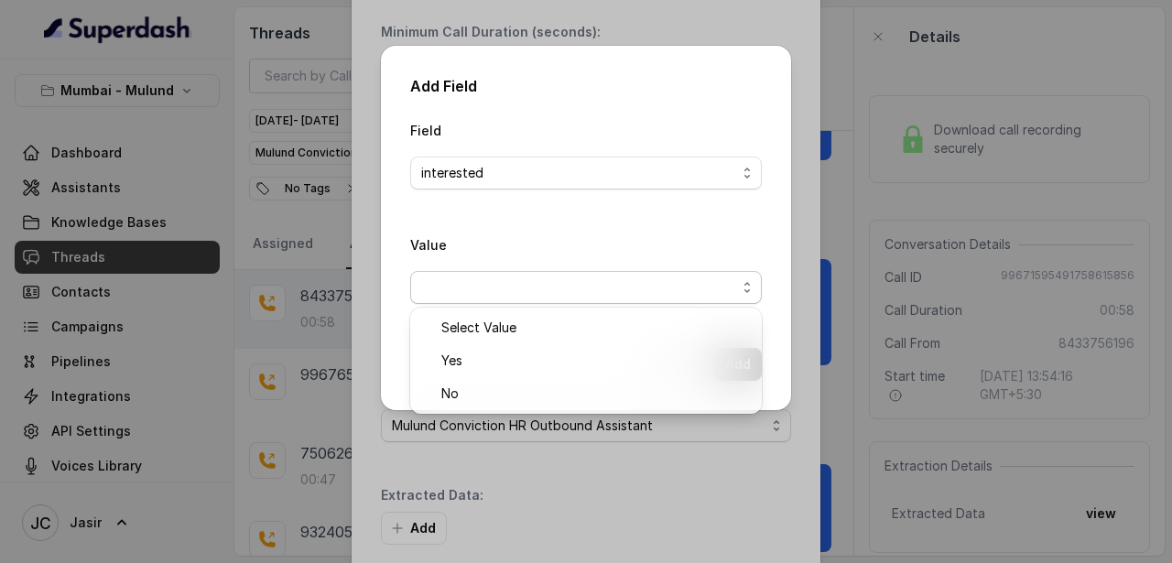
click at [471, 291] on span "button" at bounding box center [585, 287] width 351 height 33
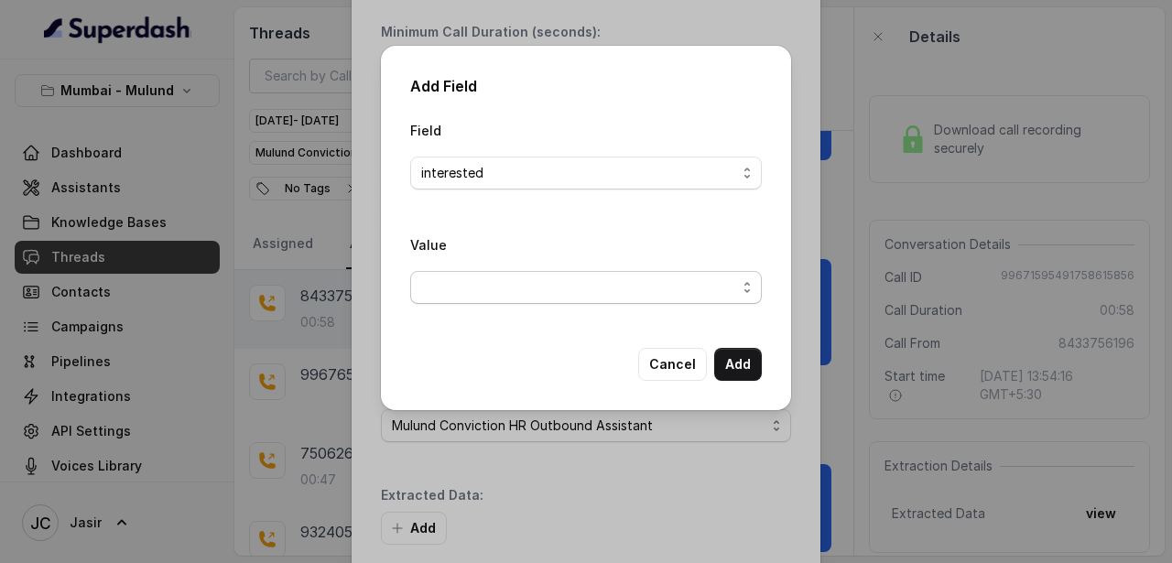
click at [471, 291] on span "button" at bounding box center [585, 287] width 351 height 33
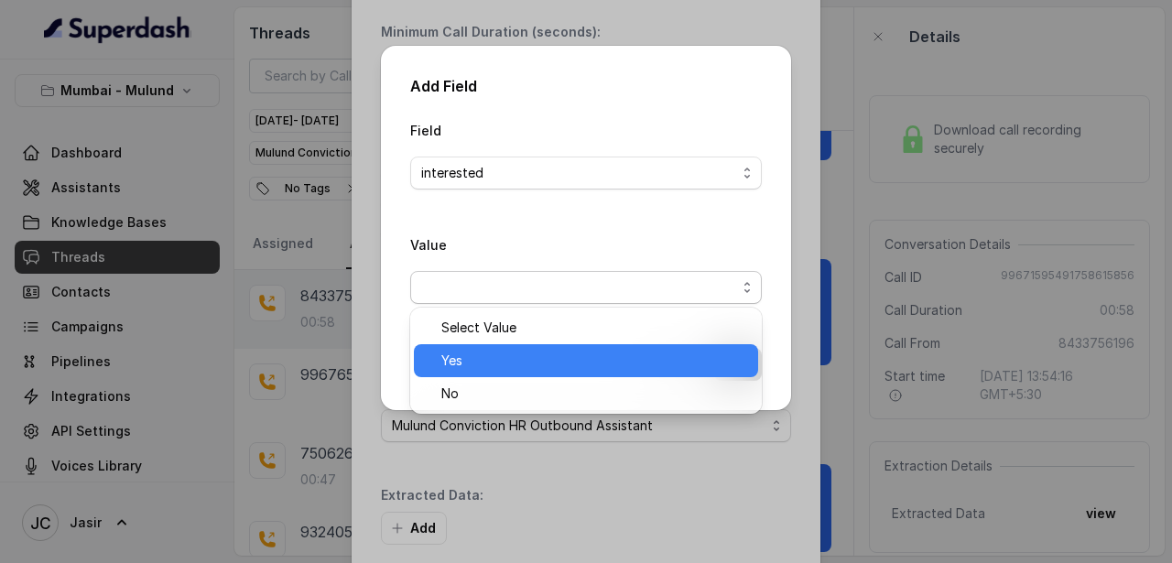
click at [458, 371] on span "Yes" at bounding box center [594, 361] width 306 height 22
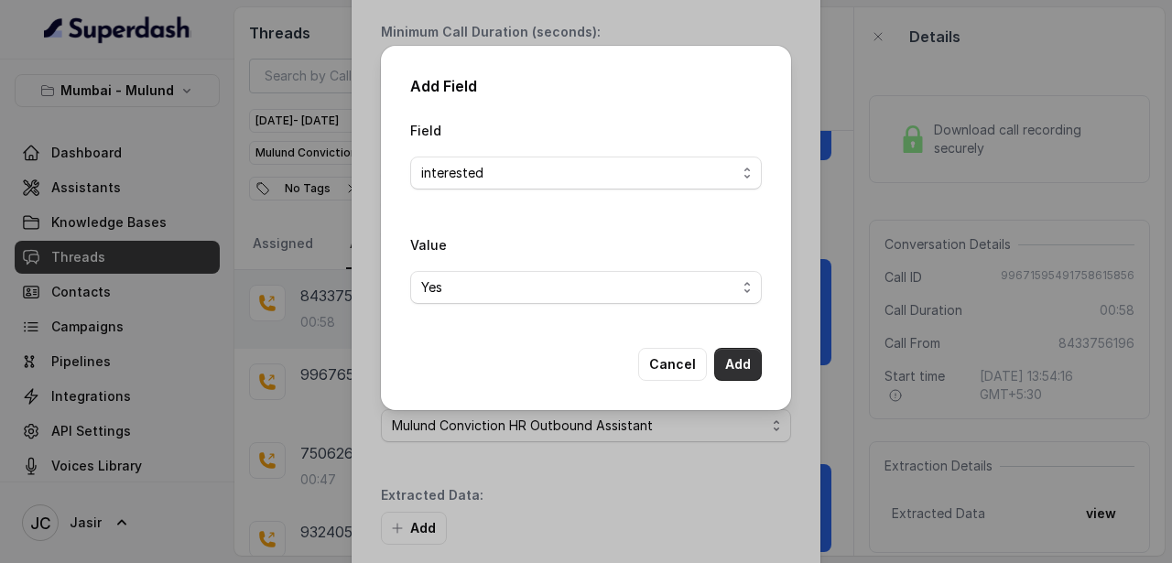
click at [749, 359] on button "Add" at bounding box center [738, 364] width 48 height 33
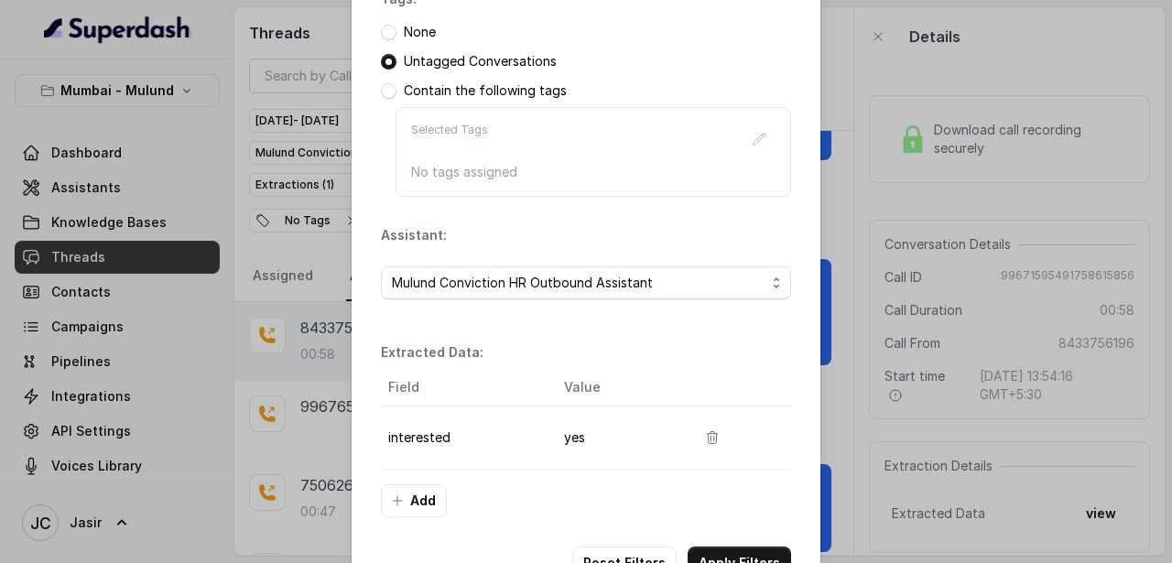
scroll to position [338, 0]
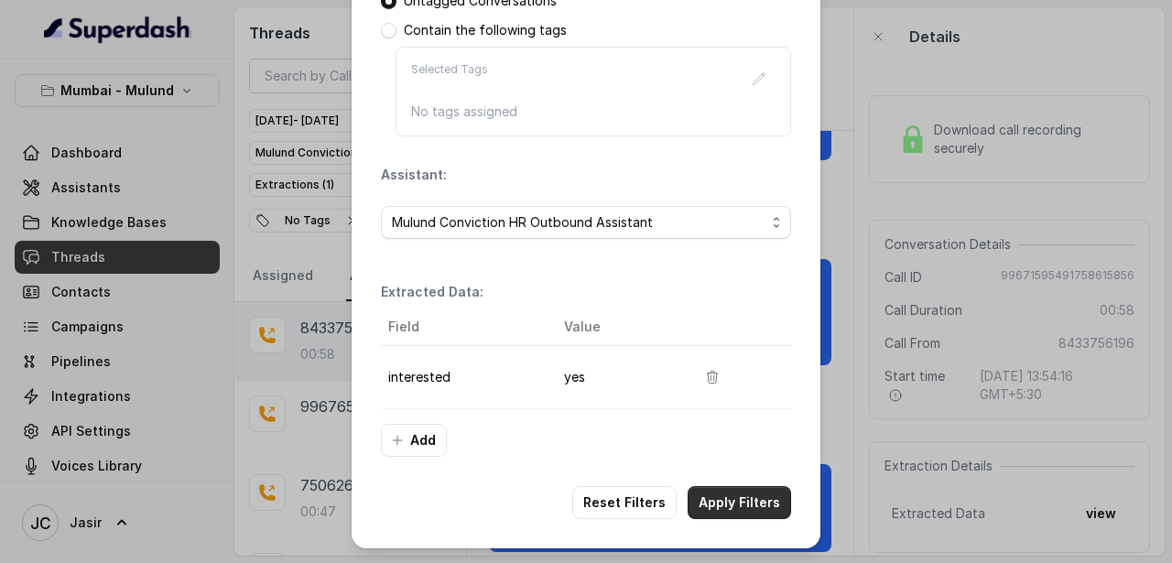
click at [744, 498] on button "Apply Filters" at bounding box center [738, 502] width 103 height 33
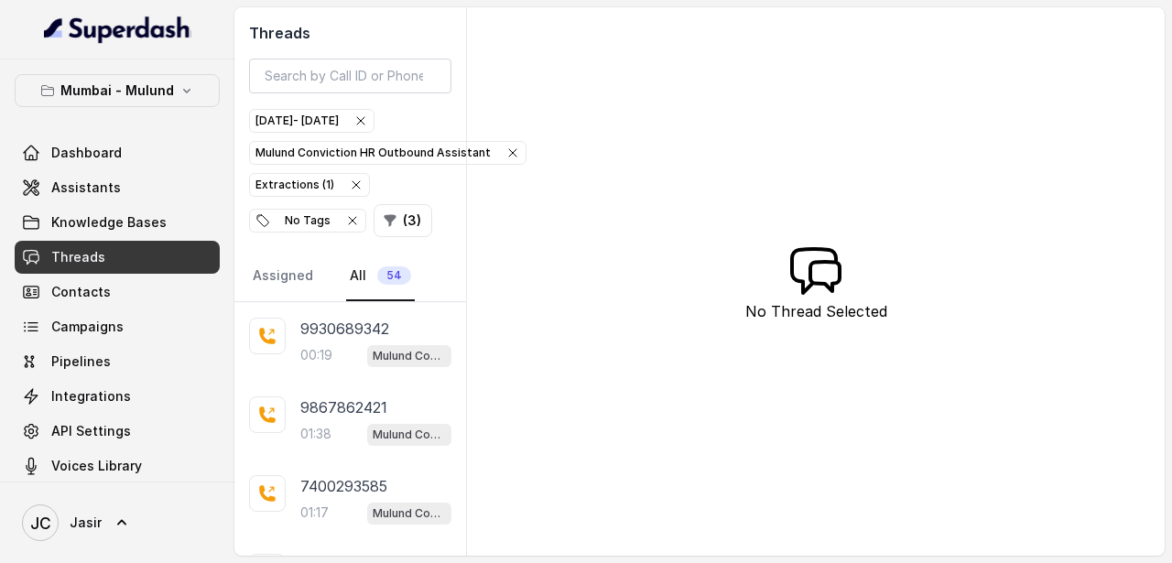
scroll to position [166, 0]
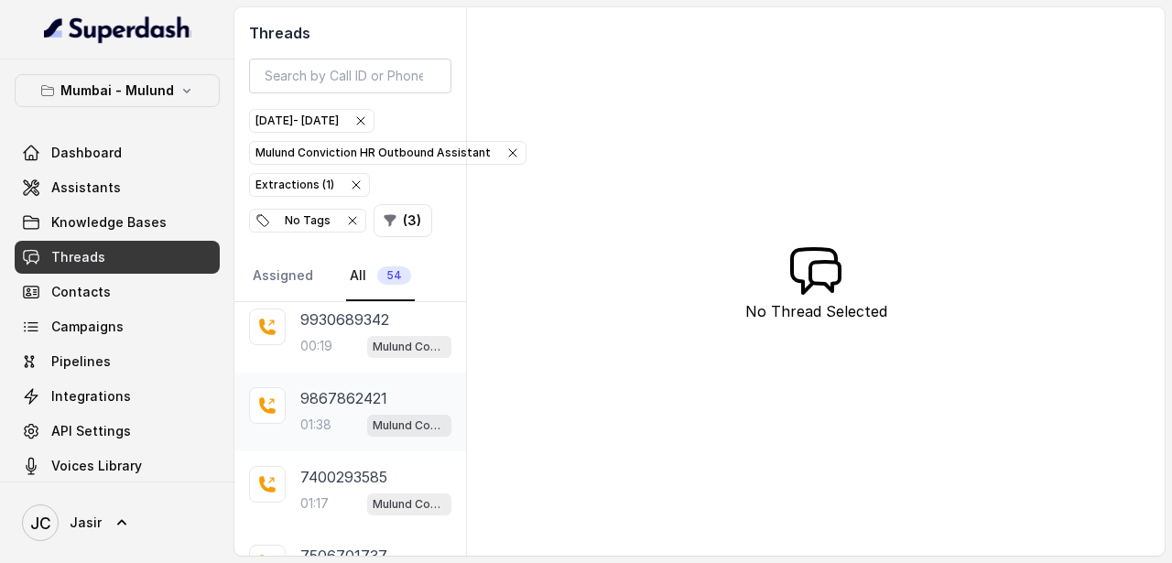
click at [362, 405] on p "9867862421" at bounding box center [343, 398] width 87 height 22
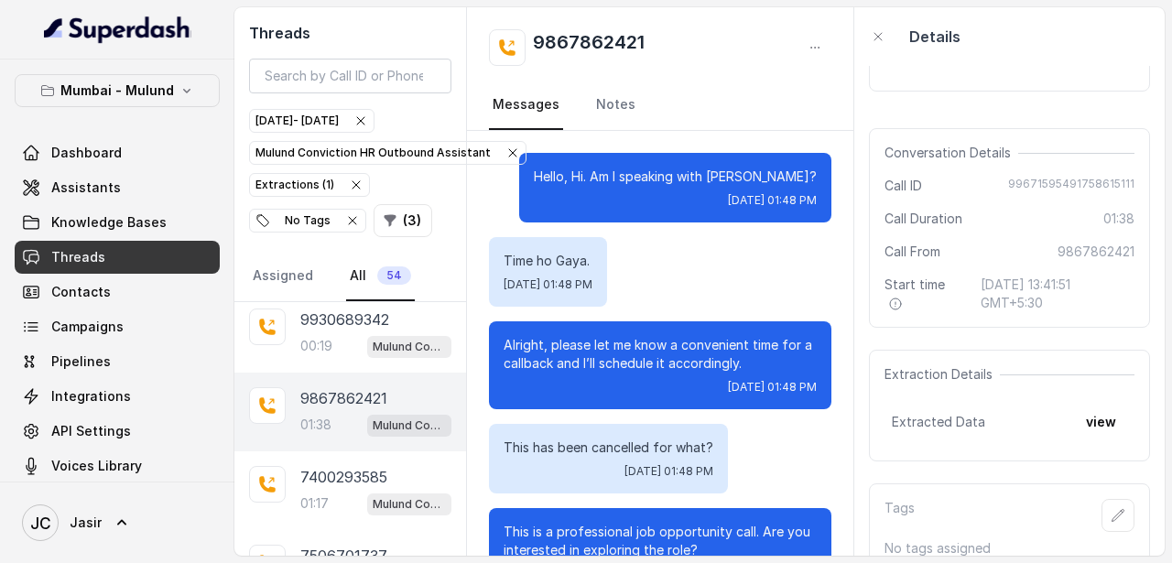
scroll to position [124, 0]
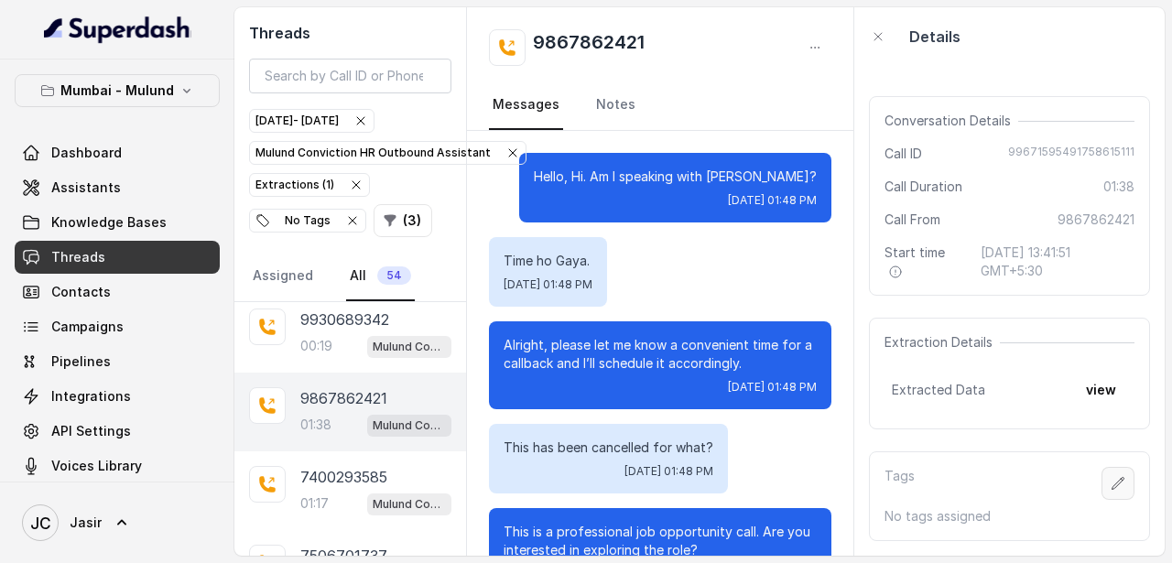
click at [1121, 481] on icon "button" at bounding box center [1118, 483] width 12 height 12
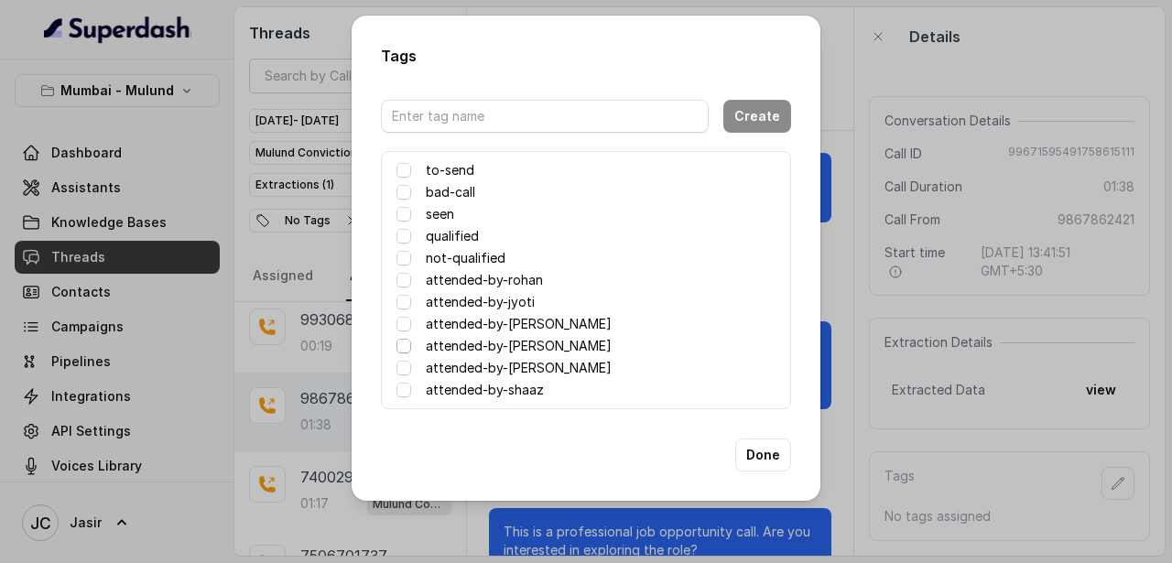
click at [405, 346] on span at bounding box center [403, 346] width 15 height 15
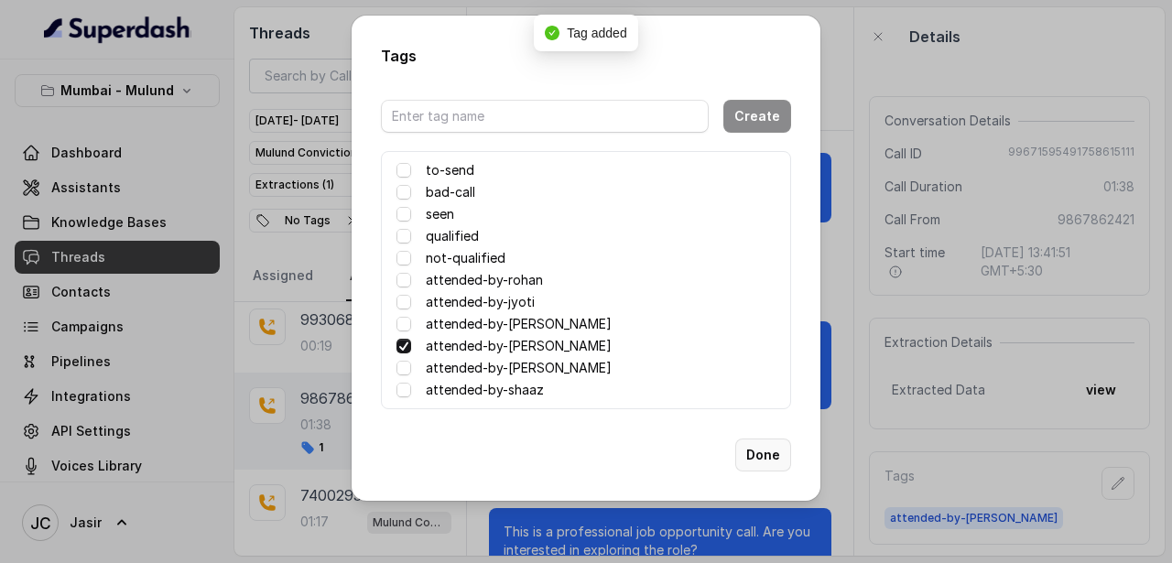
click at [778, 467] on button "Done" at bounding box center [763, 454] width 56 height 33
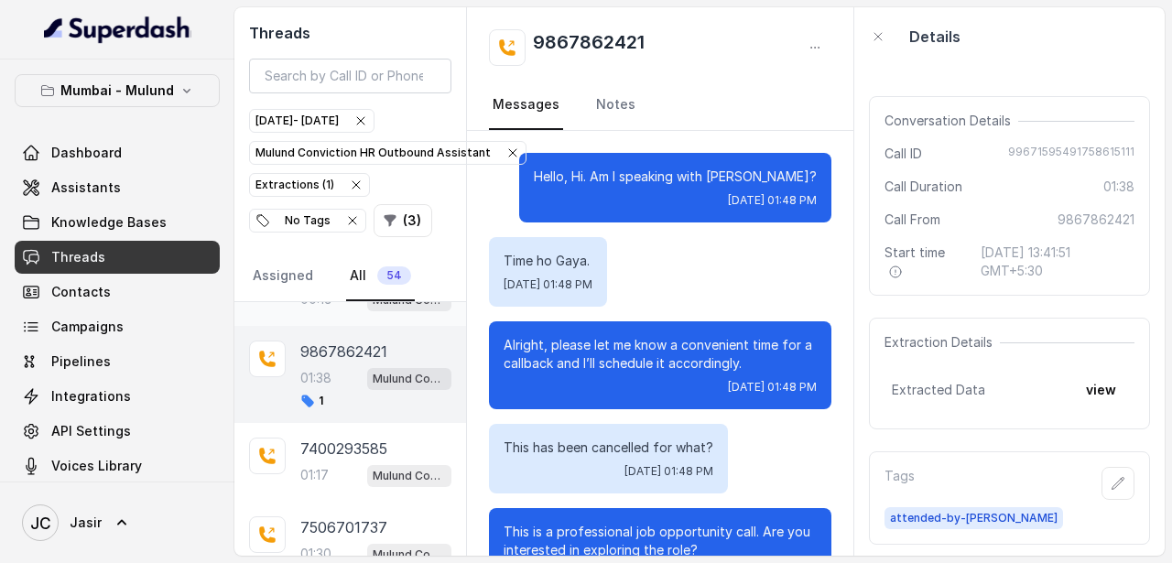
scroll to position [215, 0]
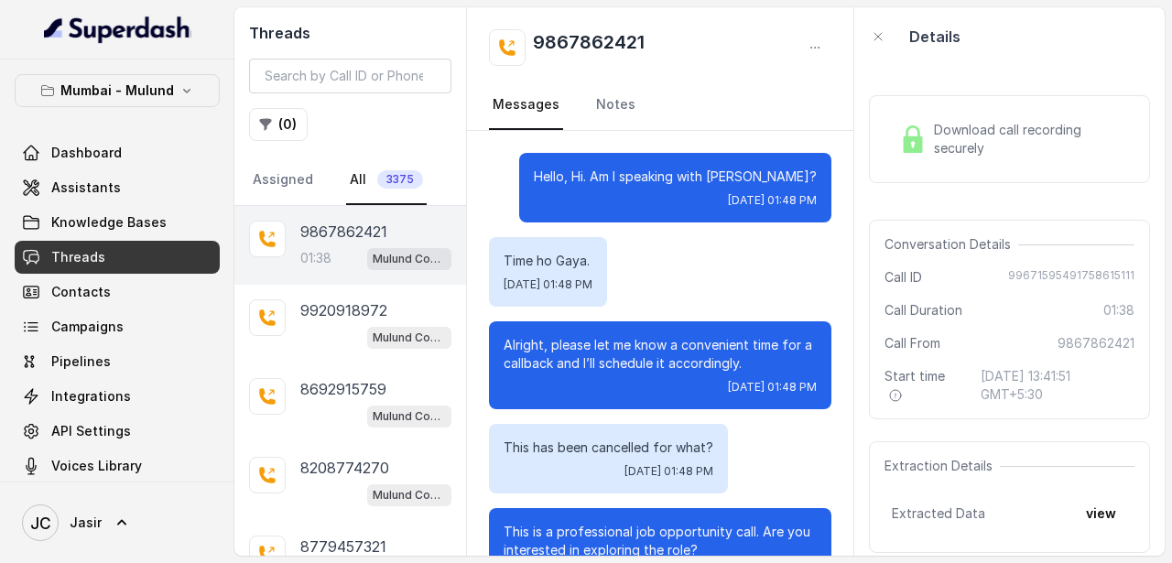
scroll to position [1443, 0]
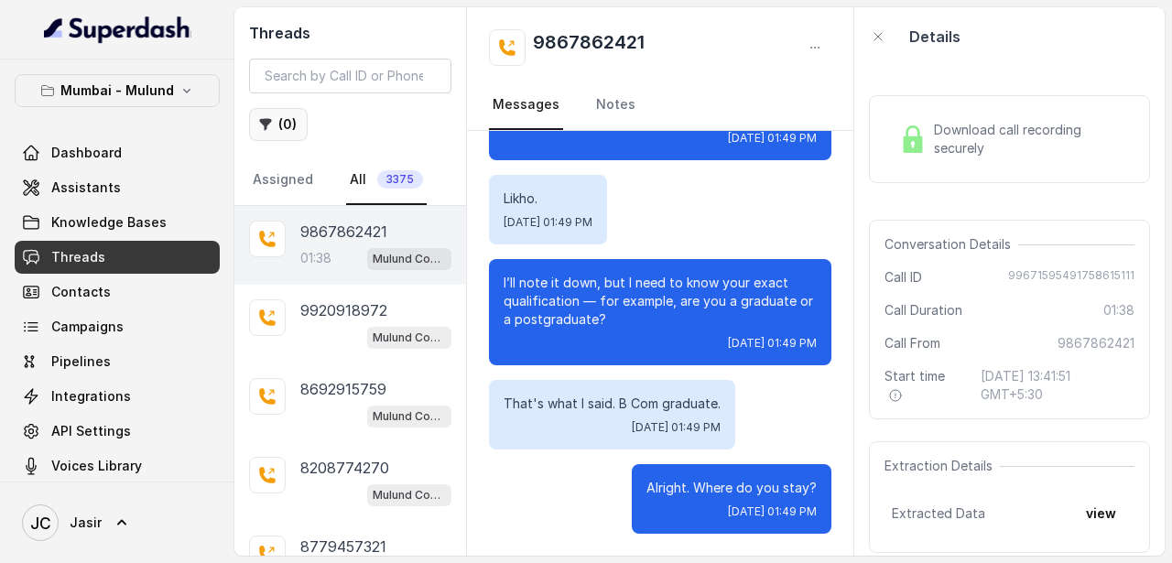
click at [295, 120] on button "( 0 )" at bounding box center [278, 124] width 59 height 33
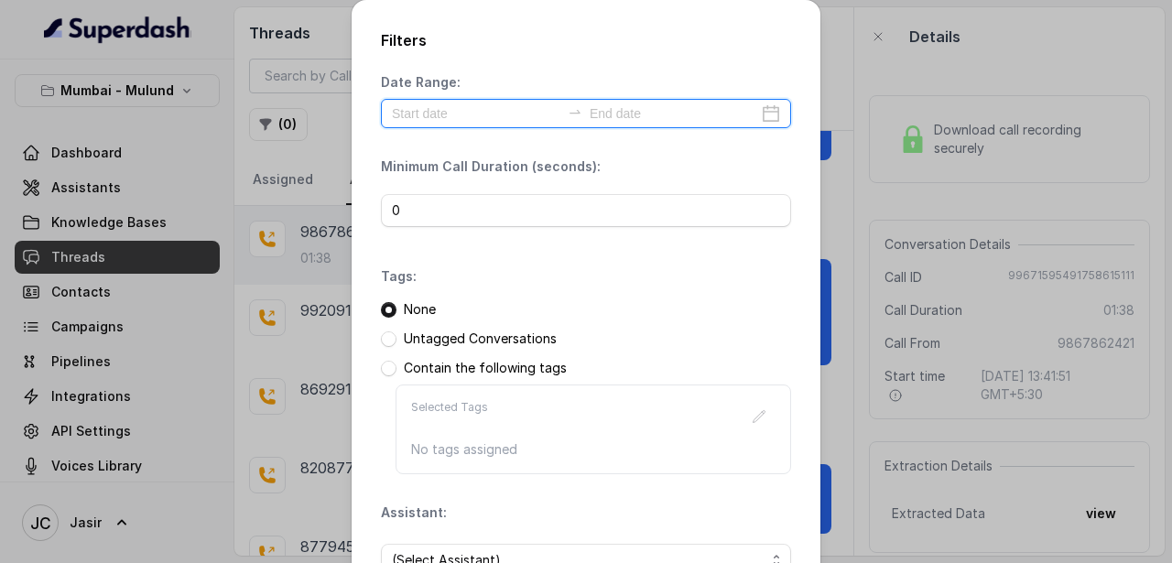
click at [474, 105] on input at bounding box center [476, 113] width 168 height 20
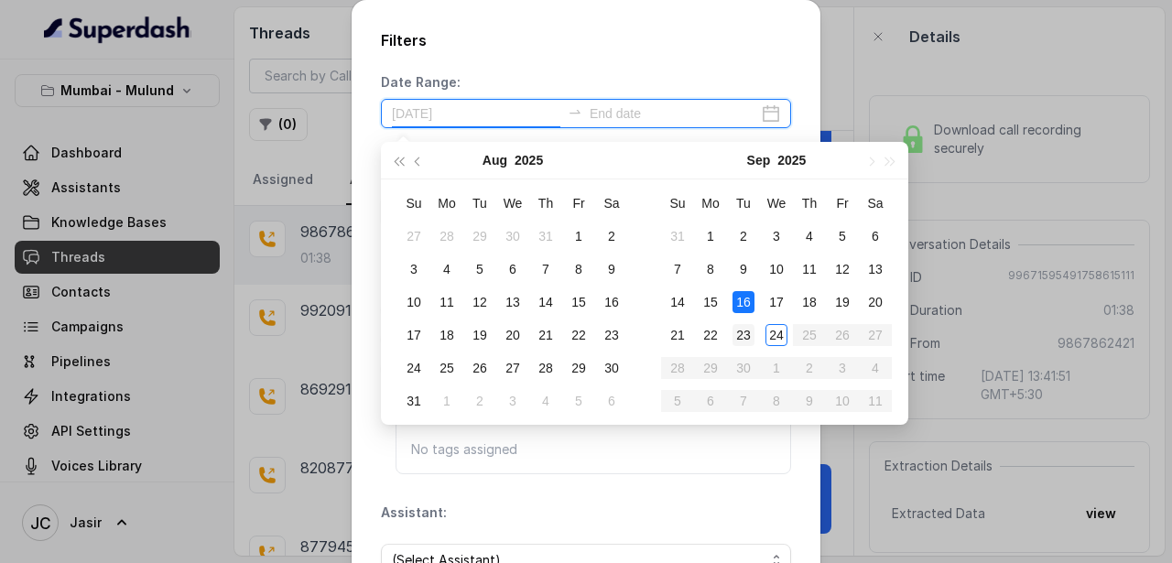
type input "[DATE]"
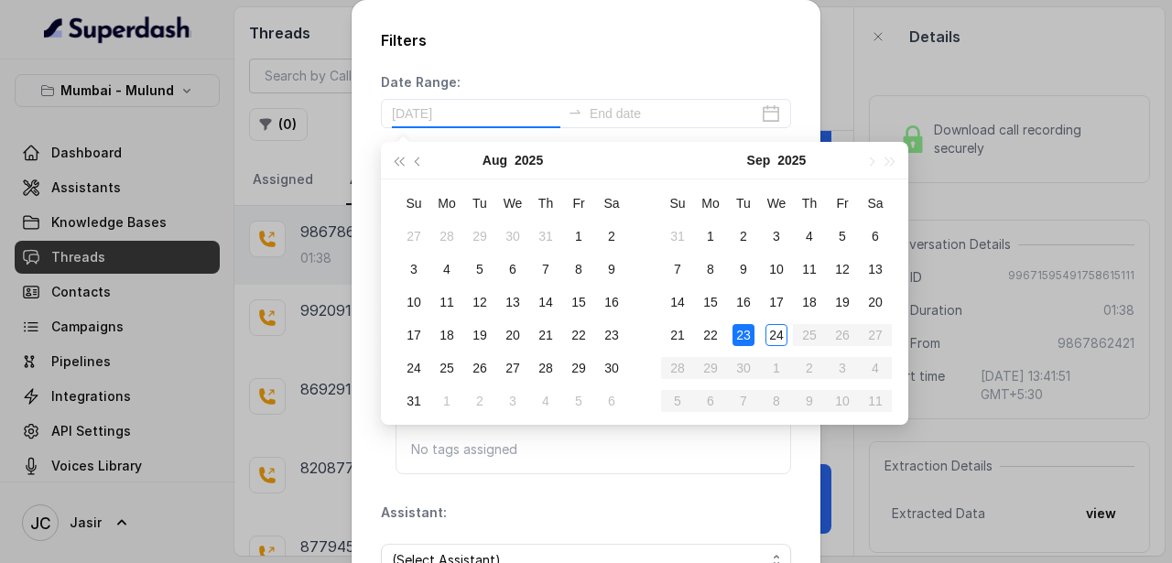
click at [751, 332] on div "23" at bounding box center [743, 335] width 22 height 22
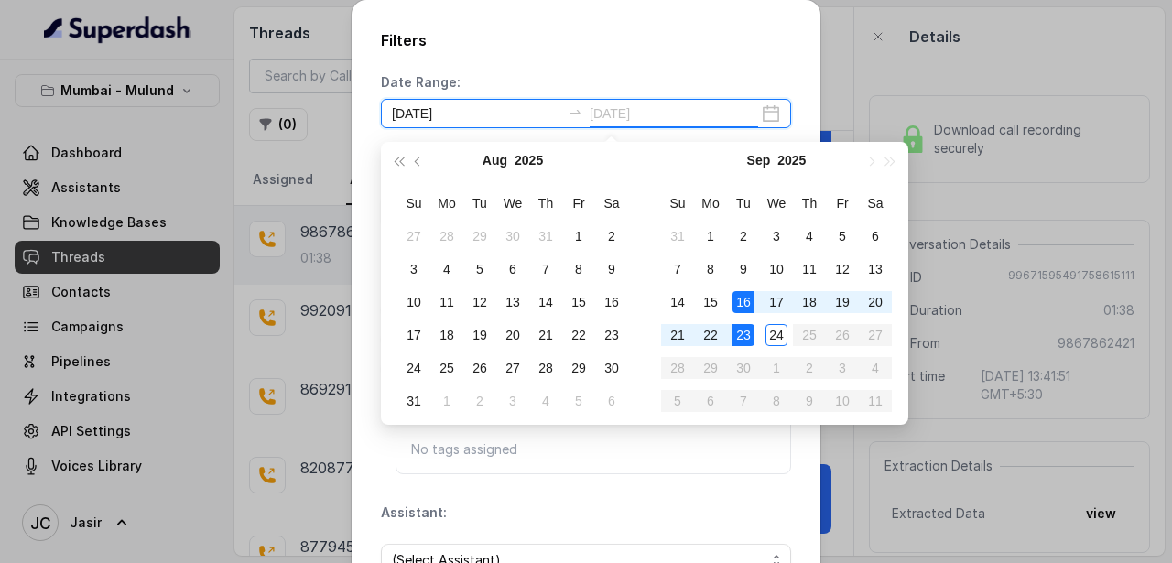
type input "[DATE]"
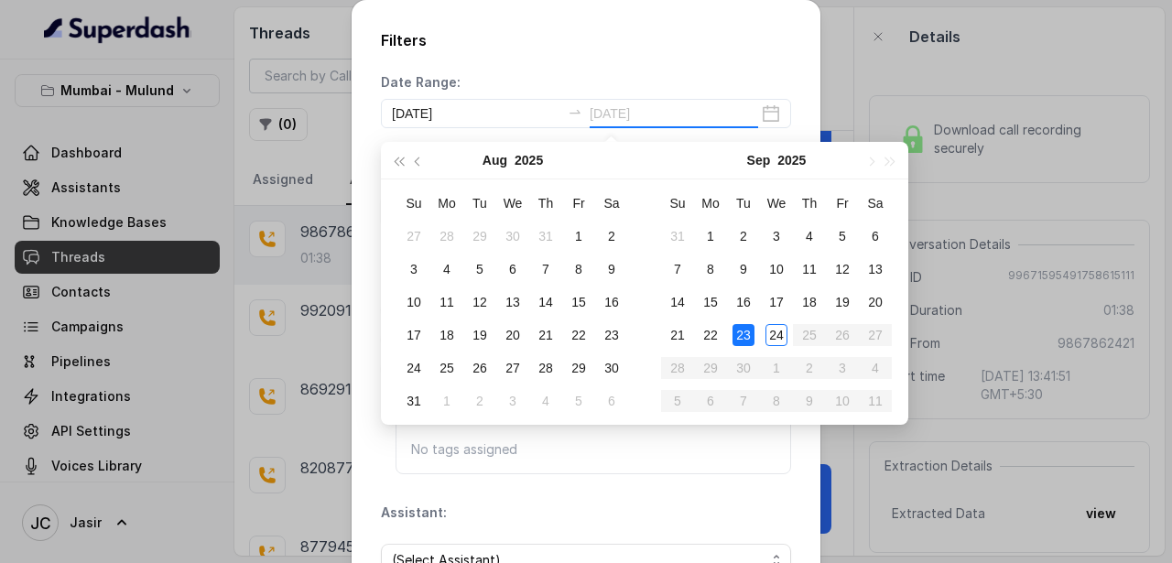
click at [745, 338] on div "23" at bounding box center [743, 335] width 22 height 22
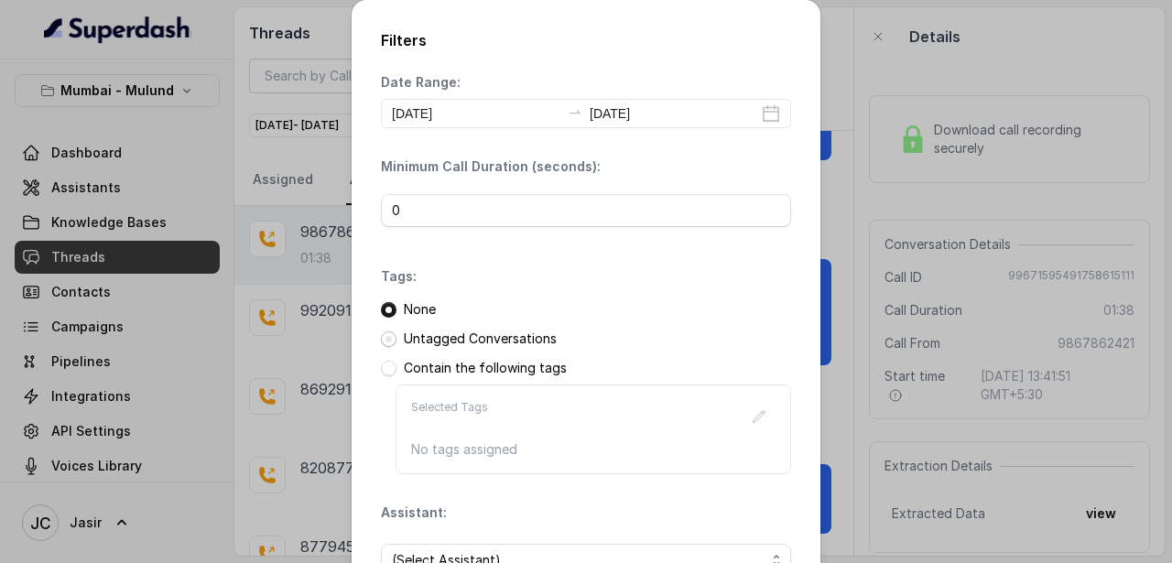
click at [390, 336] on span at bounding box center [389, 339] width 16 height 16
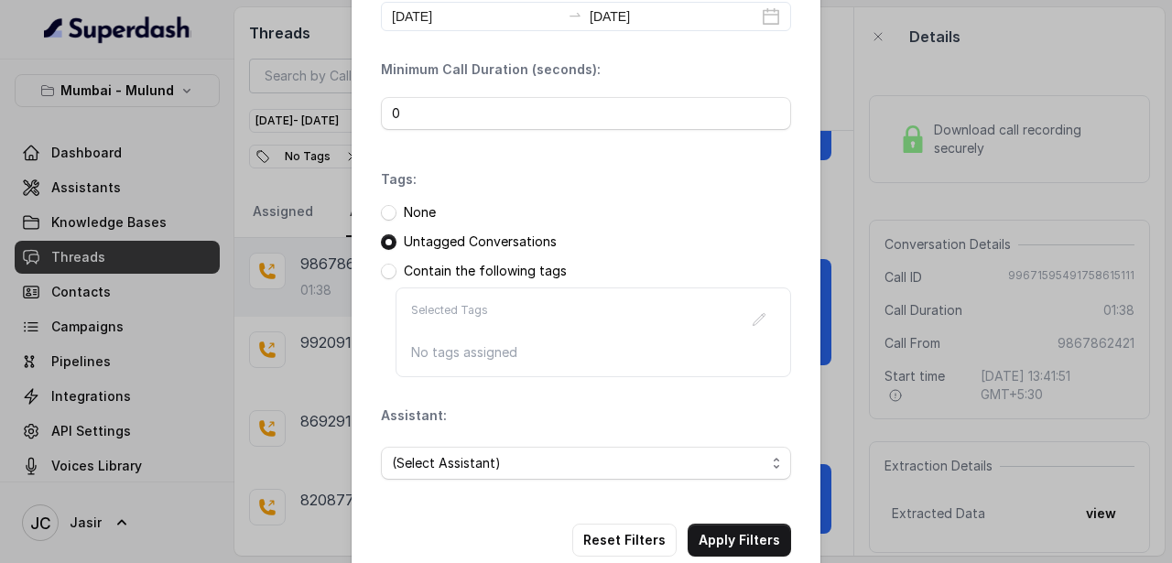
scroll to position [135, 0]
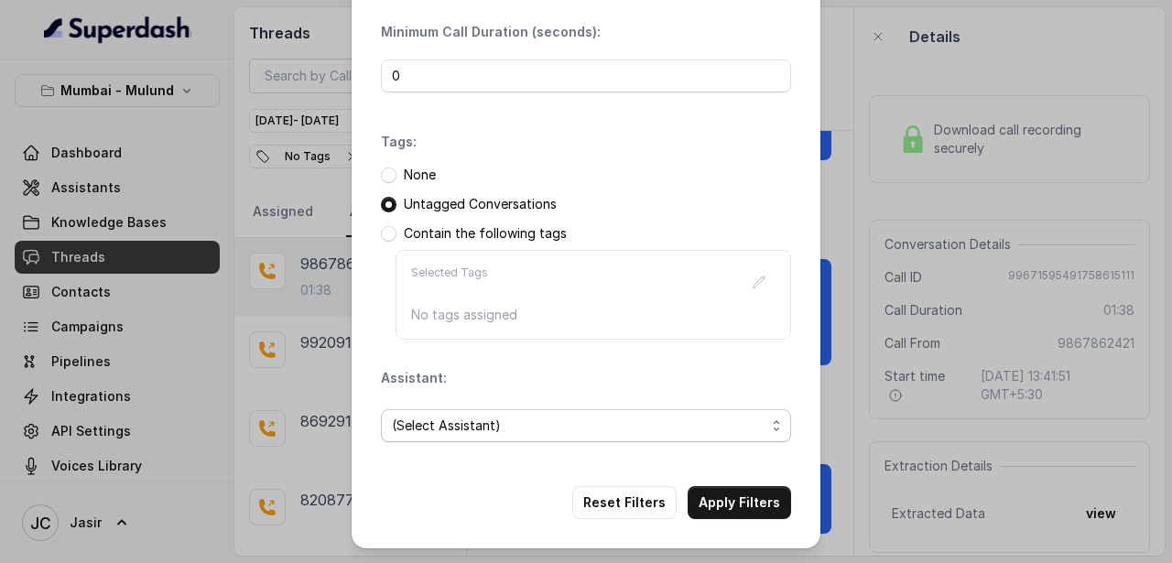
click at [492, 438] on span "(Select Assistant)" at bounding box center [586, 425] width 410 height 33
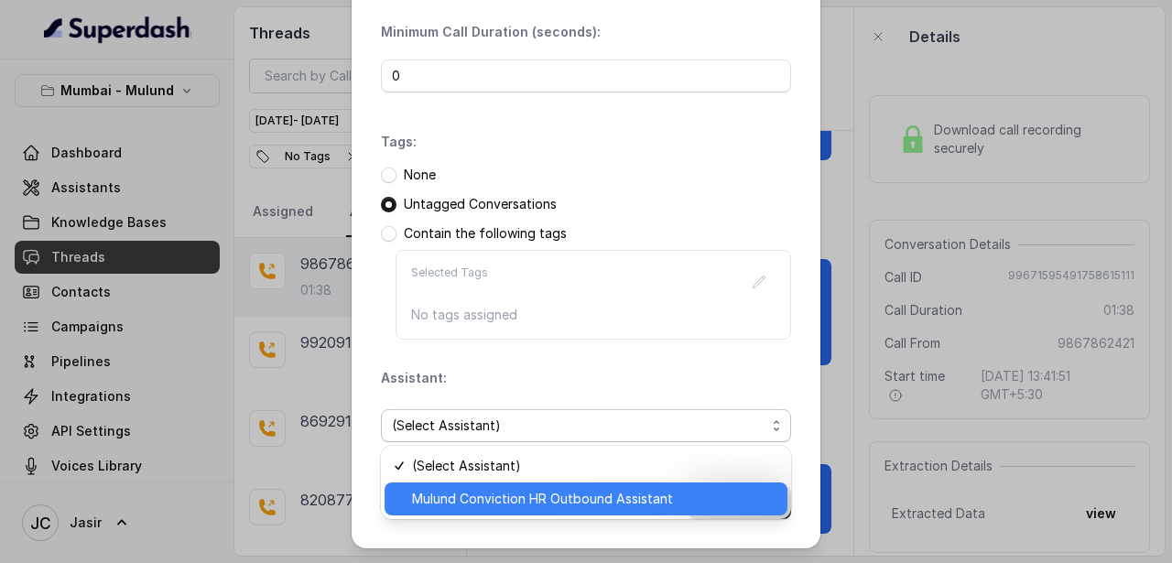
click at [492, 489] on span "Mulund Conviction HR Outbound Assistant" at bounding box center [594, 499] width 364 height 22
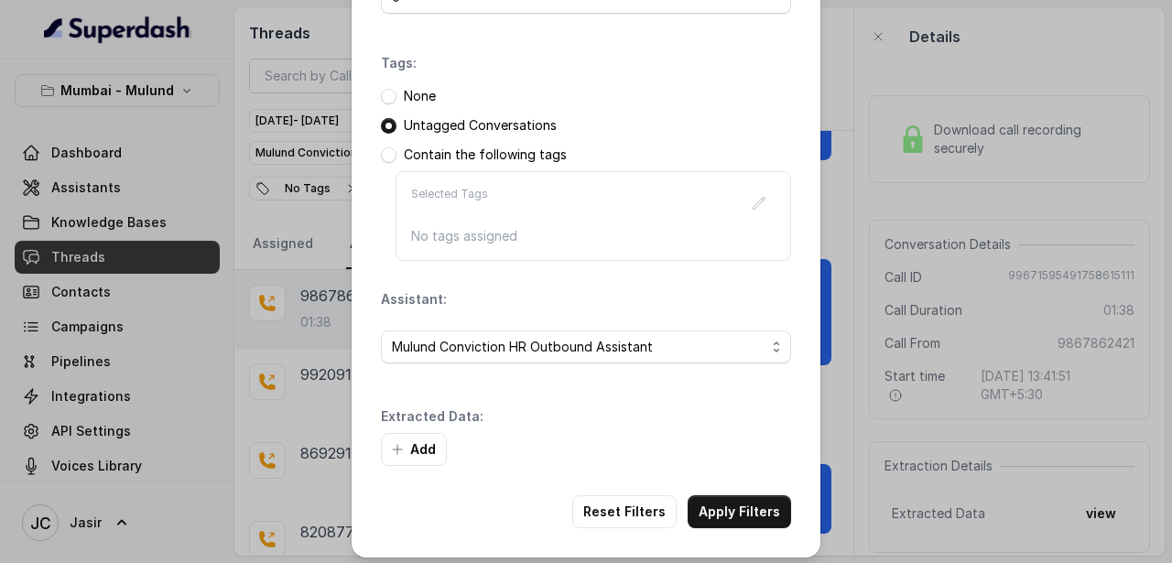
scroll to position [222, 0]
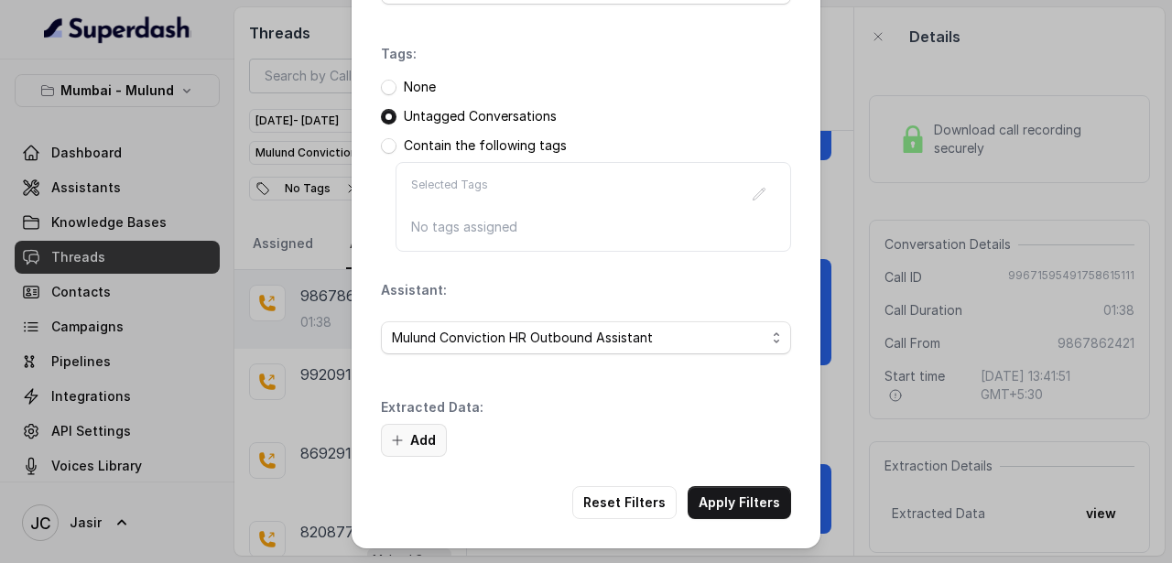
click at [423, 434] on button "Add" at bounding box center [414, 440] width 66 height 33
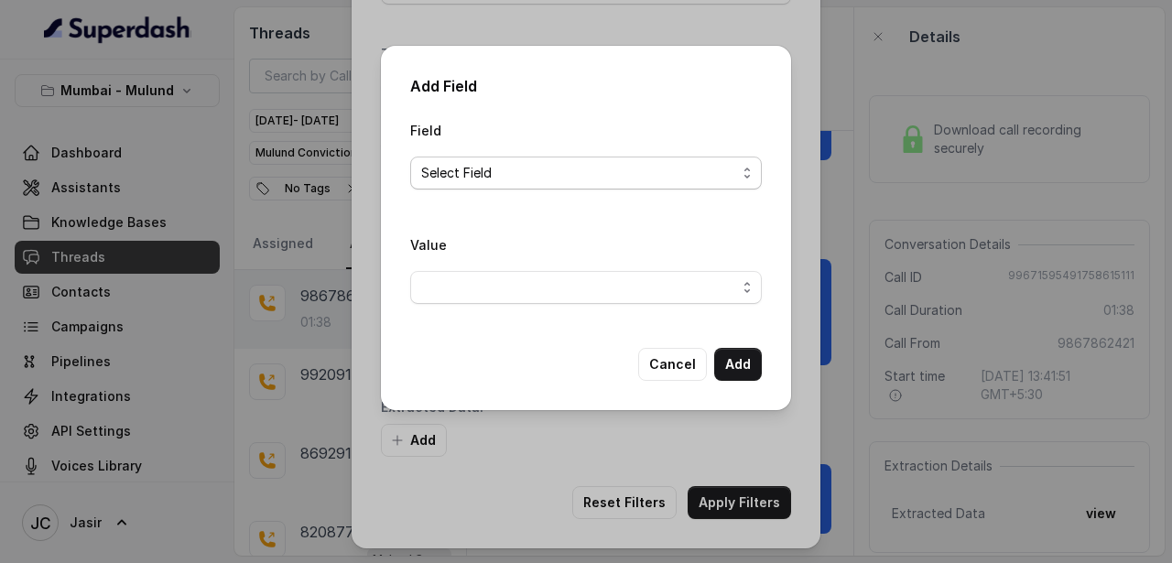
click at [505, 172] on span "Select Field" at bounding box center [578, 173] width 315 height 22
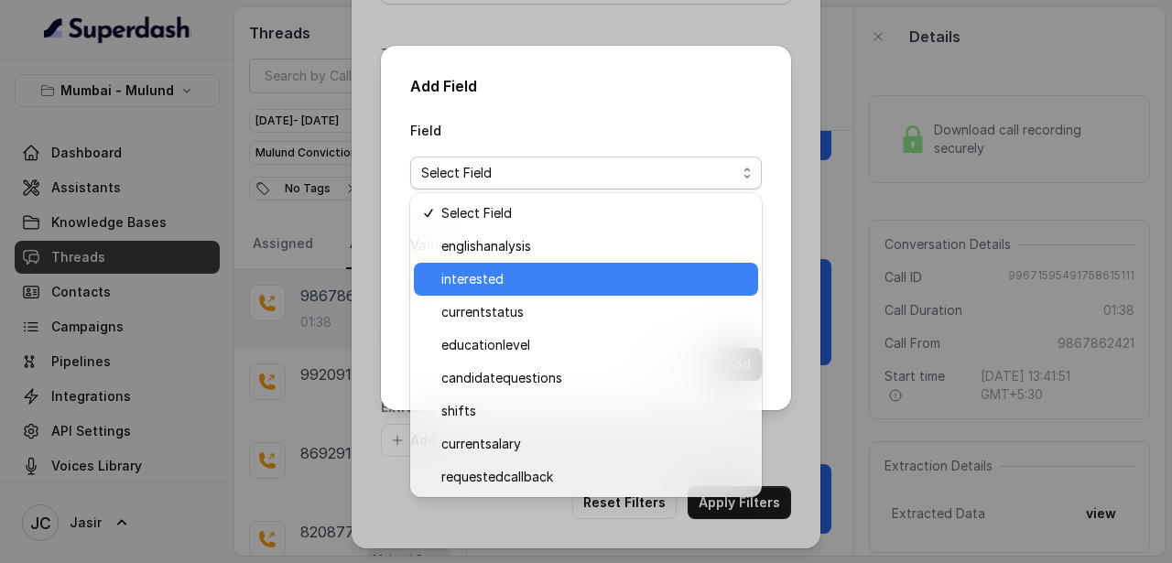
click at [492, 273] on span "interested" at bounding box center [594, 279] width 306 height 22
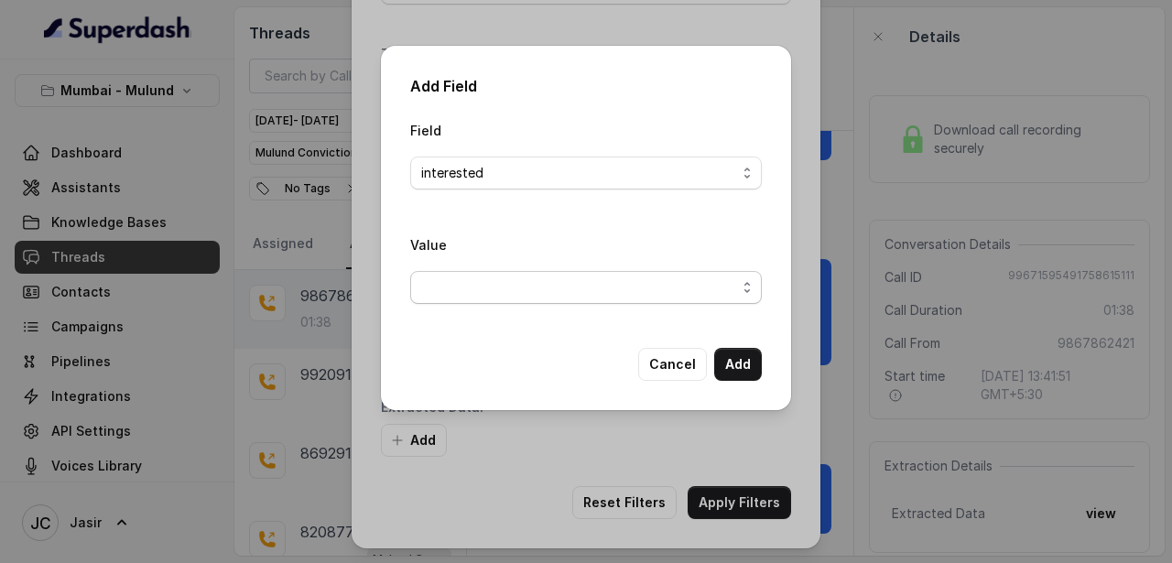
click at [518, 296] on span "button" at bounding box center [585, 287] width 351 height 33
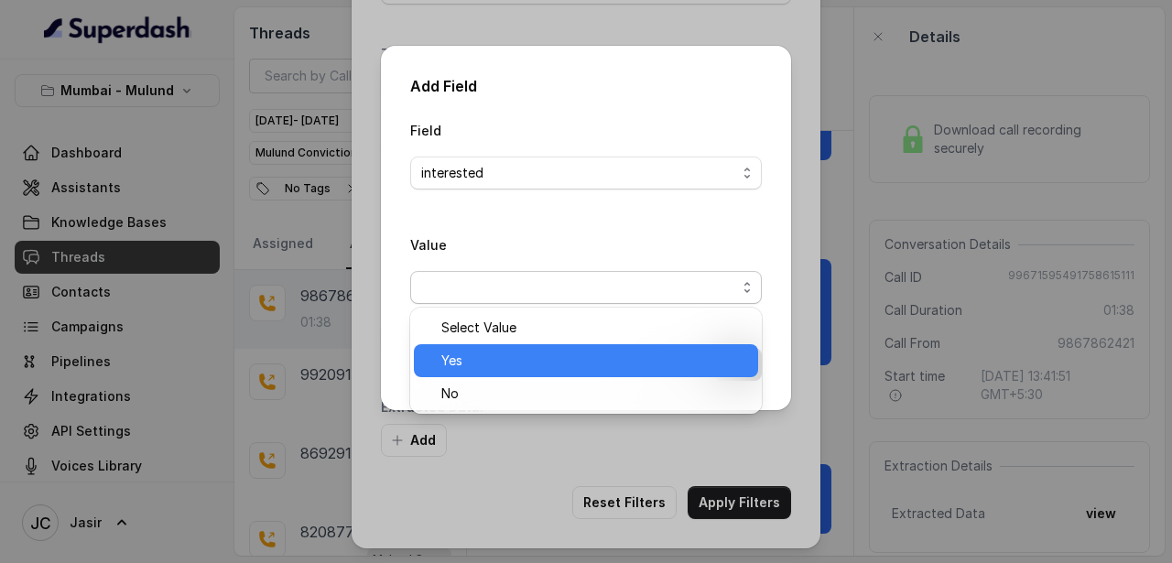
click at [481, 352] on span "Yes" at bounding box center [594, 361] width 306 height 22
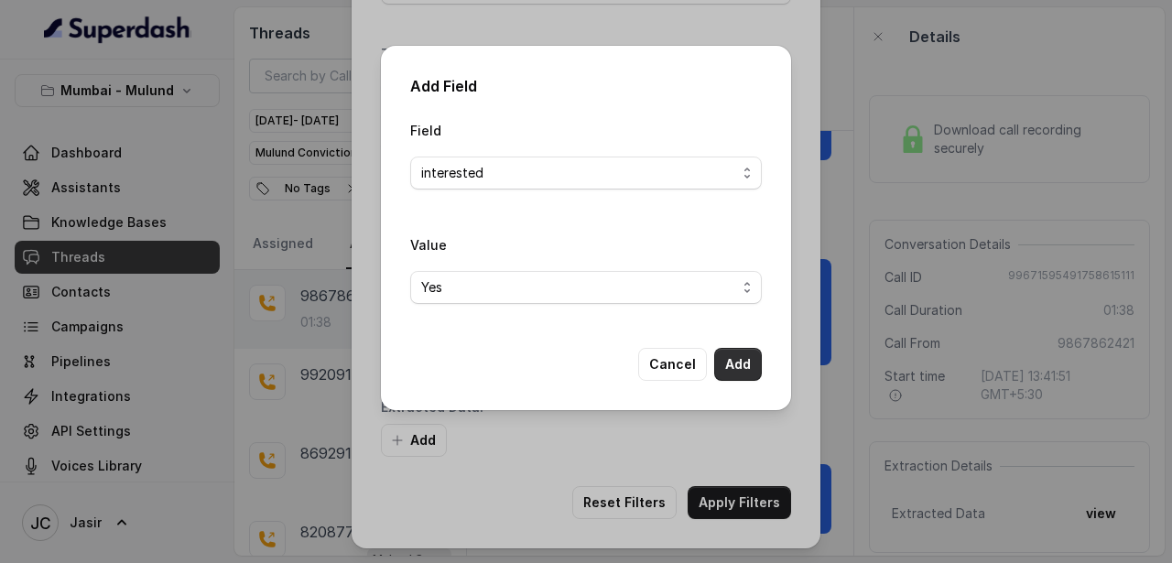
click at [739, 360] on button "Add" at bounding box center [738, 364] width 48 height 33
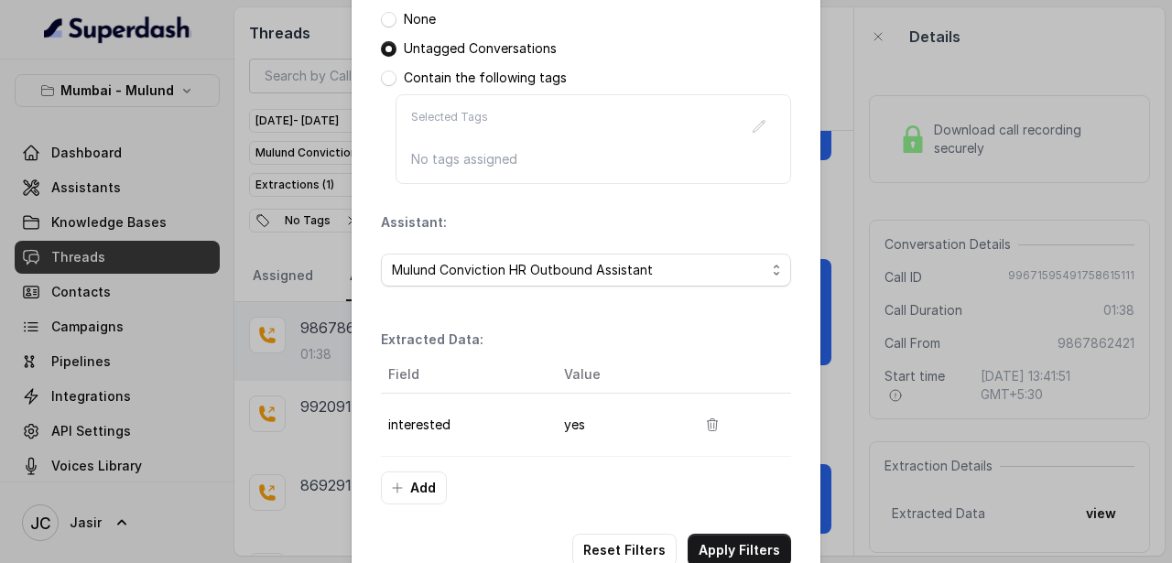
scroll to position [338, 0]
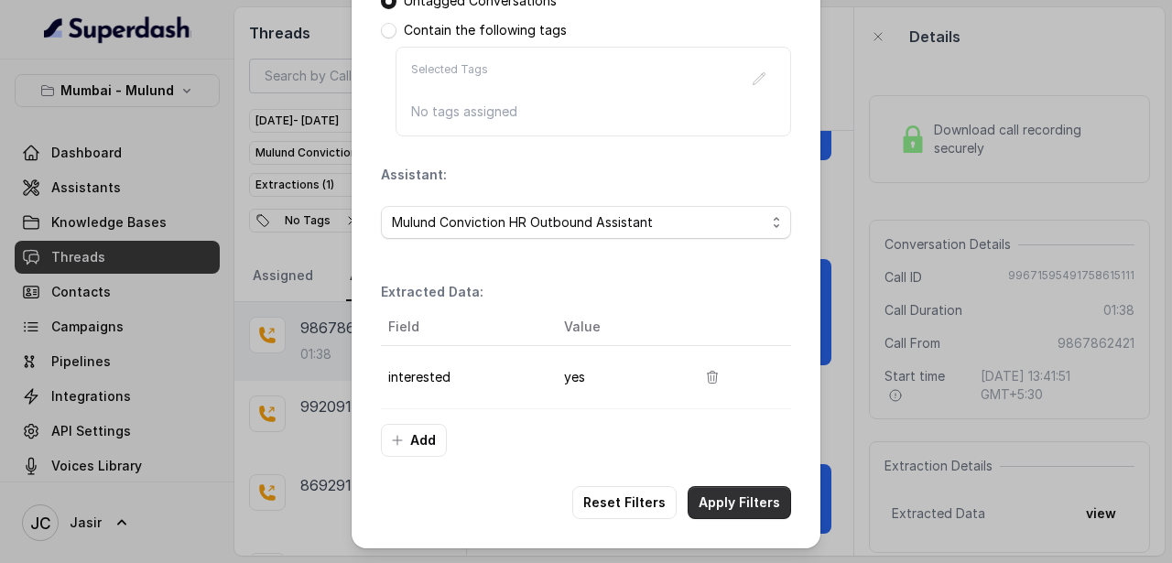
click at [741, 508] on button "Apply Filters" at bounding box center [738, 502] width 103 height 33
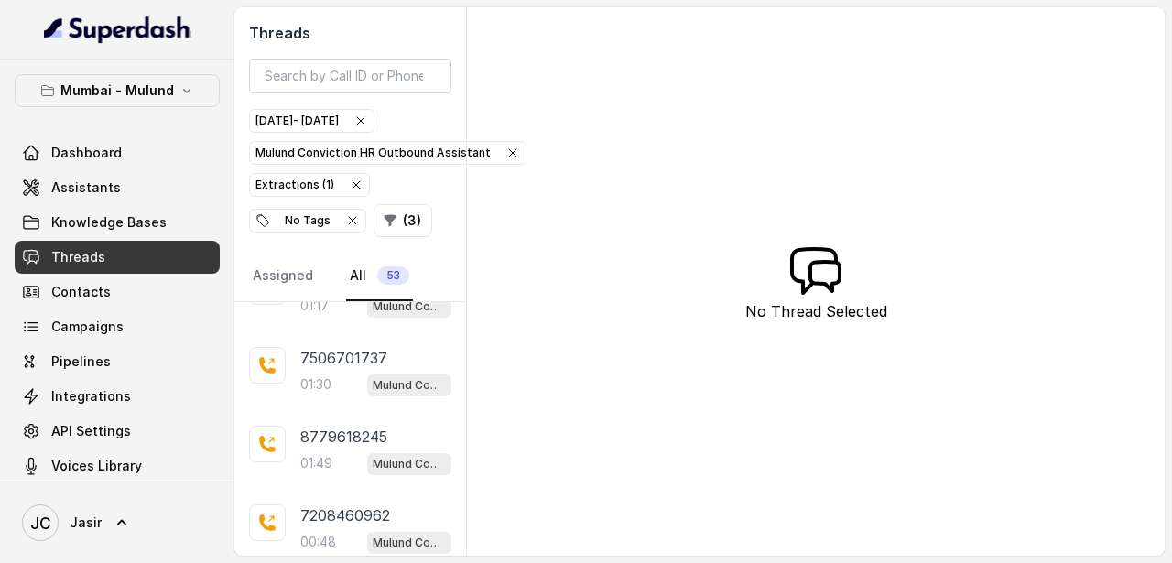
scroll to position [293, 0]
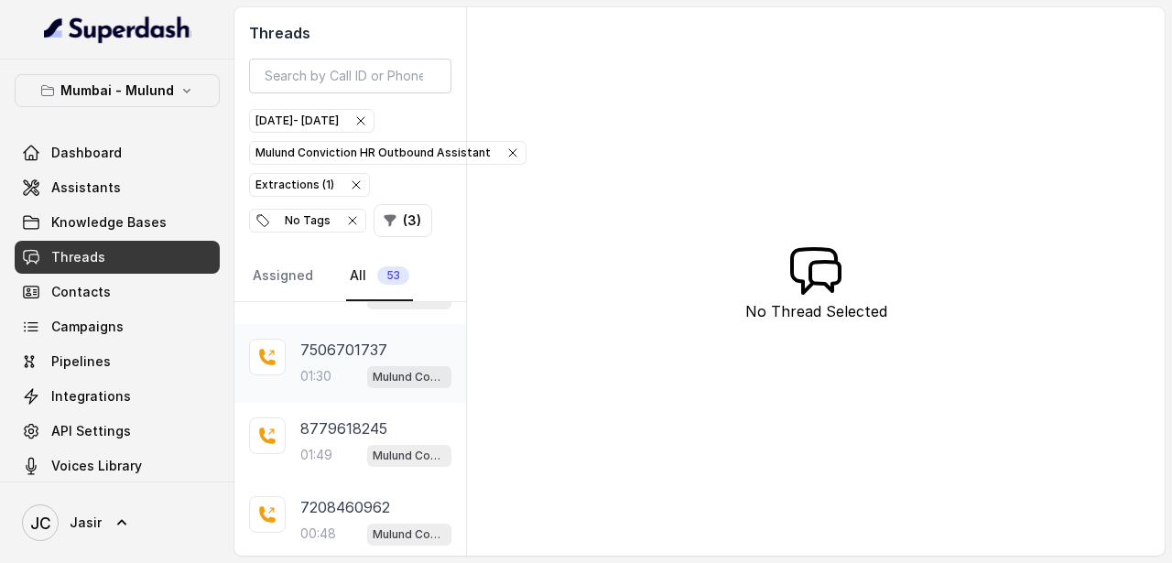
click at [358, 369] on div "01:30 Mulund Conviction HR Outbound Assistant" at bounding box center [375, 376] width 151 height 24
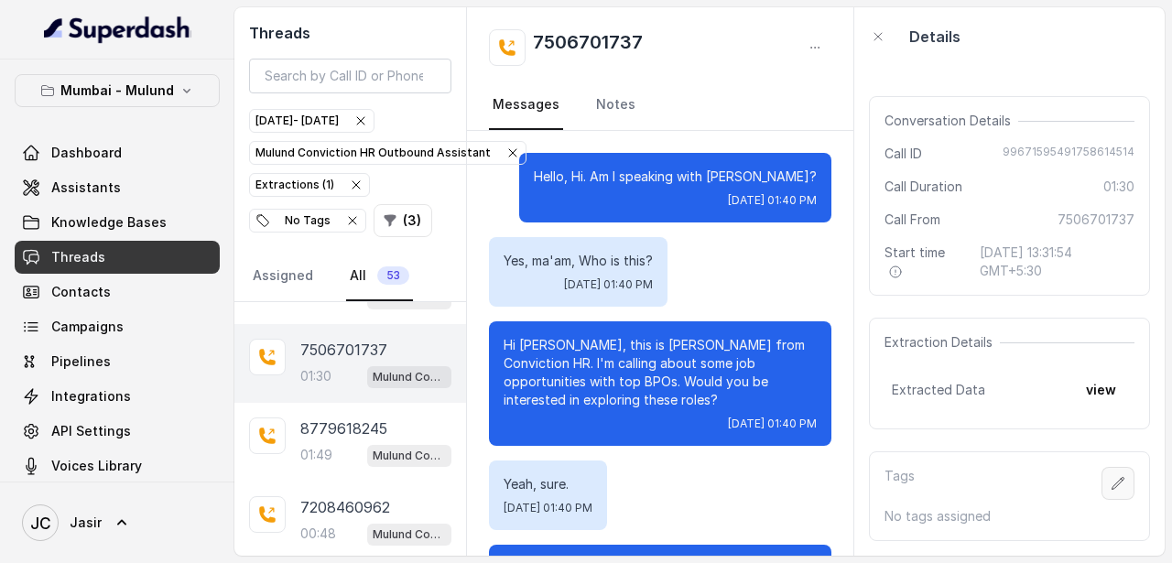
click at [1106, 476] on button "button" at bounding box center [1117, 483] width 33 height 33
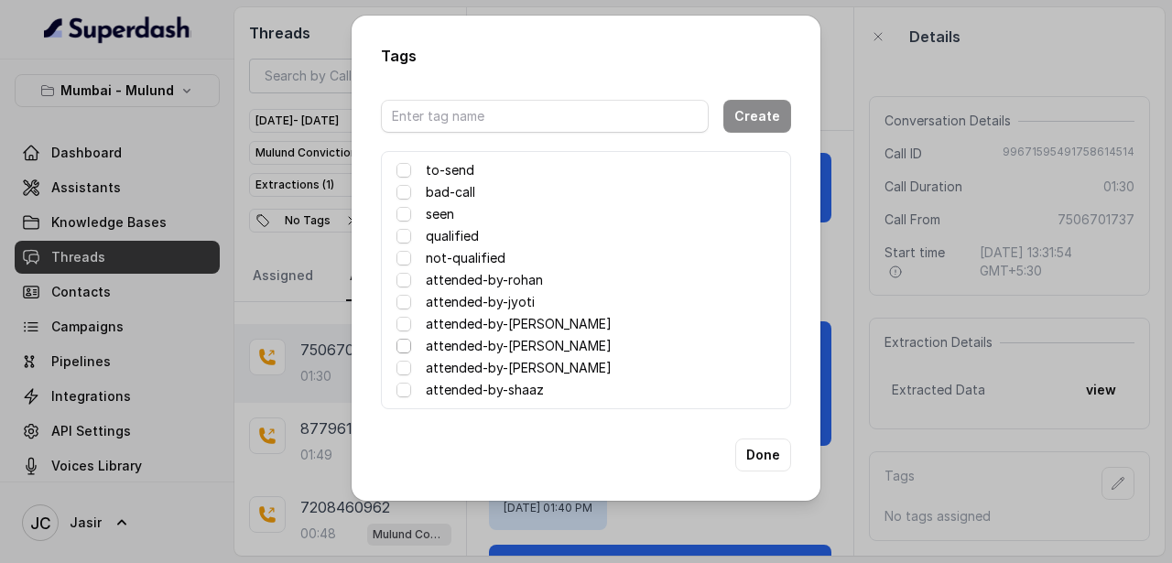
click at [406, 350] on span at bounding box center [403, 346] width 15 height 15
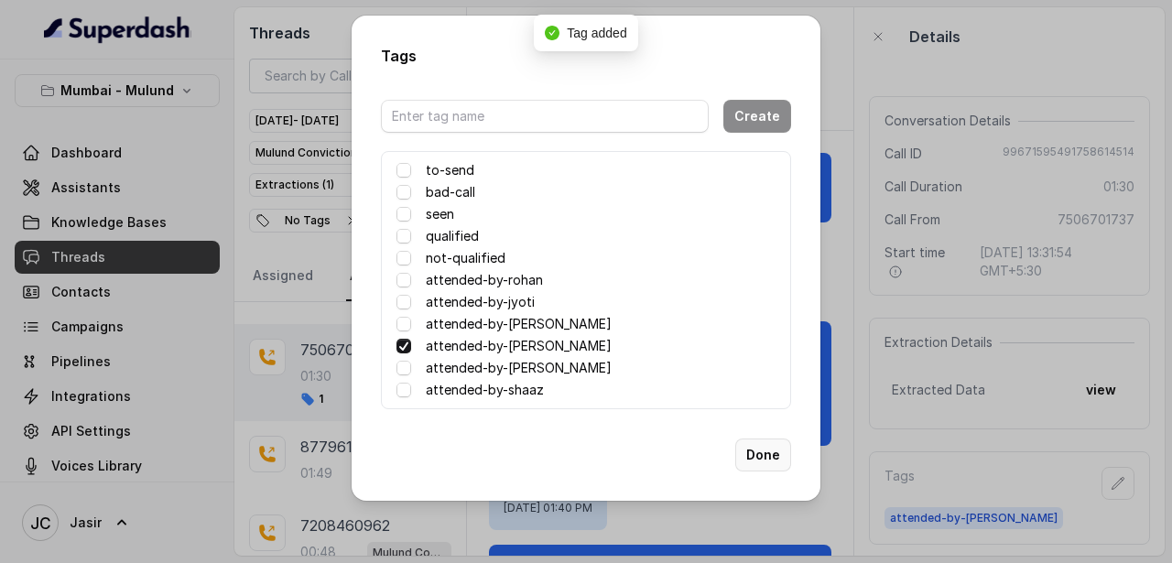
click at [775, 456] on button "Done" at bounding box center [763, 454] width 56 height 33
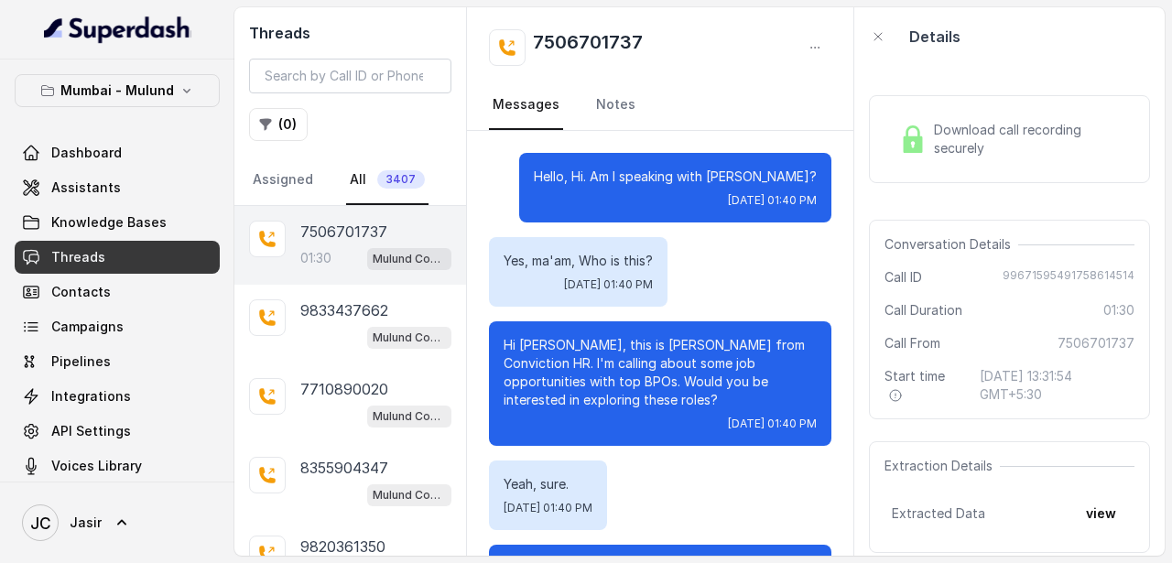
scroll to position [1761, 0]
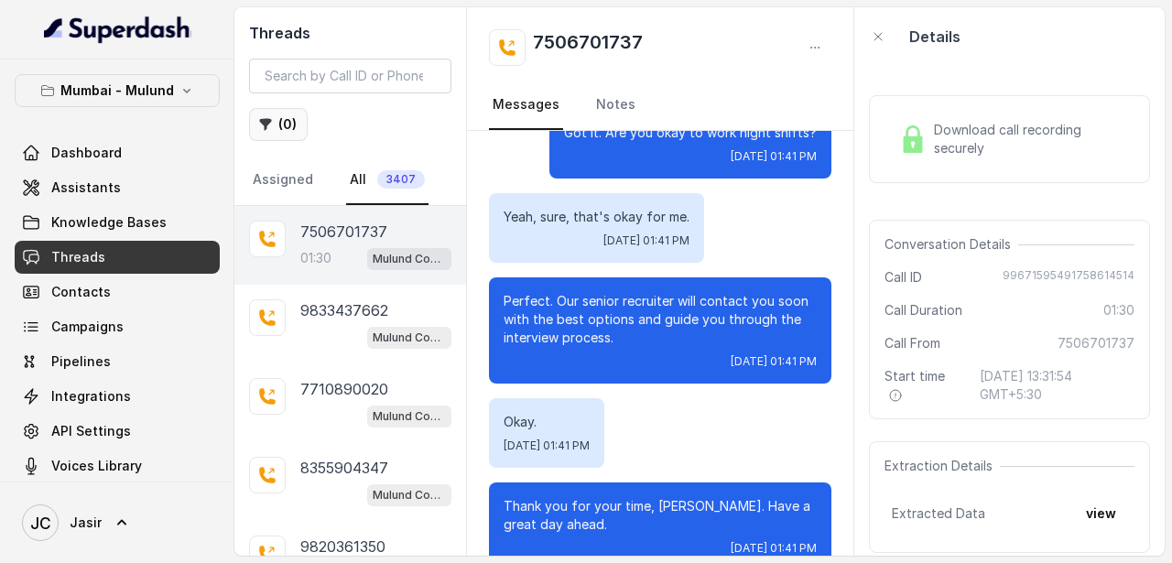
click at [294, 119] on button "( 0 )" at bounding box center [278, 124] width 59 height 33
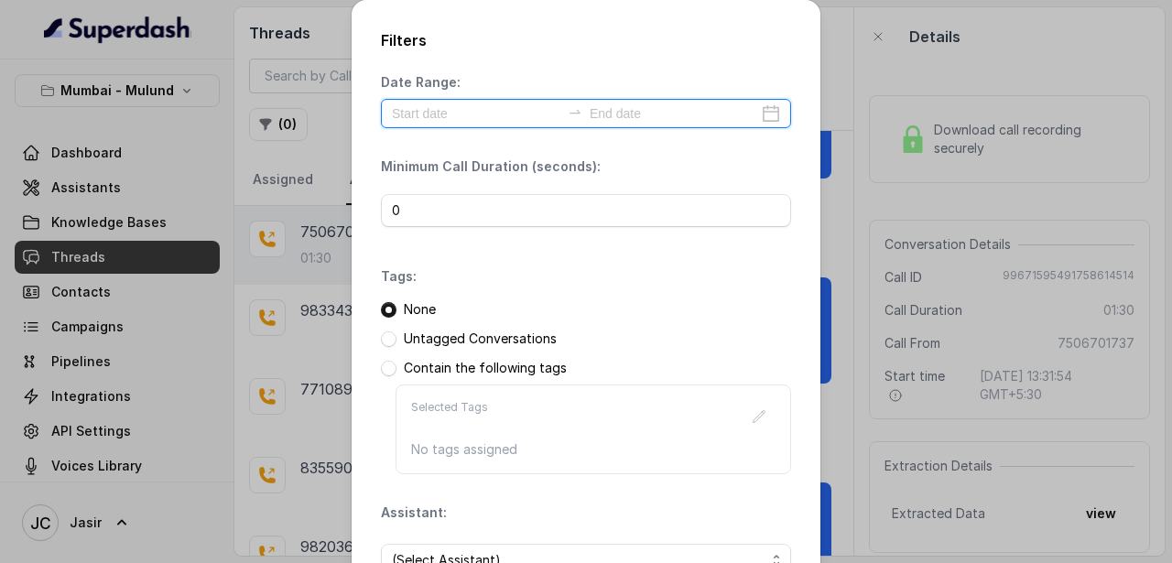
click at [428, 116] on input at bounding box center [476, 113] width 168 height 20
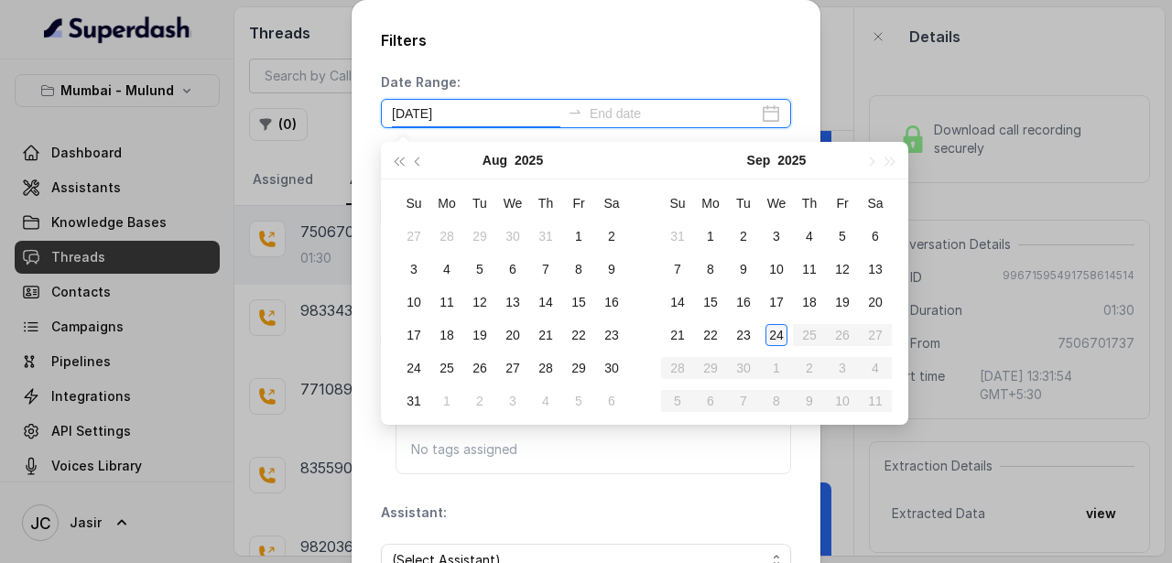
type input "[DATE]"
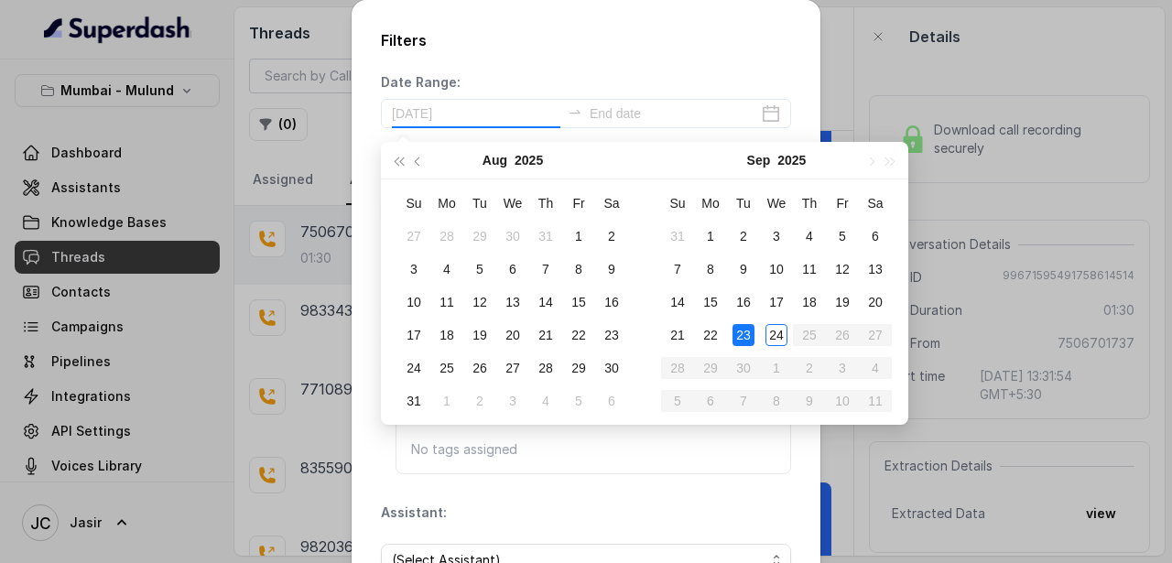
click at [751, 335] on div "23" at bounding box center [743, 335] width 22 height 22
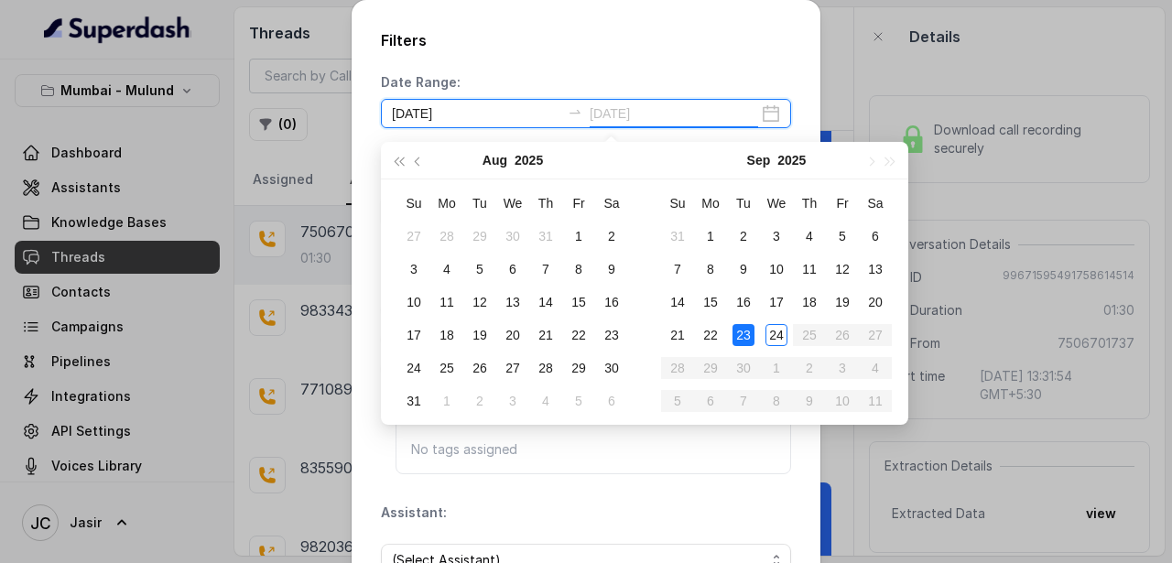
type input "2025-09-02"
type input "[DATE]"
click at [747, 332] on div "23" at bounding box center [743, 335] width 22 height 22
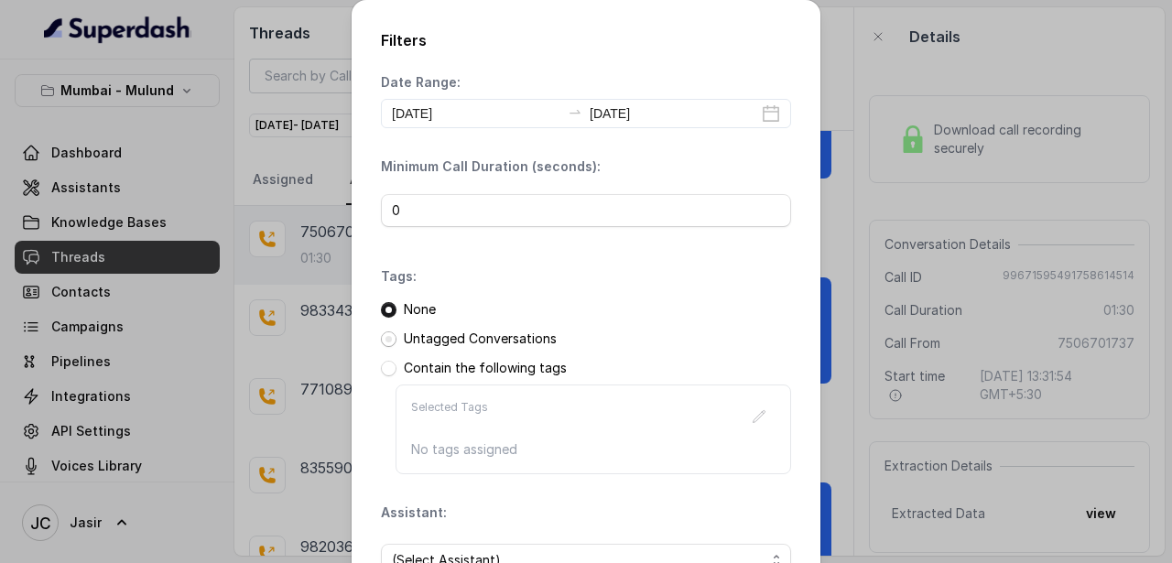
click at [394, 337] on span at bounding box center [389, 339] width 16 height 16
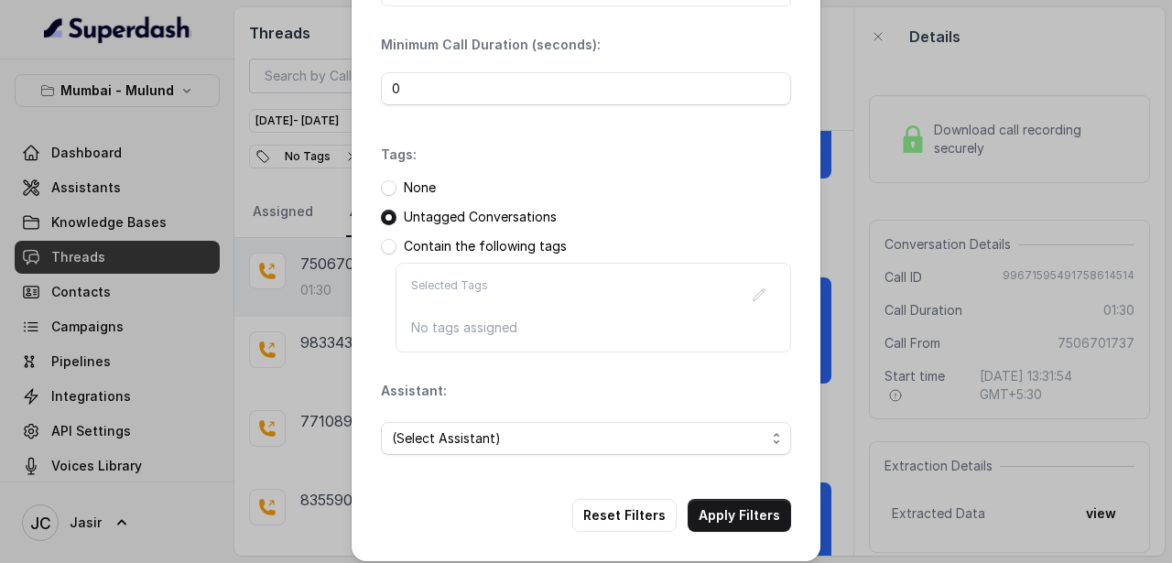
scroll to position [135, 0]
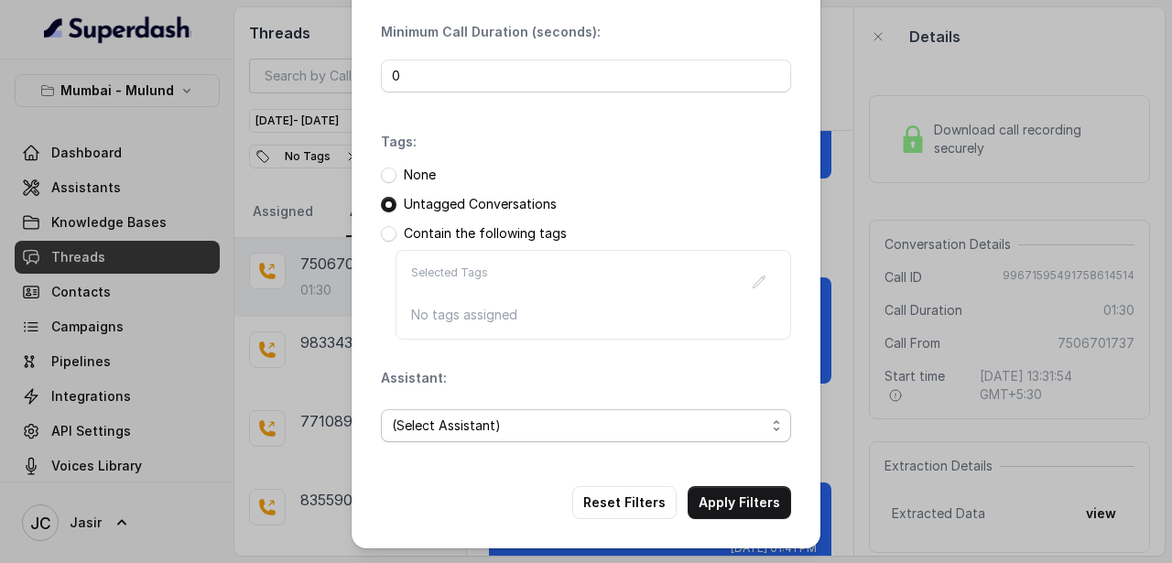
click at [497, 433] on span "(Select Assistant)" at bounding box center [578, 426] width 373 height 22
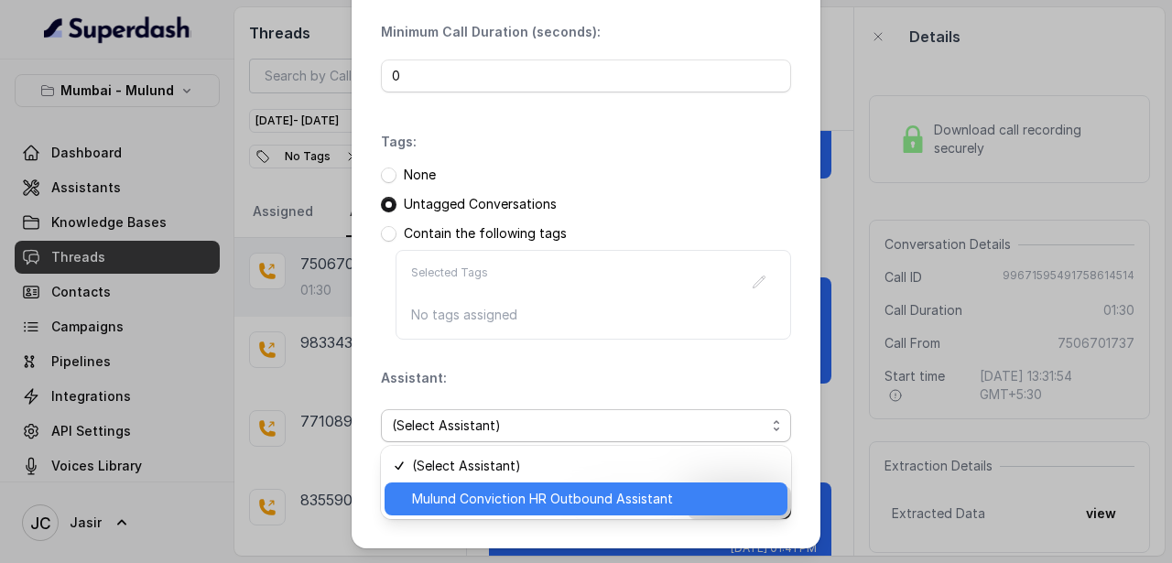
click at [491, 495] on span "Mulund Conviction HR Outbound Assistant" at bounding box center [594, 499] width 364 height 22
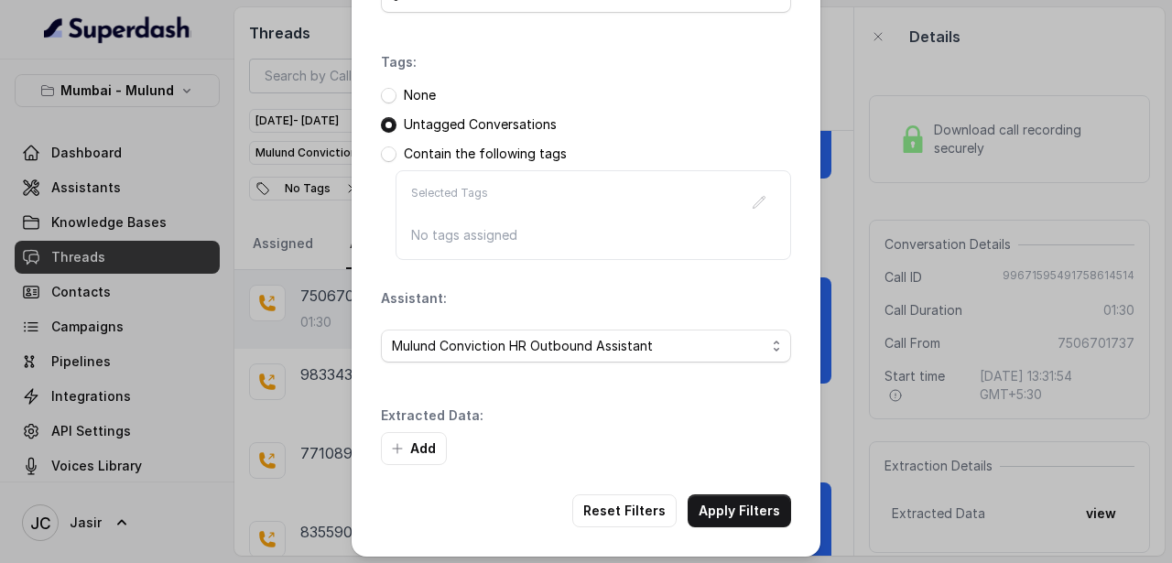
scroll to position [203, 0]
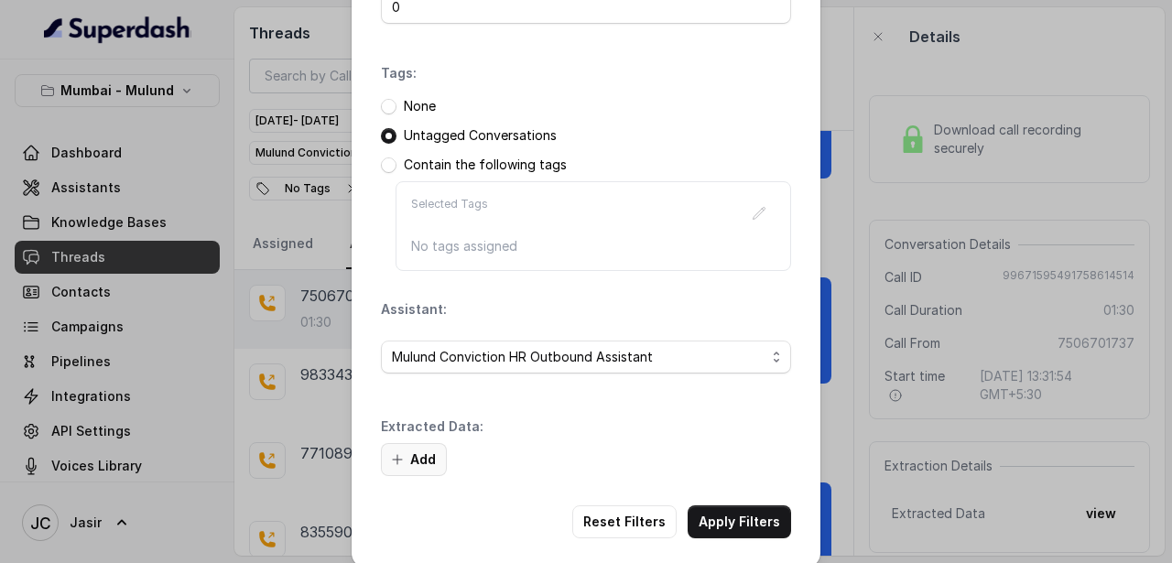
click at [421, 458] on button "Add" at bounding box center [414, 459] width 66 height 33
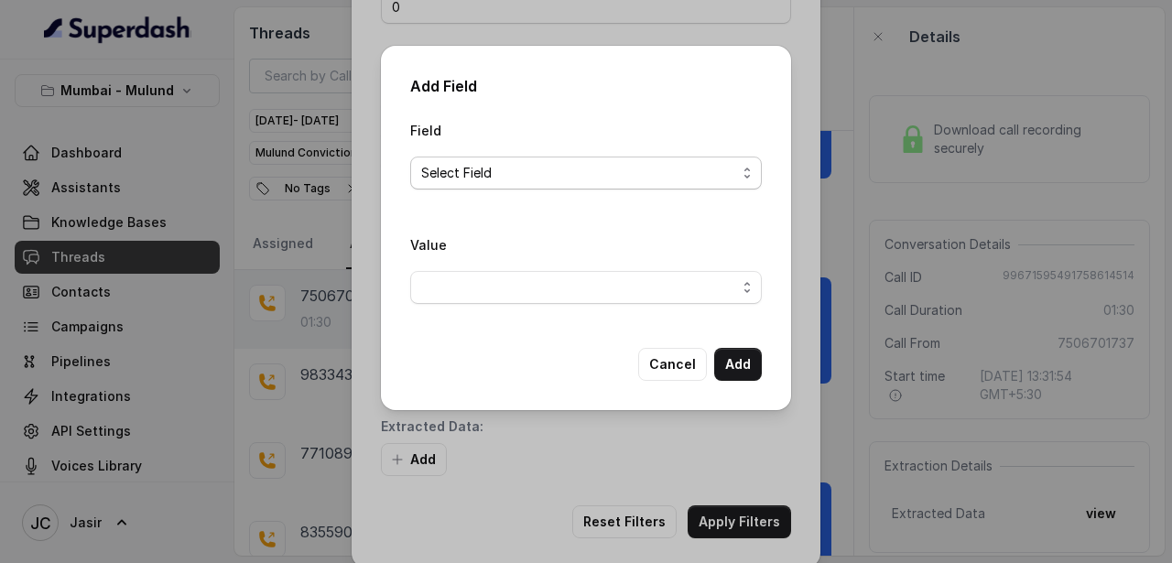
click at [469, 178] on span "Select Field" at bounding box center [578, 173] width 315 height 22
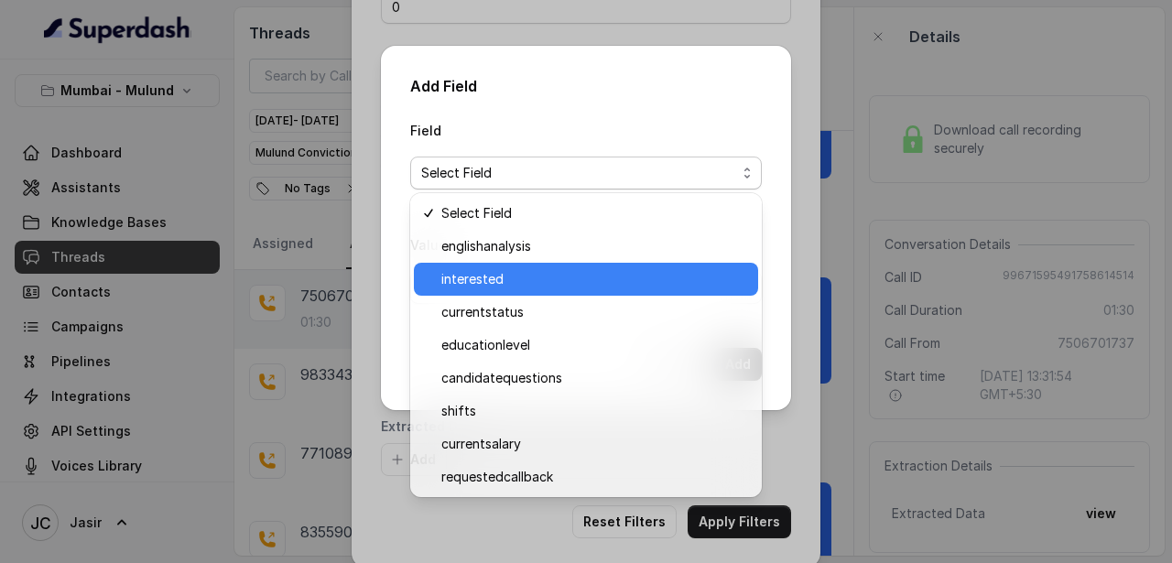
click at [465, 271] on span "interested" at bounding box center [594, 279] width 306 height 22
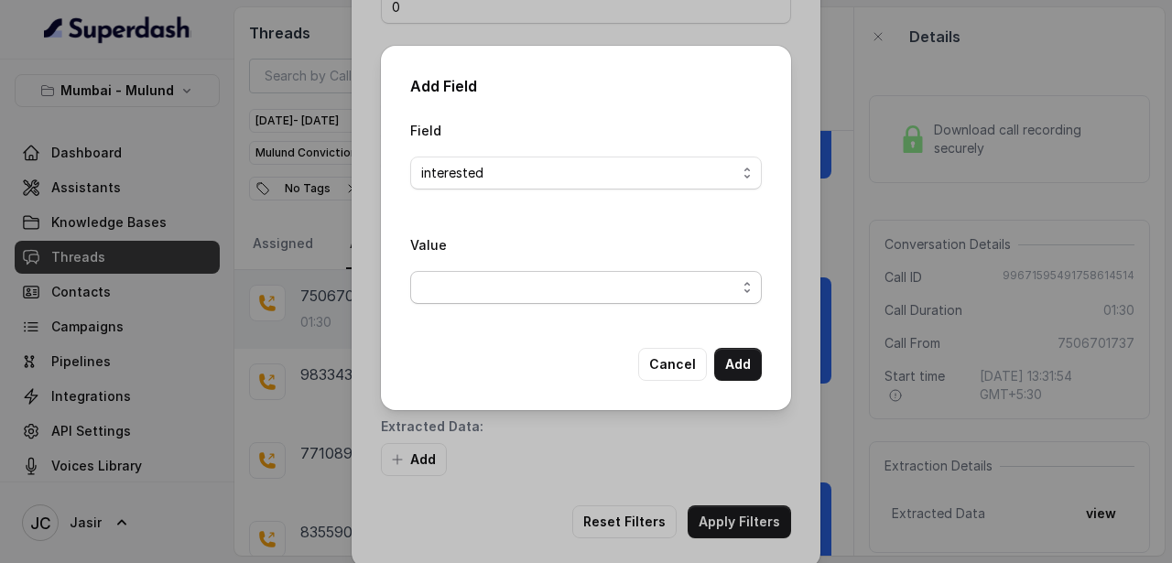
click at [509, 297] on span "button" at bounding box center [585, 287] width 351 height 33
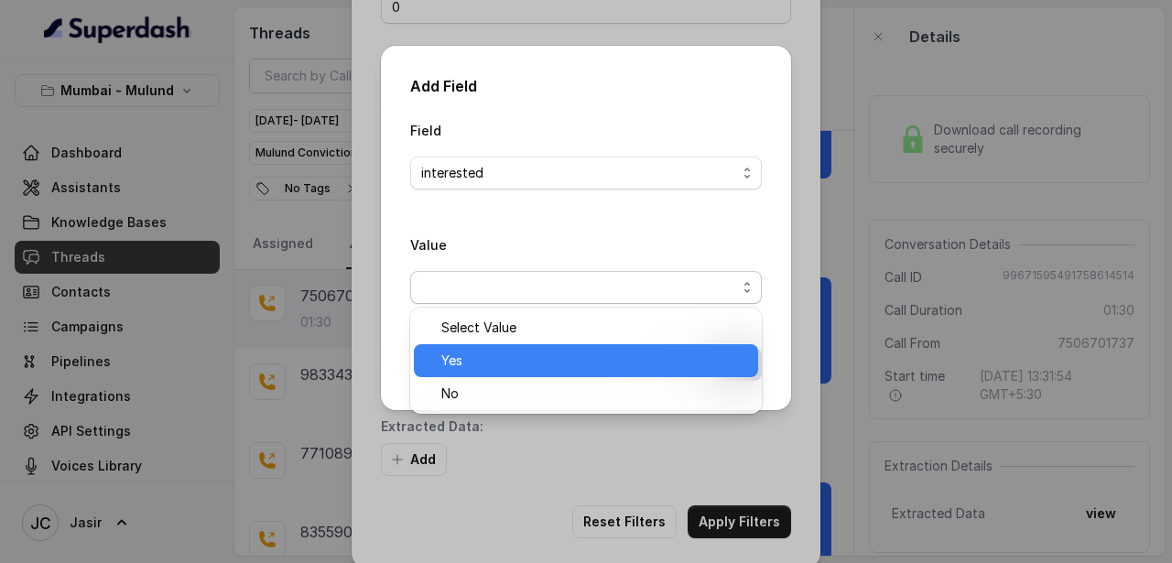
click at [488, 351] on span "Yes" at bounding box center [594, 361] width 306 height 22
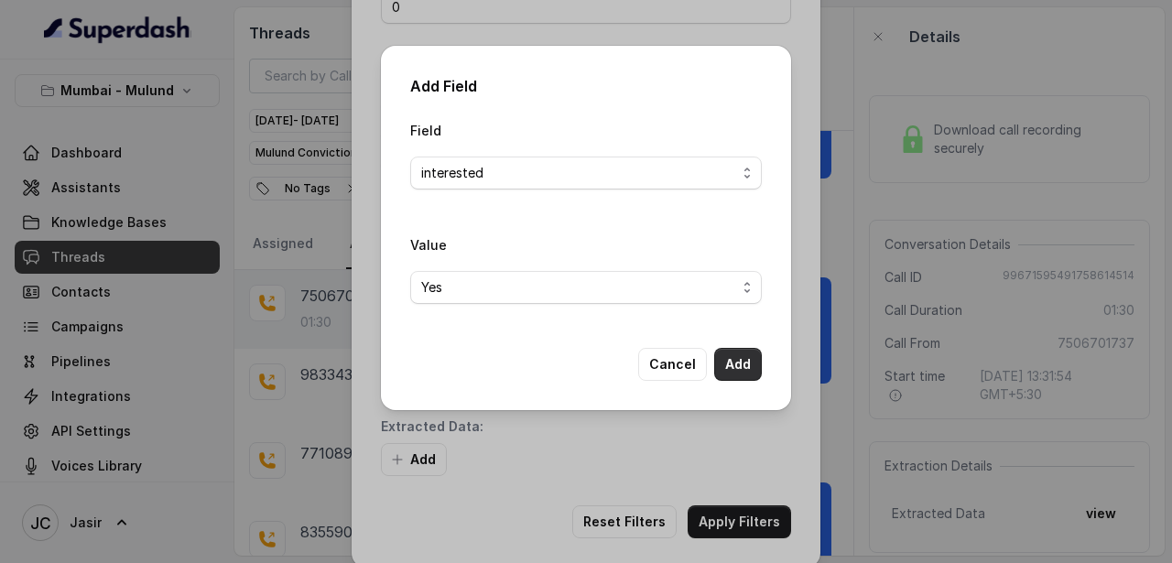
click at [739, 368] on button "Add" at bounding box center [738, 364] width 48 height 33
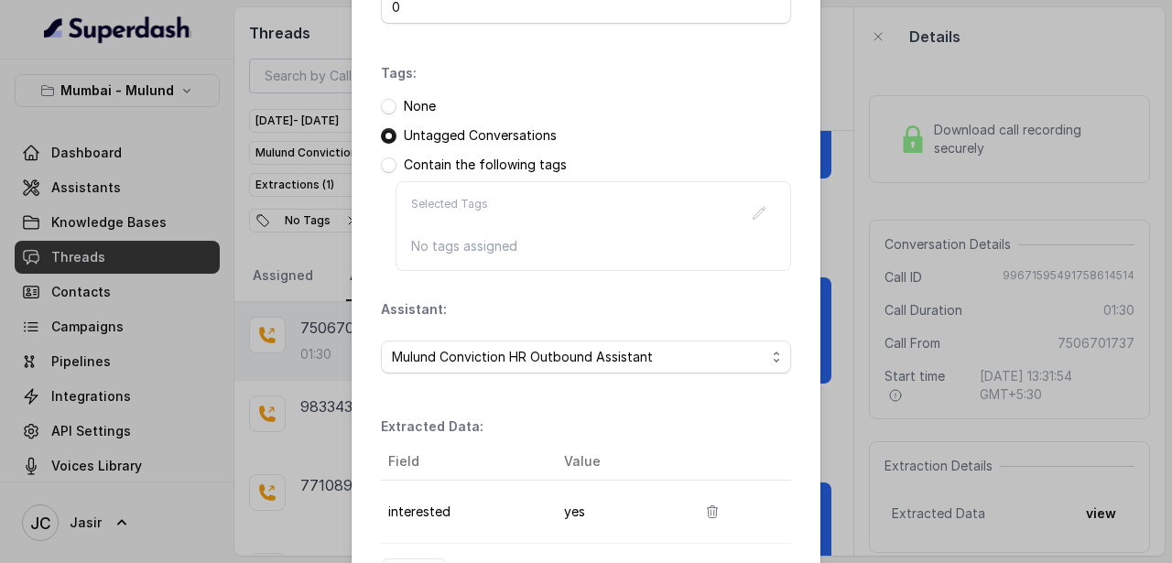
scroll to position [338, 0]
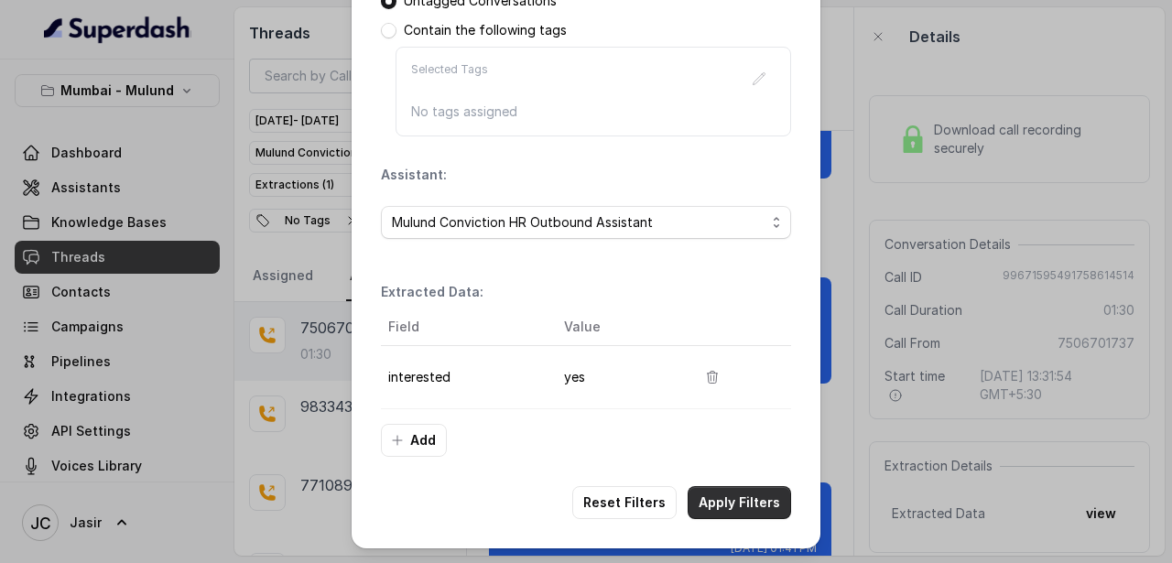
click at [751, 503] on button "Apply Filters" at bounding box center [738, 502] width 103 height 33
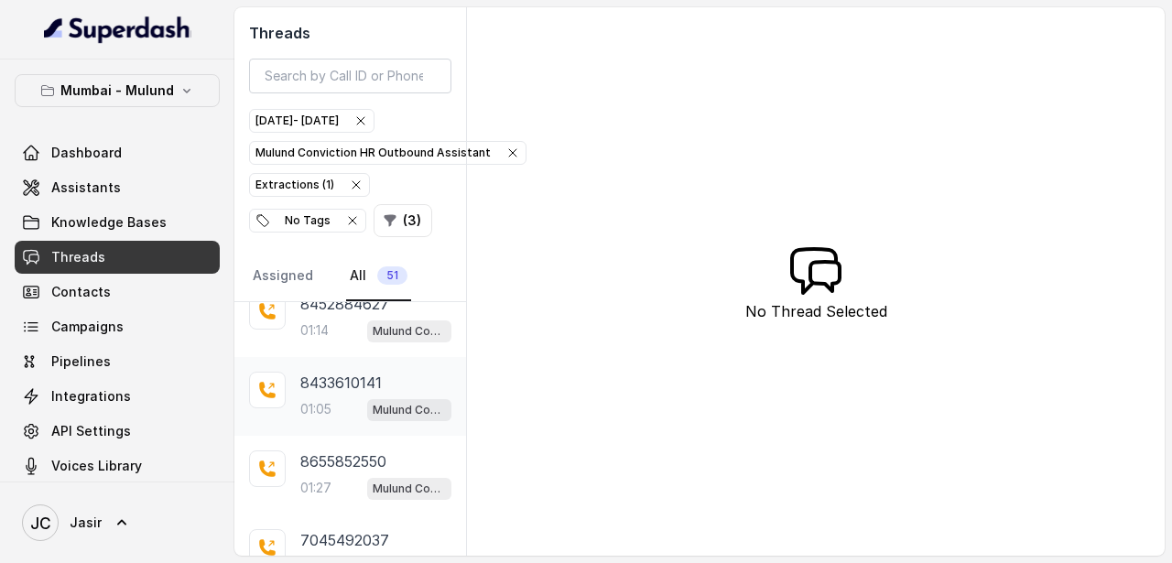
scroll to position [446, 0]
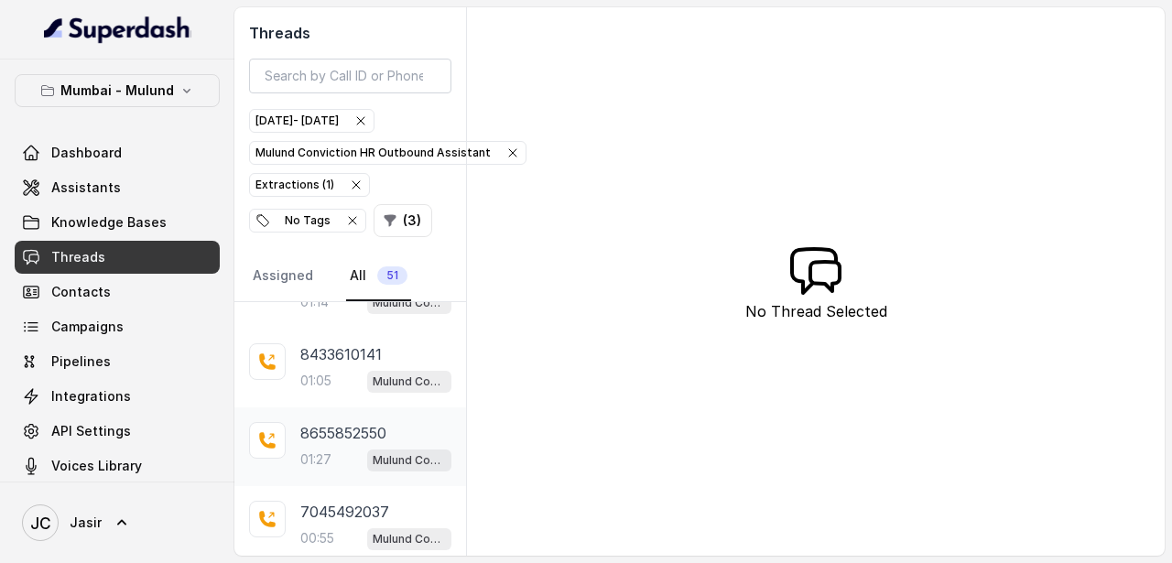
click at [330, 459] on p "01:27" at bounding box center [315, 459] width 31 height 18
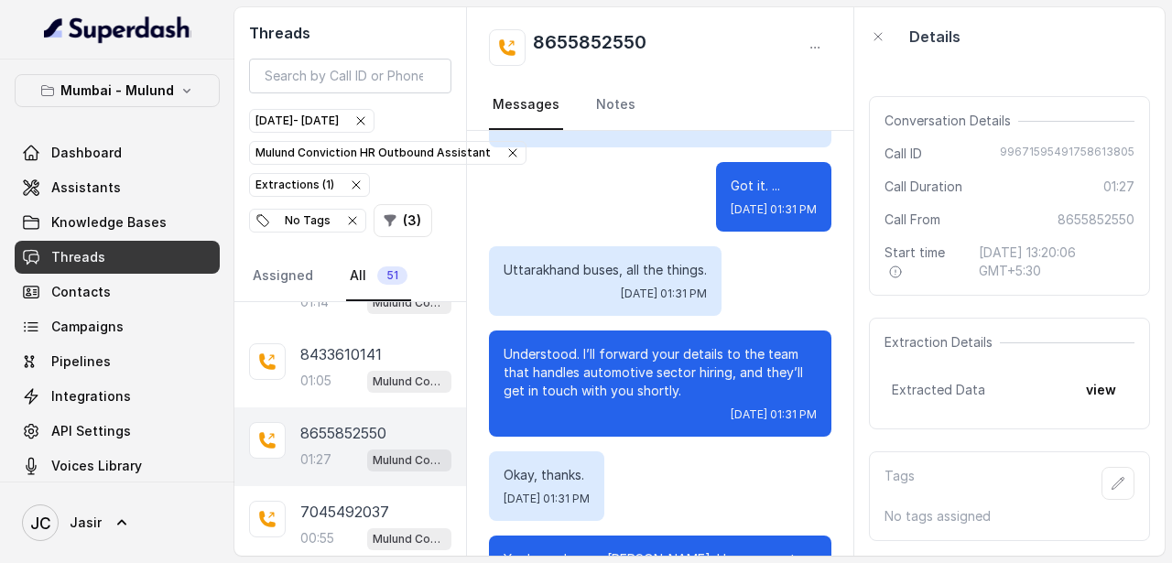
scroll to position [1329, 0]
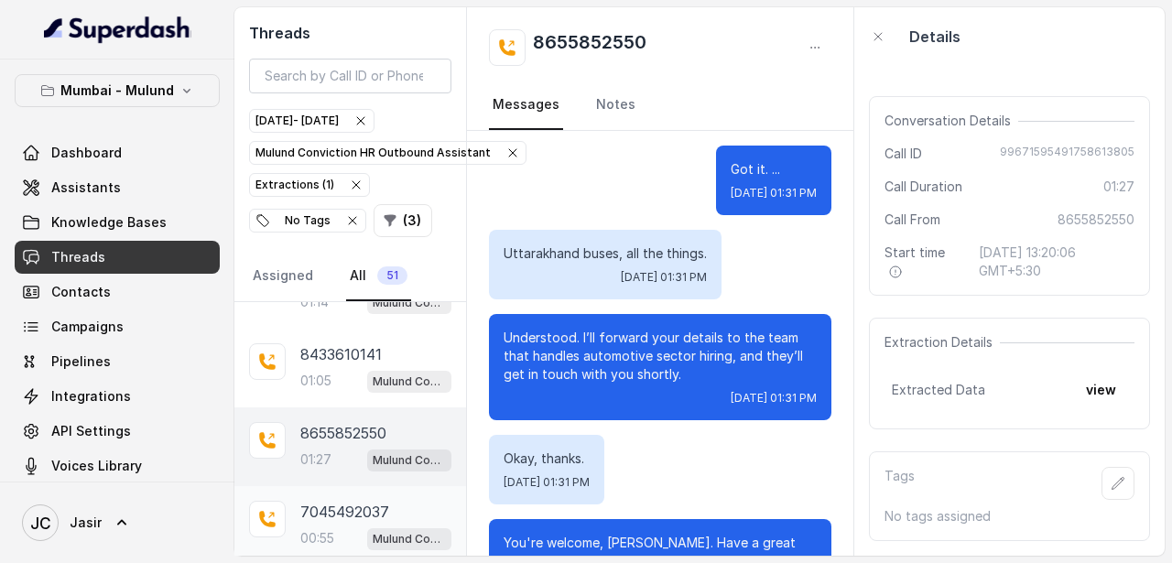
click at [349, 509] on p "7045492037" at bounding box center [344, 512] width 89 height 22
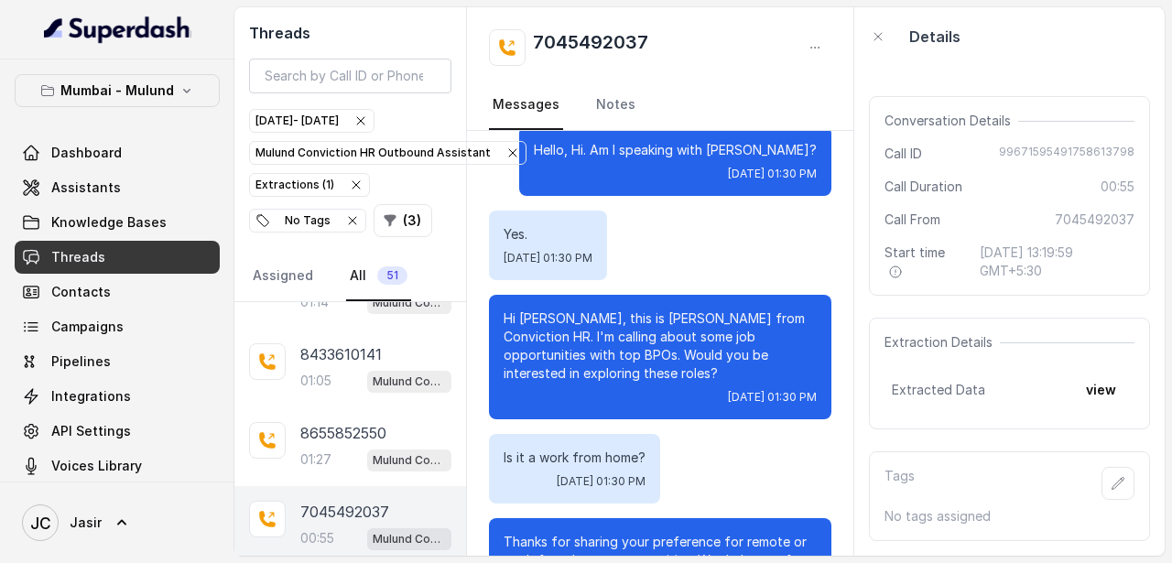
scroll to position [28, 0]
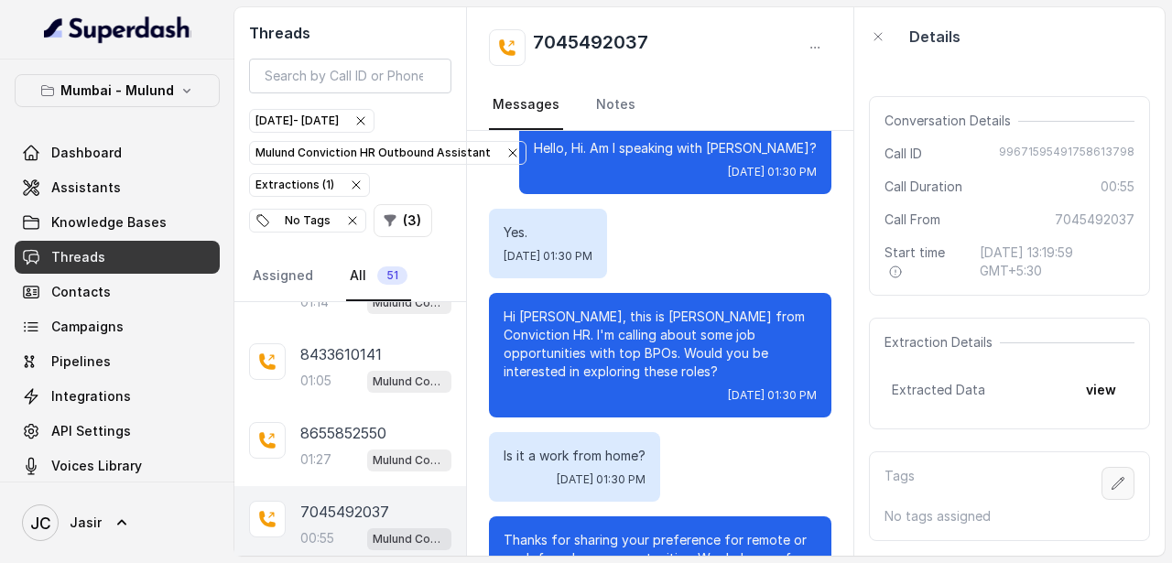
click at [1124, 483] on icon "button" at bounding box center [1117, 483] width 15 height 15
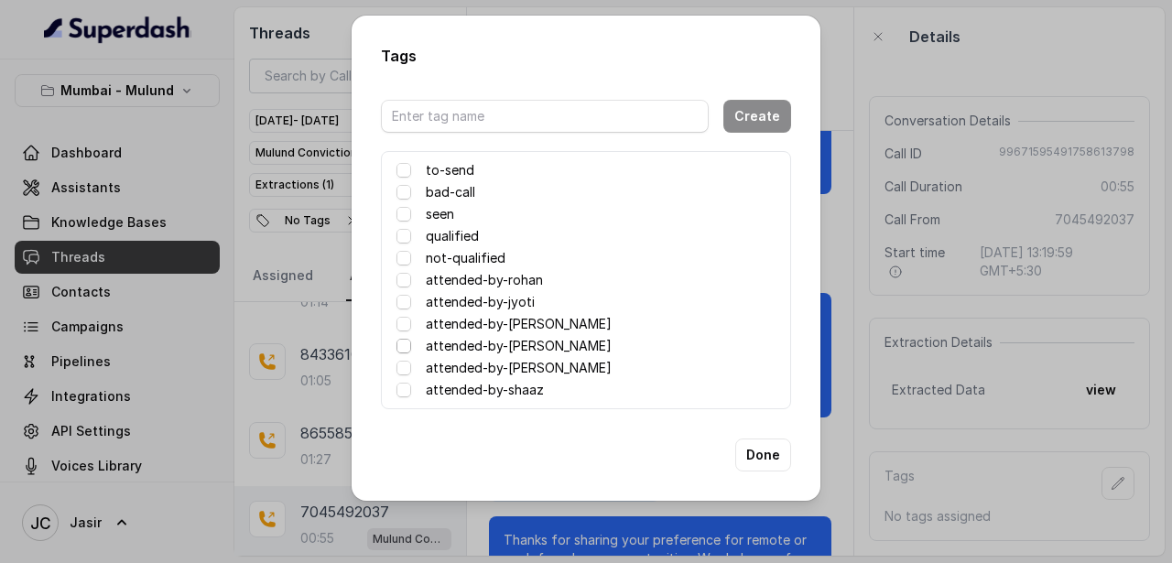
click at [407, 344] on span at bounding box center [403, 346] width 15 height 15
click at [751, 453] on button "Done" at bounding box center [763, 454] width 56 height 33
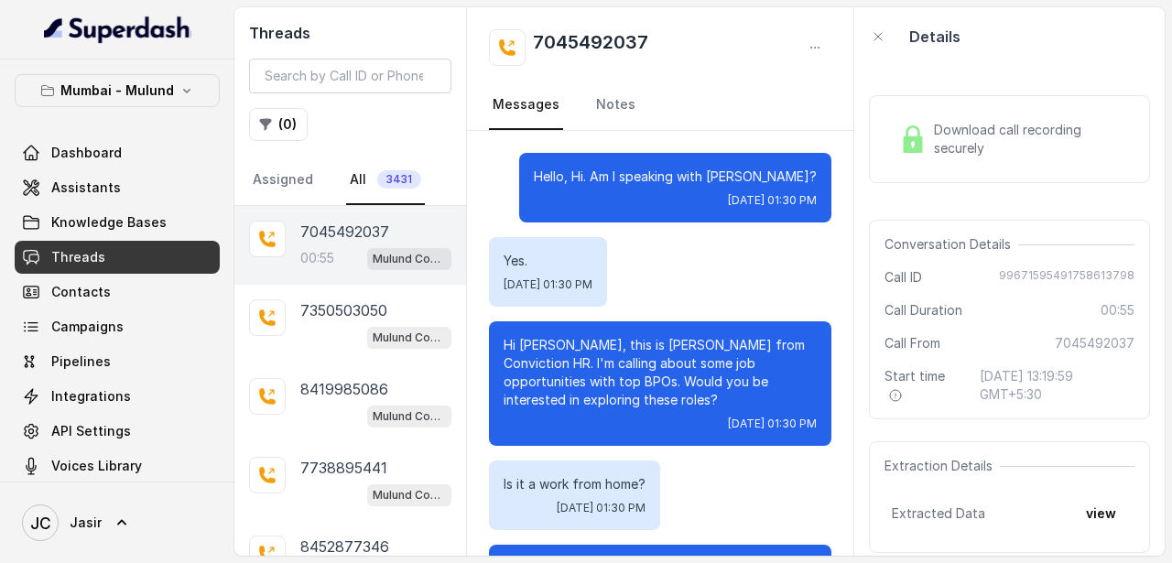
scroll to position [546, 0]
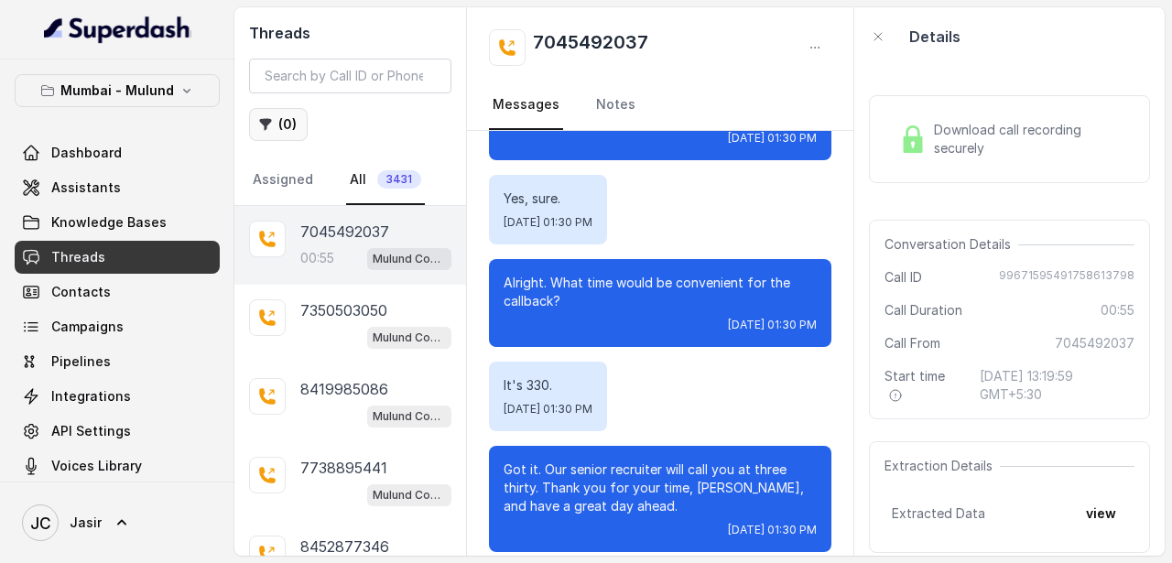
click at [285, 132] on button "( 0 )" at bounding box center [278, 124] width 59 height 33
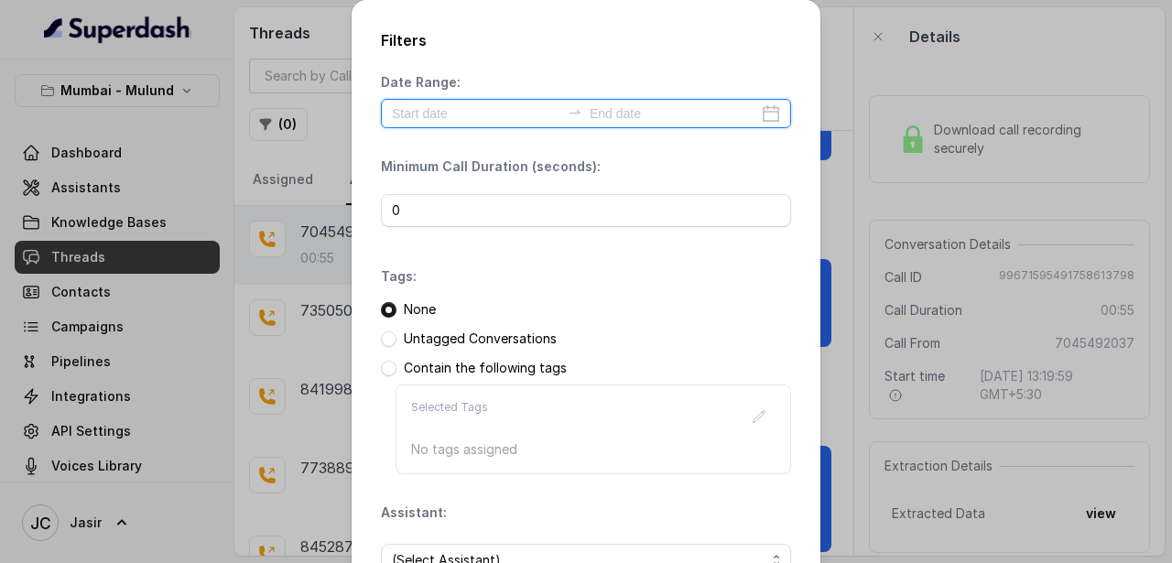
click at [433, 119] on input at bounding box center [476, 113] width 168 height 20
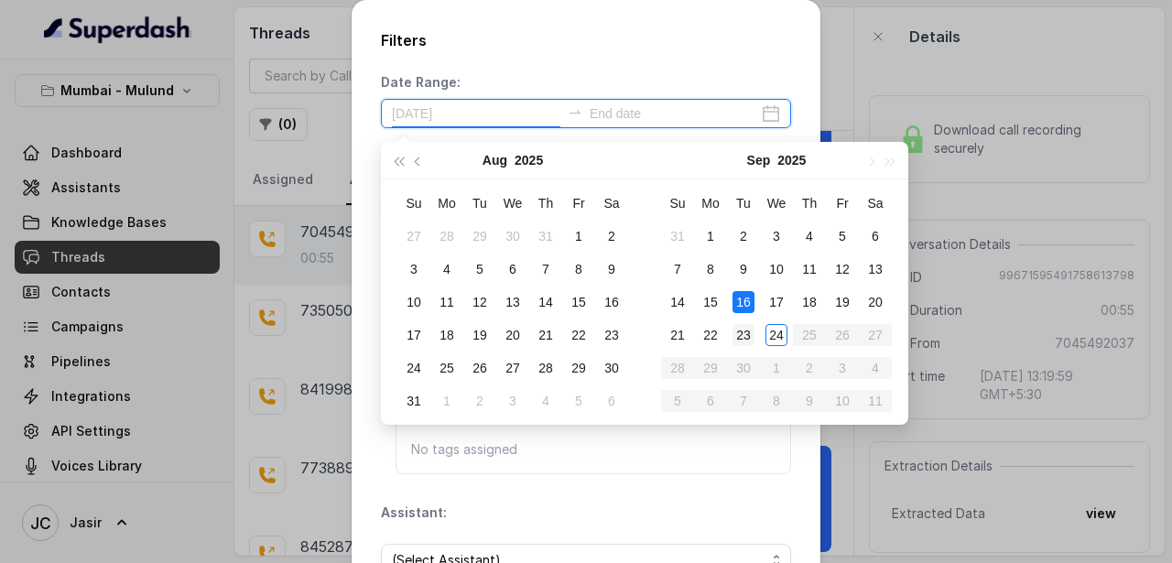
type input "[DATE]"
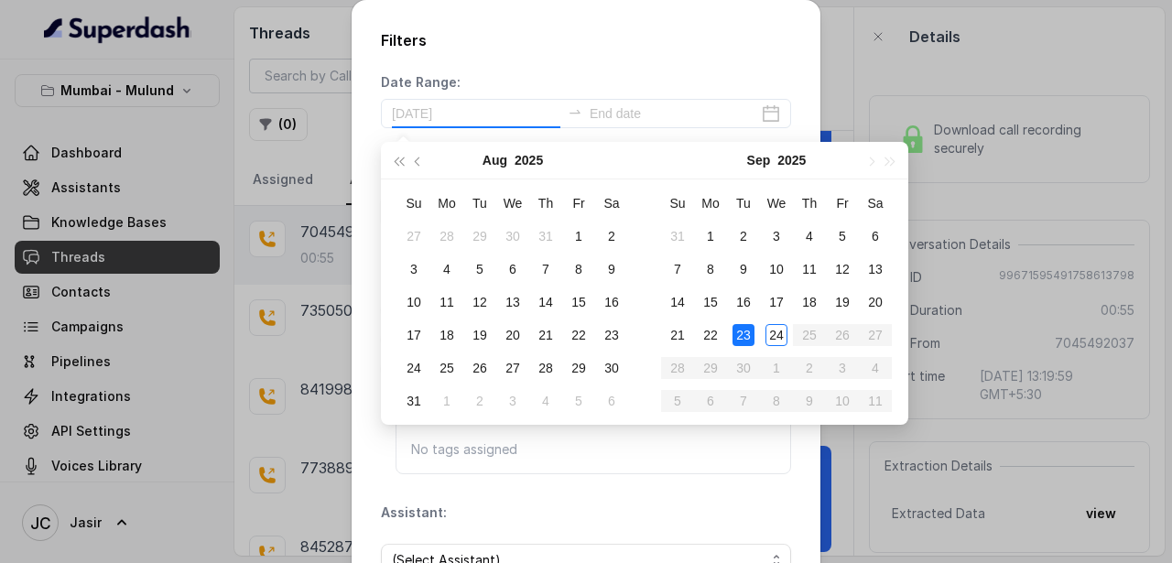
click at [741, 334] on div "23" at bounding box center [743, 335] width 22 height 22
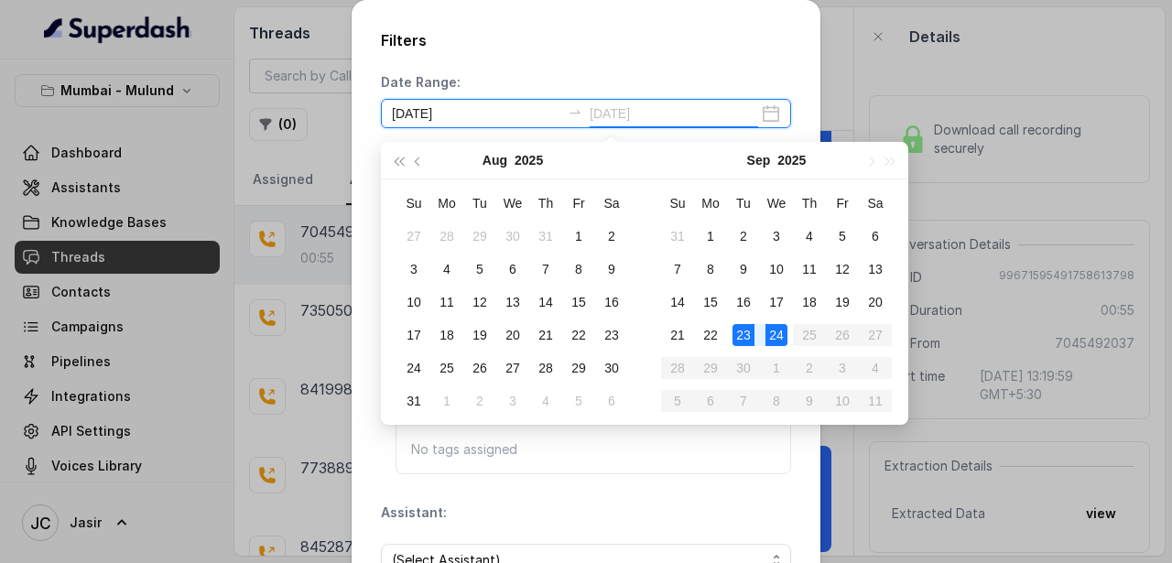
type input "[DATE]"
type input "2025-09-07"
type input "[DATE]"
click at [744, 344] on div "23" at bounding box center [743, 335] width 22 height 22
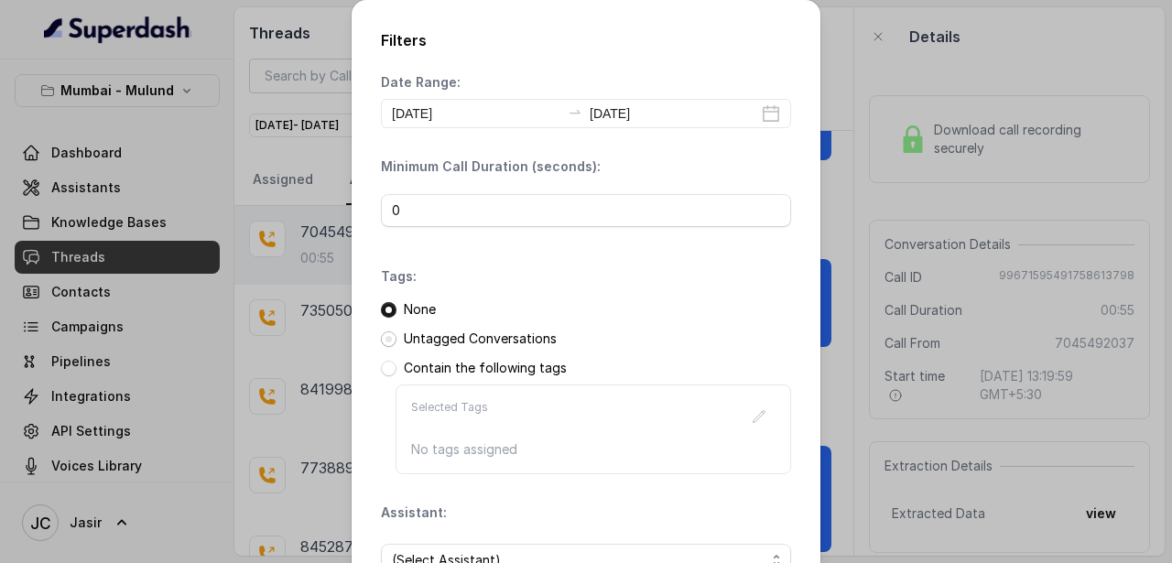
click at [395, 339] on span at bounding box center [389, 339] width 16 height 16
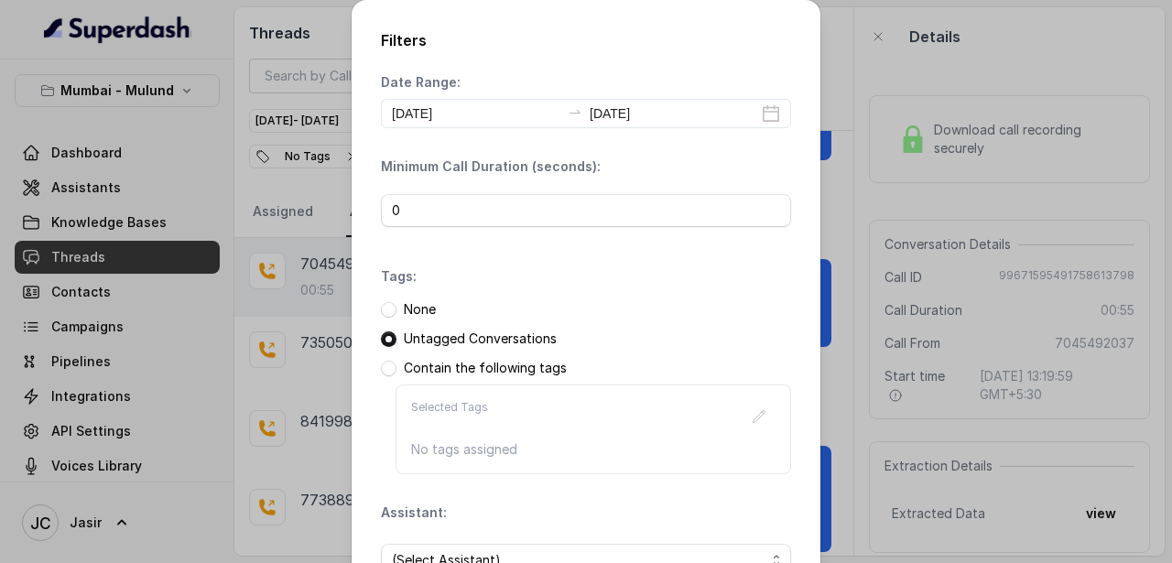
click at [488, 499] on div "Date Range: 2025-09-23 2025-09-23 Minimum Call Duration (seconds): 0 Tags: None…" at bounding box center [586, 332] width 410 height 518
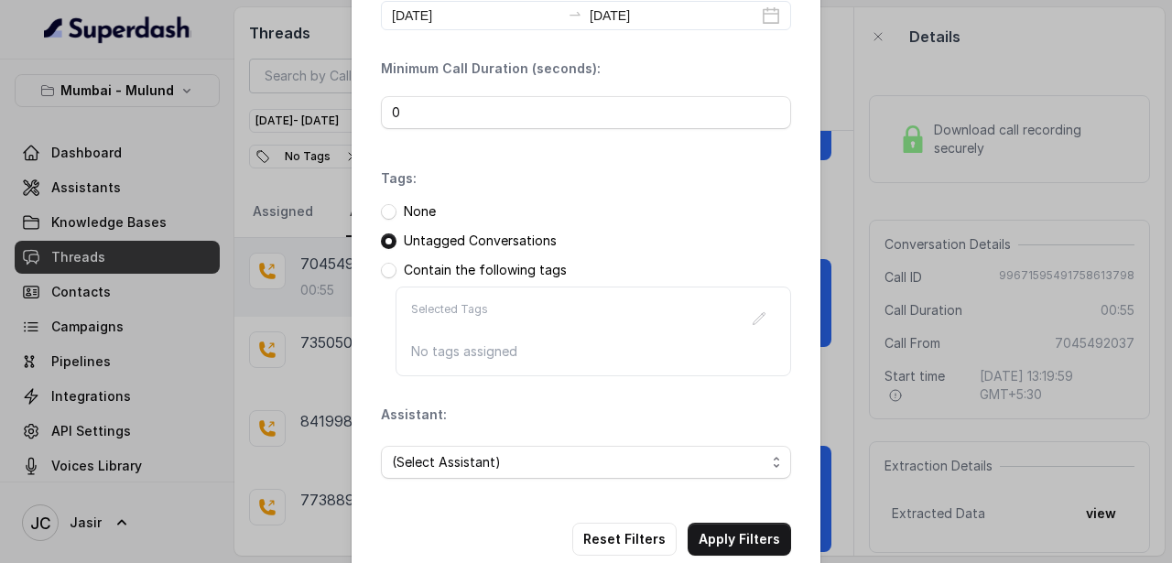
scroll to position [135, 0]
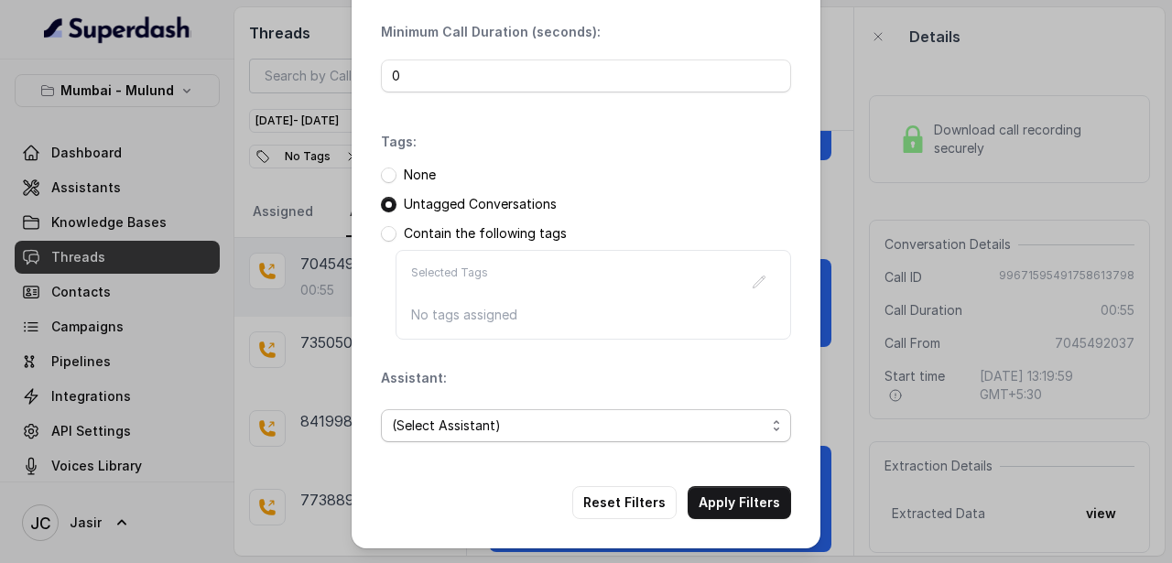
click at [486, 427] on span "(Select Assistant)" at bounding box center [578, 426] width 373 height 22
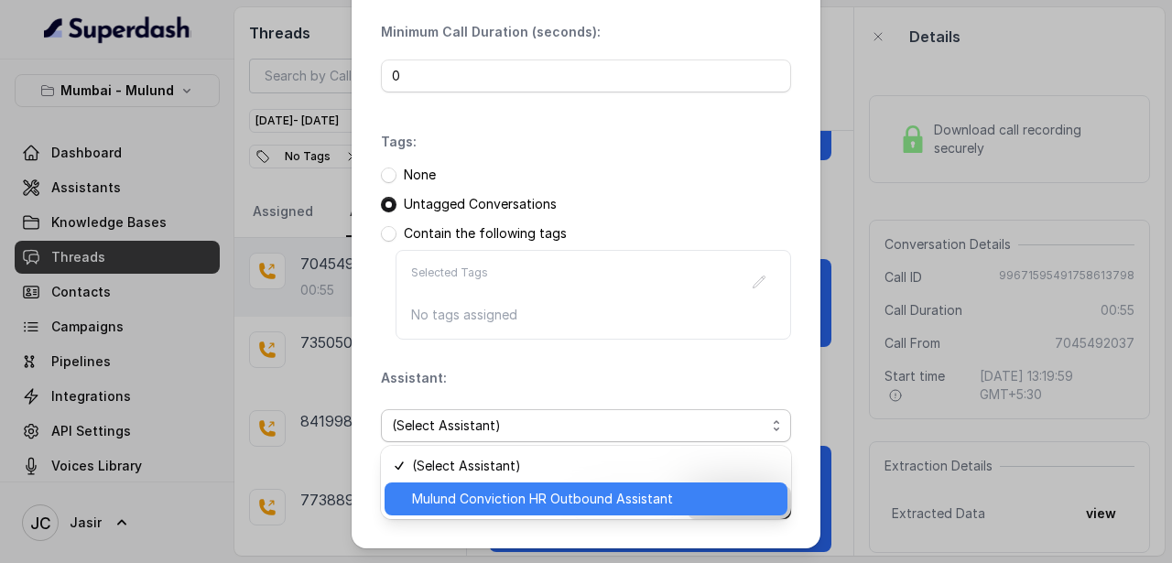
click at [472, 492] on span "Mulund Conviction HR Outbound Assistant" at bounding box center [594, 499] width 364 height 22
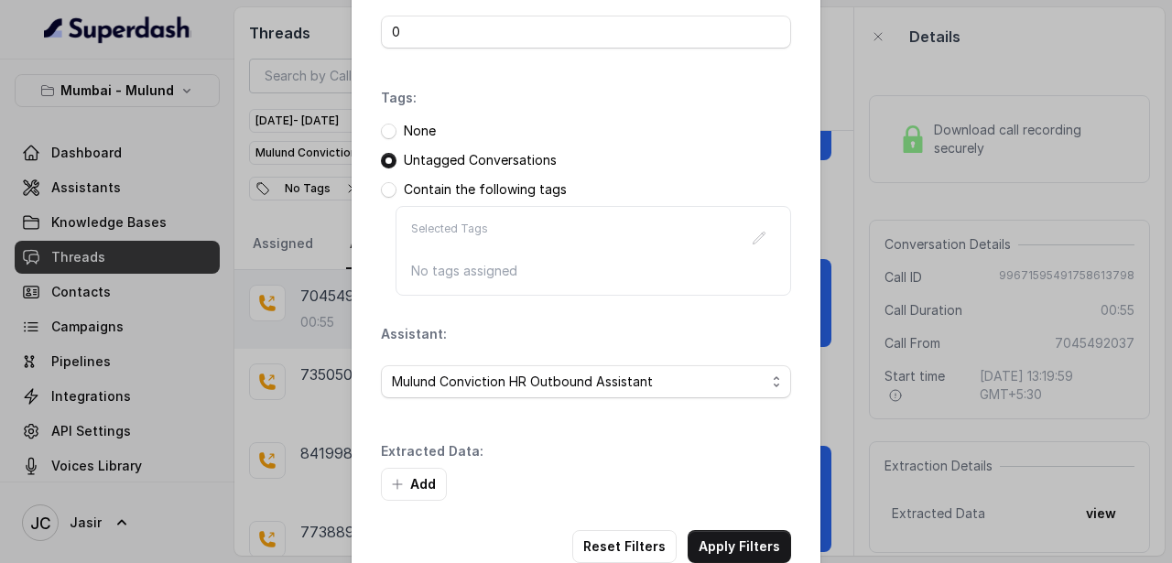
scroll to position [189, 0]
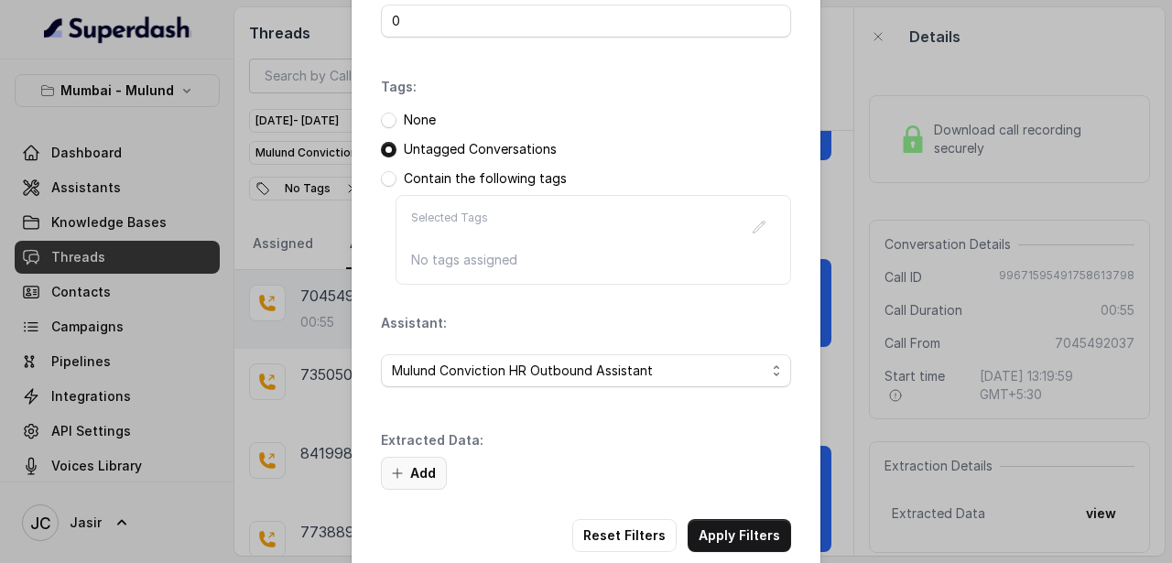
click at [422, 476] on button "Add" at bounding box center [414, 473] width 66 height 33
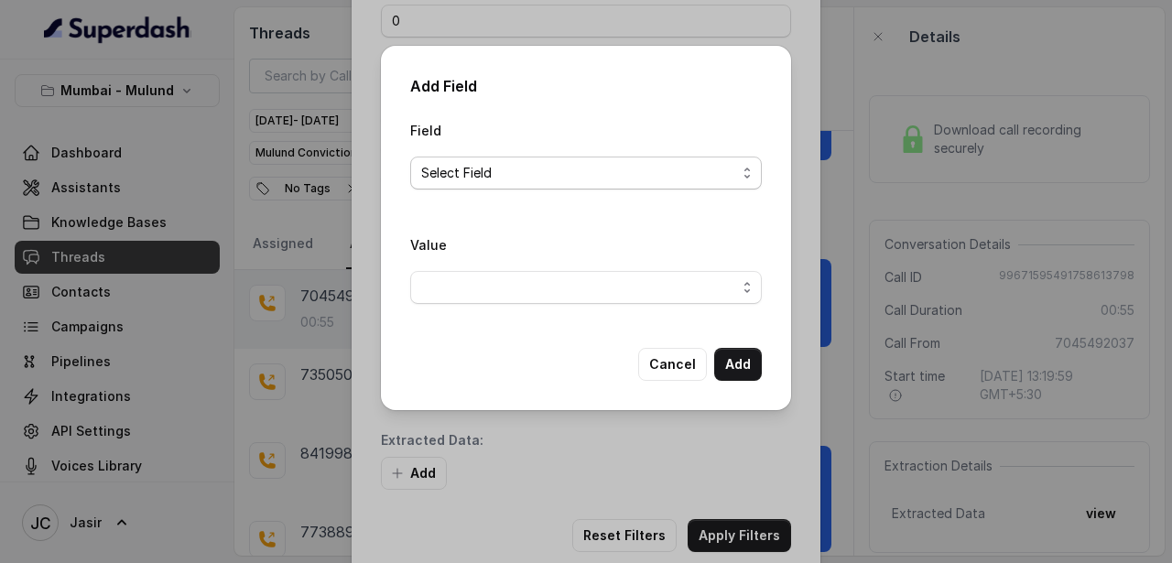
click at [505, 169] on span "Select Field" at bounding box center [578, 173] width 315 height 22
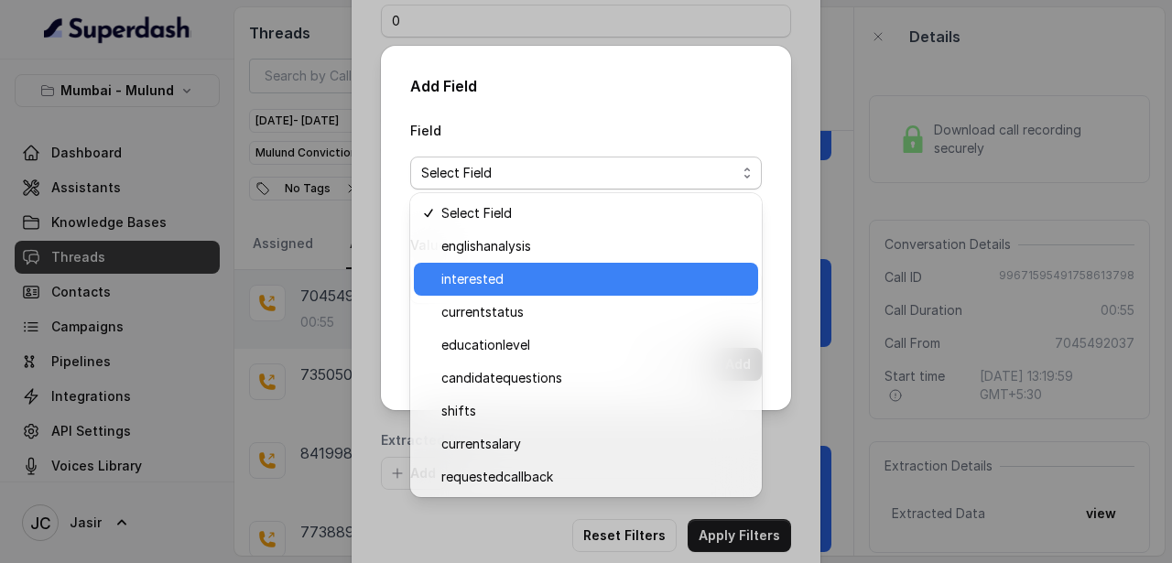
click at [492, 276] on span "interested" at bounding box center [594, 279] width 306 height 22
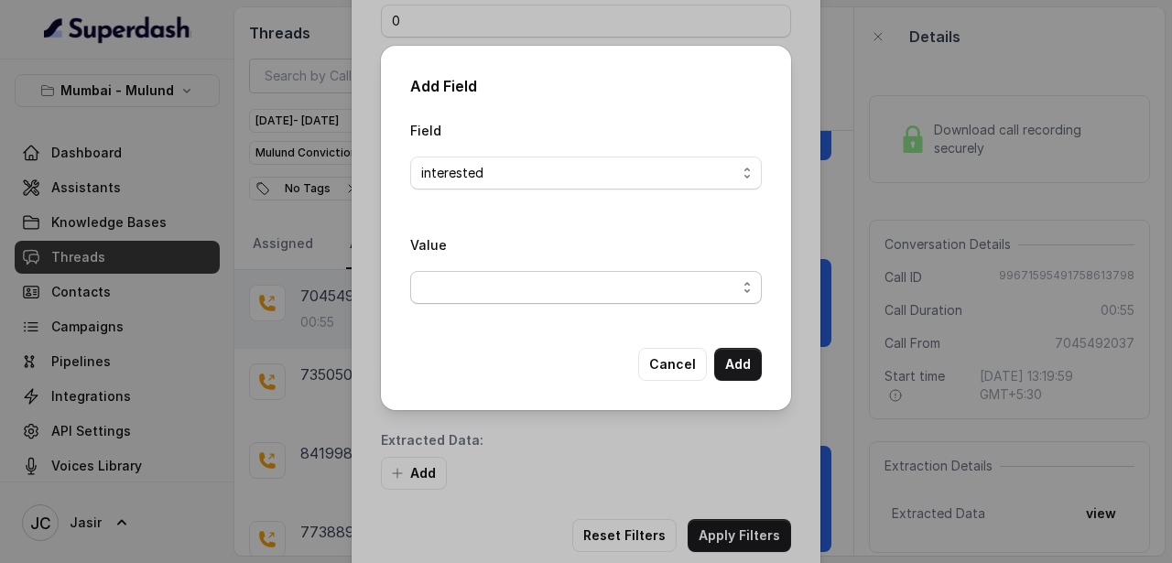
click at [492, 276] on span "button" at bounding box center [585, 287] width 351 height 33
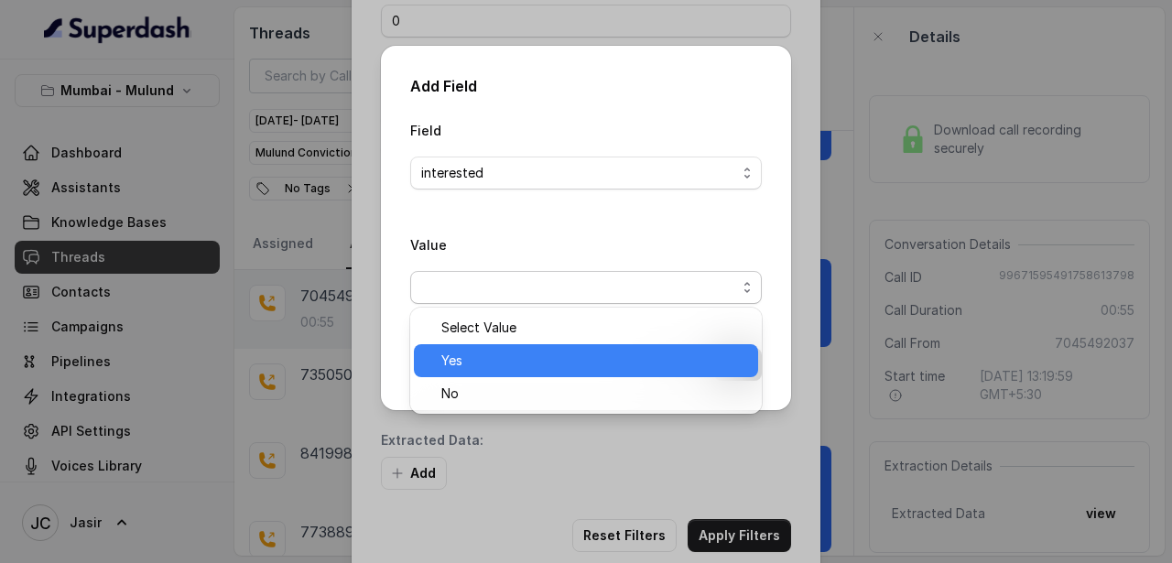
click at [474, 375] on div "Yes" at bounding box center [586, 360] width 344 height 33
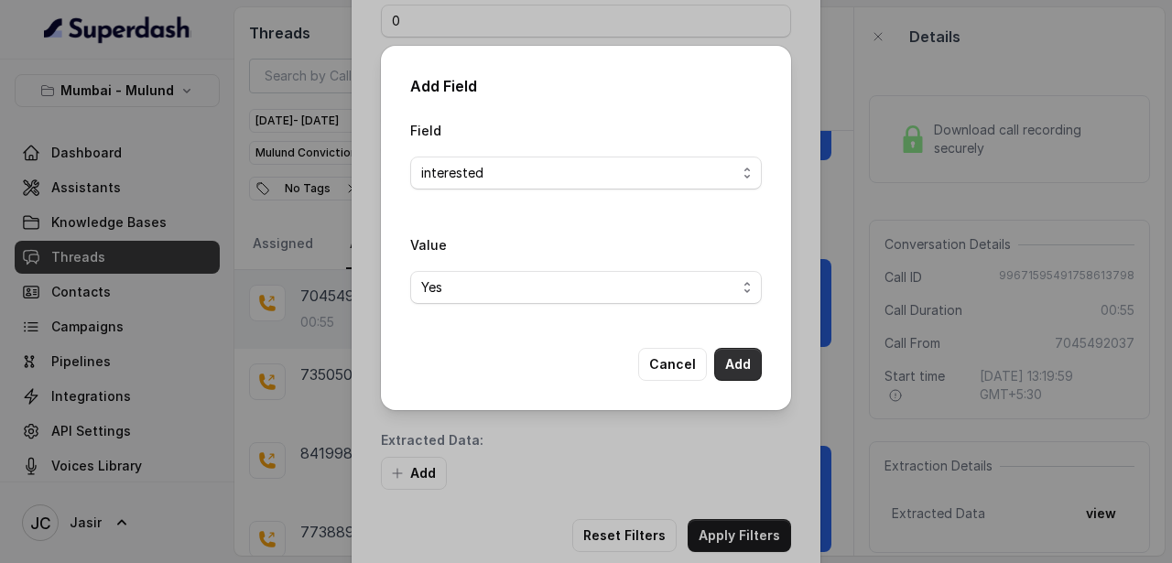
click at [748, 361] on button "Add" at bounding box center [738, 364] width 48 height 33
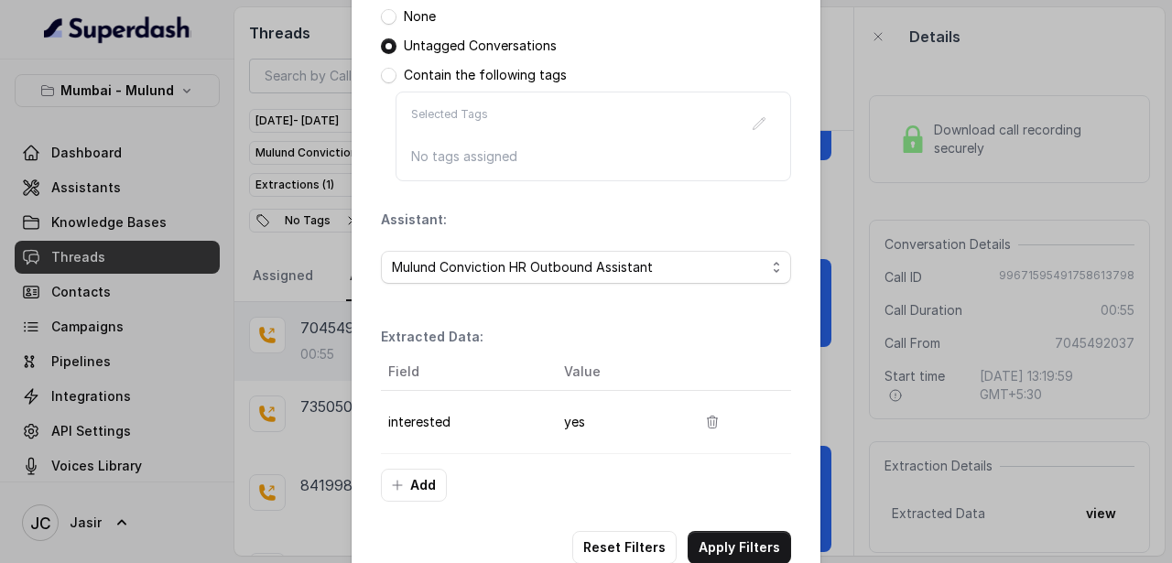
scroll to position [338, 0]
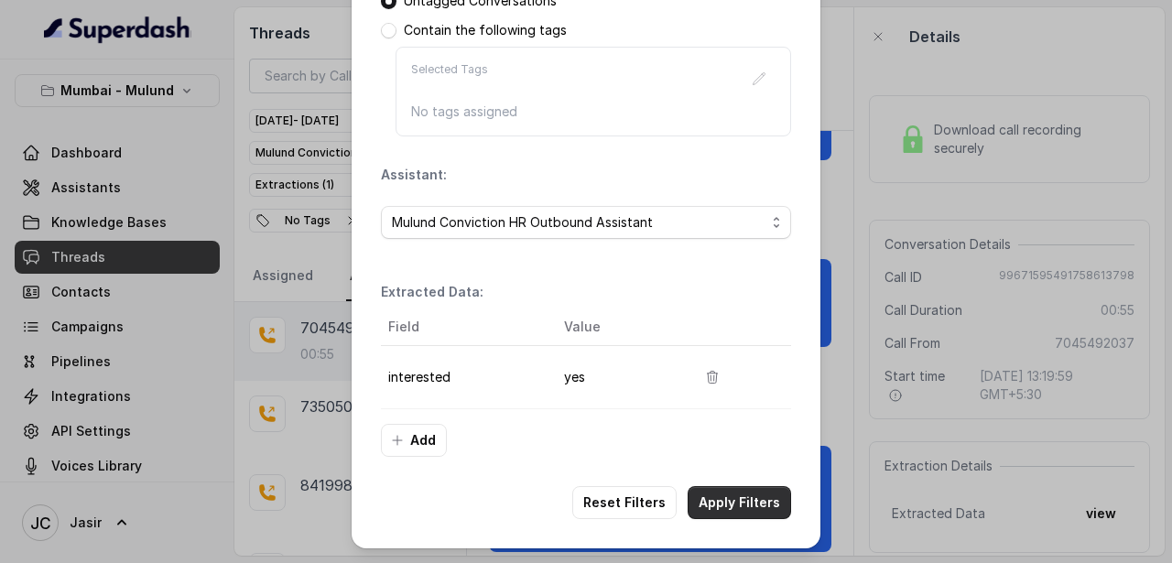
click at [743, 510] on button "Apply Filters" at bounding box center [738, 502] width 103 height 33
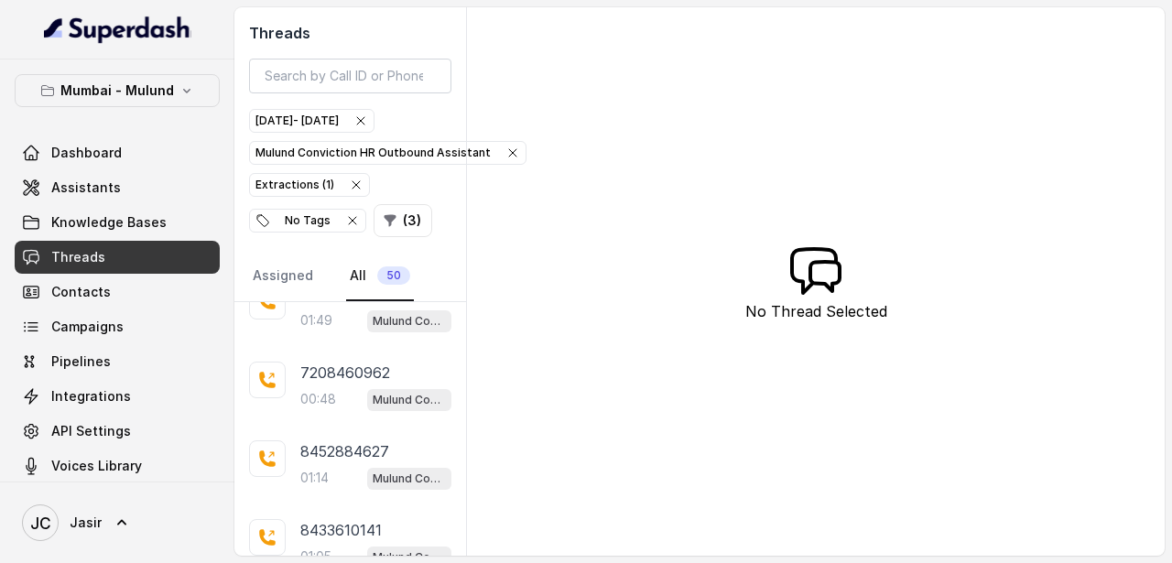
scroll to position [585, 0]
click at [329, 449] on p "7738855124" at bounding box center [342, 451] width 85 height 22
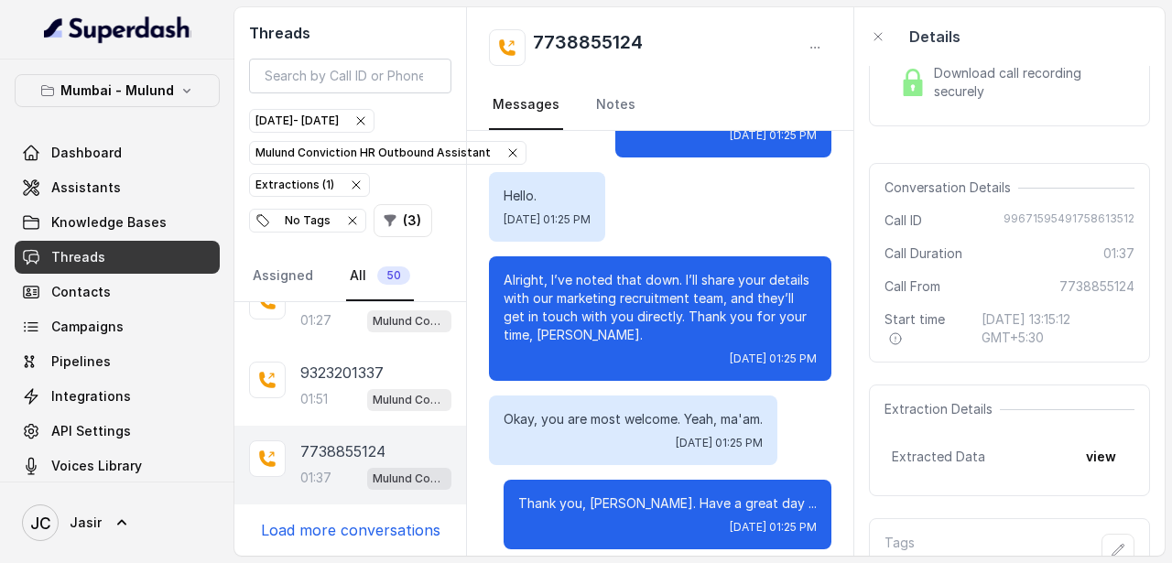
scroll to position [124, 0]
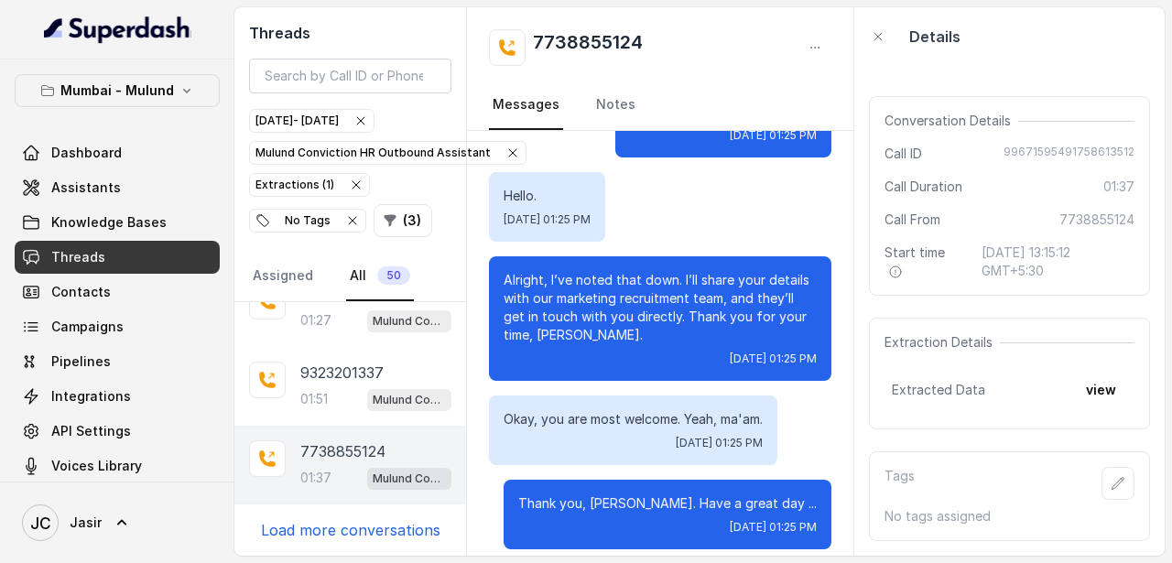
click at [348, 525] on p "Load more conversations" at bounding box center [350, 530] width 179 height 22
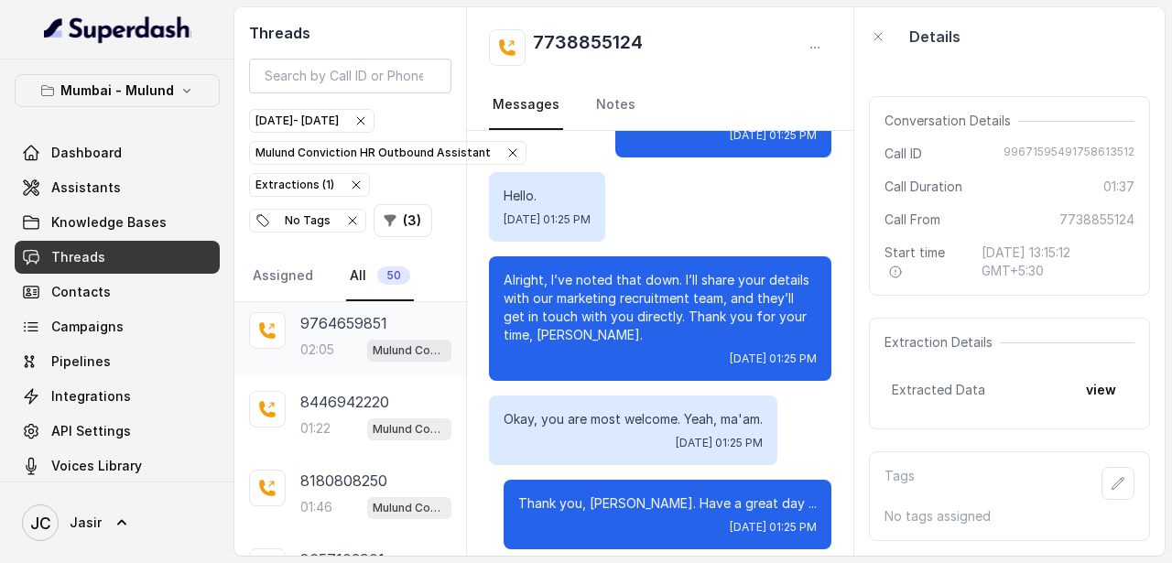
scroll to position [953, 0]
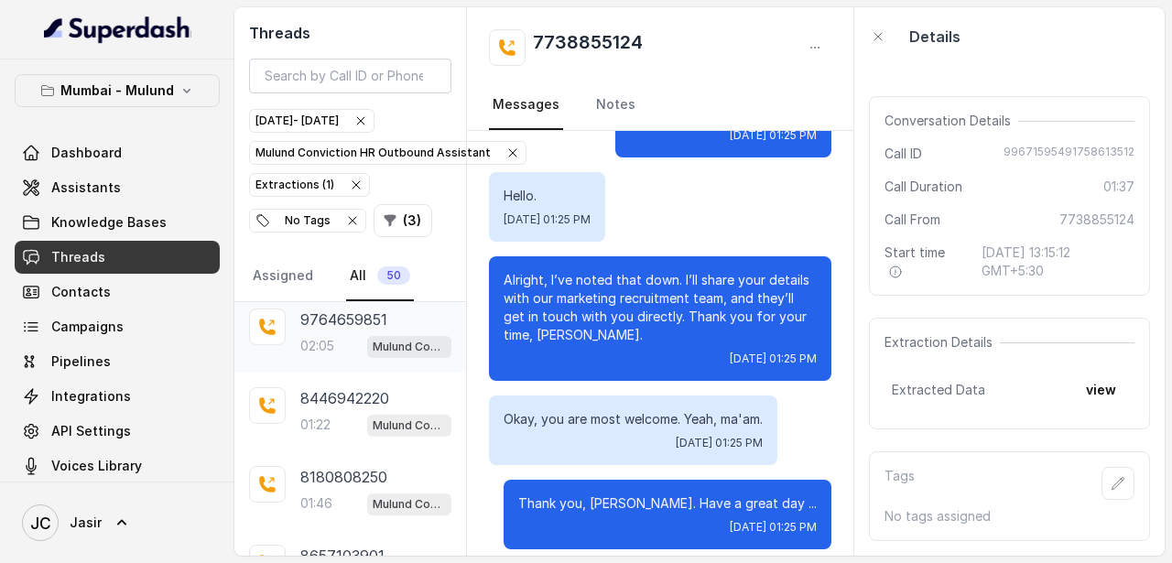
click at [379, 437] on div "8446942220 01:22 Mulund Conviction HR Outbound Assistant" at bounding box center [350, 412] width 232 height 79
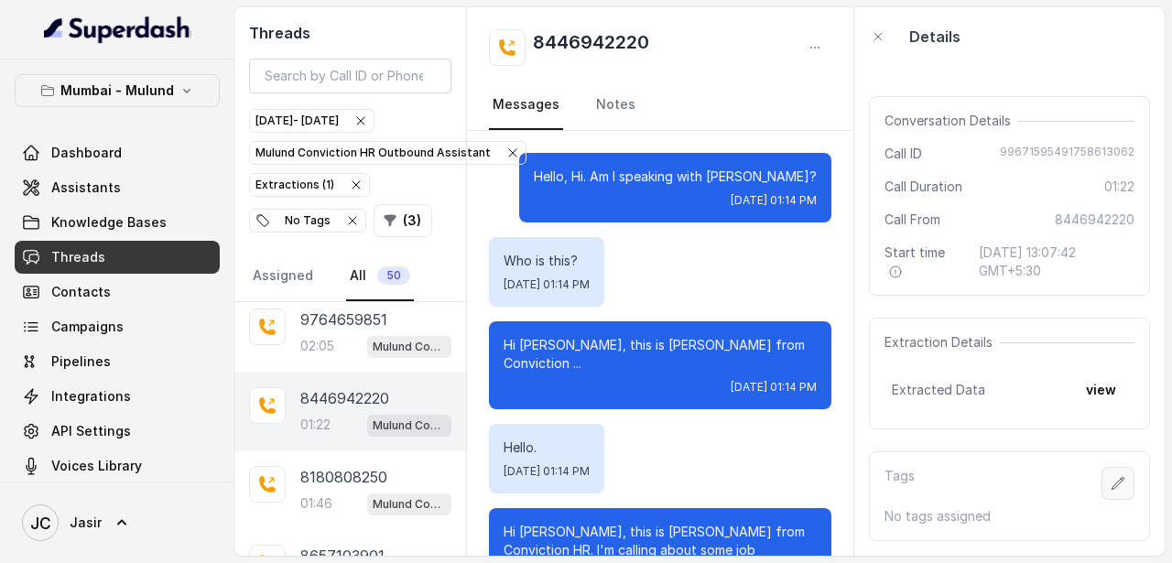
click at [1131, 479] on button "button" at bounding box center [1117, 483] width 33 height 33
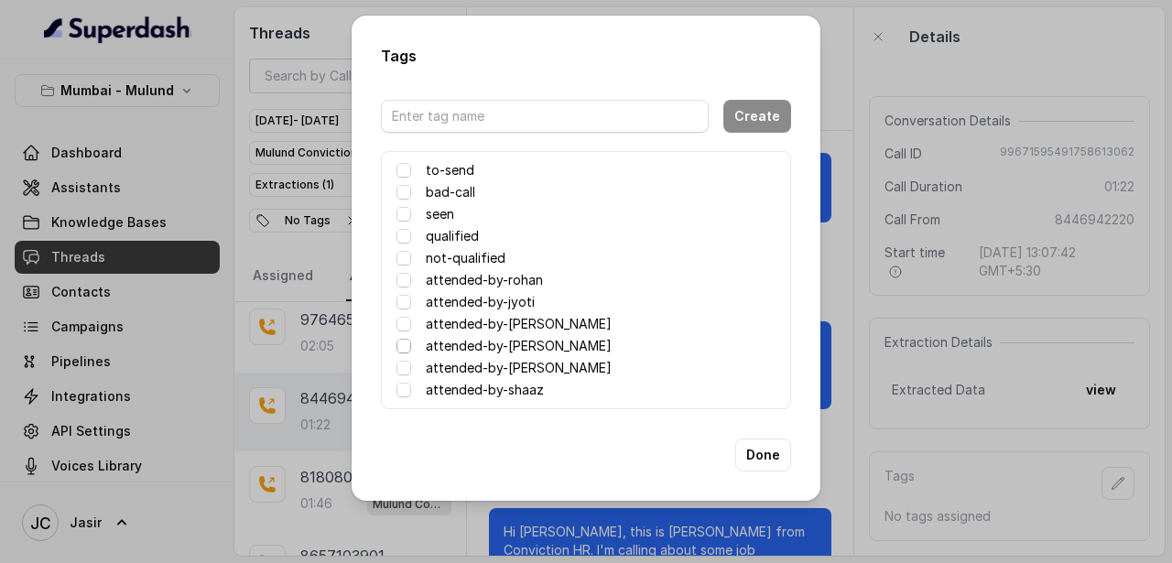
click at [406, 344] on span at bounding box center [403, 346] width 15 height 15
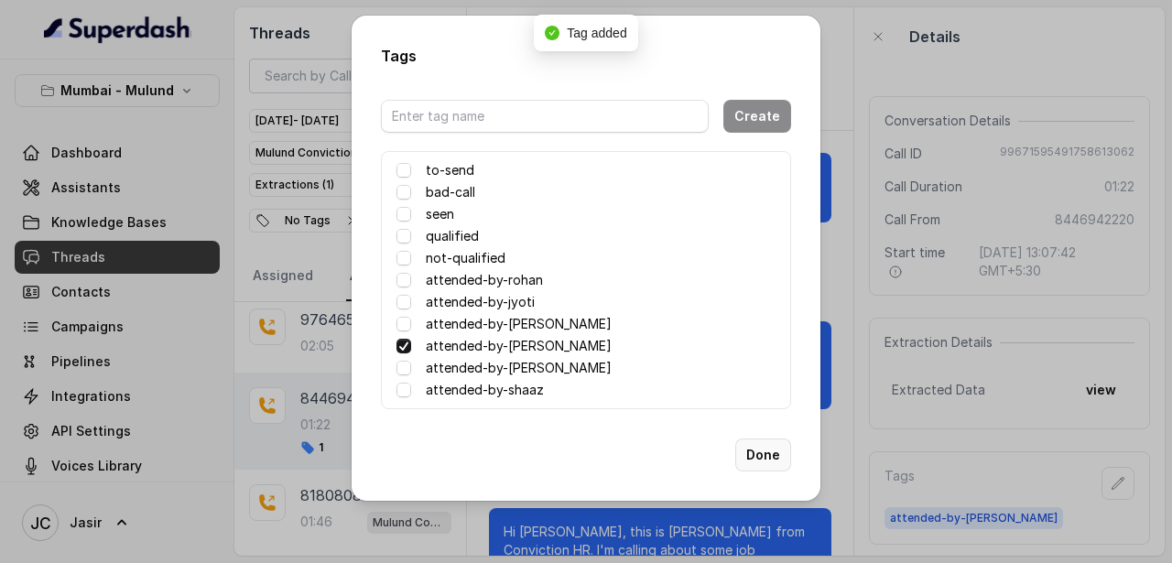
click at [754, 447] on button "Done" at bounding box center [763, 454] width 56 height 33
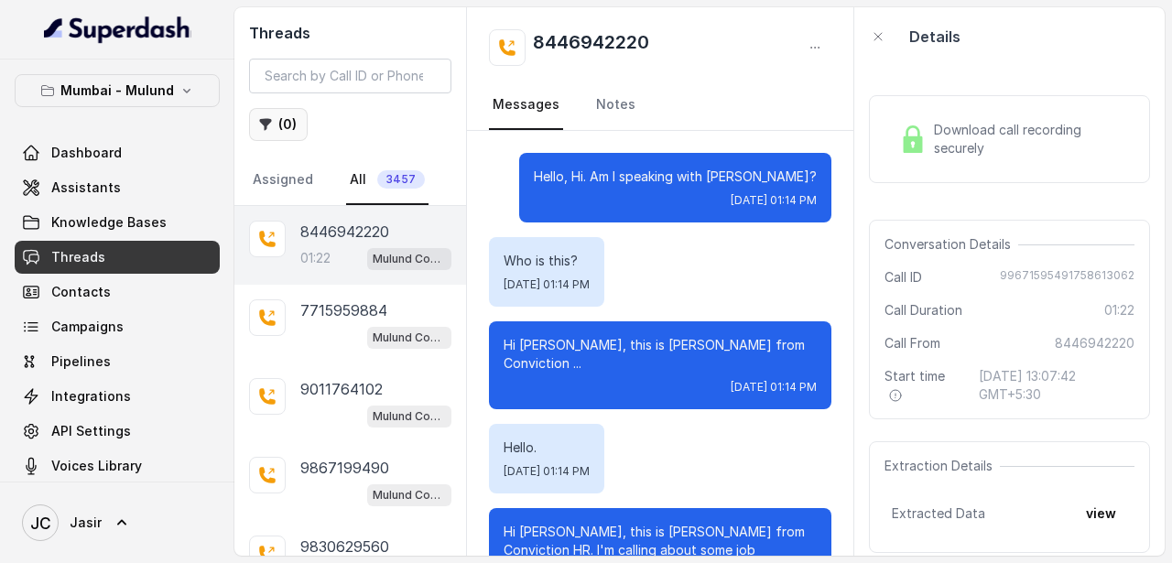
scroll to position [1161, 0]
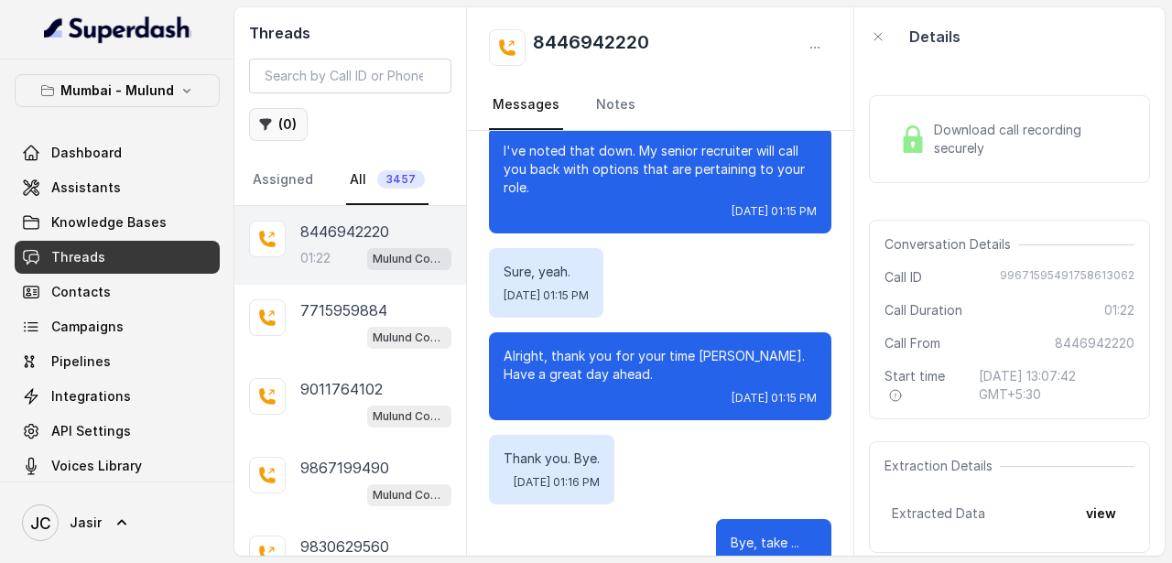
click at [293, 130] on button "( 0 )" at bounding box center [278, 124] width 59 height 33
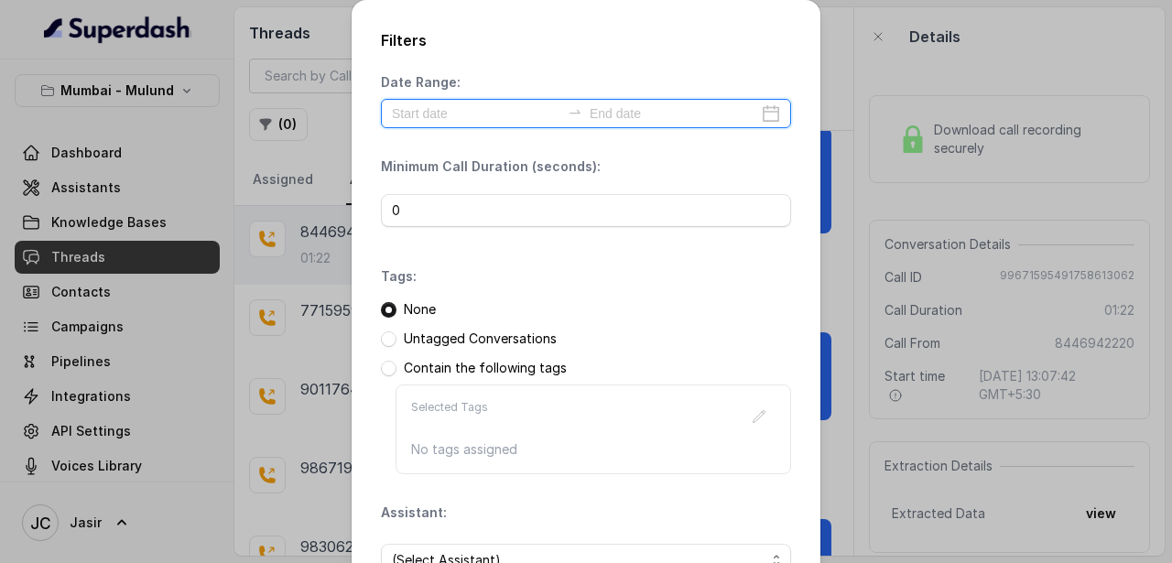
click at [427, 107] on input at bounding box center [476, 113] width 168 height 20
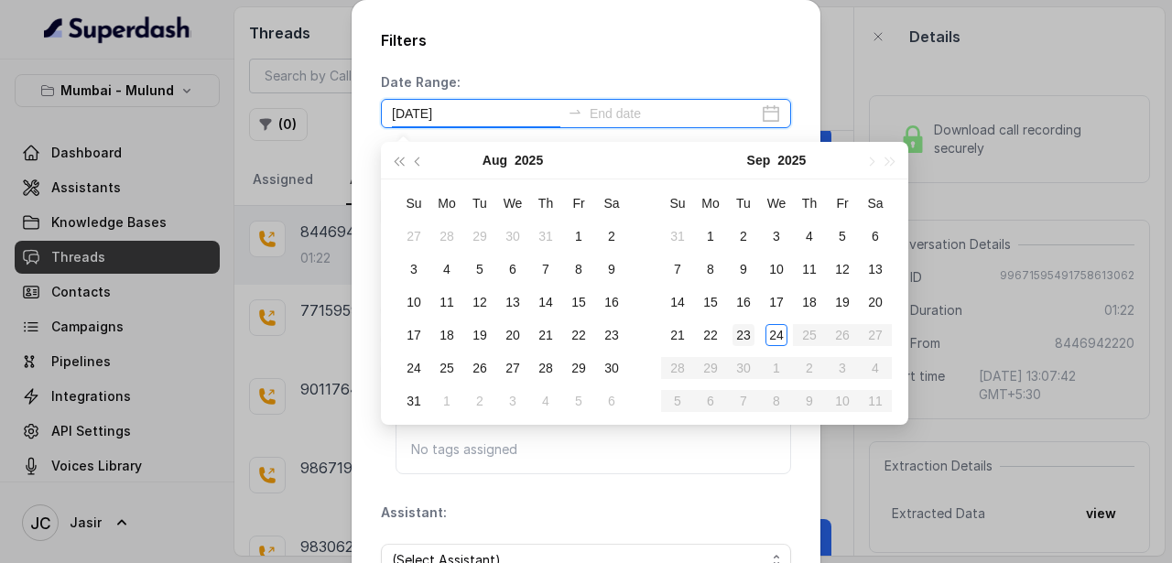
type input "[DATE]"
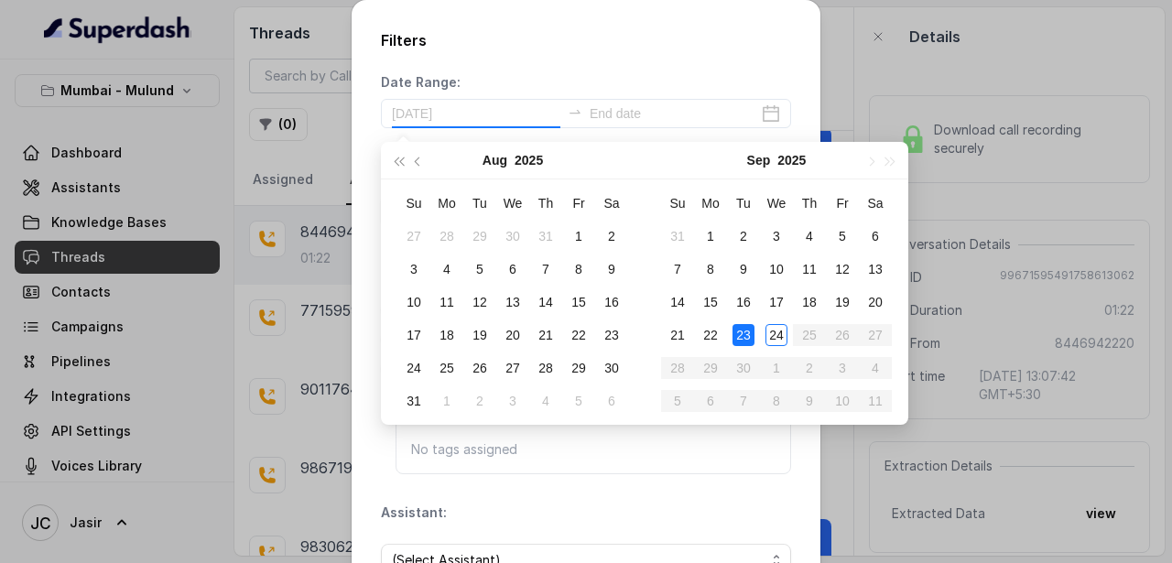
click at [744, 329] on div "23" at bounding box center [743, 335] width 22 height 22
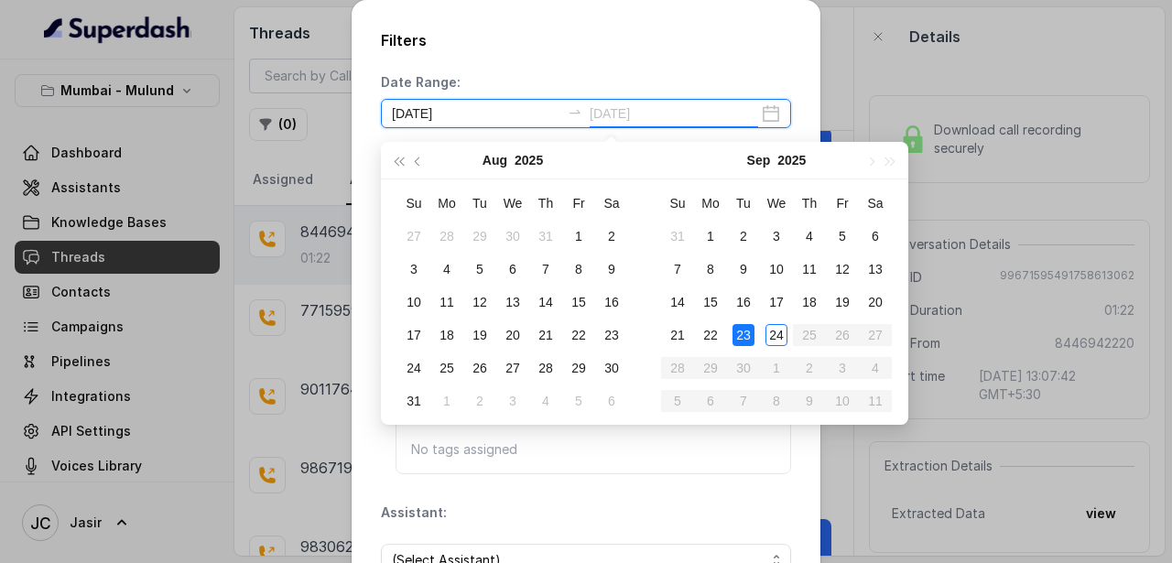
type input "[DATE]"
click at [745, 336] on div "23" at bounding box center [743, 335] width 22 height 22
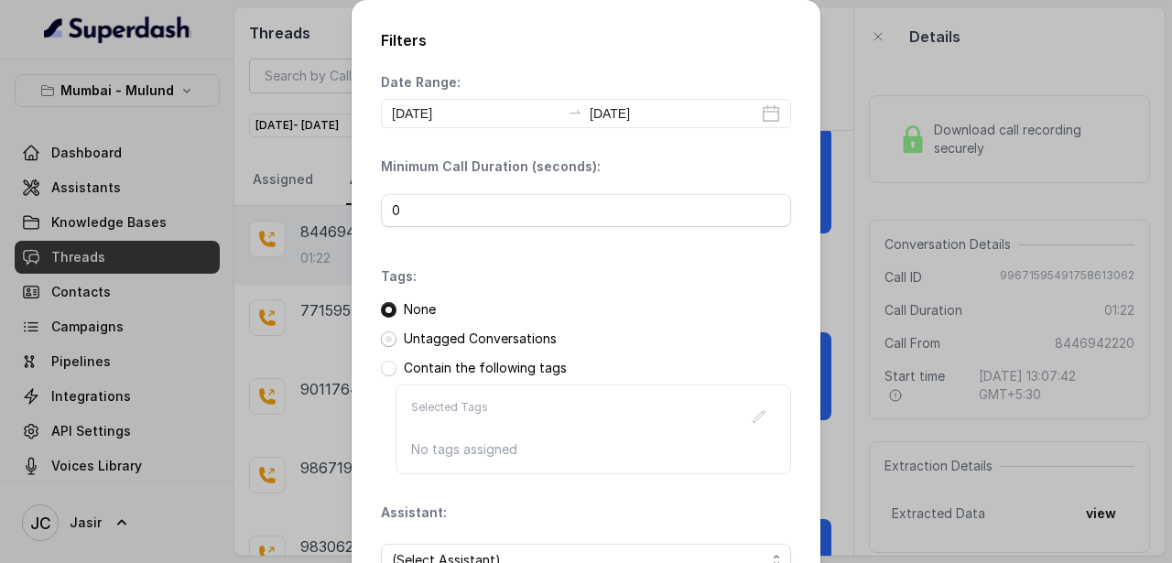
click at [391, 334] on span at bounding box center [389, 339] width 16 height 16
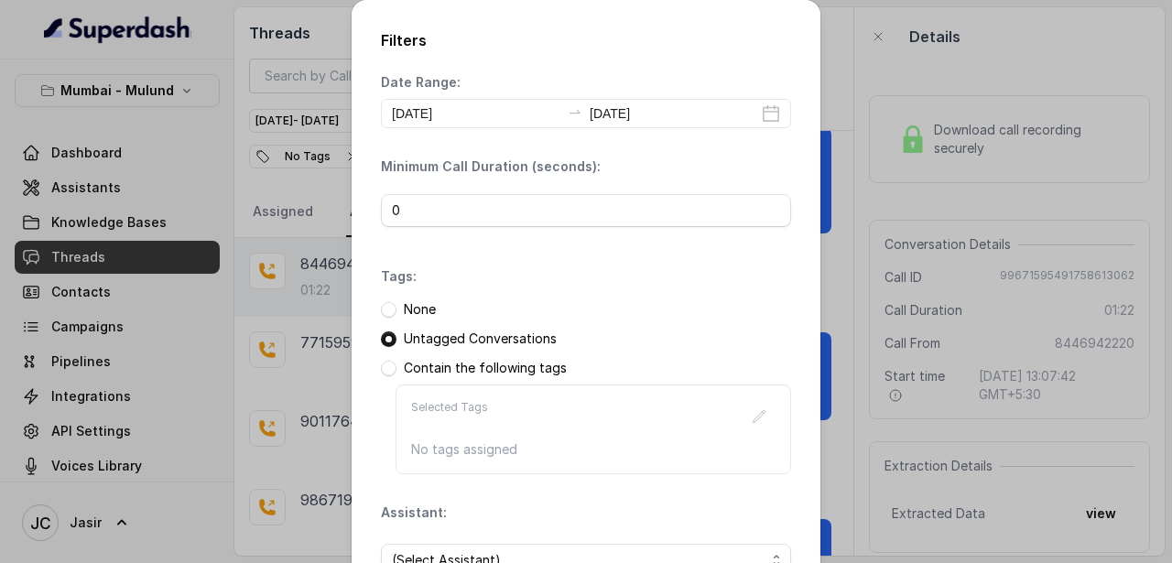
scroll to position [135, 0]
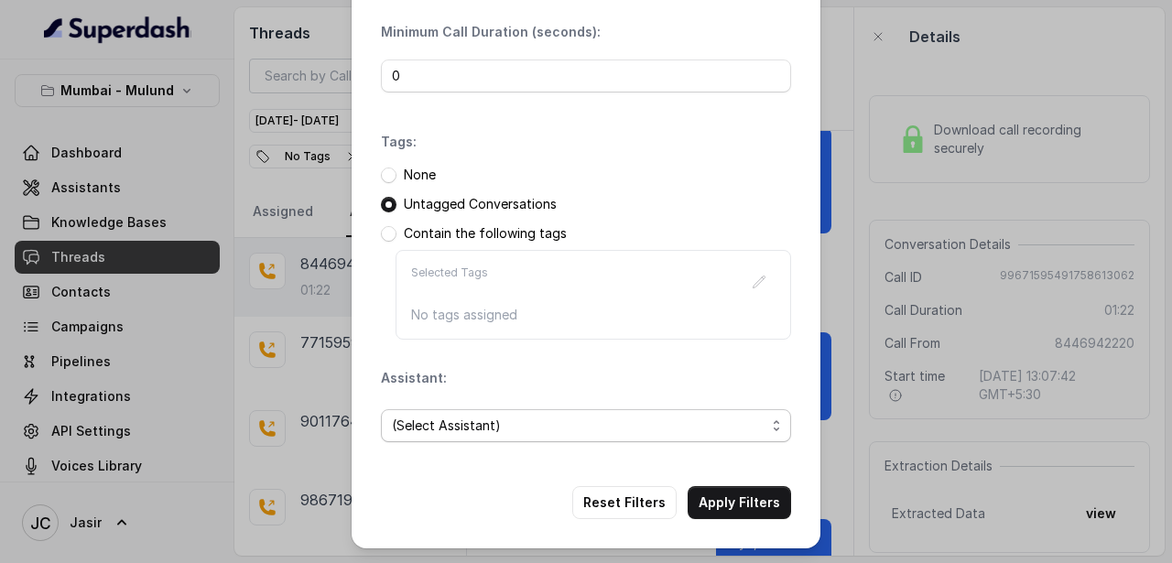
click at [508, 435] on span "(Select Assistant)" at bounding box center [578, 426] width 373 height 22
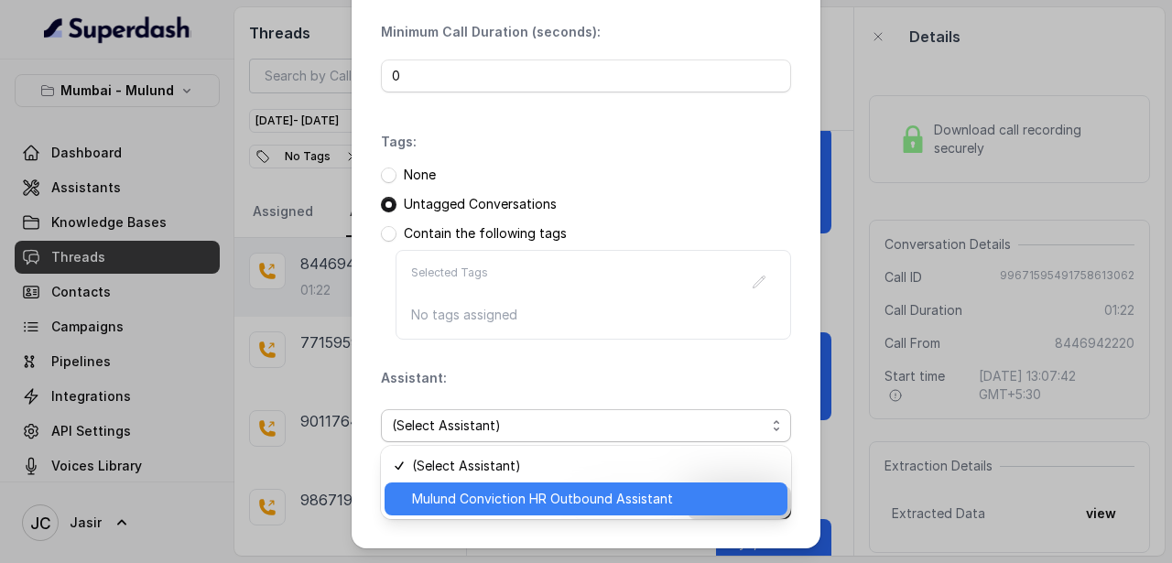
click at [513, 497] on span "Mulund Conviction HR Outbound Assistant" at bounding box center [594, 499] width 364 height 22
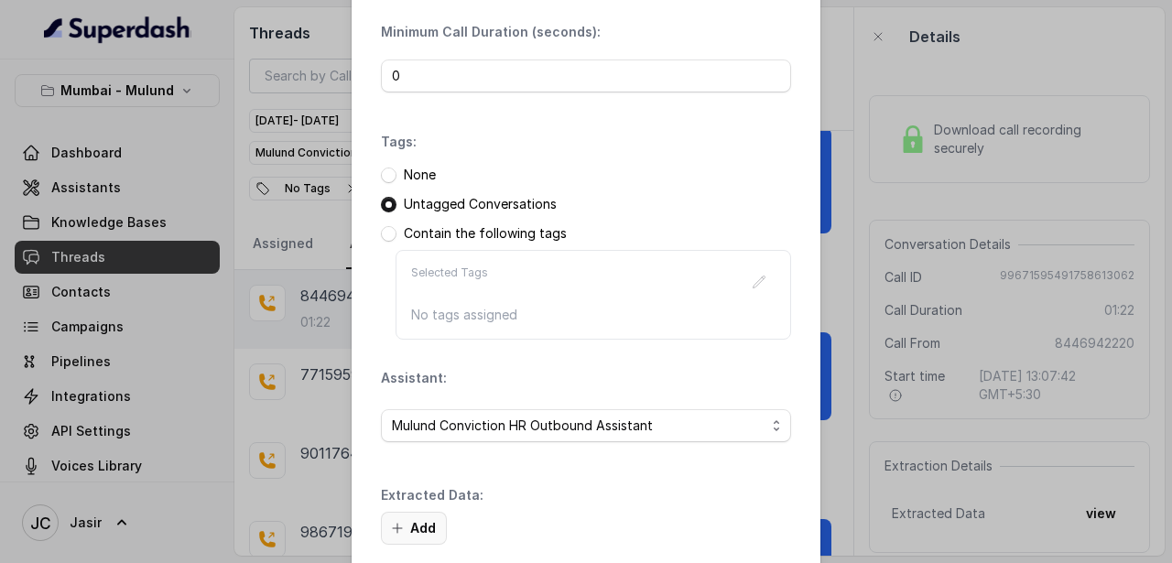
click at [419, 527] on button "Add" at bounding box center [414, 528] width 66 height 33
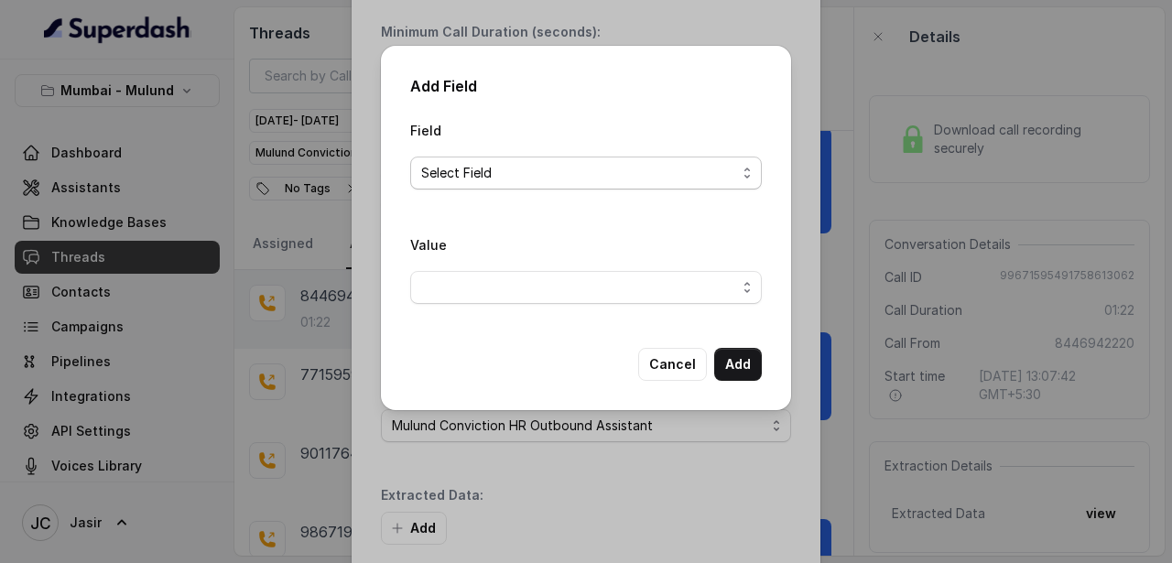
click at [471, 166] on span "Select Field" at bounding box center [578, 173] width 315 height 22
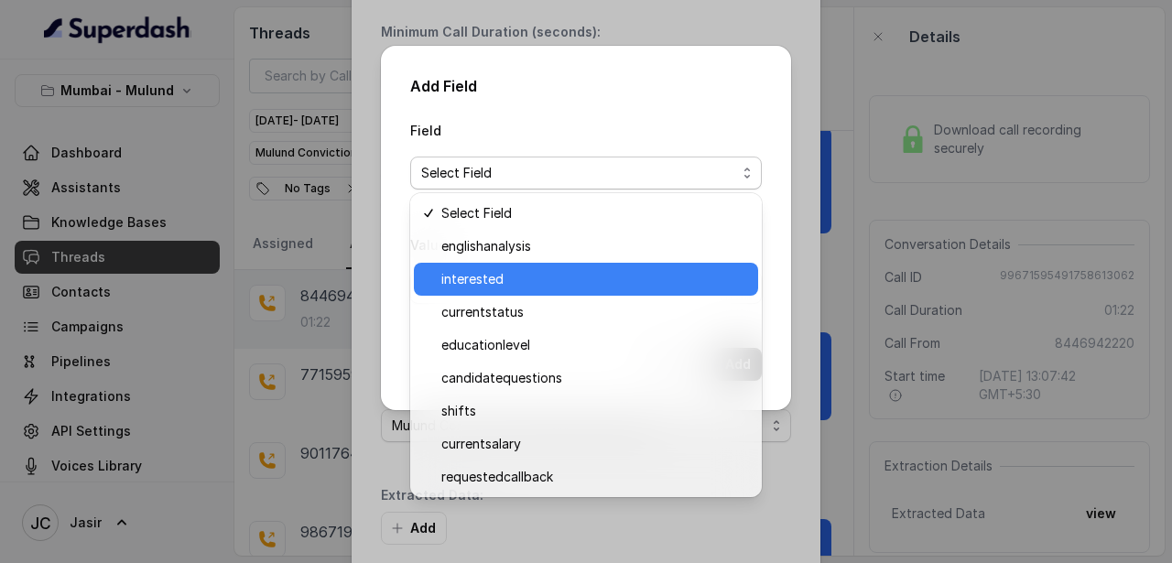
click at [469, 283] on span "interested" at bounding box center [594, 279] width 306 height 22
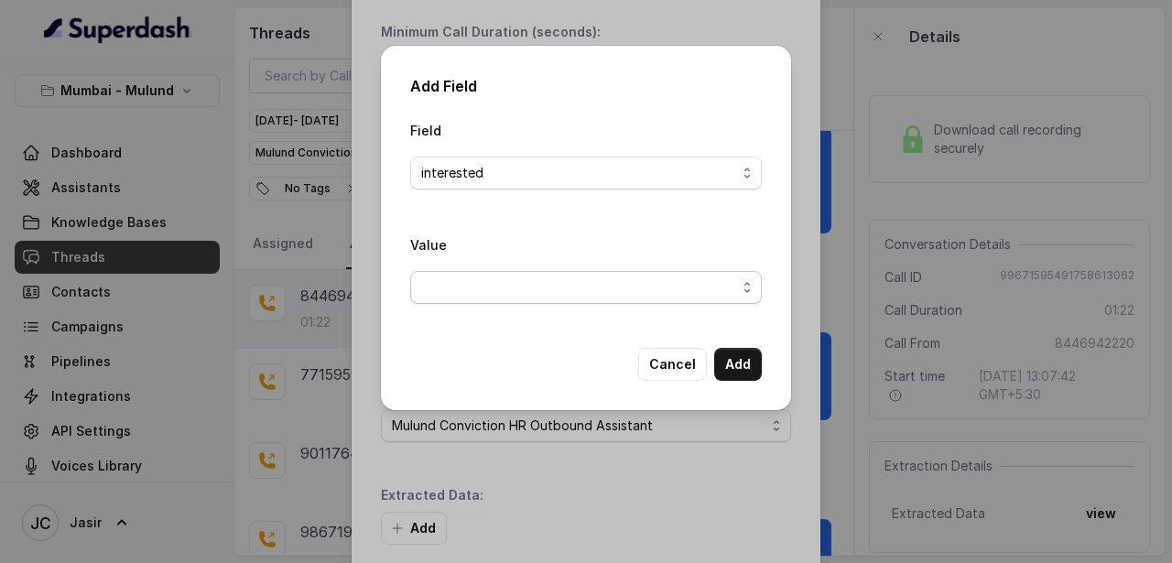
click at [469, 283] on span "button" at bounding box center [585, 287] width 351 height 33
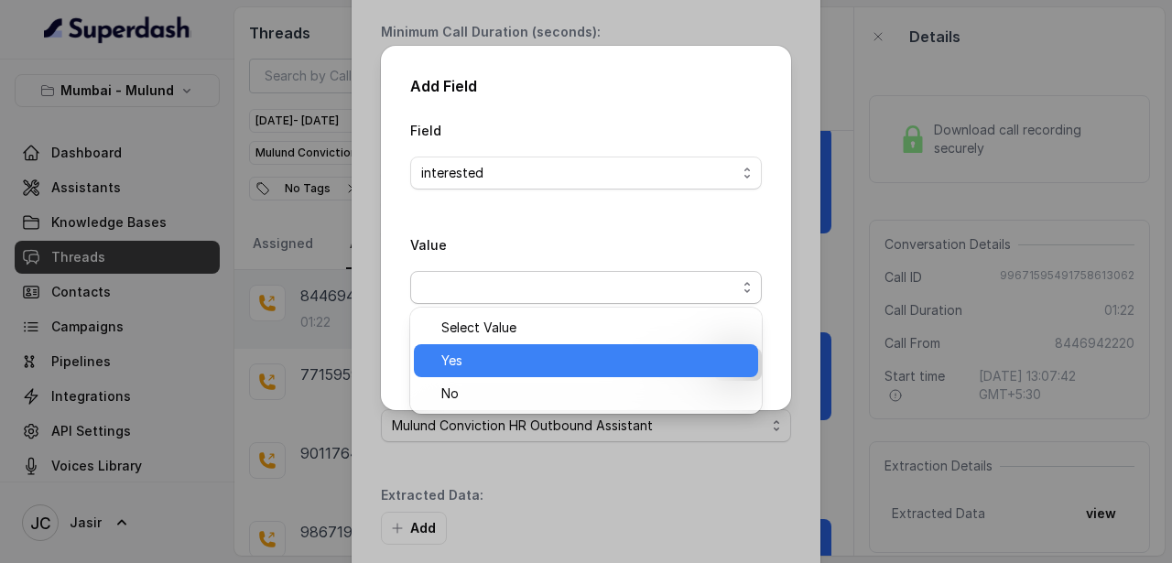
click at [477, 367] on span "Yes" at bounding box center [594, 361] width 306 height 22
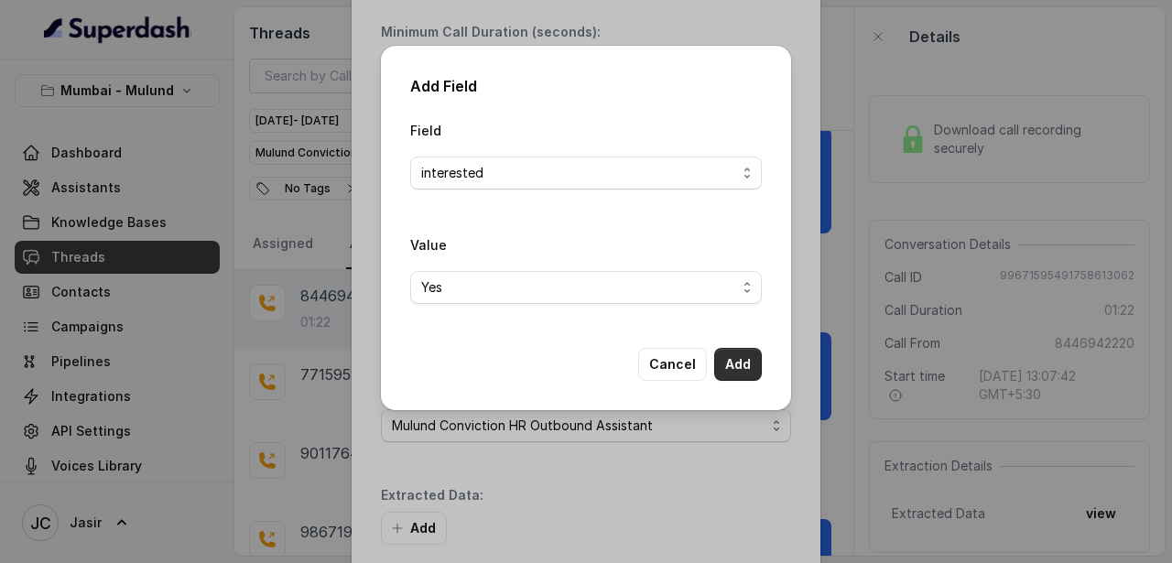
click at [736, 367] on button "Add" at bounding box center [738, 364] width 48 height 33
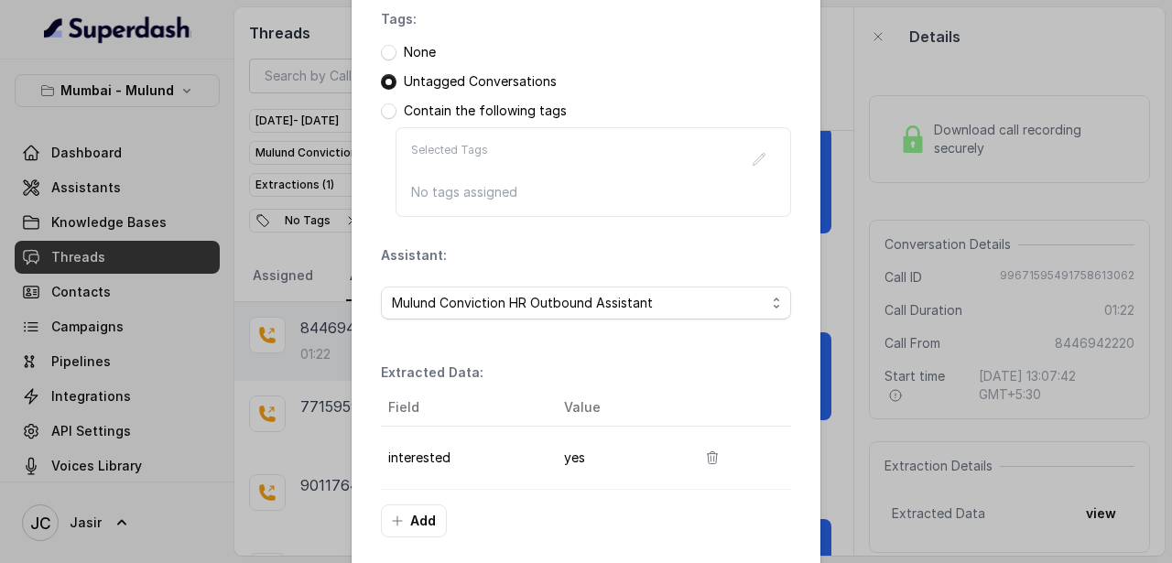
scroll to position [338, 0]
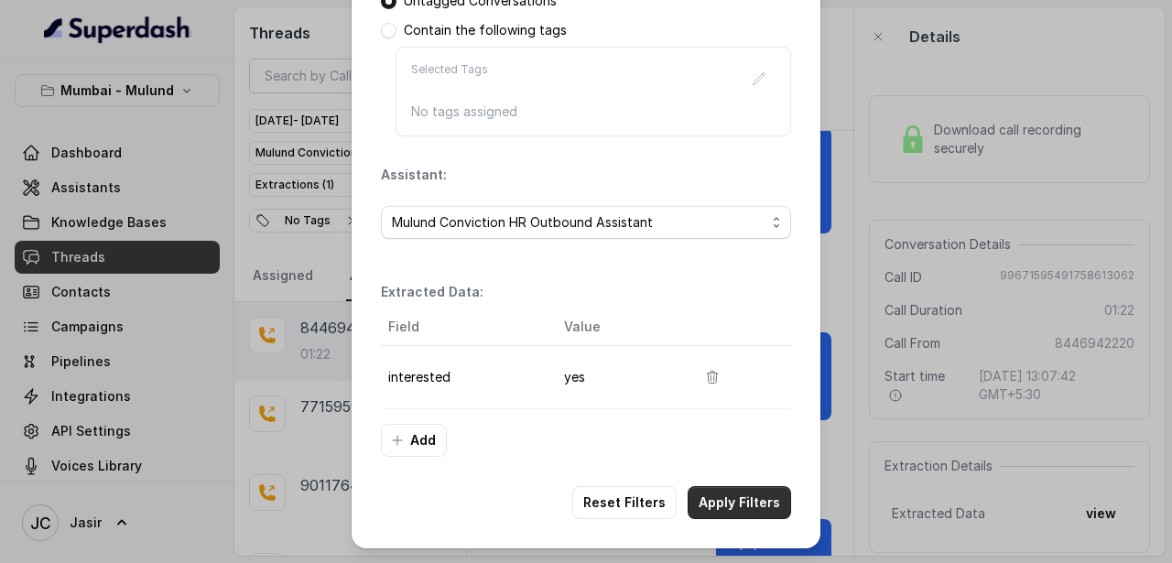
click at [732, 511] on button "Apply Filters" at bounding box center [738, 502] width 103 height 33
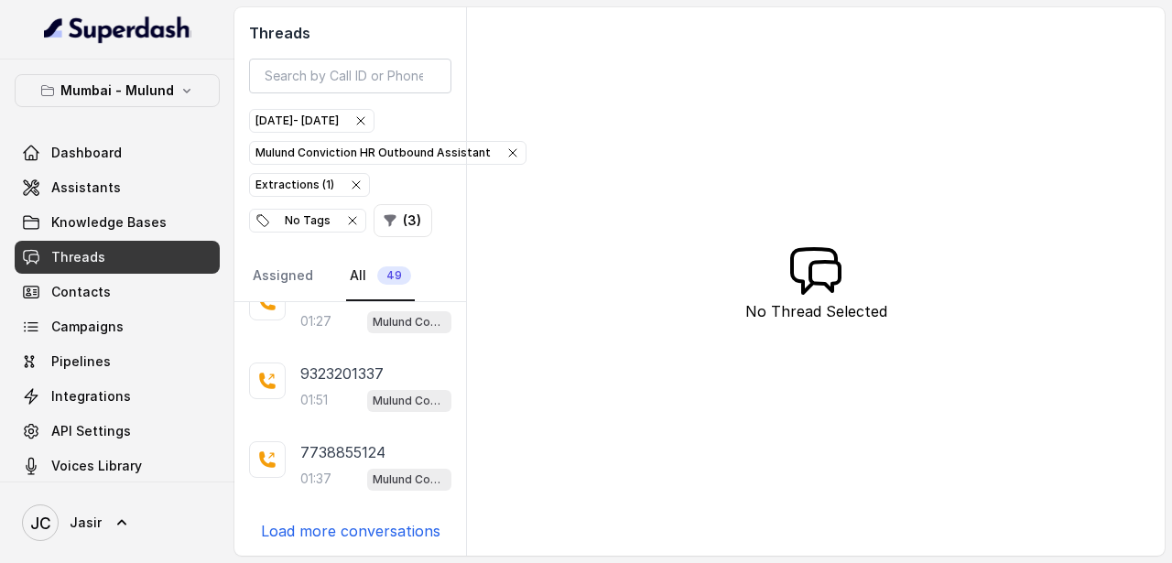
scroll to position [585, 0]
click at [339, 525] on p "Load more conversations" at bounding box center [350, 530] width 179 height 22
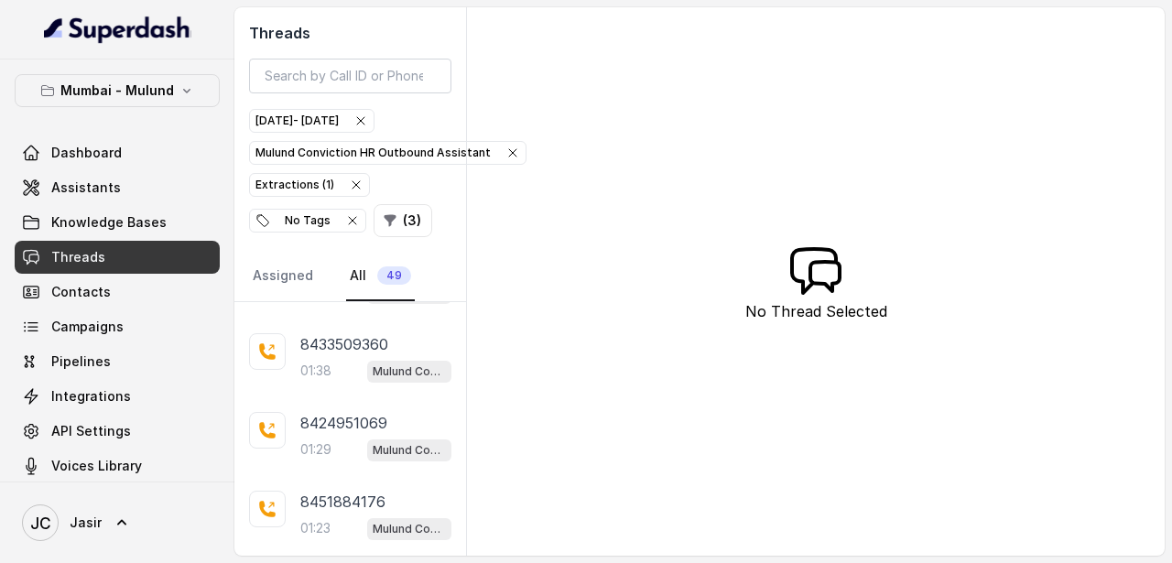
scroll to position [1372, 0]
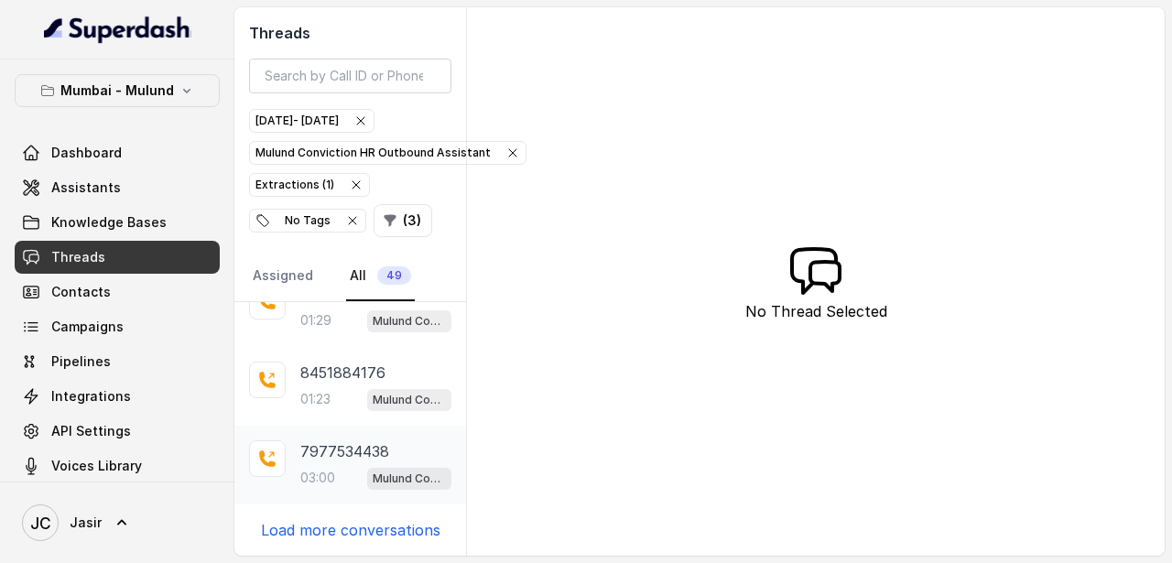
click at [351, 458] on p "7977534438" at bounding box center [344, 451] width 89 height 22
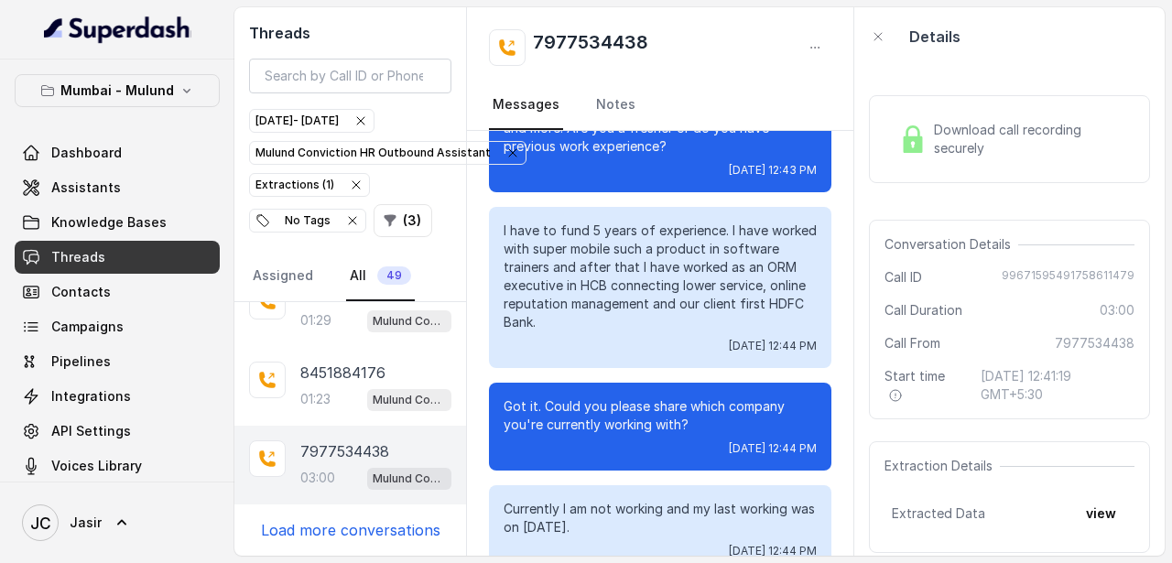
scroll to position [418, 0]
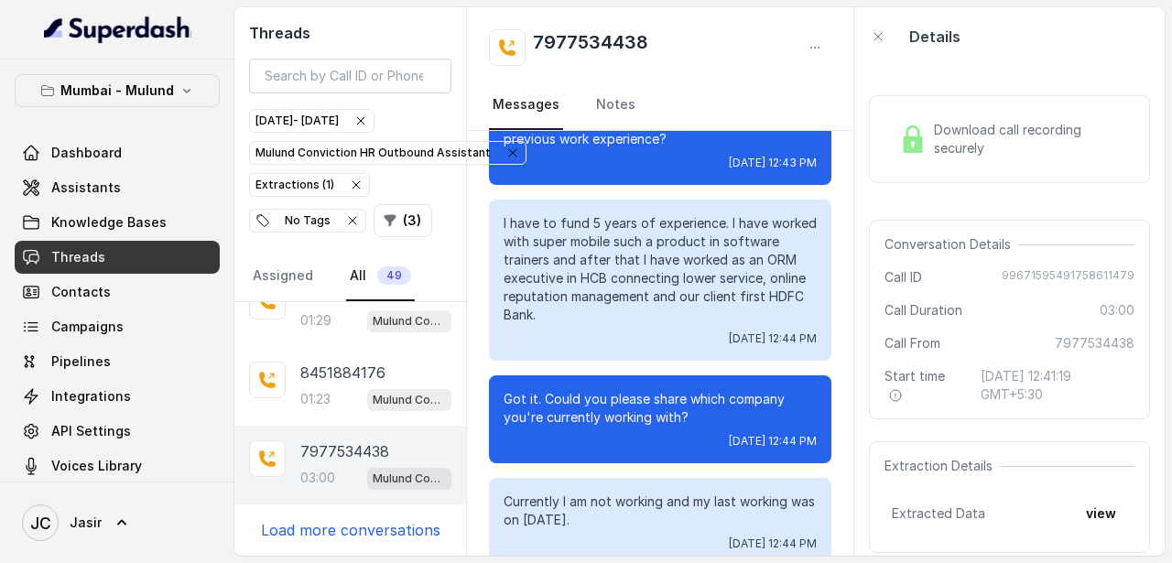
click at [335, 544] on div "9820847114 01:16 Mulund Conviction HR Outbound Assistant 9930689342 00:19 Mulun…" at bounding box center [350, 429] width 232 height 254
click at [335, 526] on p "Load more conversations" at bounding box center [350, 530] width 179 height 22
click at [335, 526] on p "8378070006" at bounding box center [345, 530] width 91 height 22
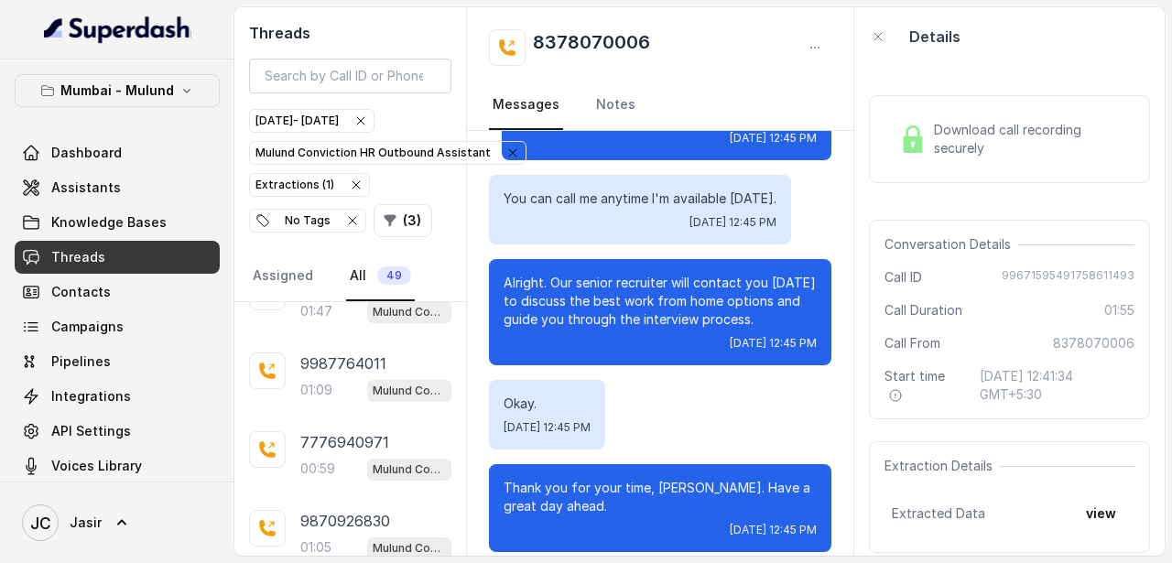
scroll to position [2159, 0]
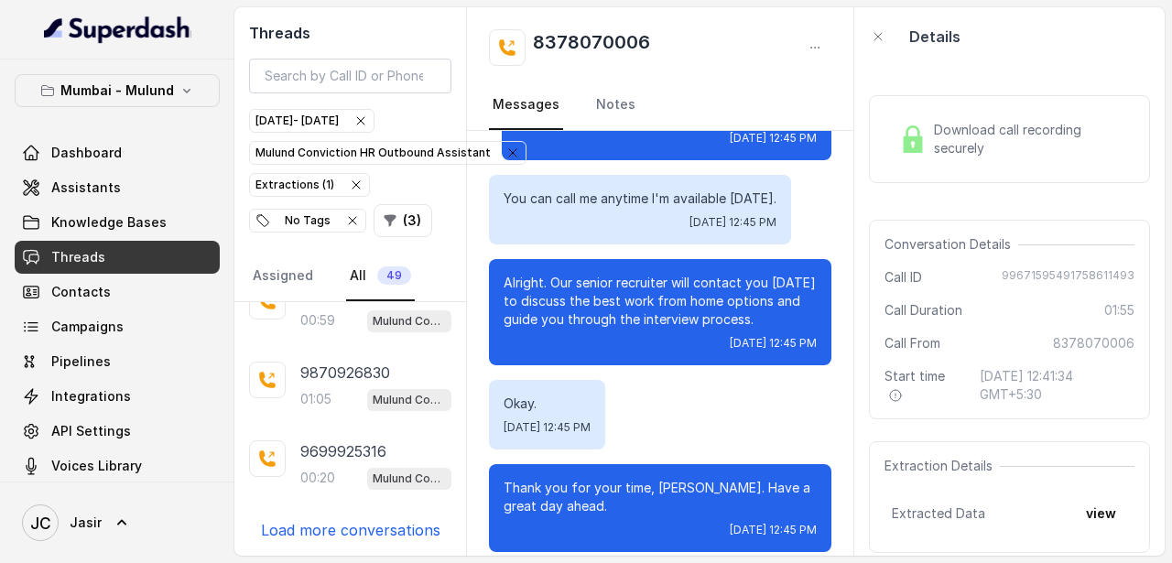
click at [328, 534] on p "Load more conversations" at bounding box center [350, 530] width 179 height 22
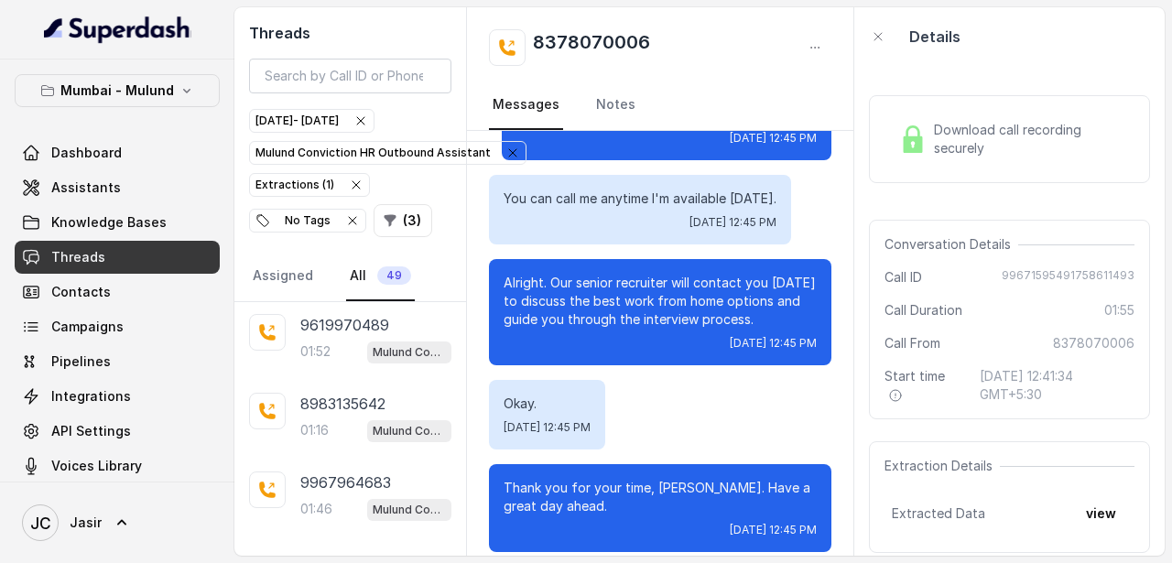
scroll to position [2946, 0]
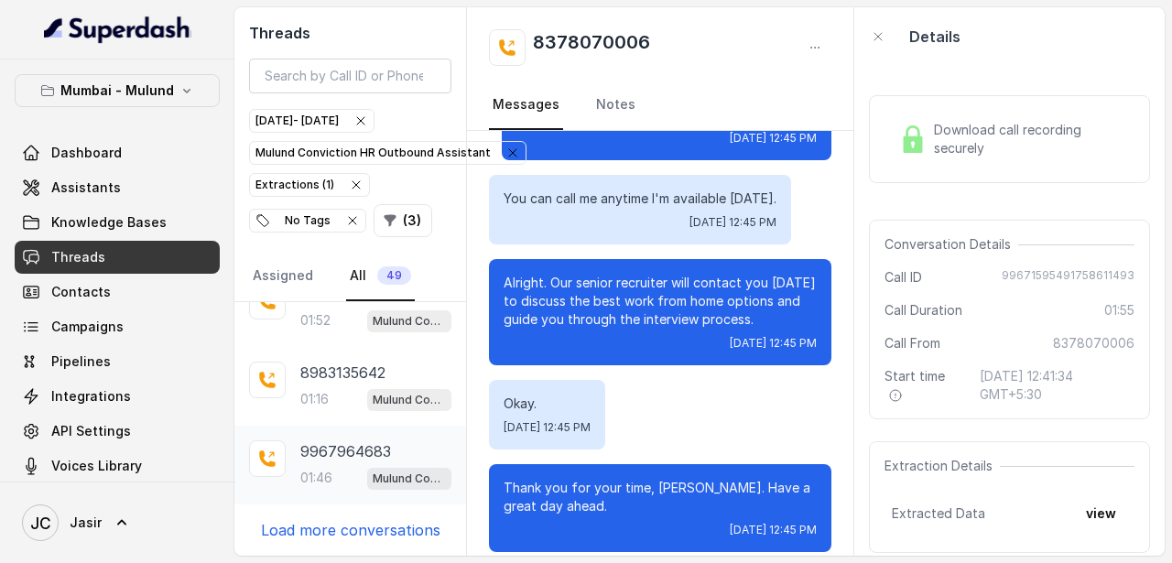
click at [340, 478] on div "01:46 Mulund Conviction HR Outbound Assistant" at bounding box center [375, 478] width 151 height 24
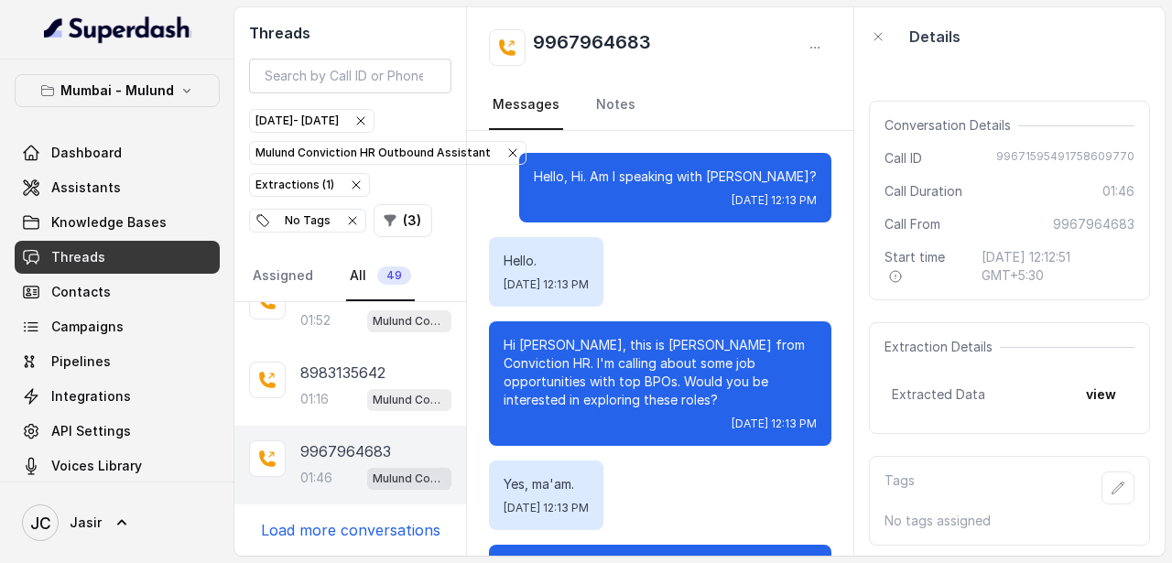
scroll to position [124, 0]
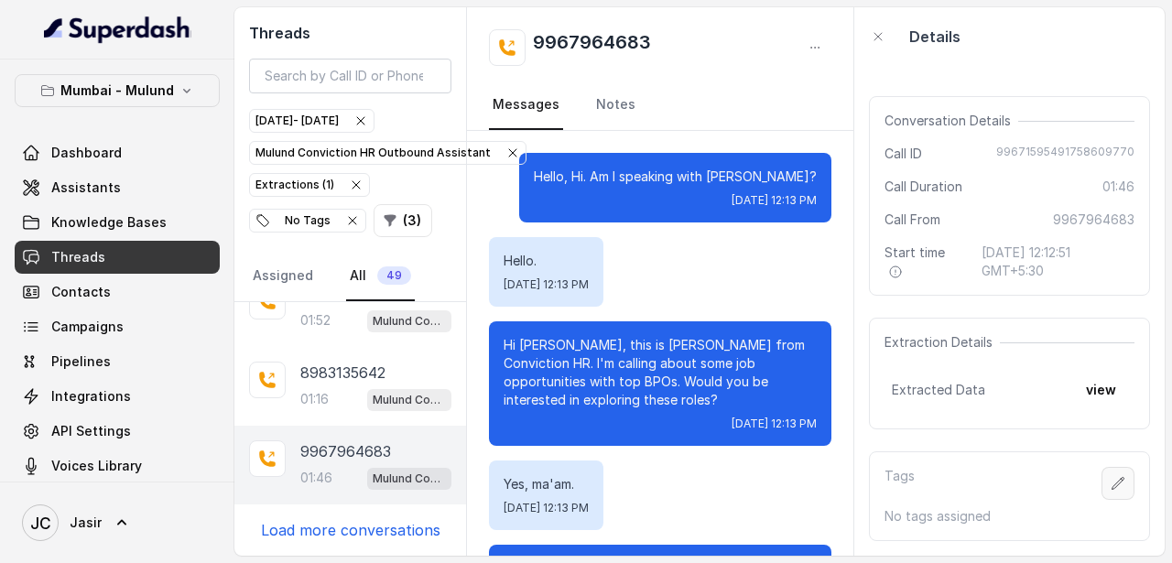
click at [1110, 493] on button "button" at bounding box center [1117, 483] width 33 height 33
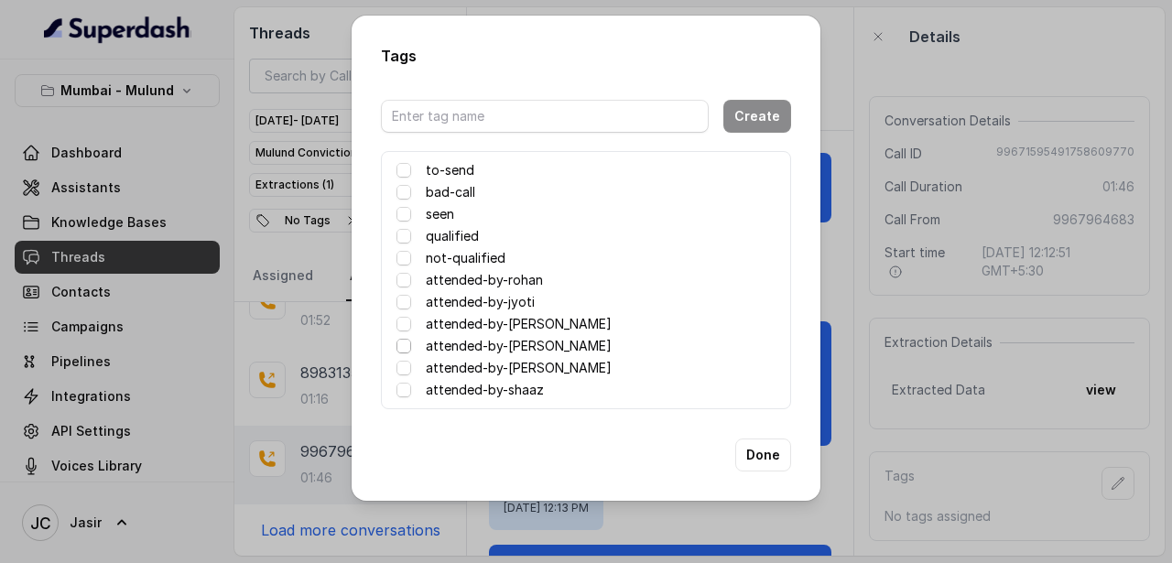
click at [405, 344] on span at bounding box center [403, 346] width 15 height 15
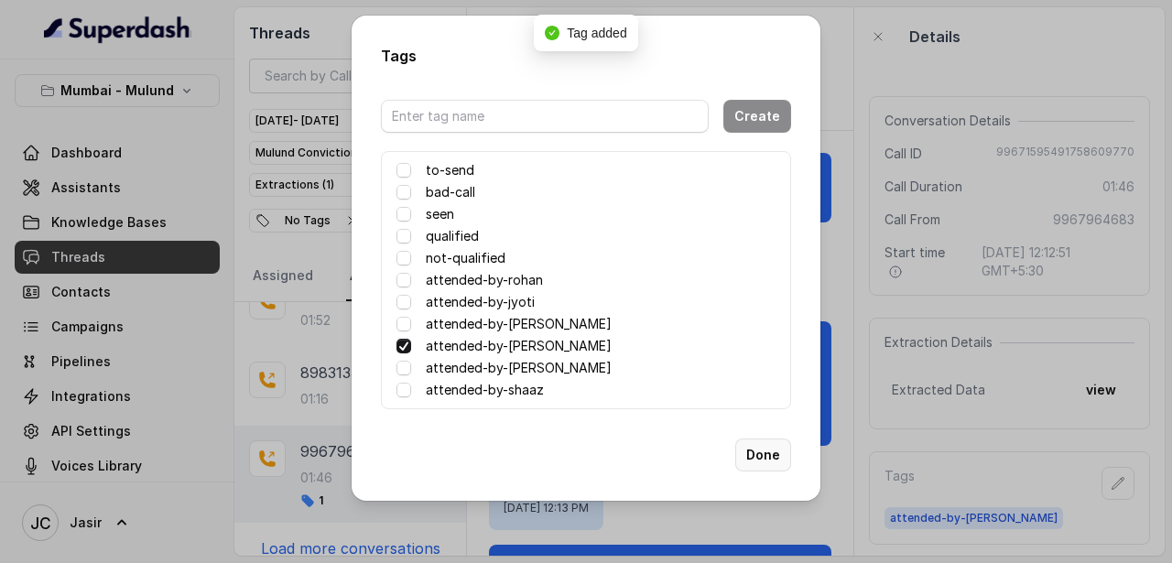
click at [774, 460] on button "Done" at bounding box center [763, 454] width 56 height 33
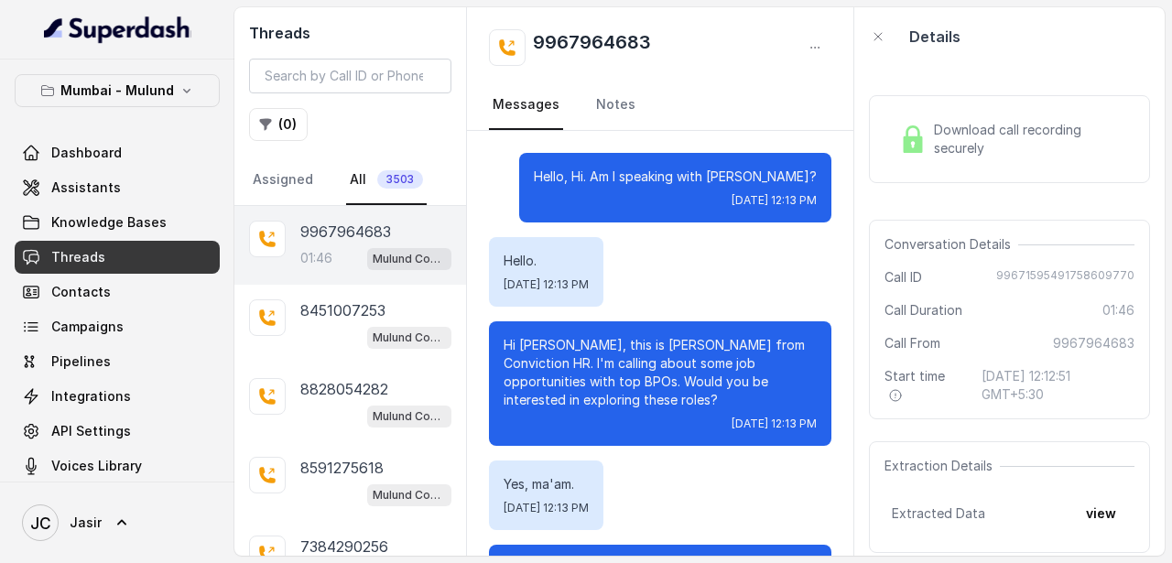
scroll to position [1732, 0]
